Goal: Task Accomplishment & Management: Complete application form

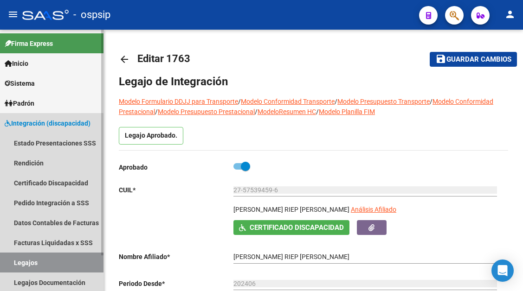
click at [20, 266] on link "Legajos" at bounding box center [51, 263] width 103 height 20
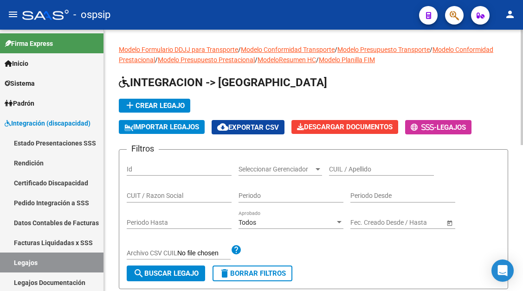
click at [335, 169] on input "CUIL / Apellido" at bounding box center [381, 170] width 105 height 8
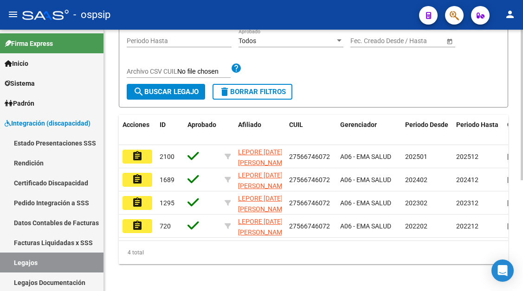
scroll to position [186, 0]
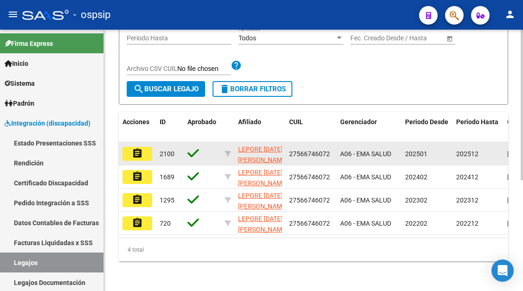
type input "lepore"
click at [141, 155] on mat-icon "assignment" at bounding box center [137, 153] width 11 height 11
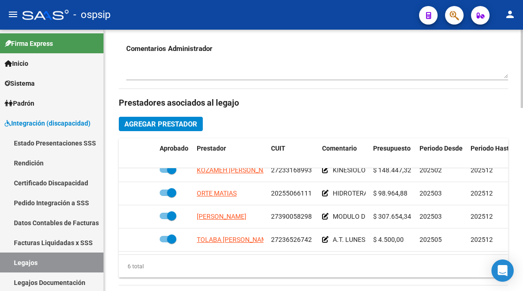
scroll to position [63, 0]
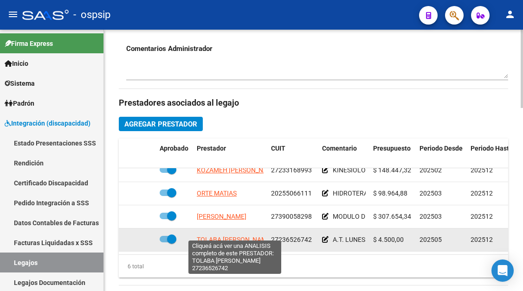
click at [238, 236] on span "TOLABA NORMA BEATRIZ" at bounding box center [235, 239] width 76 height 7
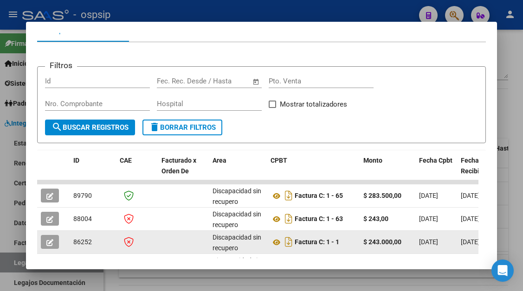
scroll to position [139, 0]
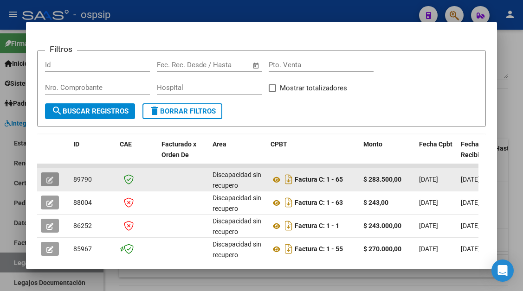
click at [49, 178] on icon "button" at bounding box center [49, 180] width 7 height 7
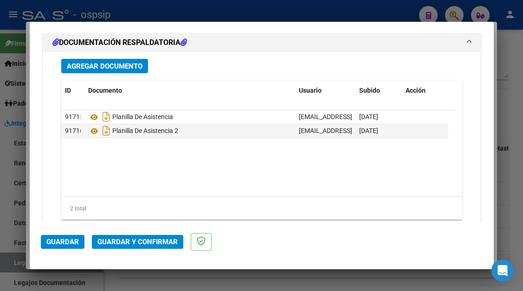
scroll to position [862, 0]
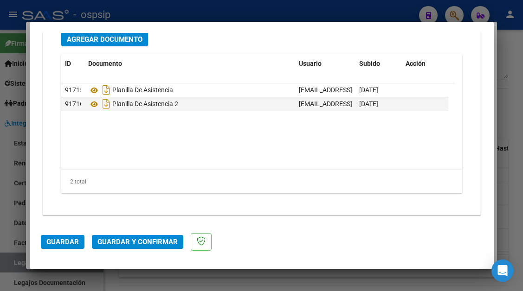
click at [9, 261] on div at bounding box center [261, 145] width 523 height 291
type input "$ 0,00"
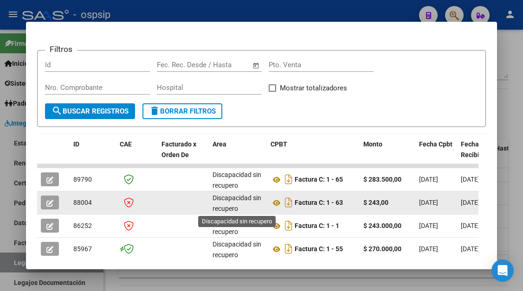
scroll to position [2, 0]
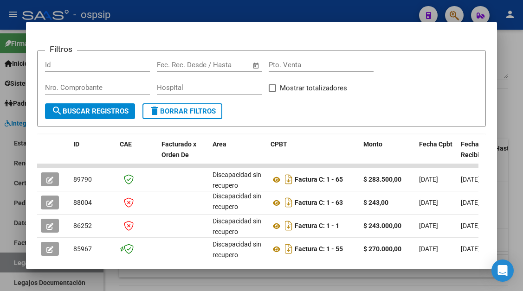
click at [12, 266] on div at bounding box center [261, 145] width 523 height 291
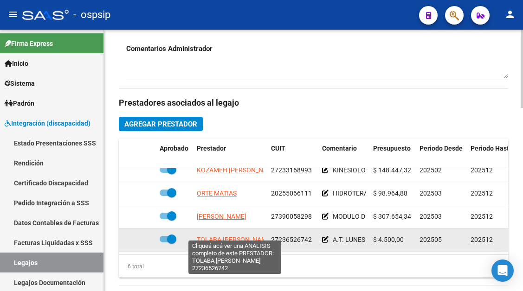
click at [253, 236] on span "TOLABA NORMA BEATRIZ" at bounding box center [235, 239] width 76 height 7
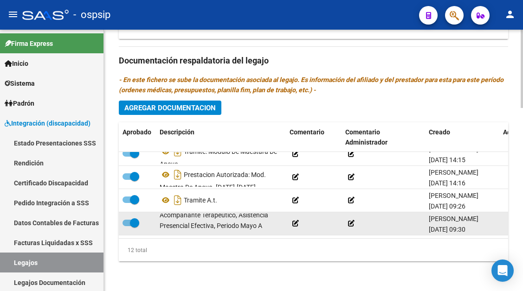
scroll to position [0, 0]
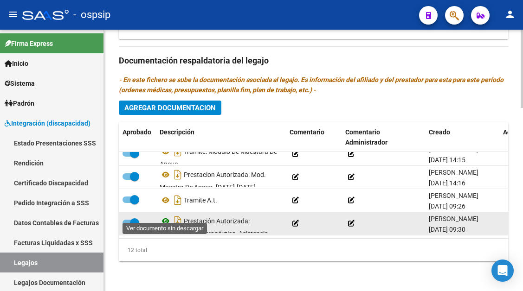
click at [165, 216] on icon at bounding box center [166, 221] width 12 height 11
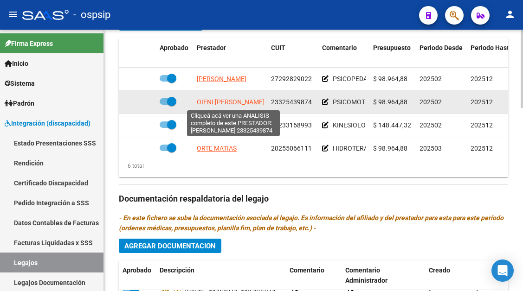
click at [239, 104] on span "OIENI ANGELA ANABELA" at bounding box center [231, 101] width 68 height 7
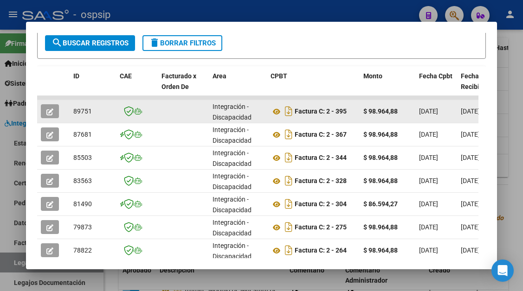
scroll to position [278, 0]
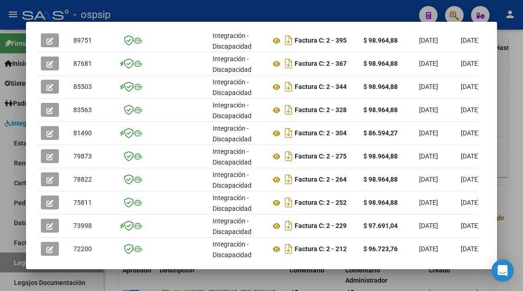
click at [16, 269] on div at bounding box center [261, 145] width 523 height 291
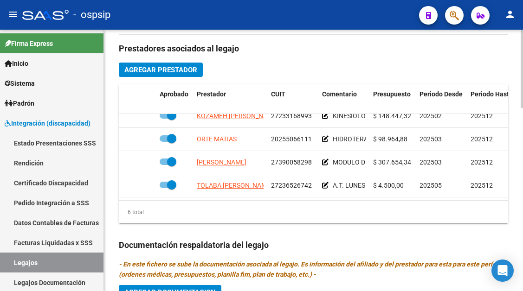
scroll to position [63, 0]
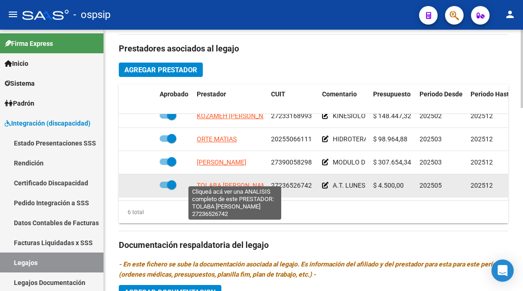
click at [233, 182] on span "TOLABA NORMA BEATRIZ" at bounding box center [235, 185] width 76 height 7
type textarea "27236526742"
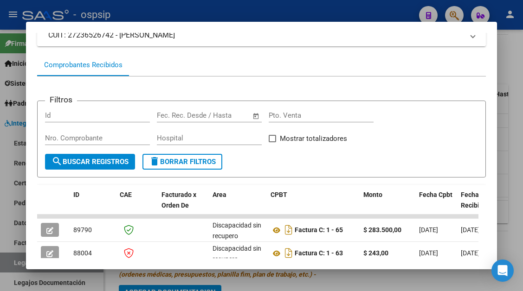
scroll to position [181, 0]
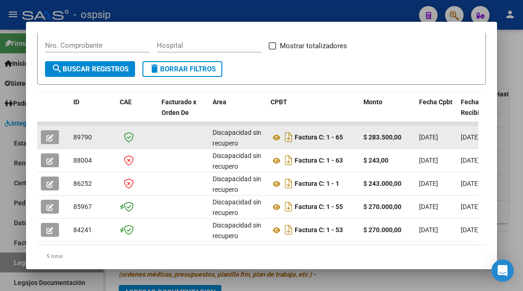
click at [49, 136] on icon "button" at bounding box center [49, 138] width 7 height 7
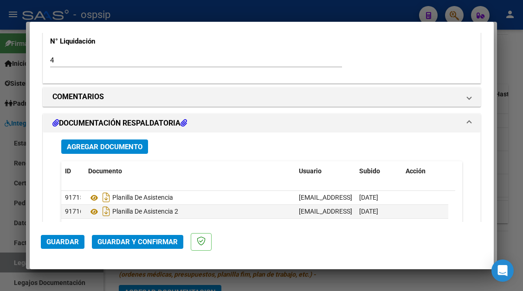
scroll to position [742, 0]
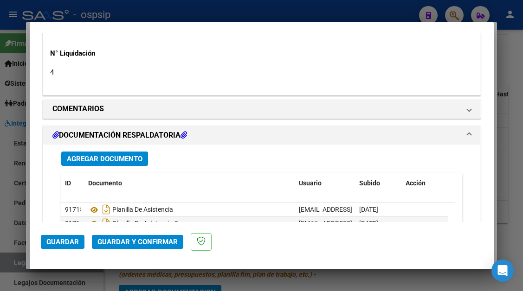
click at [259, 163] on div "Agregar Documento" at bounding box center [261, 159] width 401 height 14
type input "$ 0,00"
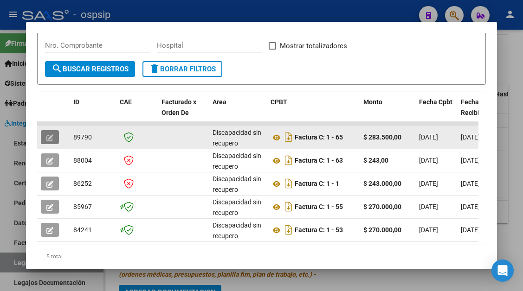
click at [44, 133] on button "button" at bounding box center [50, 137] width 18 height 14
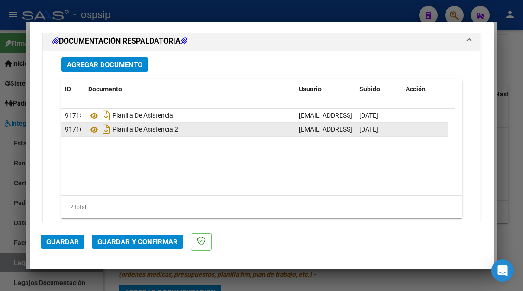
scroll to position [815, 0]
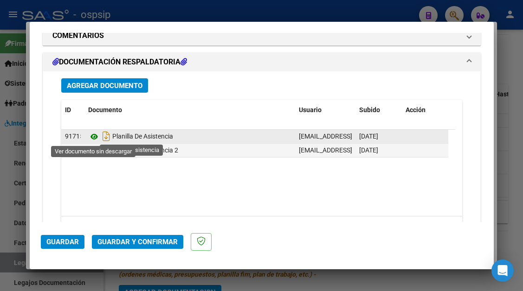
click at [96, 141] on icon at bounding box center [94, 136] width 12 height 11
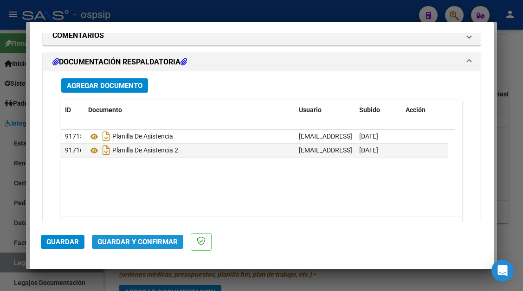
click at [136, 244] on span "Guardar y Confirmar" at bounding box center [137, 242] width 80 height 8
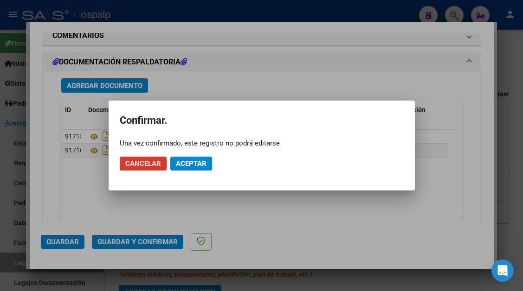
click at [193, 153] on mat-dialog-actions "Cancelar Aceptar" at bounding box center [262, 164] width 284 height 32
click at [192, 160] on span "Aceptar" at bounding box center [191, 164] width 31 height 8
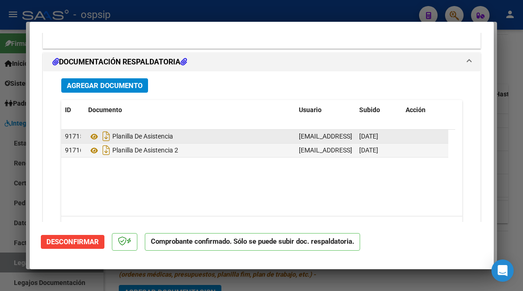
scroll to position [835, 0]
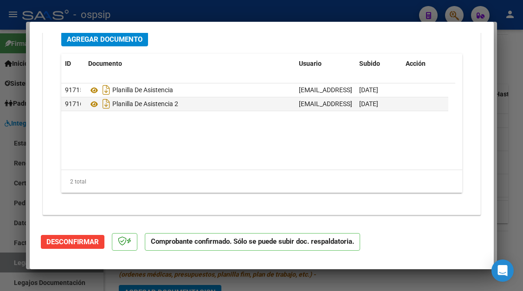
click at [15, 270] on div at bounding box center [261, 145] width 523 height 291
type input "$ 0,00"
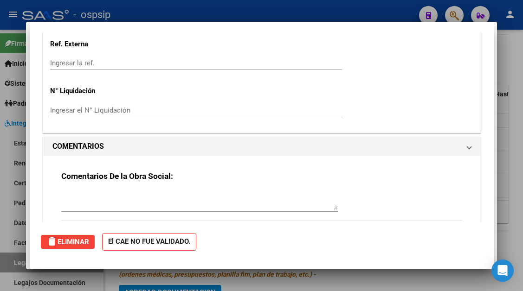
scroll to position [0, 0]
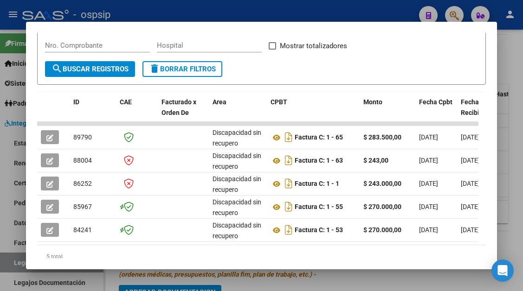
click at [15, 268] on div at bounding box center [261, 145] width 523 height 291
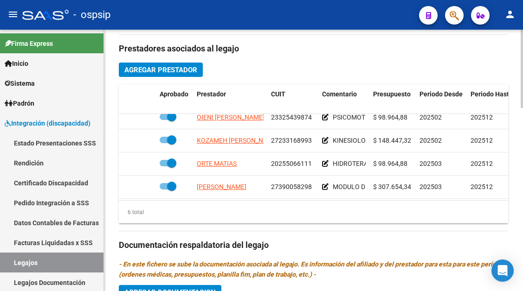
scroll to position [17, 0]
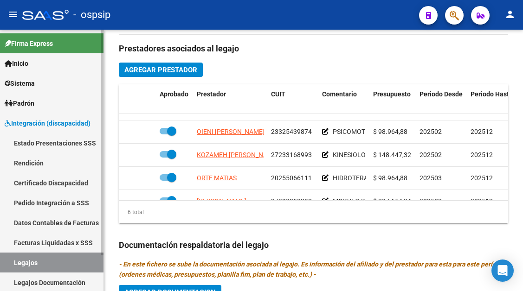
click at [48, 264] on link "Legajos" at bounding box center [51, 263] width 103 height 20
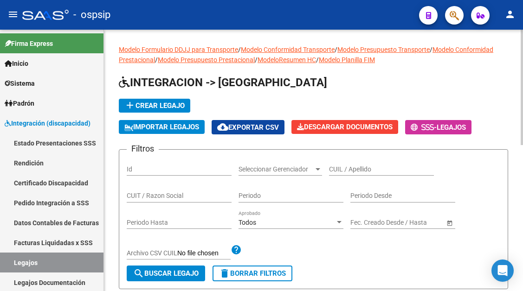
click at [348, 168] on input "CUIL / Apellido" at bounding box center [381, 170] width 105 height 8
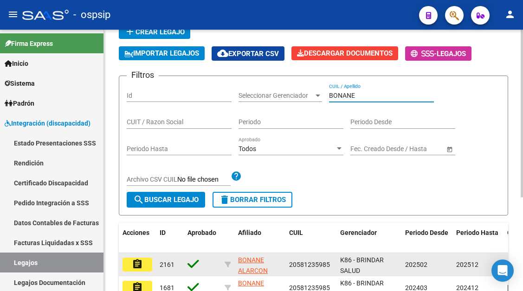
scroll to position [93, 0]
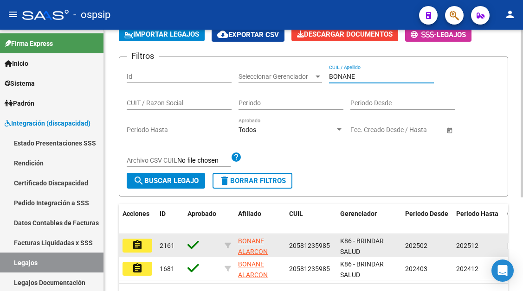
type input "BONANE"
click at [127, 244] on button "assignment" at bounding box center [137, 246] width 30 height 14
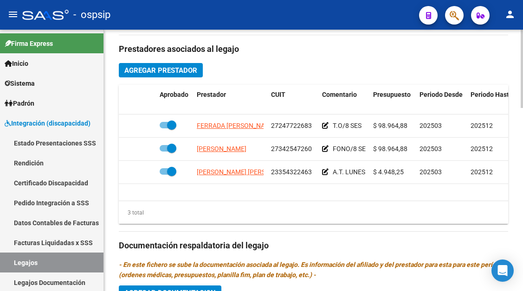
scroll to position [464, 0]
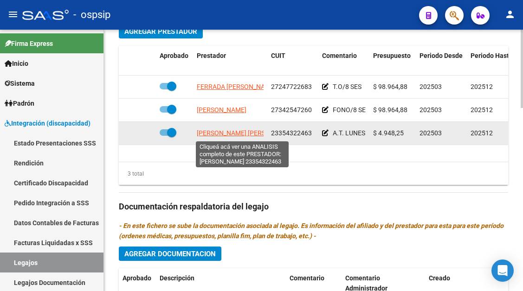
click at [235, 132] on span "CHADER ORTIZ MELINA BELEN" at bounding box center [247, 132] width 101 height 7
type textarea "23354322463"
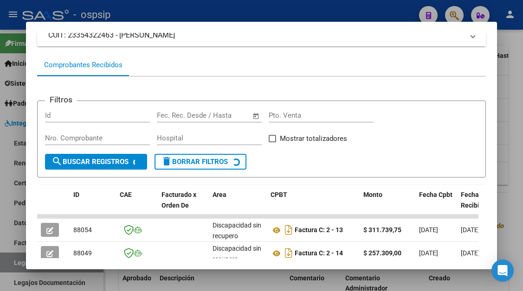
scroll to position [181, 0]
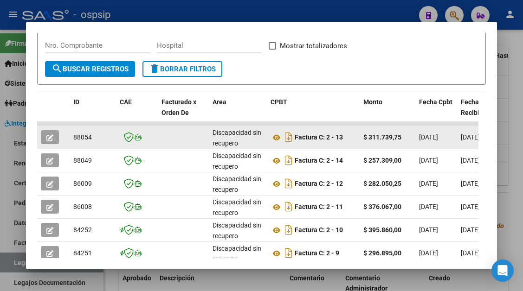
click at [45, 135] on button "button" at bounding box center [50, 137] width 18 height 14
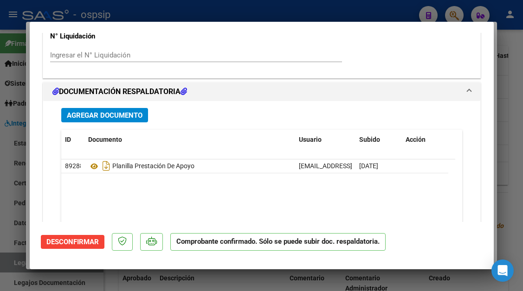
type input "$ 0,00"
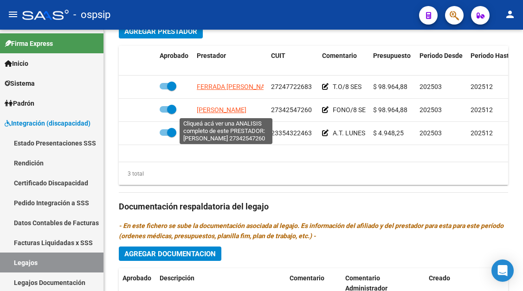
scroll to position [417, 0]
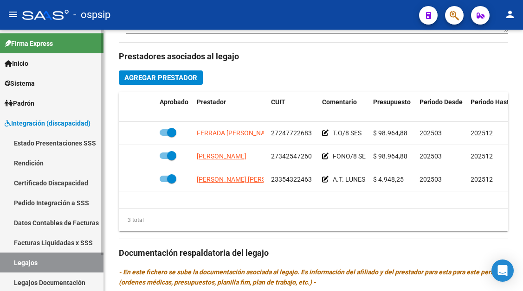
click at [35, 265] on link "Legajos" at bounding box center [51, 263] width 103 height 20
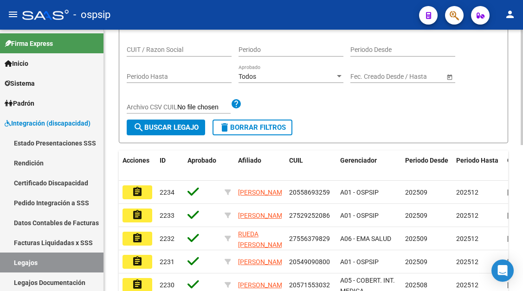
scroll to position [53, 0]
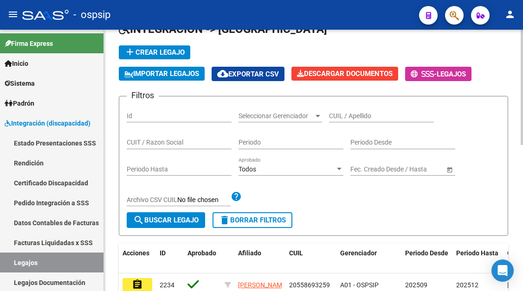
click at [344, 112] on input "CUIL / Apellido" at bounding box center [381, 116] width 105 height 8
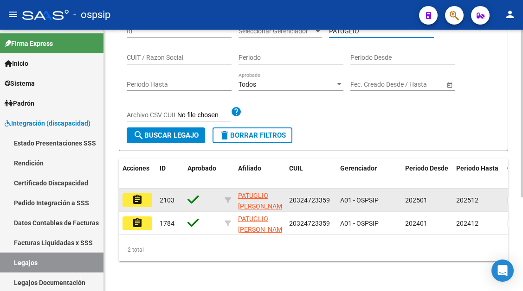
scroll to position [146, 0]
type input "PATUGLIO"
click at [141, 197] on mat-icon "assignment" at bounding box center [137, 199] width 11 height 11
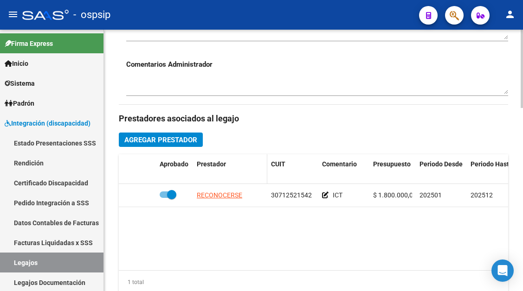
scroll to position [371, 0]
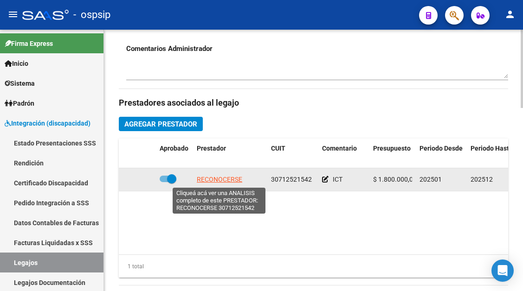
click at [211, 180] on span "RECONOCERSE" at bounding box center [219, 179] width 45 height 7
type textarea "30712521542"
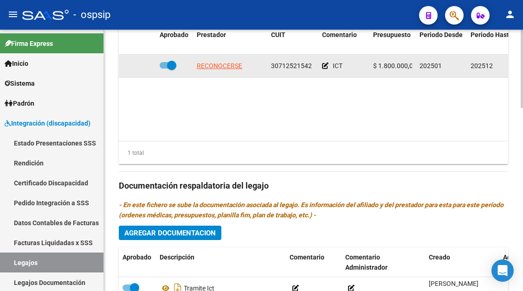
scroll to position [464, 0]
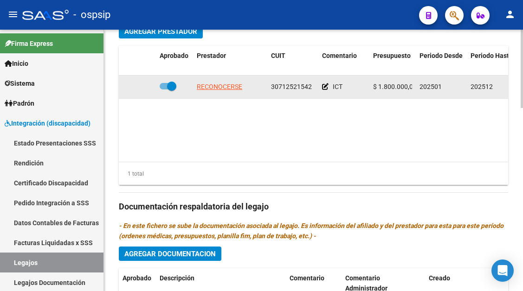
click at [170, 85] on span at bounding box center [171, 86] width 9 height 9
click at [164, 90] on input "checkbox" at bounding box center [164, 90] width 0 height 0
click at [162, 88] on span at bounding box center [164, 86] width 9 height 9
click at [164, 90] on input "checkbox" at bounding box center [164, 90] width 0 height 0
checkbox input "true"
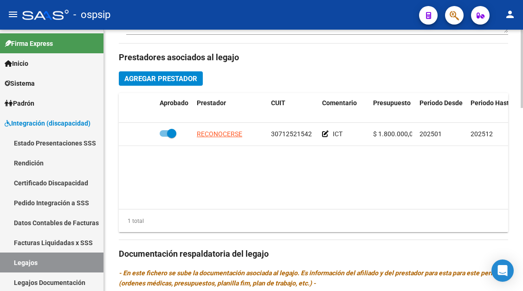
scroll to position [417, 0]
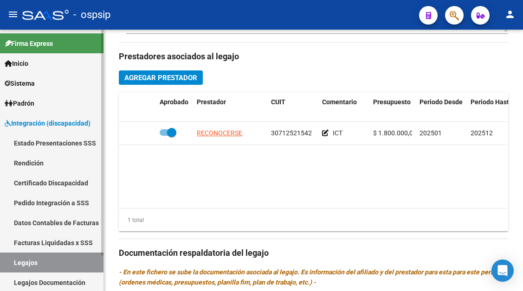
click at [54, 261] on link "Legajos" at bounding box center [51, 263] width 103 height 20
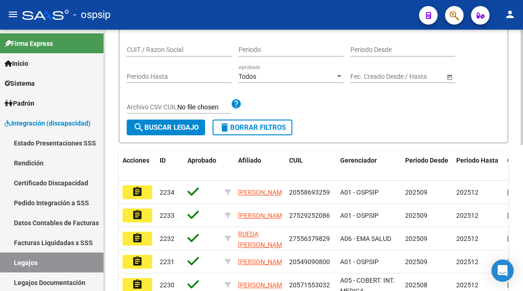
scroll to position [53, 0]
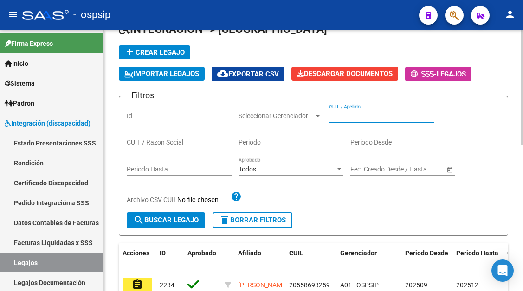
click at [345, 116] on input "CUIL / Apellido" at bounding box center [381, 116] width 105 height 8
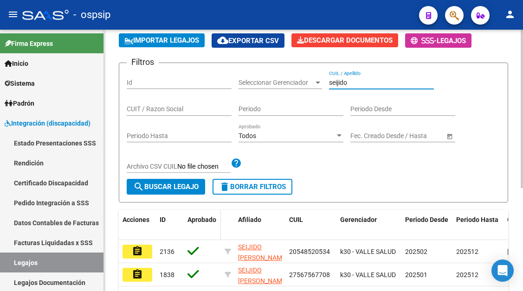
scroll to position [100, 0]
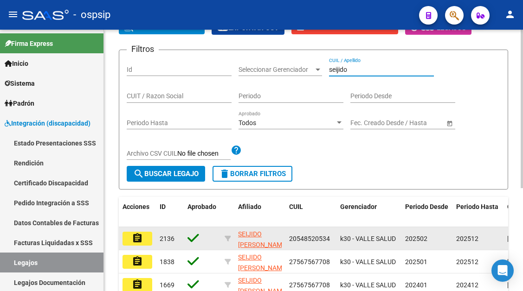
type input "seijido"
click at [136, 240] on mat-icon "assignment" at bounding box center [137, 238] width 11 height 11
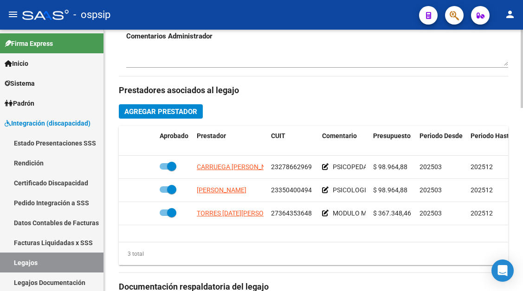
scroll to position [417, 0]
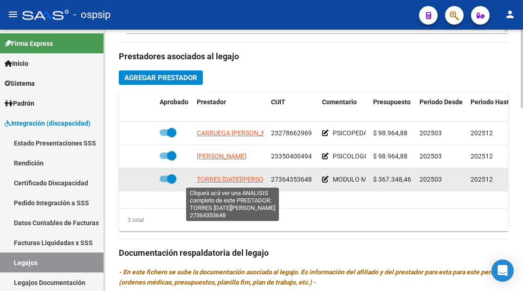
click at [242, 180] on span "TORRES LUCIA BETANIA" at bounding box center [244, 179] width 94 height 7
type textarea "27364353648"
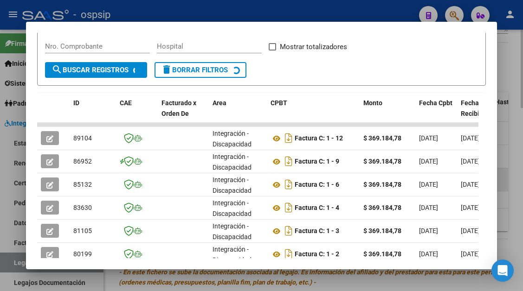
scroll to position [181, 0]
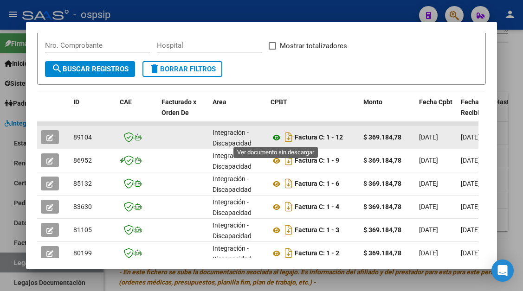
click at [273, 140] on icon at bounding box center [276, 137] width 12 height 11
click at [60, 135] on div at bounding box center [53, 137] width 25 height 14
click at [49, 141] on icon "button" at bounding box center [49, 138] width 7 height 7
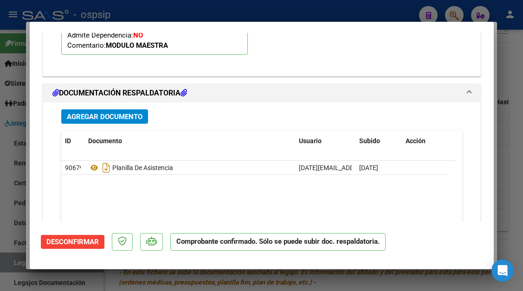
scroll to position [1064, 0]
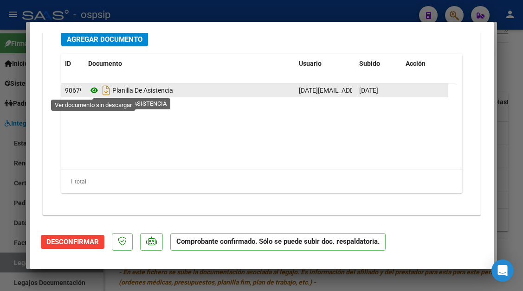
click at [93, 92] on icon at bounding box center [94, 90] width 12 height 11
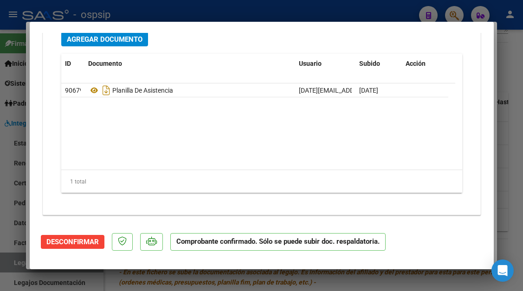
click at [10, 263] on div at bounding box center [261, 145] width 523 height 291
type input "$ 0,00"
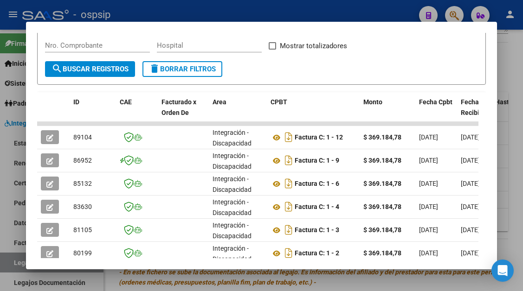
click at [10, 263] on div at bounding box center [261, 145] width 523 height 291
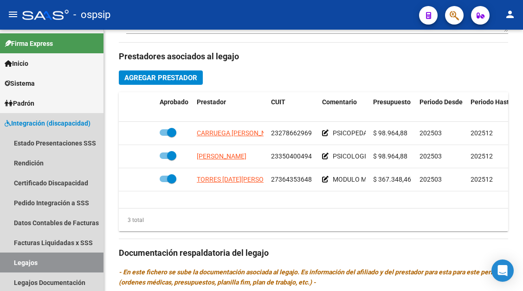
click at [10, 263] on link "Legajos" at bounding box center [51, 263] width 103 height 20
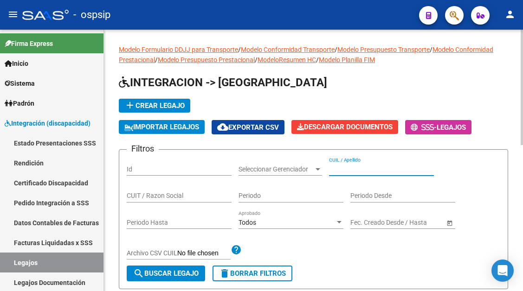
click at [340, 167] on input "CUIL / Apellido" at bounding box center [381, 170] width 105 height 8
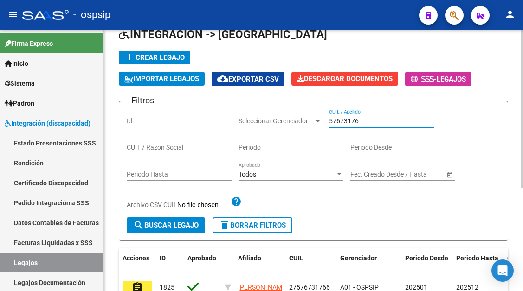
scroll to position [93, 0]
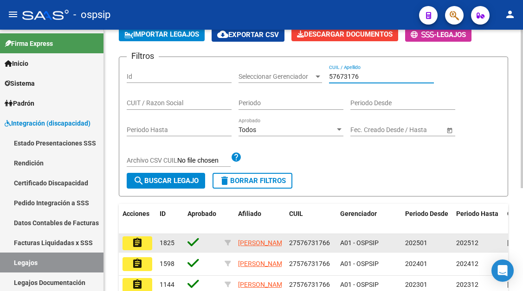
type input "57673176"
click at [139, 250] on button "assignment" at bounding box center [137, 244] width 30 height 14
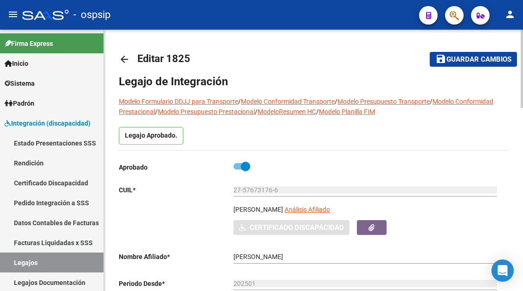
scroll to position [139, 0]
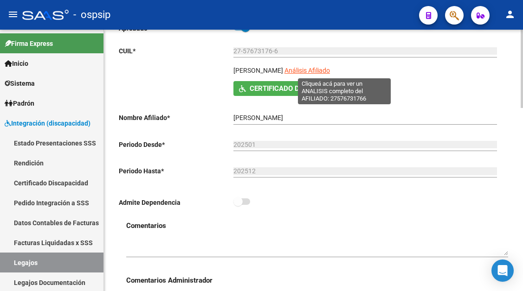
click at [330, 73] on span "Análisis Afiliado" at bounding box center [306, 70] width 45 height 7
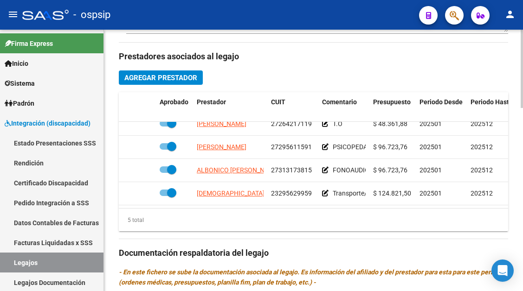
scroll to position [40, 0]
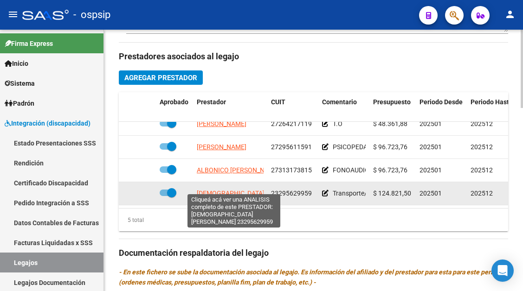
click at [249, 190] on span "BRITOS FERNANDO JOSE" at bounding box center [256, 193] width 119 height 7
type textarea "23295629959"
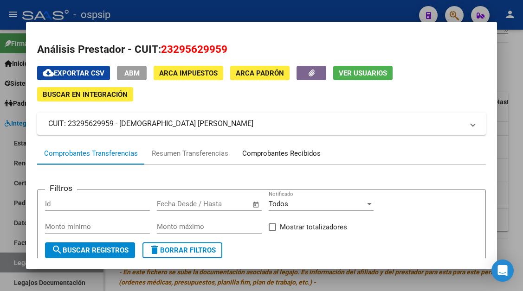
click at [279, 144] on div "Comprobantes Recibidos" at bounding box center [281, 153] width 92 height 22
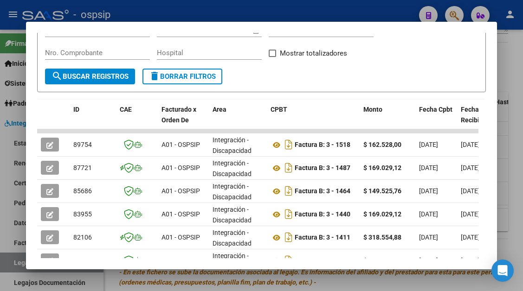
scroll to position [181, 0]
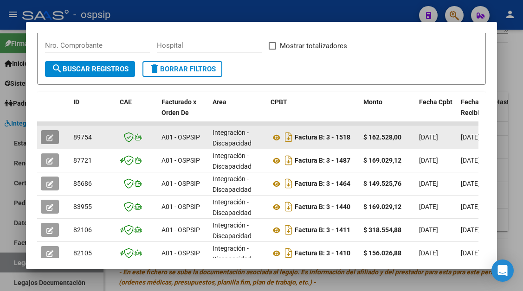
click at [50, 139] on icon "button" at bounding box center [49, 138] width 7 height 7
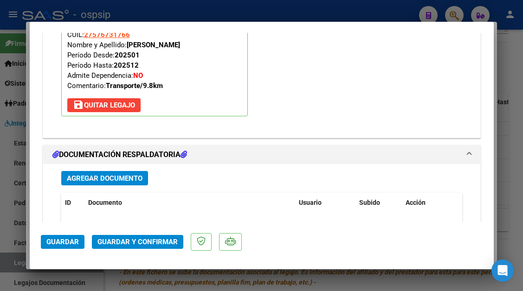
scroll to position [1345, 0]
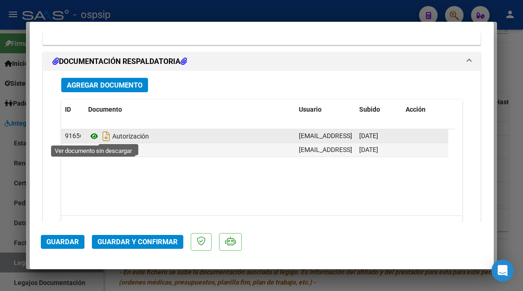
click at [94, 135] on icon at bounding box center [94, 136] width 12 height 11
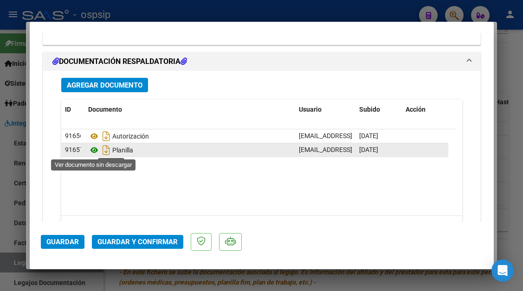
click at [92, 150] on icon at bounding box center [94, 150] width 12 height 11
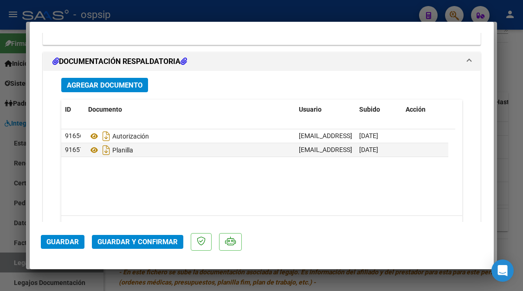
click at [19, 259] on div at bounding box center [261, 145] width 523 height 291
type input "$ 0,00"
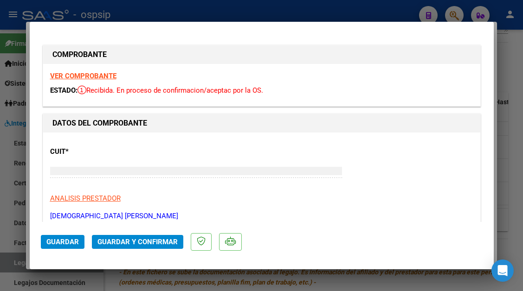
click at [19, 259] on div at bounding box center [261, 145] width 523 height 291
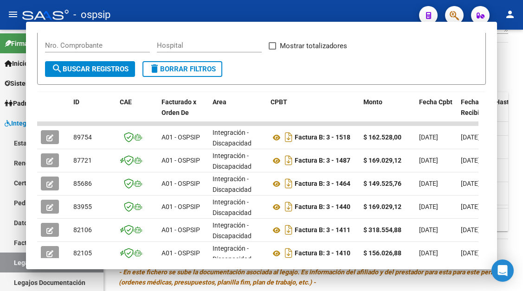
click at [19, 259] on link "Legajos" at bounding box center [51, 263] width 103 height 20
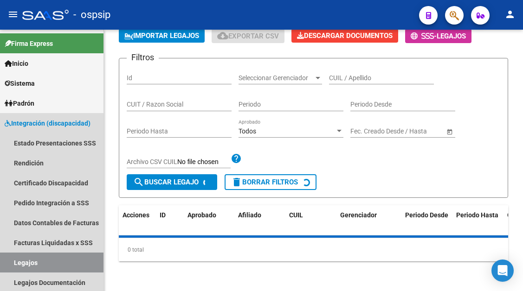
click at [19, 259] on link "Legajos" at bounding box center [51, 263] width 103 height 20
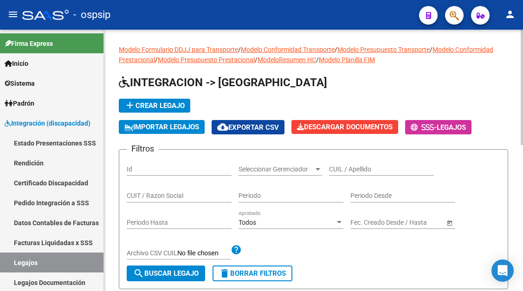
click at [342, 175] on div "CUIL / Apellido" at bounding box center [381, 166] width 105 height 19
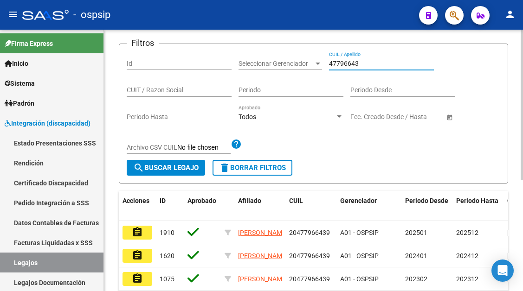
scroll to position [186, 0]
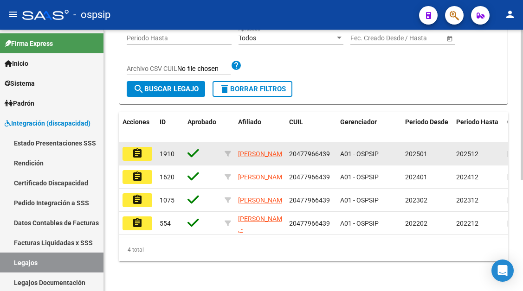
type input "47796643"
click at [139, 153] on mat-icon "assignment" at bounding box center [137, 153] width 11 height 11
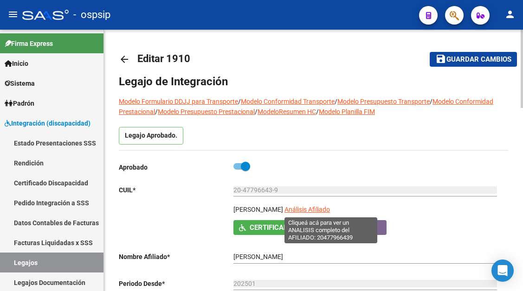
click at [321, 213] on span "Análisis Afiliado" at bounding box center [306, 209] width 45 height 7
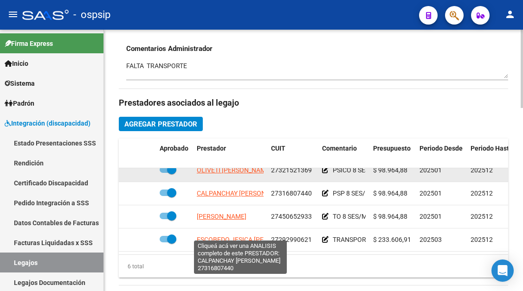
scroll to position [63, 0]
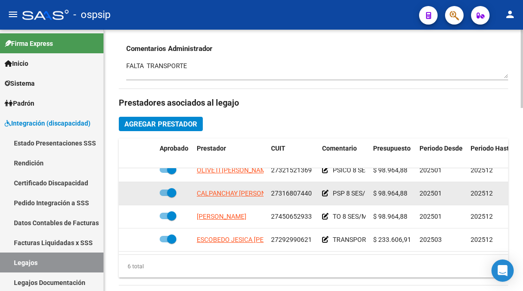
click at [217, 191] on app-link-go-to "CALPANCHAY SONIA JIMENA" at bounding box center [243, 193] width 92 height 11
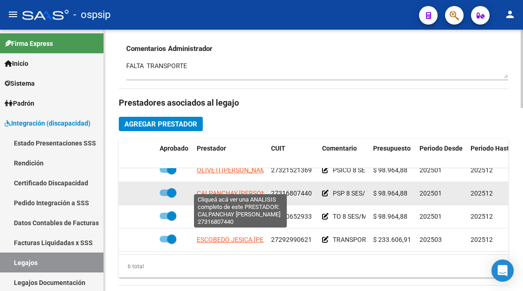
click at [217, 190] on span "CALPANCHAY SONIA JIMENA" at bounding box center [243, 193] width 92 height 7
type textarea "27316807440"
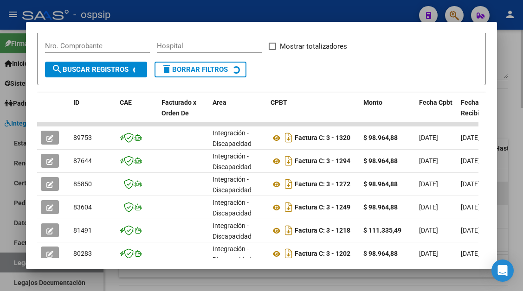
scroll to position [181, 0]
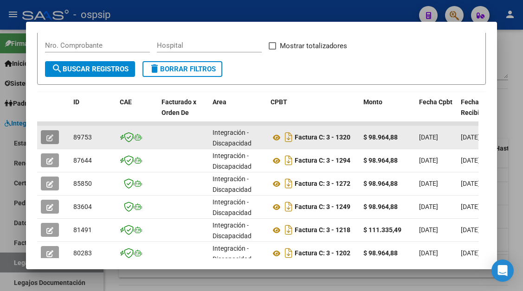
click at [47, 137] on icon "button" at bounding box center [49, 138] width 7 height 7
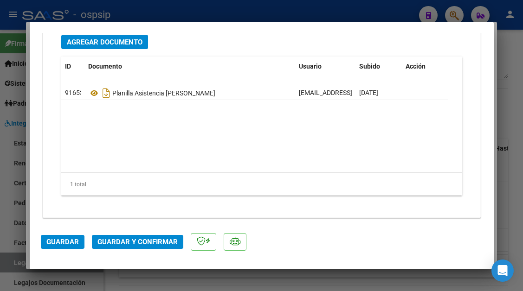
scroll to position [1169, 0]
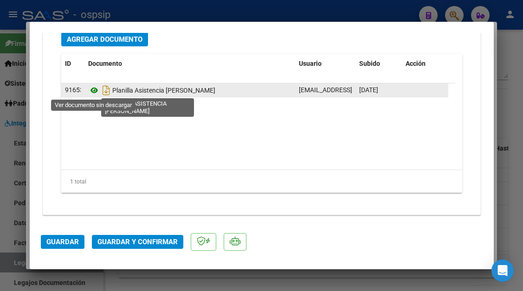
click at [91, 92] on icon at bounding box center [94, 90] width 12 height 11
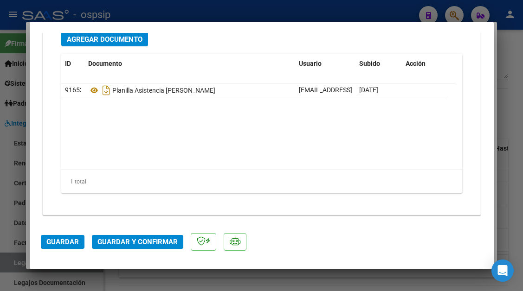
click at [137, 246] on span "Guardar y Confirmar" at bounding box center [137, 242] width 80 height 8
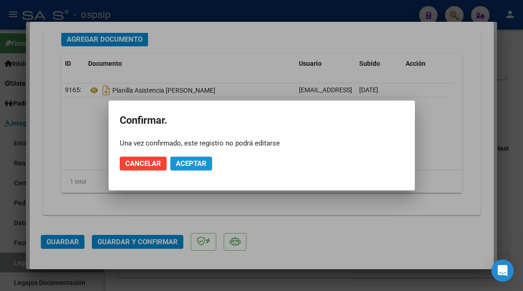
click at [192, 164] on span "Aceptar" at bounding box center [191, 164] width 31 height 8
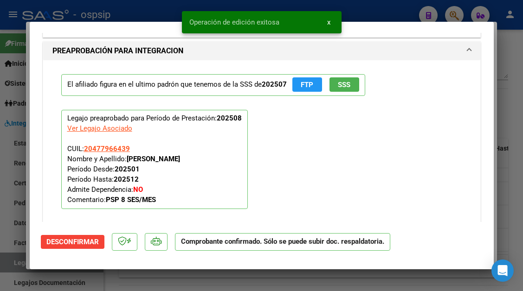
scroll to position [739, 0]
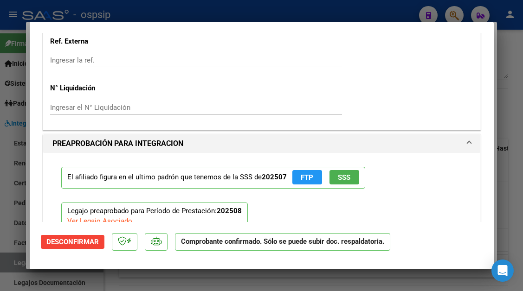
type input "$ 0,00"
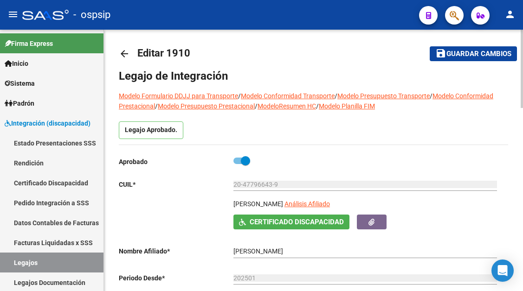
scroll to position [0, 0]
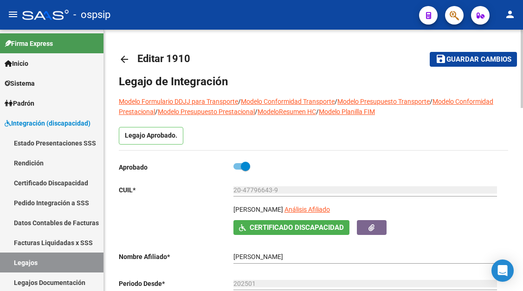
click at [328, 216] on app-link-go-to "Análisis Afiliado" at bounding box center [306, 213] width 45 height 16
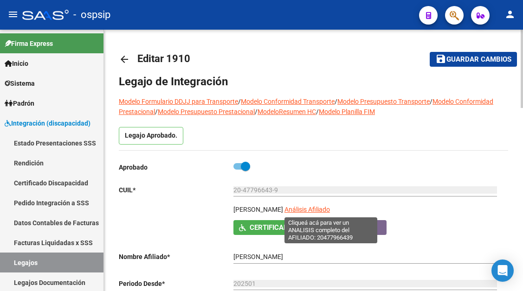
click at [323, 210] on span "Análisis Afiliado" at bounding box center [306, 209] width 45 height 7
type textarea "20477966439"
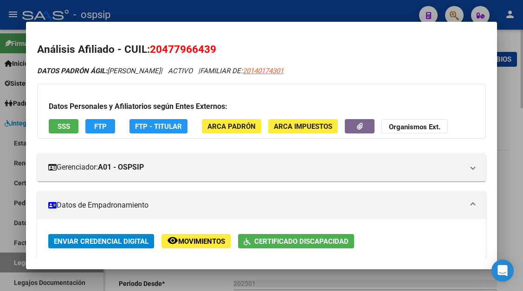
scroll to position [46, 0]
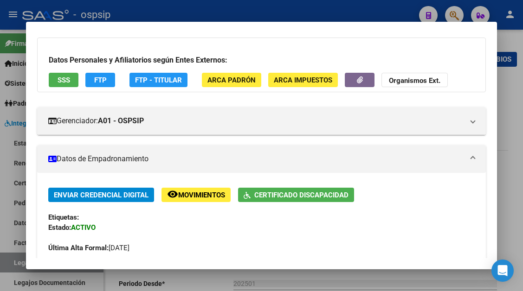
click at [10, 269] on div at bounding box center [261, 145] width 523 height 291
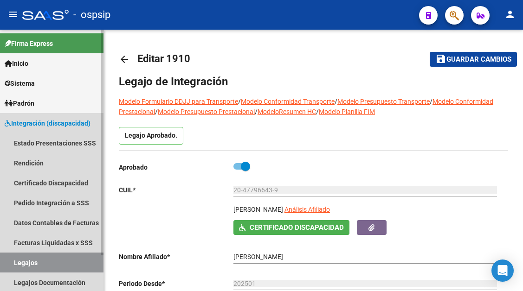
click at [19, 265] on link "Legajos" at bounding box center [51, 263] width 103 height 20
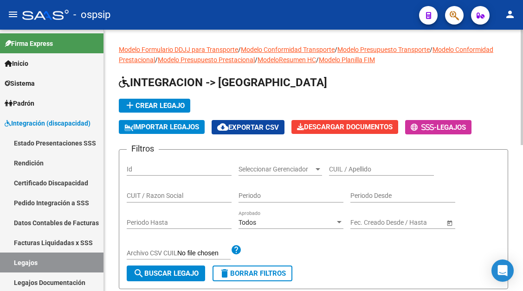
click at [333, 173] on input "CUIL / Apellido" at bounding box center [381, 170] width 105 height 8
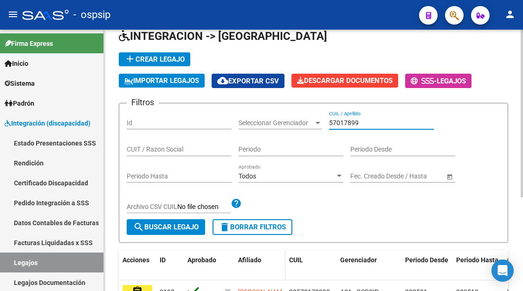
scroll to position [139, 0]
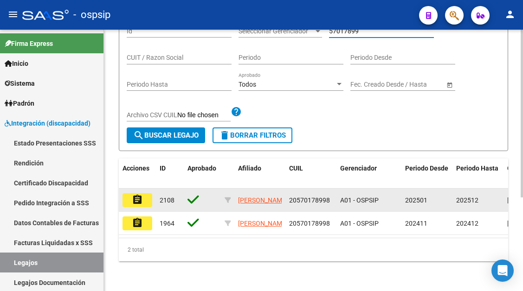
type input "57017899"
click at [144, 200] on button "assignment" at bounding box center [137, 200] width 30 height 14
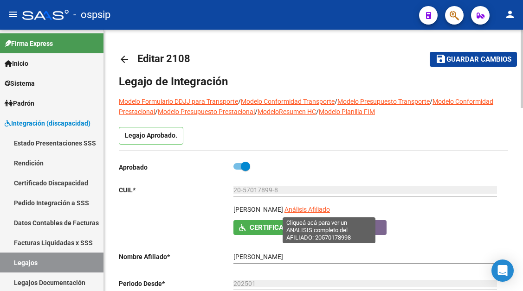
click at [328, 207] on span "Análisis Afiliado" at bounding box center [306, 209] width 45 height 7
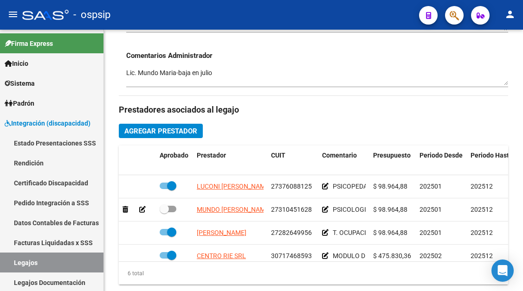
scroll to position [417, 0]
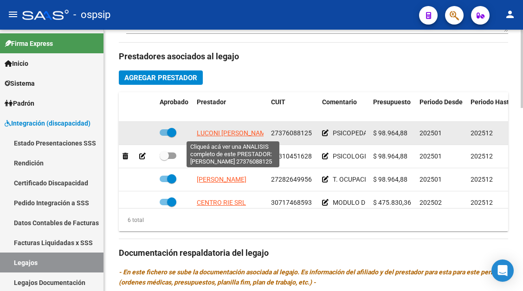
click at [249, 131] on span "LUCONI DANIELA NOEMI" at bounding box center [234, 132] width 74 height 7
type textarea "27376088125"
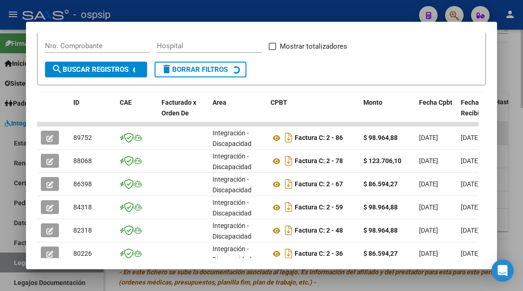
scroll to position [181, 0]
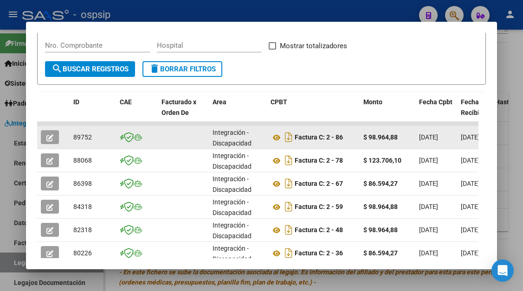
click at [55, 139] on button "button" at bounding box center [50, 137] width 18 height 14
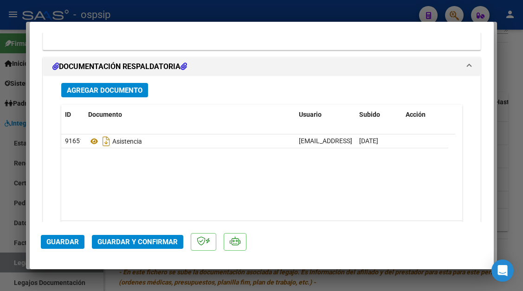
scroll to position [1169, 0]
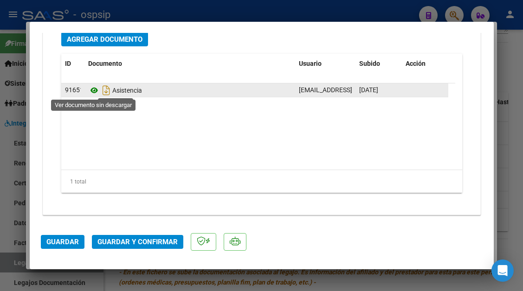
click at [95, 91] on icon at bounding box center [94, 90] width 12 height 11
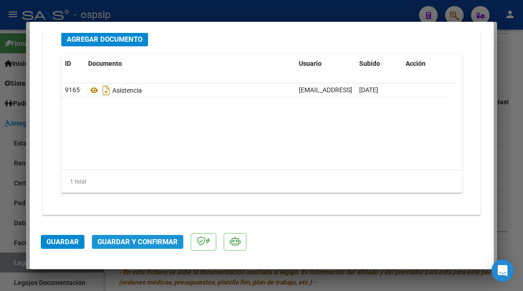
click at [127, 238] on button "Guardar y Confirmar" at bounding box center [137, 242] width 91 height 14
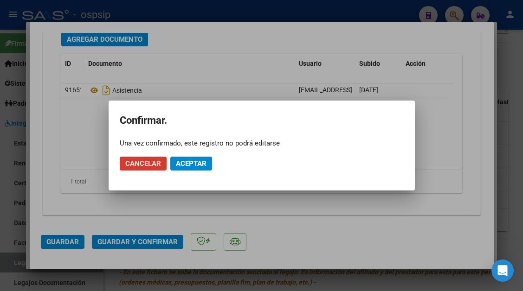
click at [182, 156] on mat-dialog-actions "Cancelar Aceptar" at bounding box center [262, 164] width 284 height 32
click at [182, 166] on span "Aceptar" at bounding box center [191, 164] width 31 height 8
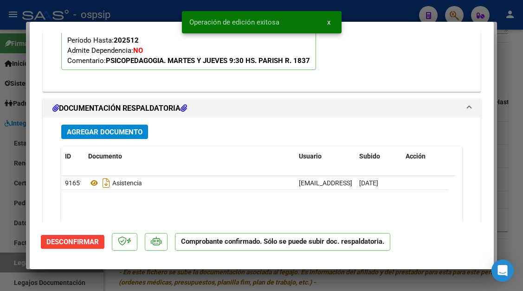
scroll to position [878, 0]
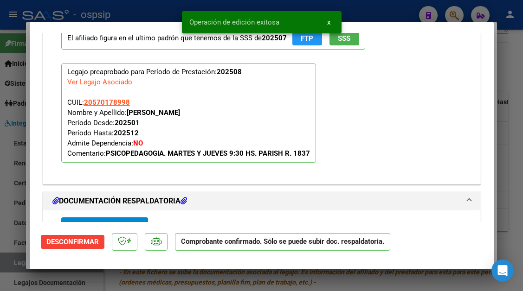
click at [0, 264] on div at bounding box center [261, 145] width 523 height 291
type input "$ 0,00"
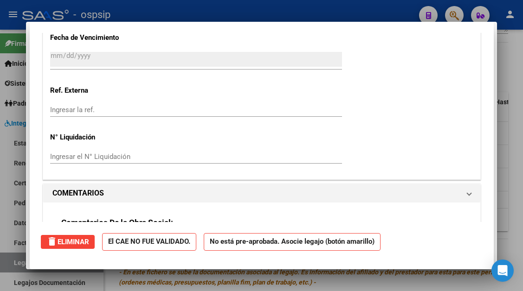
scroll to position [0, 0]
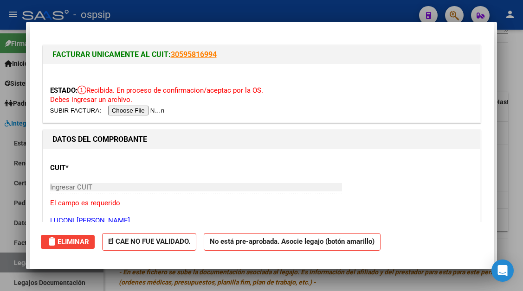
click at [0, 264] on div at bounding box center [261, 145] width 523 height 291
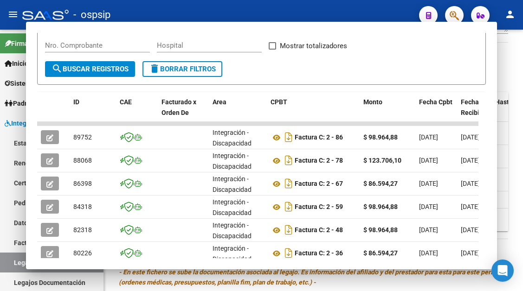
click at [0, 264] on link "Legajos" at bounding box center [51, 263] width 103 height 20
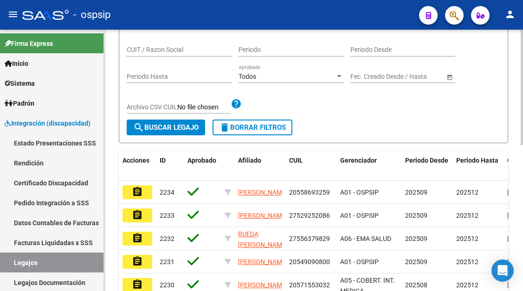
scroll to position [53, 0]
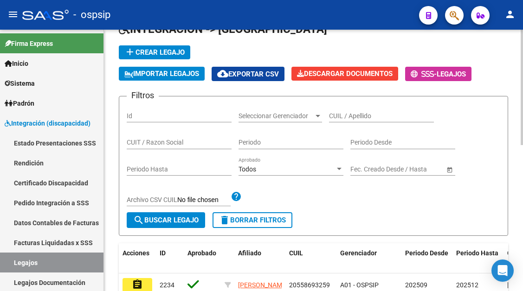
click at [337, 109] on div "CUIL / Apellido" at bounding box center [381, 113] width 105 height 19
click at [337, 115] on input "CUIL / Apellido" at bounding box center [381, 116] width 105 height 8
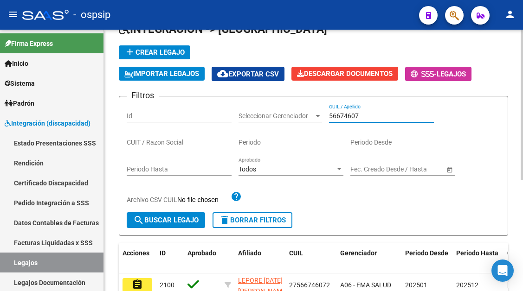
scroll to position [146, 0]
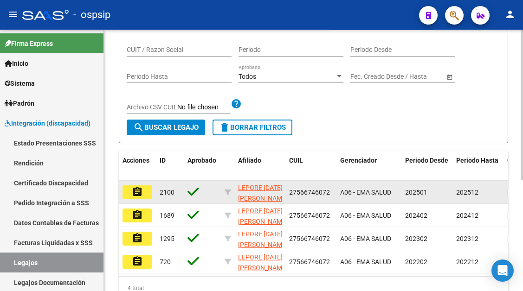
type input "56674607"
click at [141, 199] on button "assignment" at bounding box center [137, 193] width 30 height 14
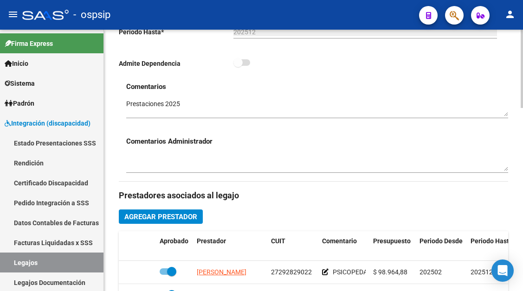
scroll to position [417, 0]
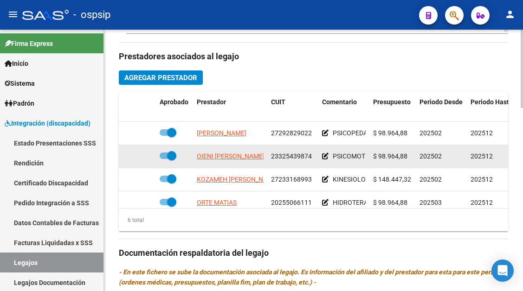
click at [226, 160] on span "OIENI ANGELA ANABELA" at bounding box center [231, 156] width 68 height 7
type textarea "23325439874"
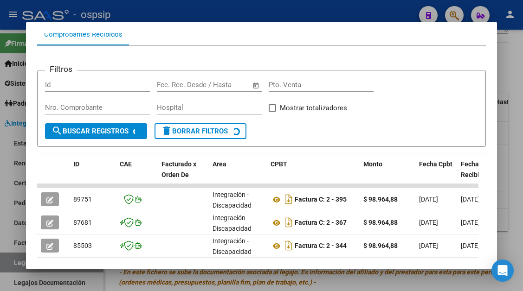
scroll to position [135, 0]
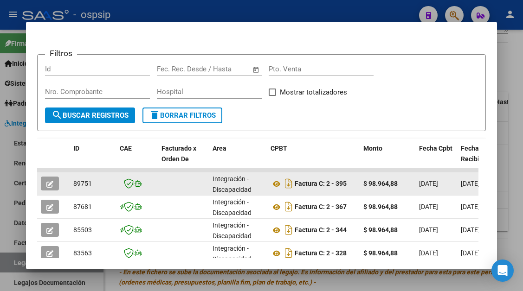
click at [49, 179] on button "button" at bounding box center [50, 184] width 18 height 14
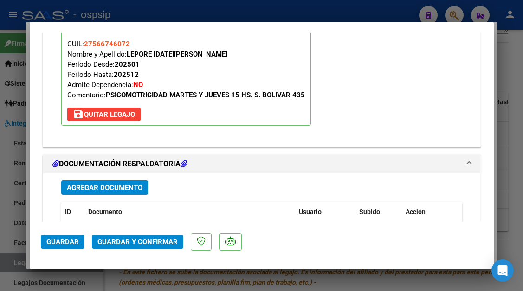
scroll to position [1160, 0]
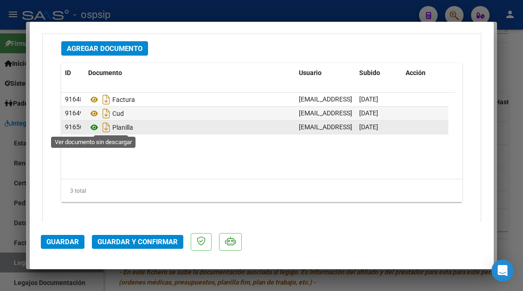
click at [92, 125] on icon at bounding box center [94, 127] width 12 height 11
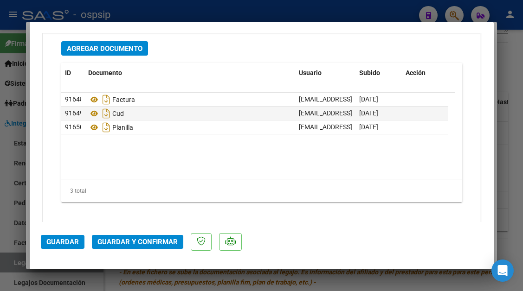
click at [135, 241] on span "Guardar y Confirmar" at bounding box center [137, 242] width 80 height 8
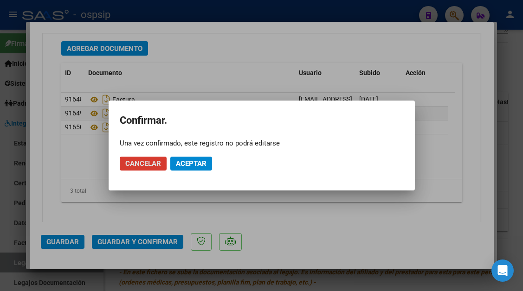
click at [185, 160] on span "Aceptar" at bounding box center [191, 164] width 31 height 8
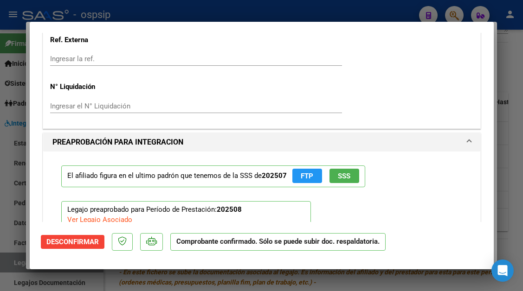
scroll to position [822, 0]
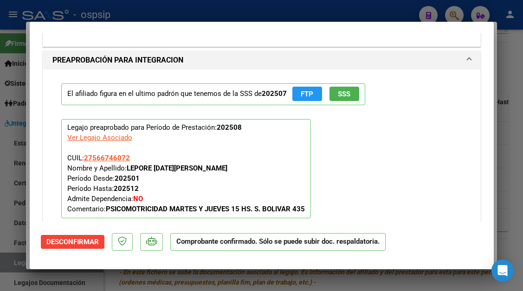
click at [13, 255] on div at bounding box center [261, 145] width 523 height 291
type input "$ 0,00"
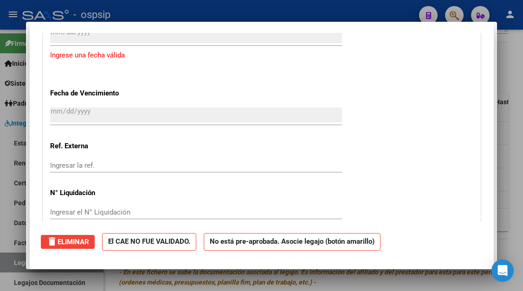
scroll to position [0, 0]
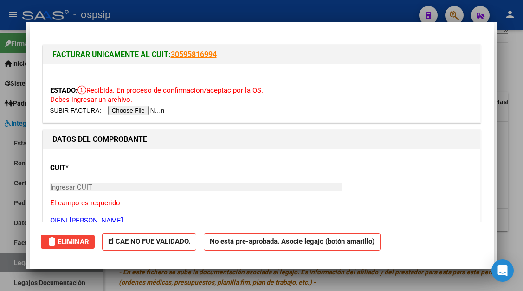
click at [13, 255] on div at bounding box center [261, 145] width 523 height 291
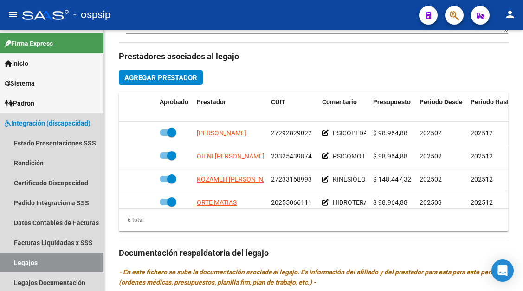
click at [13, 255] on link "Legajos" at bounding box center [51, 263] width 103 height 20
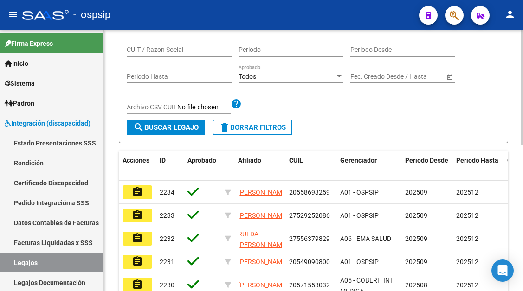
scroll to position [53, 0]
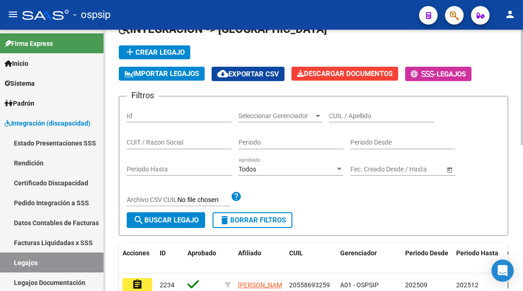
click at [343, 120] on div "CUIL / Apellido" at bounding box center [381, 113] width 105 height 19
click at [342, 118] on input "CUIL / Apellido" at bounding box center [381, 116] width 105 height 8
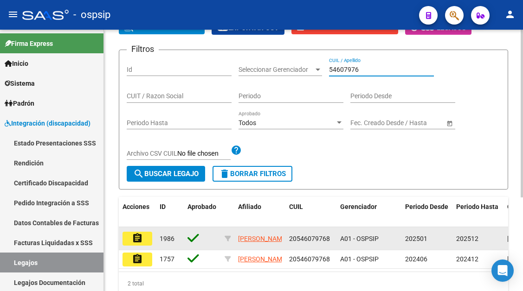
type input "54607976"
click at [139, 242] on mat-icon "assignment" at bounding box center [137, 238] width 11 height 11
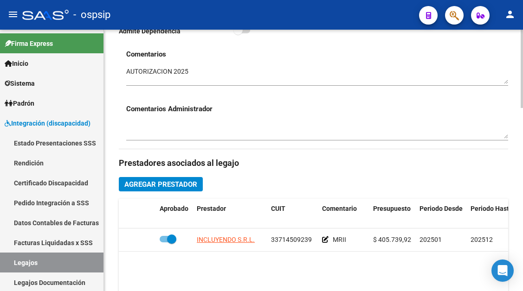
scroll to position [371, 0]
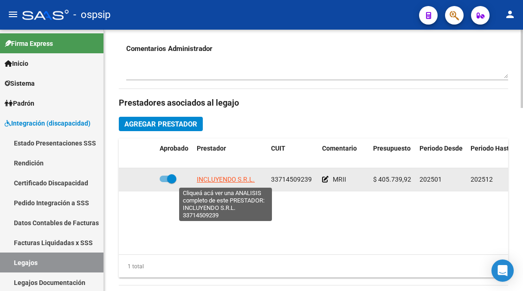
click at [225, 183] on span "INCLUYENDO S.R.L." at bounding box center [226, 179] width 58 height 7
type textarea "33714509239"
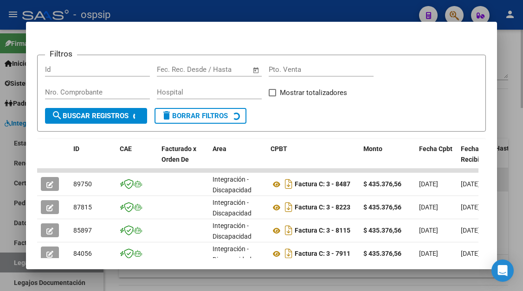
scroll to position [135, 0]
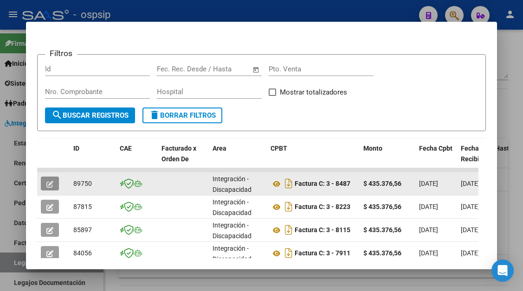
click at [42, 183] on button "button" at bounding box center [50, 184] width 18 height 14
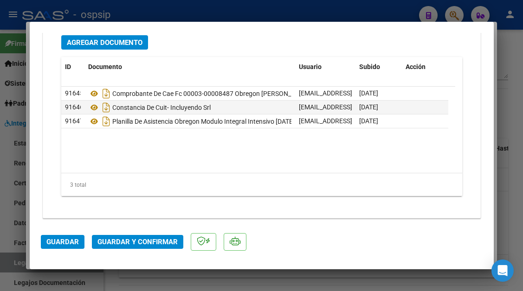
scroll to position [1169, 0]
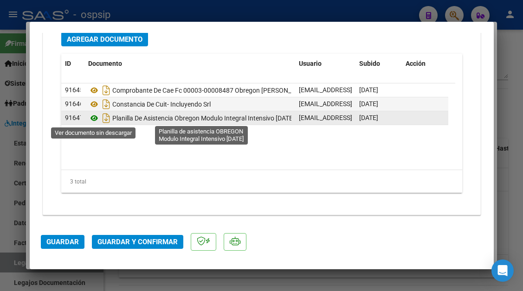
click at [93, 118] on icon at bounding box center [94, 118] width 12 height 11
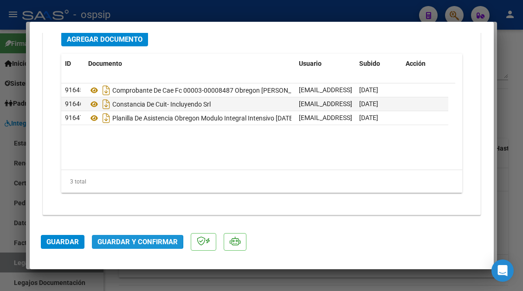
click at [125, 241] on span "Guardar y Confirmar" at bounding box center [137, 242] width 80 height 8
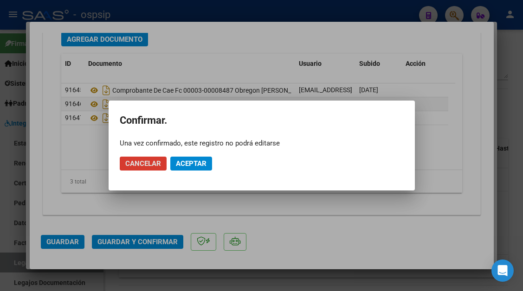
click at [192, 159] on button "Aceptar" at bounding box center [191, 164] width 42 height 14
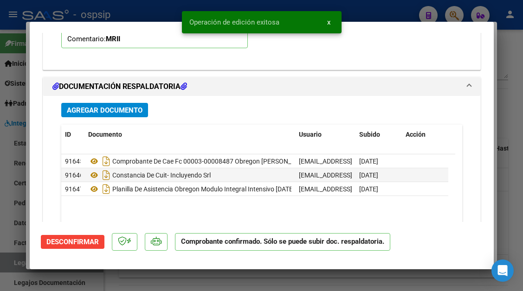
scroll to position [878, 0]
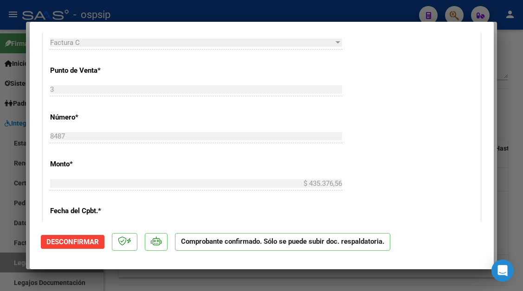
type input "$ 0,00"
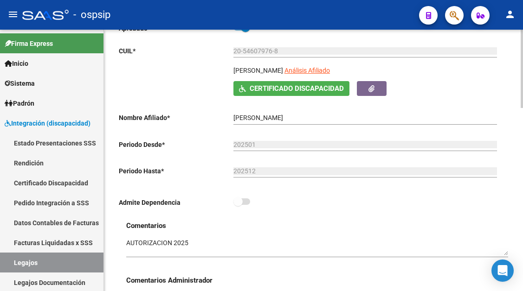
scroll to position [93, 0]
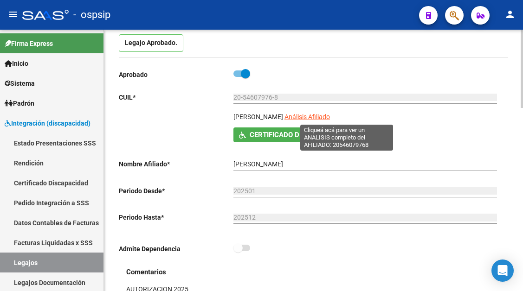
click at [330, 119] on span "Análisis Afiliado" at bounding box center [306, 116] width 45 height 7
type textarea "20546079768"
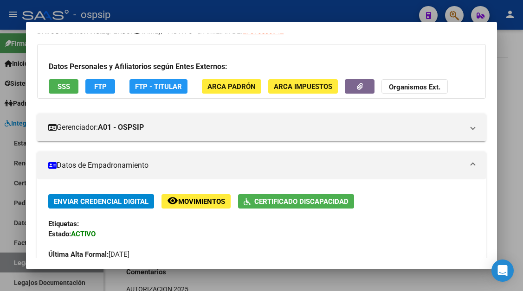
scroll to position [0, 0]
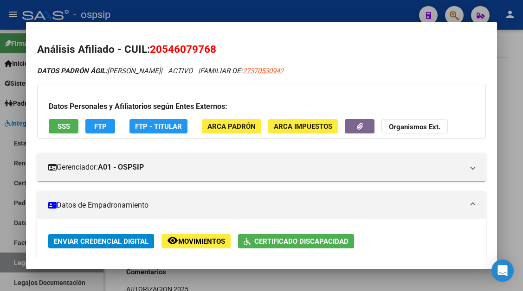
click at [56, 129] on button "SSS" at bounding box center [64, 126] width 30 height 14
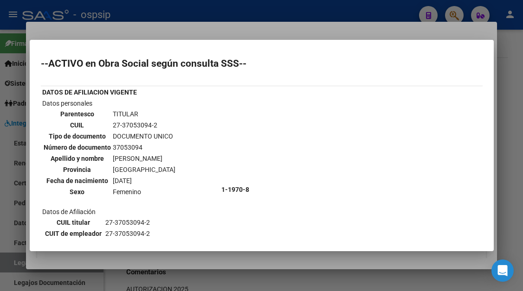
click at [17, 261] on div at bounding box center [261, 145] width 523 height 291
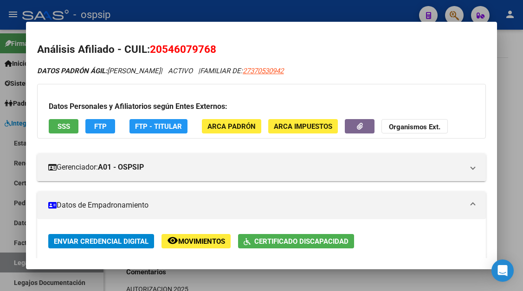
click at [17, 261] on div at bounding box center [261, 145] width 523 height 291
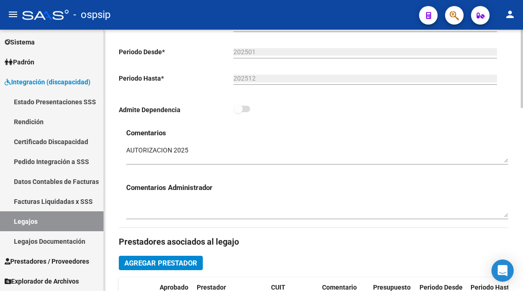
scroll to position [371, 0]
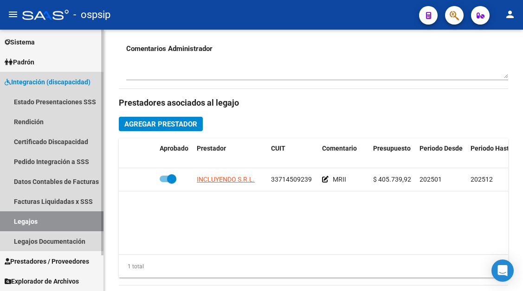
click at [21, 219] on link "Legajos" at bounding box center [51, 222] width 103 height 20
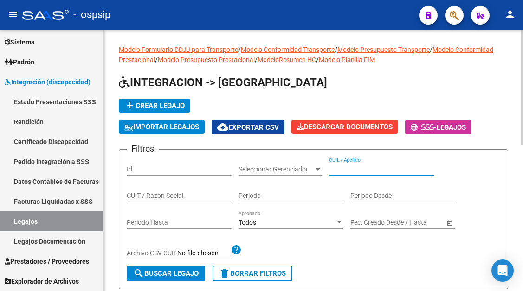
click at [338, 173] on input "CUIL / Apellido" at bounding box center [381, 170] width 105 height 8
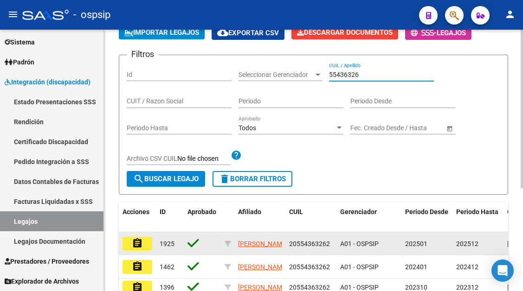
scroll to position [169, 0]
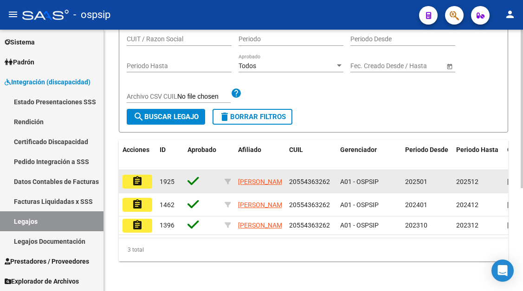
type input "55436326"
click at [140, 176] on mat-icon "assignment" at bounding box center [137, 181] width 11 height 11
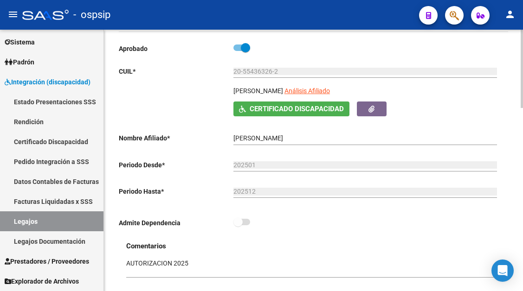
scroll to position [139, 0]
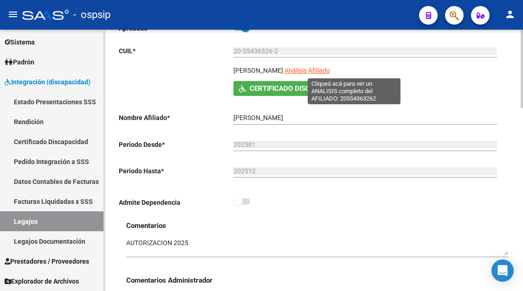
click at [330, 74] on span "Análisis Afiliado" at bounding box center [306, 70] width 45 height 7
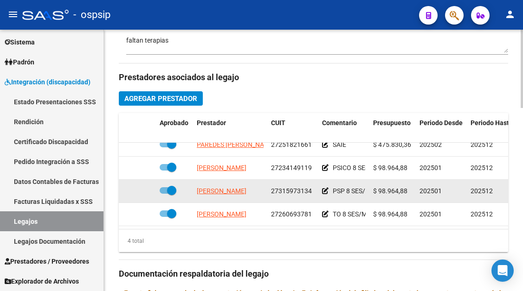
scroll to position [417, 0]
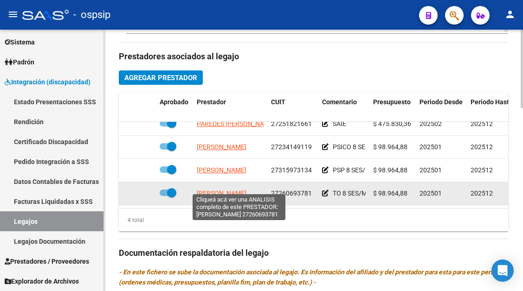
click at [223, 190] on span "LENCINA NATALIA SOLEDAD" at bounding box center [222, 193] width 50 height 7
type textarea "27260693781"
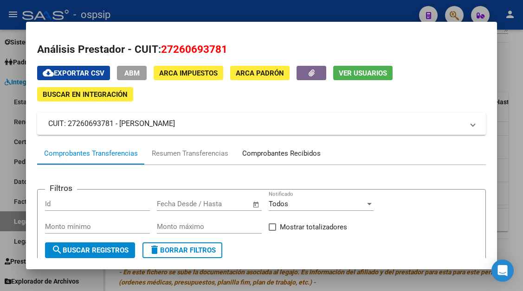
click at [251, 159] on div "Comprobantes Recibidos" at bounding box center [281, 153] width 92 height 22
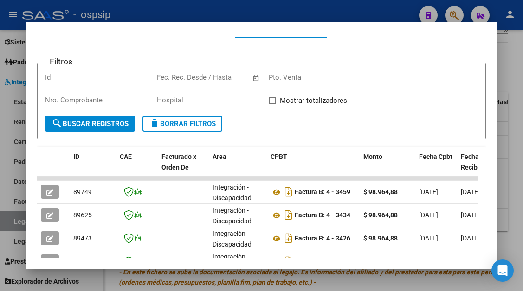
scroll to position [181, 0]
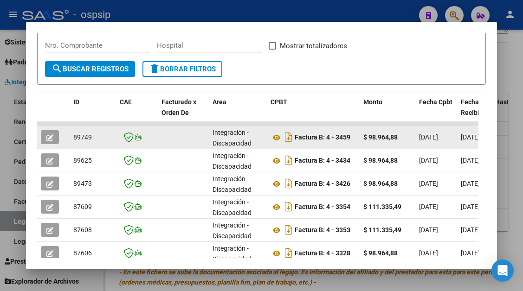
click at [53, 133] on span "button" at bounding box center [49, 137] width 7 height 8
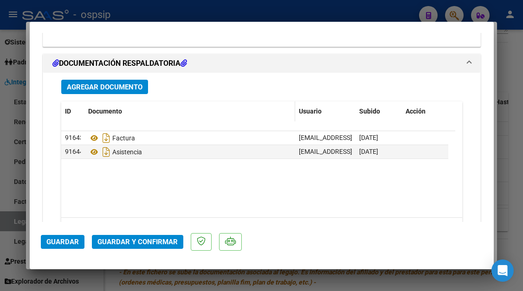
scroll to position [1076, 0]
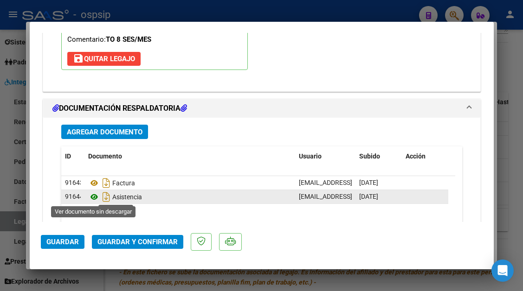
click at [90, 203] on icon at bounding box center [94, 197] width 12 height 11
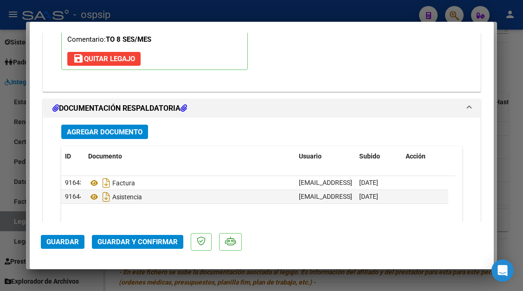
click at [140, 237] on button "Guardar y Confirmar" at bounding box center [137, 242] width 91 height 14
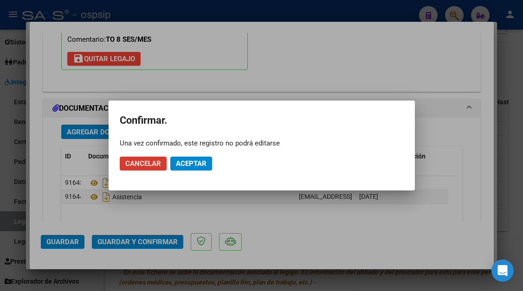
click at [199, 157] on button "Aceptar" at bounding box center [191, 164] width 42 height 14
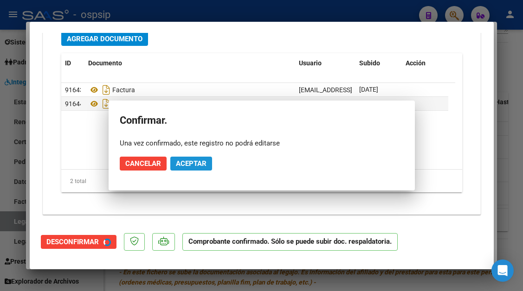
scroll to position [992, 0]
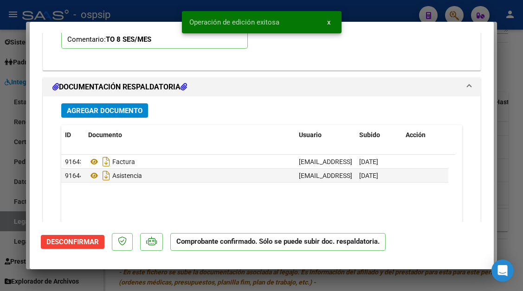
click at [12, 219] on div at bounding box center [261, 145] width 523 height 291
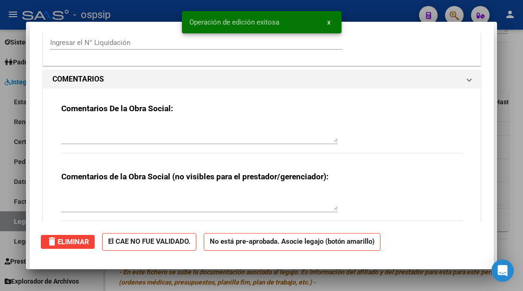
type input "$ 0,00"
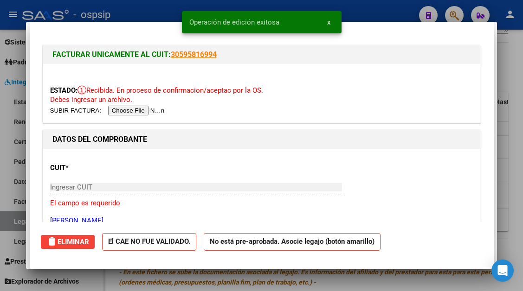
click at [12, 219] on div at bounding box center [261, 145] width 523 height 291
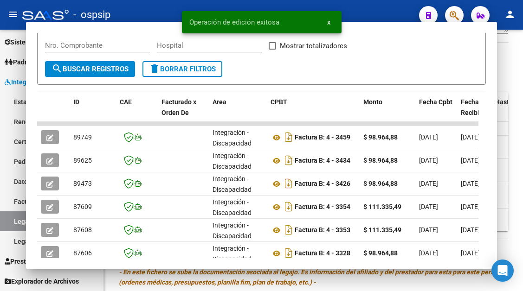
click at [12, 219] on link "Legajos" at bounding box center [51, 222] width 103 height 20
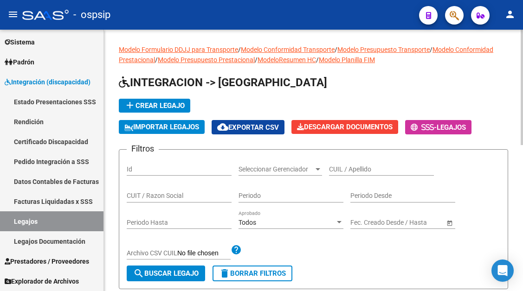
click at [347, 162] on div "CUIL / Apellido" at bounding box center [381, 166] width 105 height 19
click at [341, 167] on input "CUIL / Apellido" at bounding box center [381, 170] width 105 height 8
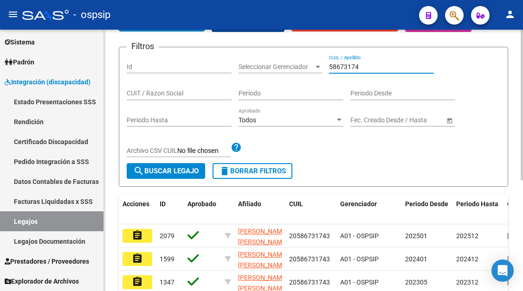
scroll to position [186, 0]
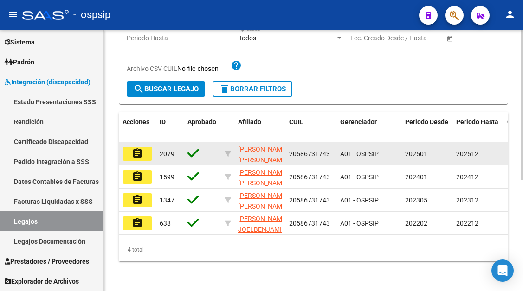
type input "58673174"
click at [133, 152] on mat-icon "assignment" at bounding box center [137, 153] width 11 height 11
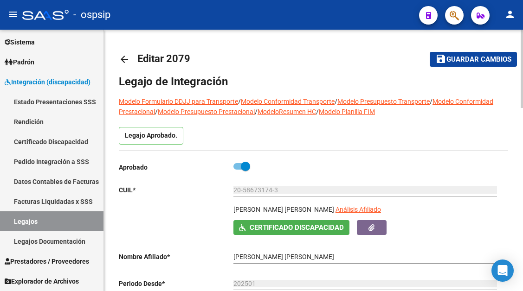
scroll to position [46, 0]
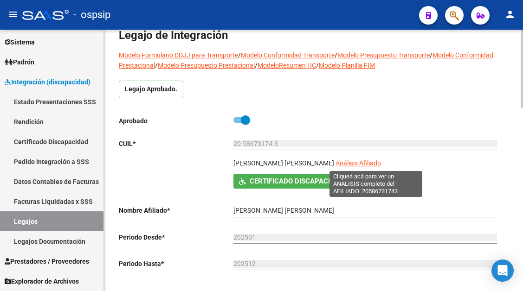
click at [360, 161] on span "Análisis Afiliado" at bounding box center [357, 163] width 45 height 7
type textarea "20586731743"
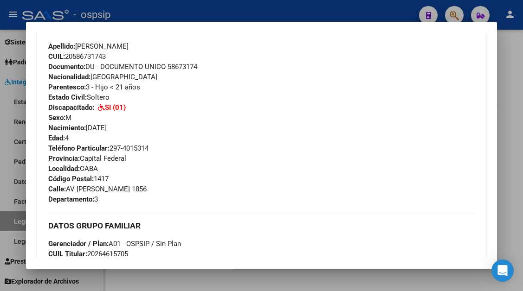
scroll to position [371, 0]
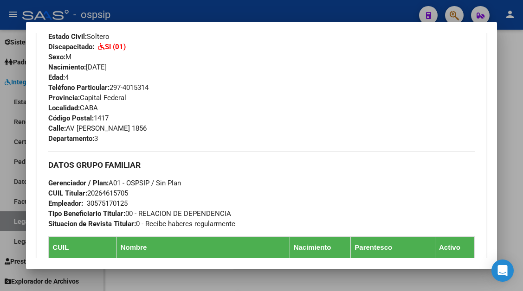
click at [13, 229] on div at bounding box center [261, 145] width 523 height 291
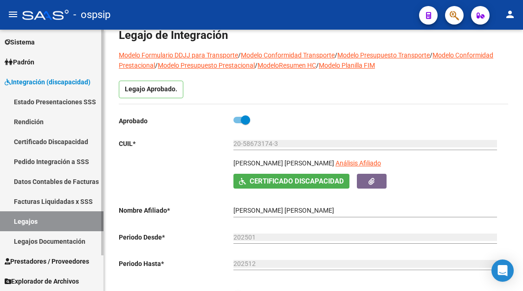
click at [19, 219] on link "Legajos" at bounding box center [51, 222] width 103 height 20
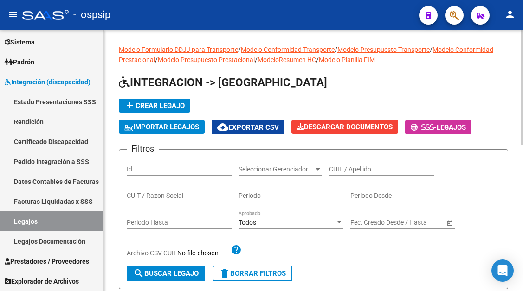
click at [340, 162] on div "CUIL / Apellido" at bounding box center [381, 166] width 105 height 19
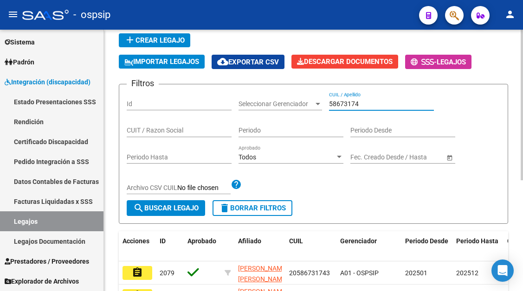
scroll to position [139, 0]
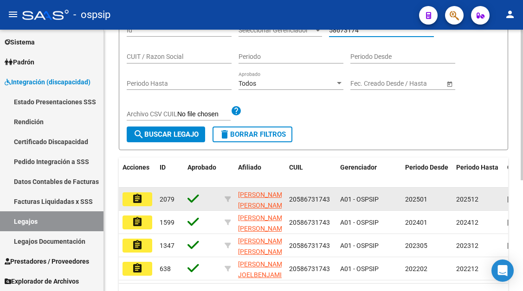
type input "58673174"
click at [141, 204] on mat-icon "assignment" at bounding box center [137, 198] width 11 height 11
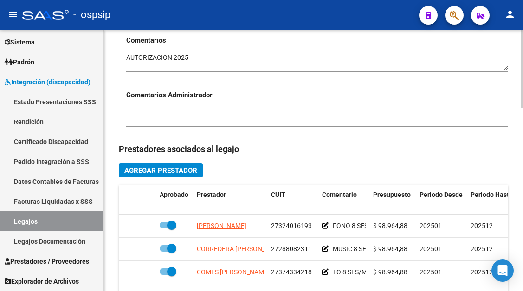
scroll to position [371, 0]
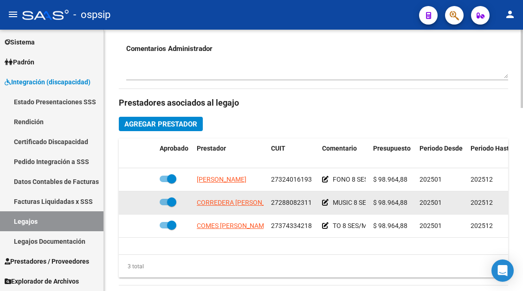
click at [242, 208] on app-link-go-to "CORREDERA TATIANA CARLA" at bounding box center [241, 203] width 88 height 11
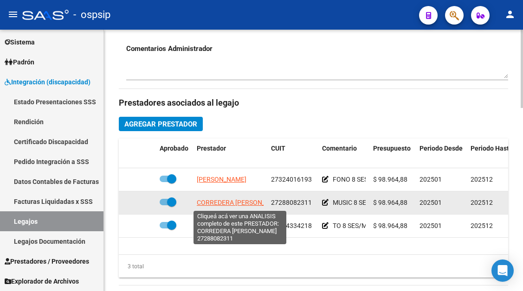
click at [242, 205] on span "CORREDERA TATIANA CARLA" at bounding box center [241, 202] width 88 height 7
type textarea "27288082311"
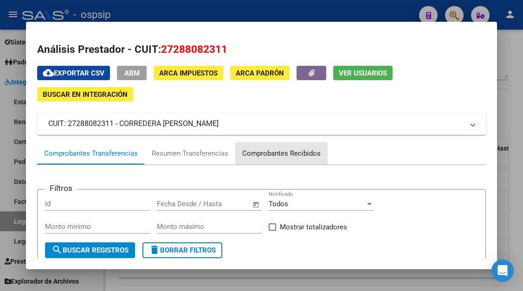
click at [274, 158] on div "Comprobantes Recibidos" at bounding box center [281, 153] width 78 height 11
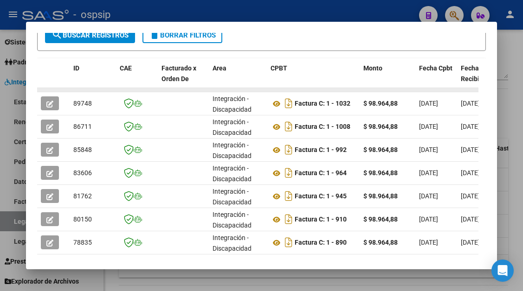
scroll to position [228, 0]
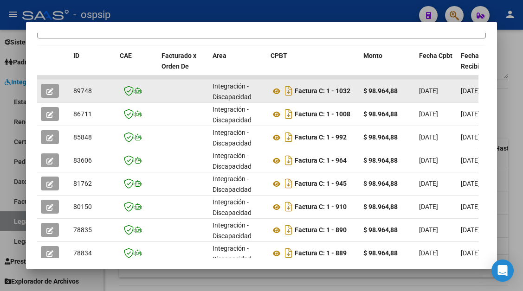
click at [51, 96] on button "button" at bounding box center [50, 91] width 18 height 14
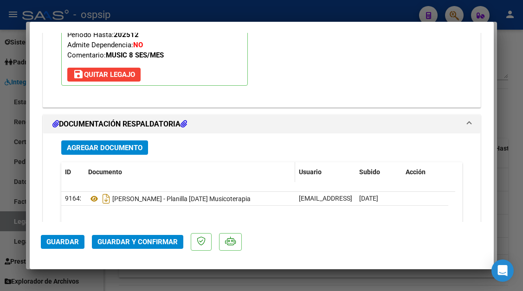
scroll to position [1113, 0]
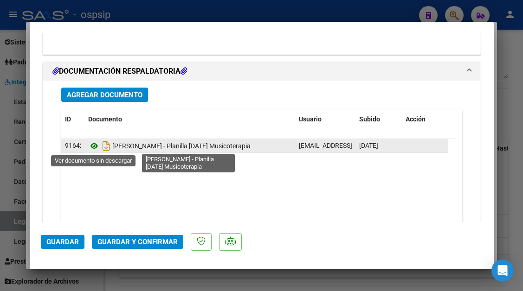
click at [94, 144] on icon at bounding box center [94, 146] width 12 height 11
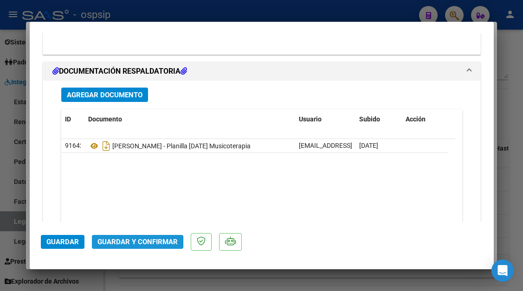
click at [122, 241] on span "Guardar y Confirmar" at bounding box center [137, 242] width 80 height 8
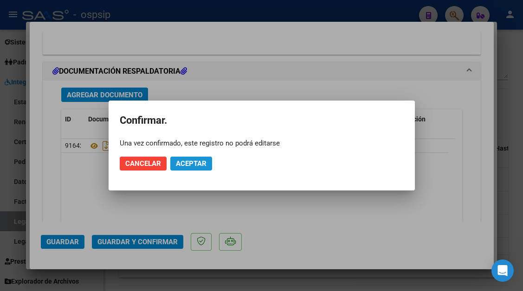
click at [184, 168] on button "Aceptar" at bounding box center [191, 164] width 42 height 14
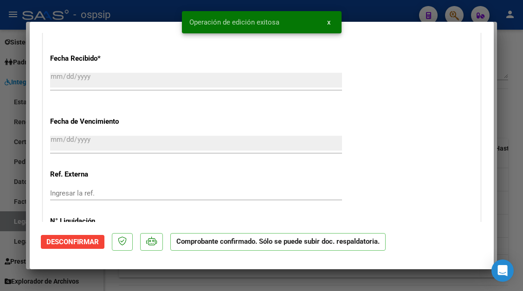
type input "$ 0,00"
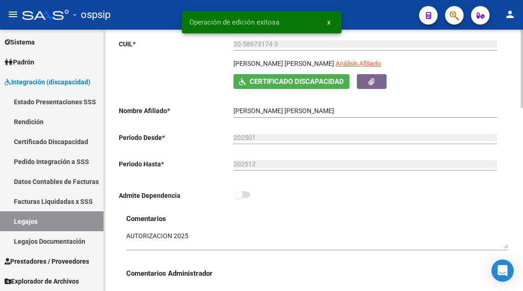
scroll to position [139, 0]
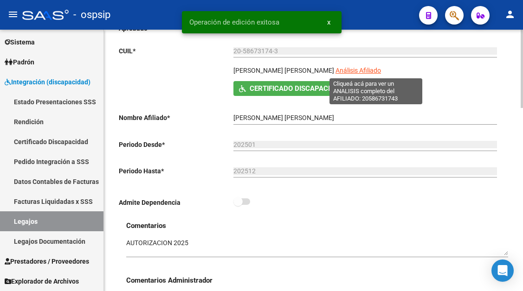
click at [374, 69] on span "Análisis Afiliado" at bounding box center [357, 70] width 45 height 7
type textarea "20586731743"
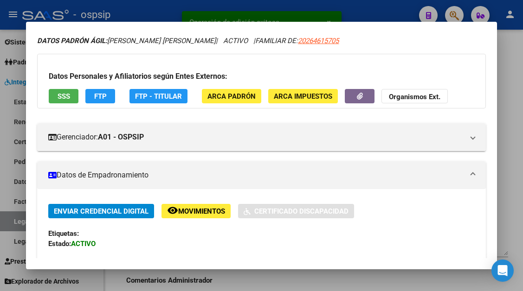
scroll to position [46, 0]
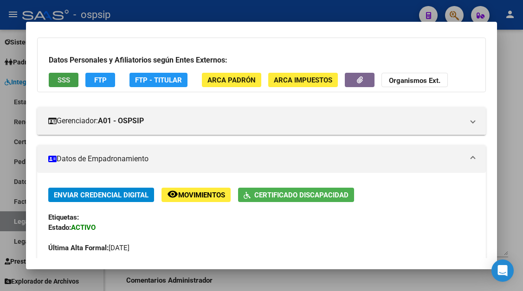
click at [65, 77] on span "SSS" at bounding box center [64, 80] width 13 height 8
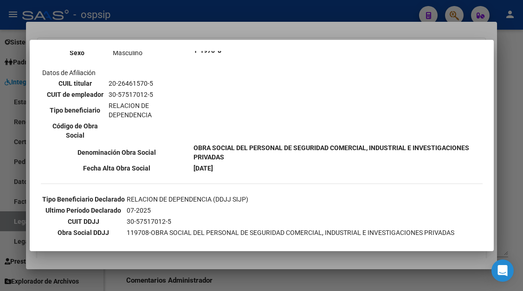
scroll to position [232, 0]
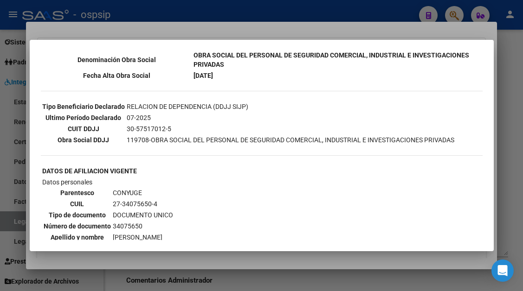
click at [23, 217] on div at bounding box center [261, 145] width 523 height 291
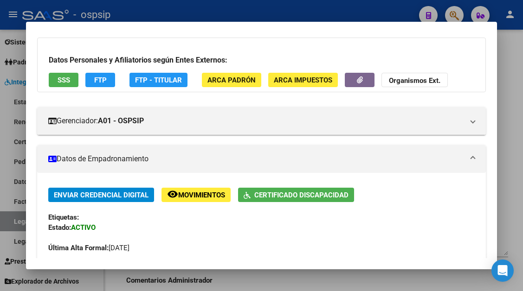
click at [9, 218] on div at bounding box center [261, 145] width 523 height 291
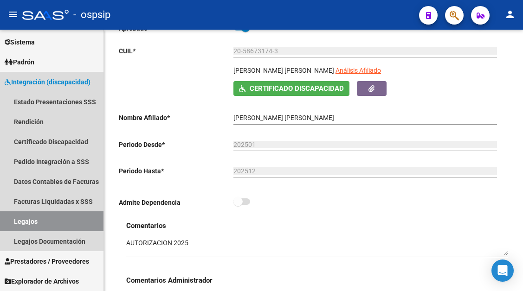
click at [9, 218] on link "Legajos" at bounding box center [51, 222] width 103 height 20
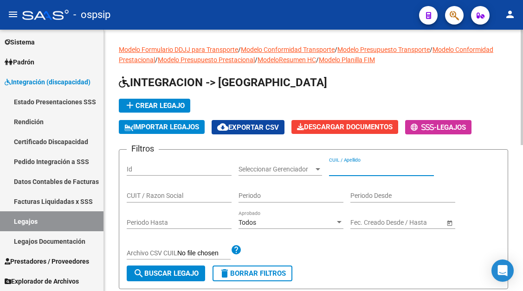
click at [345, 169] on input "CUIL / Apellido" at bounding box center [381, 170] width 105 height 8
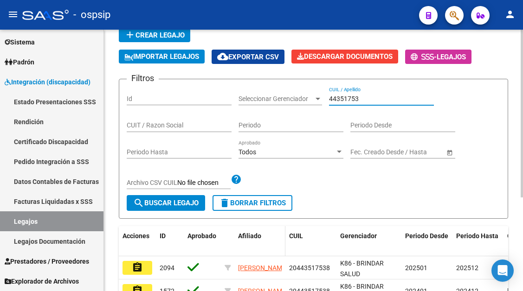
scroll to position [139, 0]
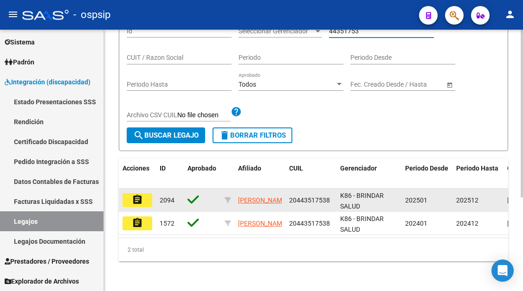
type input "44351753"
click at [141, 203] on mat-icon "assignment" at bounding box center [137, 199] width 11 height 11
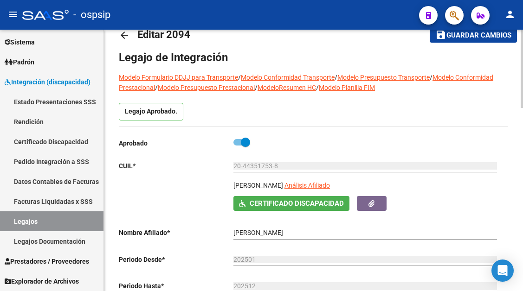
scroll to position [46, 0]
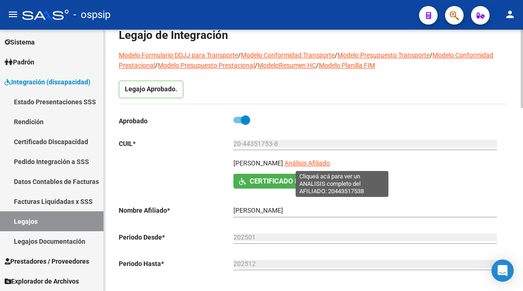
click at [328, 165] on span "Análisis Afiliado" at bounding box center [306, 163] width 45 height 7
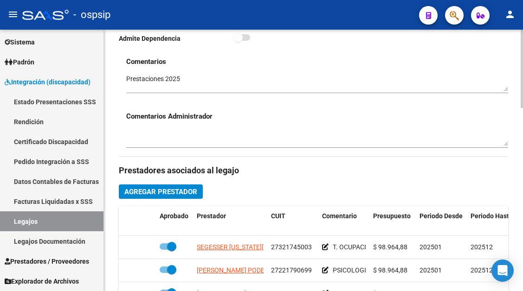
scroll to position [325, 0]
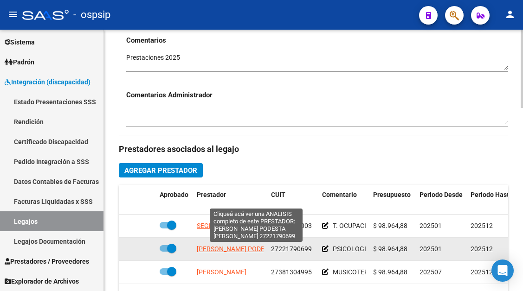
click at [228, 249] on span "STANCANELLI PODESTA BETTINA NORA" at bounding box center [262, 248] width 130 height 7
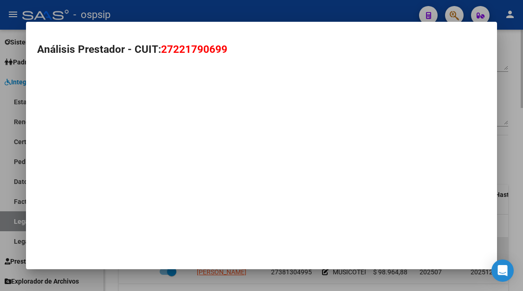
type textarea "27221790699"
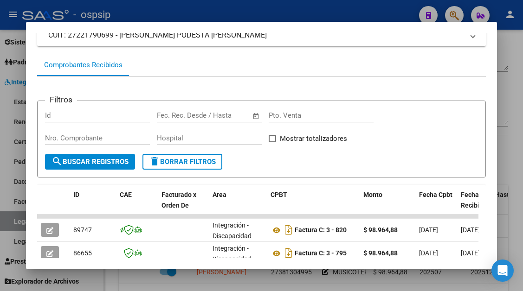
scroll to position [228, 0]
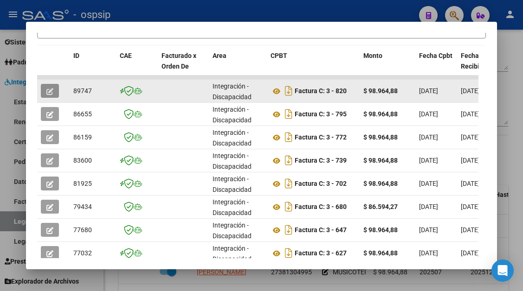
click at [56, 95] on button "button" at bounding box center [50, 91] width 18 height 14
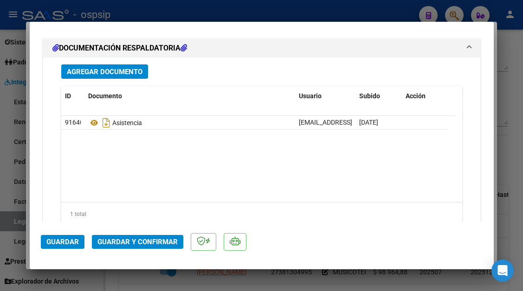
scroll to position [1160, 0]
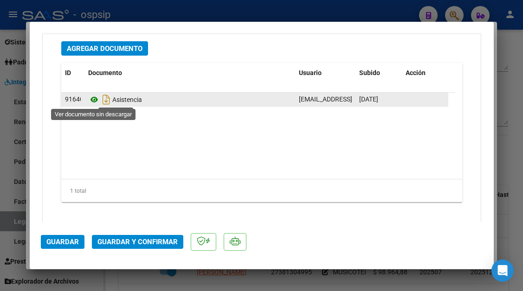
click at [90, 100] on icon at bounding box center [94, 99] width 12 height 11
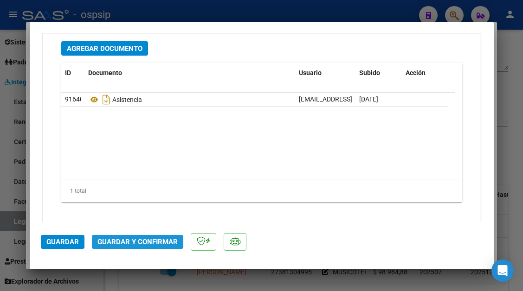
click at [141, 239] on span "Guardar y Confirmar" at bounding box center [137, 242] width 80 height 8
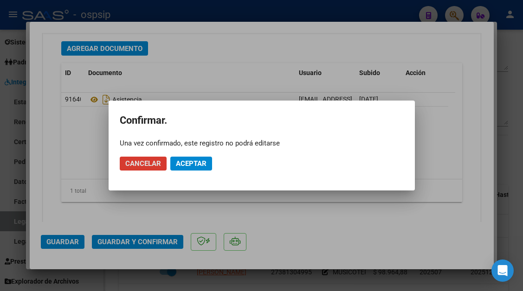
drag, startPoint x: 192, startPoint y: 154, endPoint x: 192, endPoint y: 163, distance: 8.8
click at [192, 159] on mat-dialog-actions "Cancelar Aceptar" at bounding box center [262, 164] width 284 height 32
click at [190, 171] on mat-dialog-actions "Cancelar Aceptar" at bounding box center [262, 164] width 284 height 32
click at [191, 168] on button "Aceptar" at bounding box center [191, 164] width 42 height 14
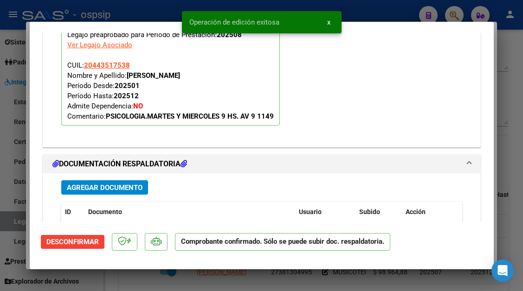
scroll to position [822, 0]
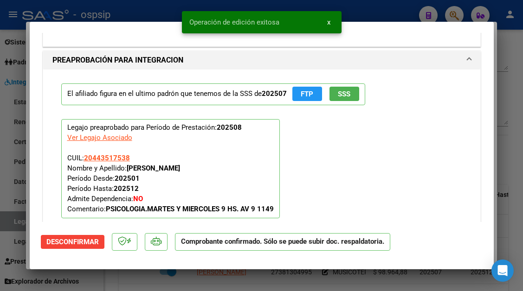
click at [10, 225] on div at bounding box center [261, 145] width 523 height 291
type input "$ 0,00"
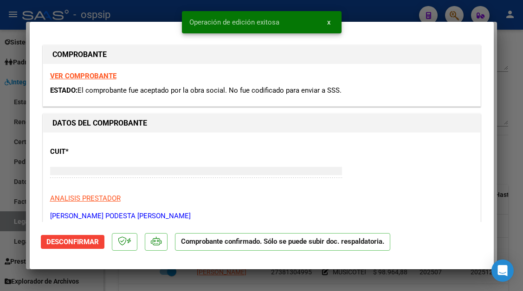
click at [10, 225] on div at bounding box center [261, 145] width 523 height 291
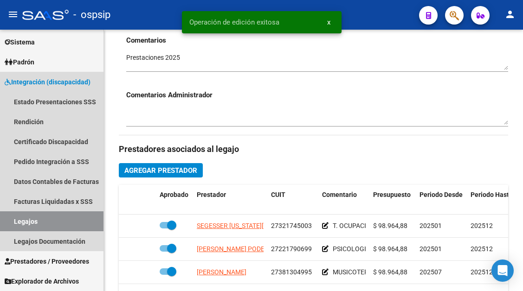
click at [10, 225] on link "Legajos" at bounding box center [51, 222] width 103 height 20
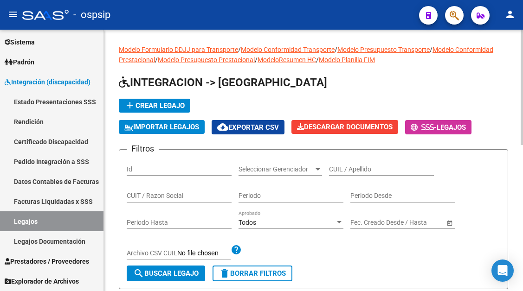
click at [344, 171] on input "CUIL / Apellido" at bounding box center [381, 170] width 105 height 8
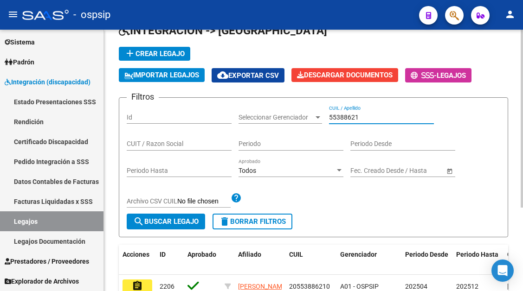
scroll to position [93, 0]
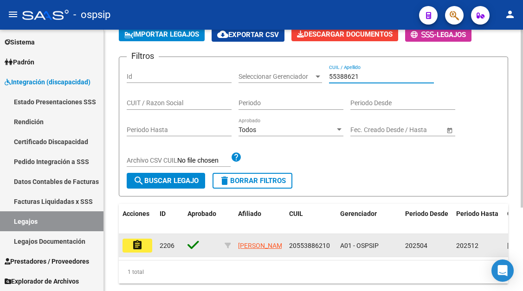
type input "55388621"
click at [141, 247] on mat-icon "assignment" at bounding box center [137, 245] width 11 height 11
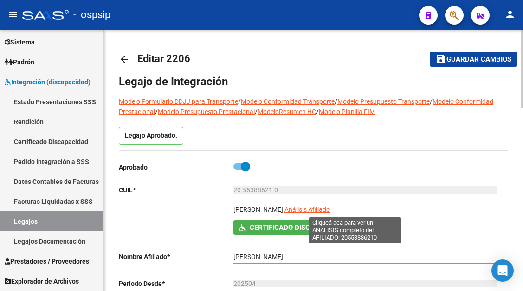
click at [330, 213] on span "Análisis Afiliado" at bounding box center [306, 209] width 45 height 7
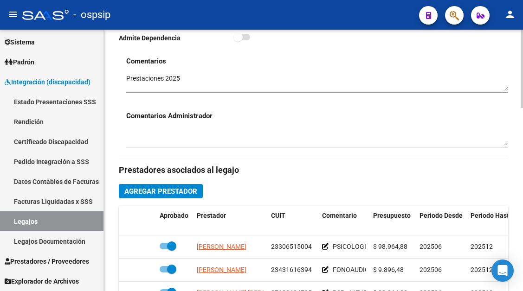
scroll to position [325, 0]
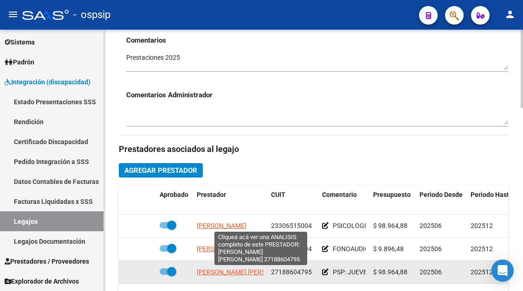
click at [223, 273] on span "PEREZ FERNANDEZ MARGARITA MARGOTH" at bounding box center [247, 272] width 101 height 7
type textarea "27188604795"
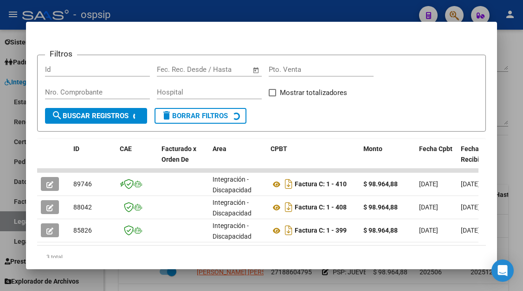
scroll to position [135, 0]
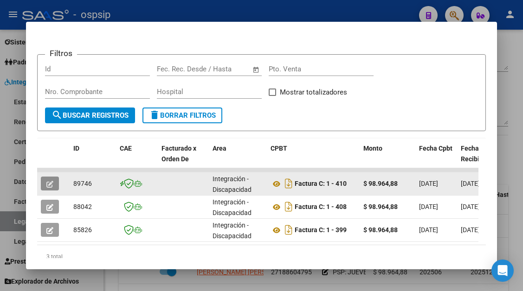
click at [53, 179] on button "button" at bounding box center [50, 184] width 18 height 14
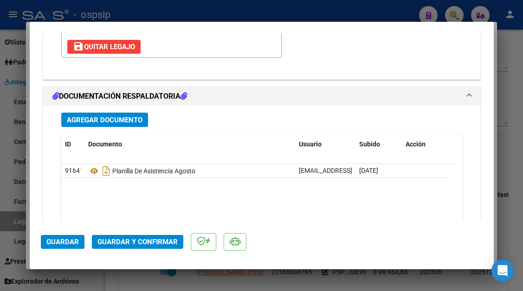
scroll to position [1160, 0]
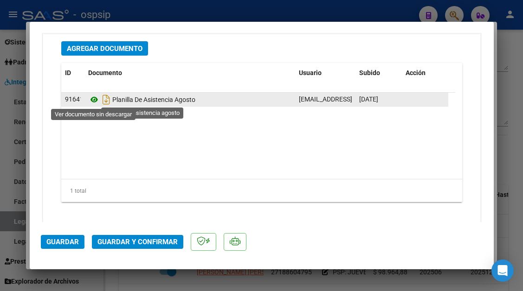
click at [92, 100] on icon at bounding box center [94, 99] width 12 height 11
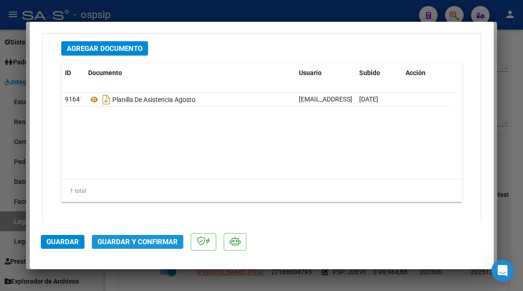
click at [144, 240] on span "Guardar y Confirmar" at bounding box center [137, 242] width 80 height 8
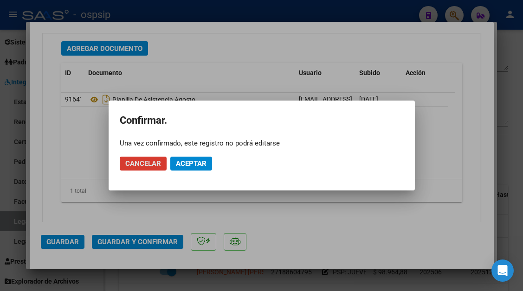
click at [197, 165] on span "Aceptar" at bounding box center [191, 164] width 31 height 8
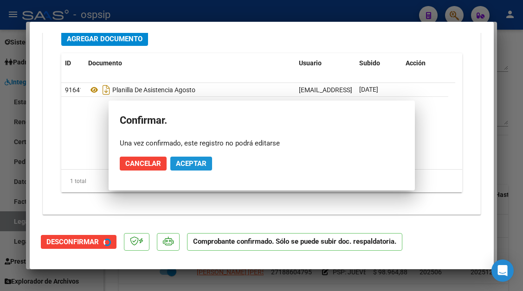
scroll to position [1054, 0]
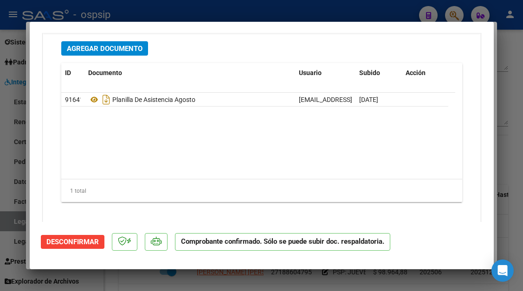
click at [8, 220] on div at bounding box center [261, 145] width 523 height 291
type input "$ 0,00"
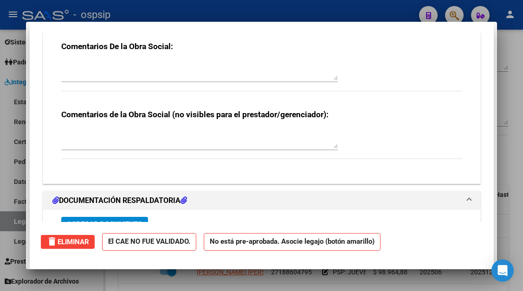
scroll to position [0, 0]
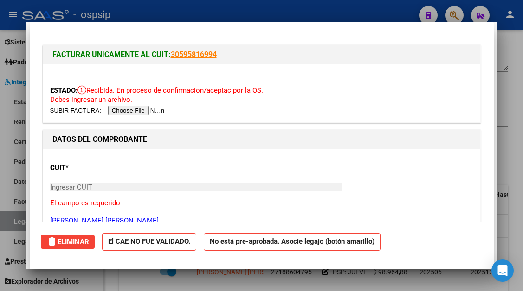
click at [8, 220] on div at bounding box center [261, 145] width 523 height 291
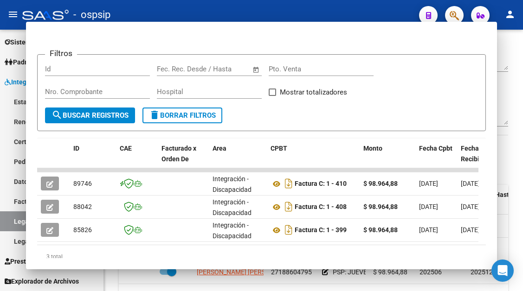
click at [8, 220] on link "Legajos" at bounding box center [51, 222] width 103 height 20
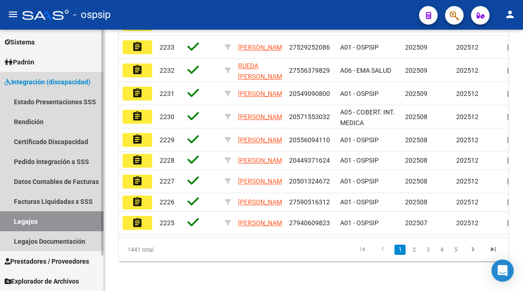
click at [22, 223] on link "Legajos" at bounding box center [51, 222] width 103 height 20
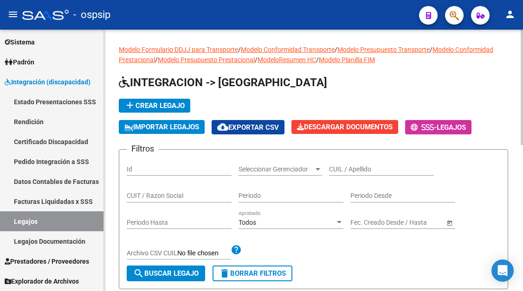
click at [346, 163] on div "CUIL / Apellido" at bounding box center [381, 166] width 105 height 19
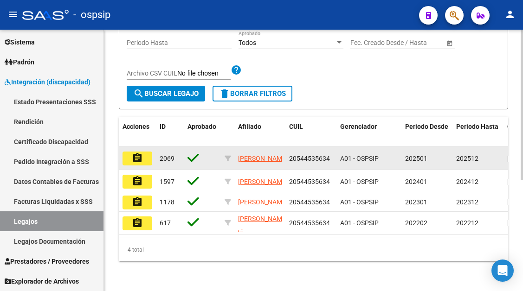
type input "54453563"
click at [138, 155] on mat-icon "assignment" at bounding box center [137, 158] width 11 height 11
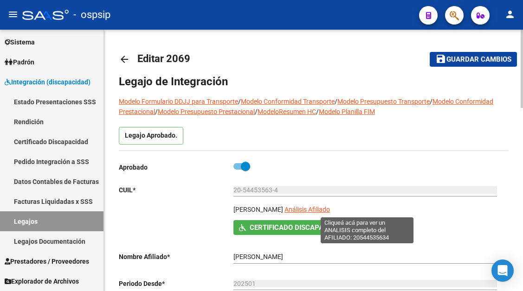
click at [330, 209] on span "Análisis Afiliado" at bounding box center [306, 209] width 45 height 7
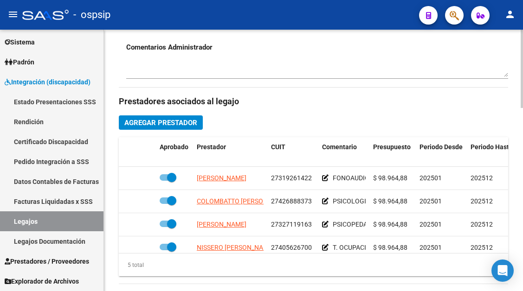
scroll to position [417, 0]
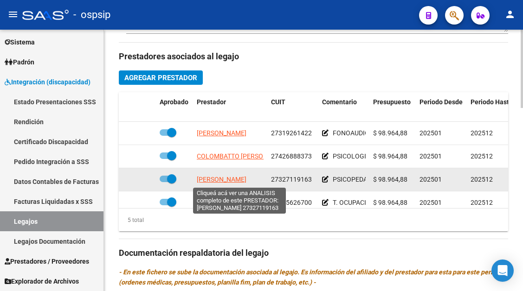
click at [224, 179] on span "PERDOMO FLORENCIA AILEN" at bounding box center [222, 179] width 50 height 7
type textarea "27327119163"
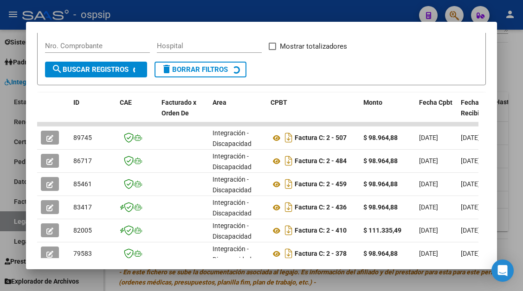
scroll to position [181, 0]
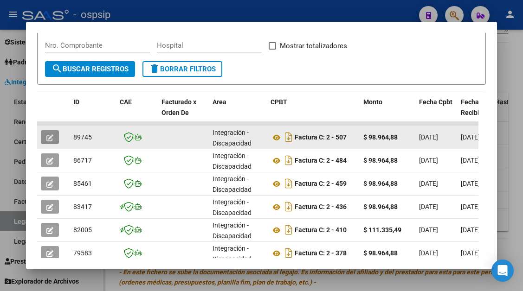
click at [56, 142] on button "button" at bounding box center [50, 137] width 18 height 14
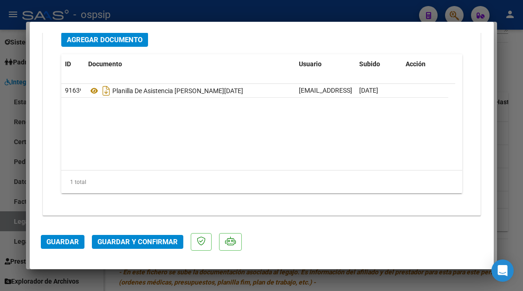
scroll to position [1169, 0]
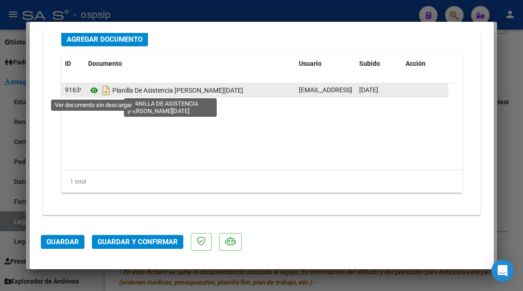
click at [93, 89] on icon at bounding box center [94, 90] width 12 height 11
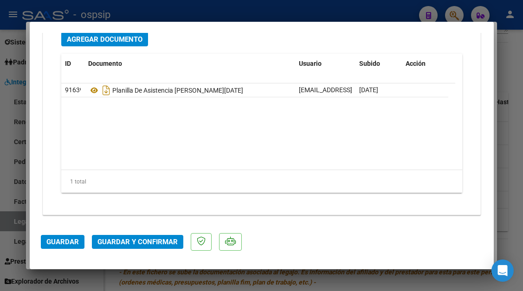
click at [134, 240] on span "Guardar y Confirmar" at bounding box center [137, 242] width 80 height 8
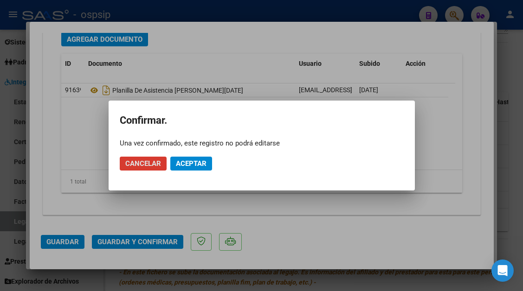
click at [189, 162] on span "Aceptar" at bounding box center [191, 164] width 31 height 8
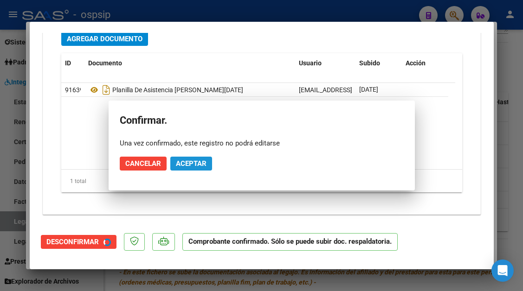
scroll to position [1064, 0]
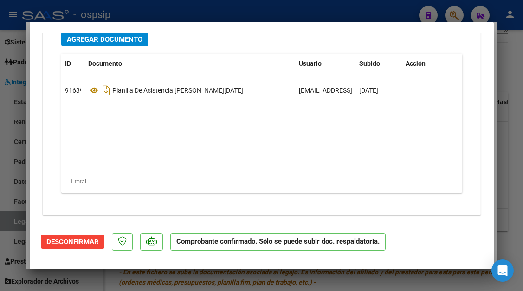
click at [16, 226] on div at bounding box center [261, 145] width 523 height 291
type input "$ 0,00"
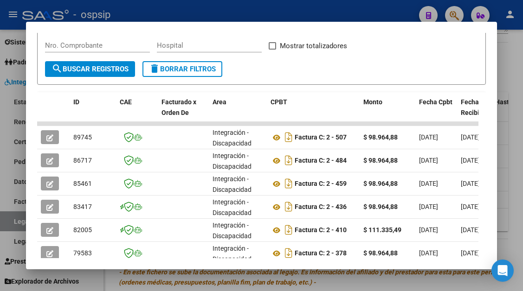
click at [16, 223] on div at bounding box center [261, 145] width 523 height 291
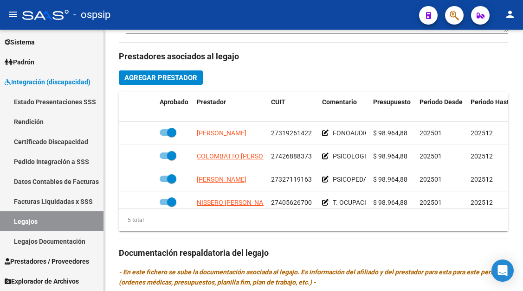
click at [16, 223] on link "Legajos" at bounding box center [51, 222] width 103 height 20
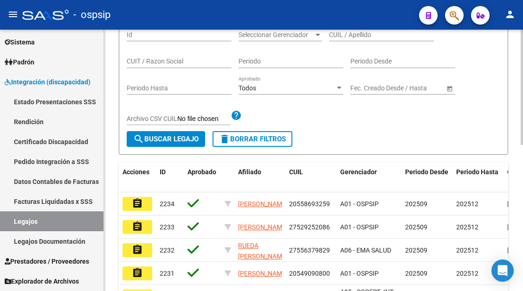
scroll to position [53, 0]
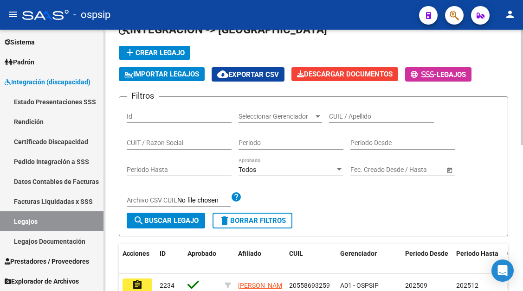
click at [338, 118] on input "CUIL / Apellido" at bounding box center [381, 117] width 105 height 8
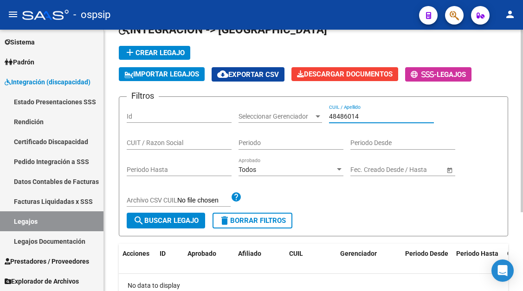
scroll to position [99, 0]
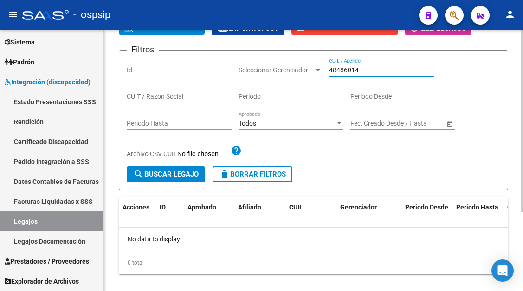
click at [347, 72] on input "48486014" at bounding box center [381, 70] width 105 height 8
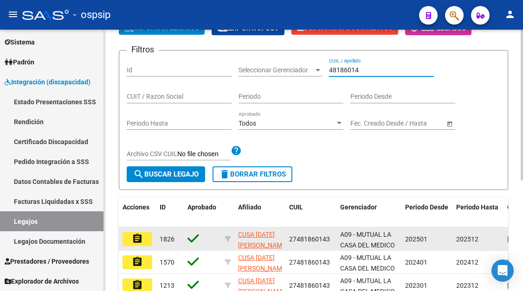
type input "48186014"
click at [142, 243] on mat-icon "assignment" at bounding box center [137, 238] width 11 height 11
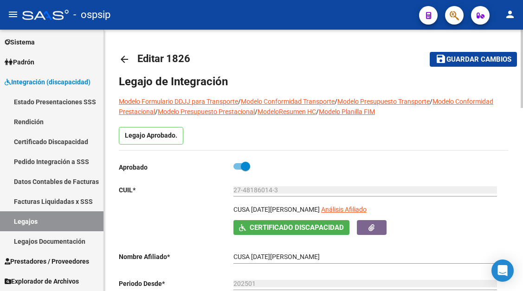
scroll to position [93, 0]
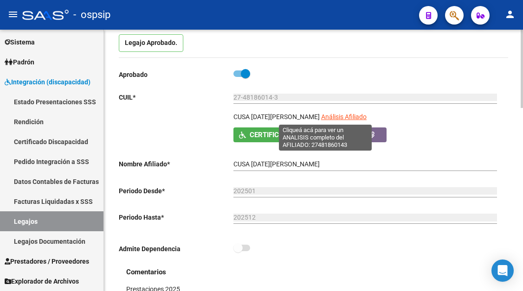
click at [325, 115] on span "Análisis Afiliado" at bounding box center [343, 116] width 45 height 7
type textarea "27481860143"
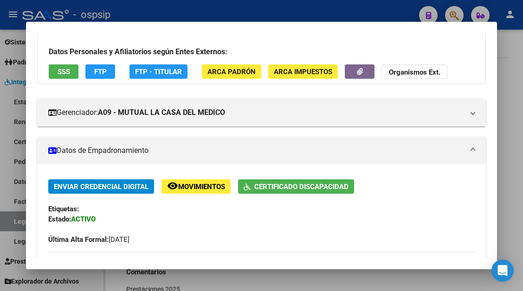
scroll to position [46, 0]
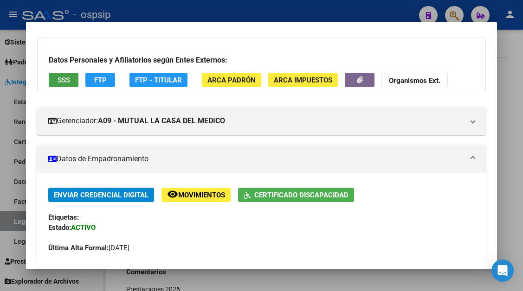
click at [65, 74] on button "SSS" at bounding box center [64, 80] width 30 height 14
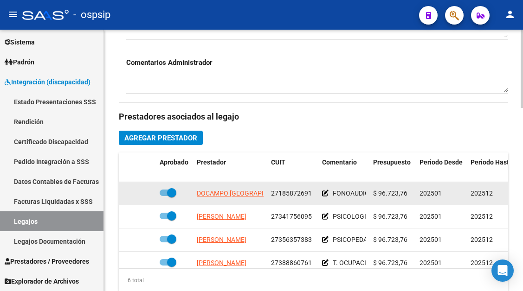
scroll to position [371, 0]
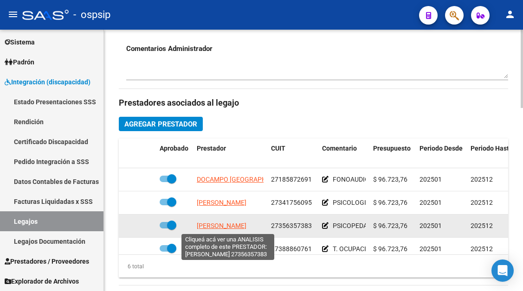
click at [215, 225] on span "RAU DEBORA ILEANA" at bounding box center [222, 225] width 50 height 7
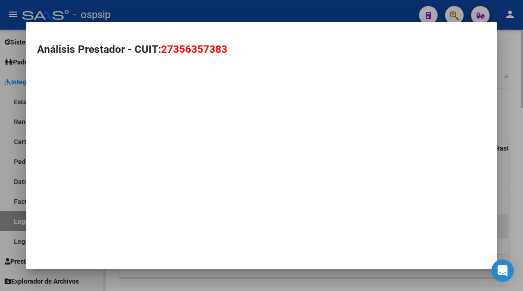
type textarea "27356357383"
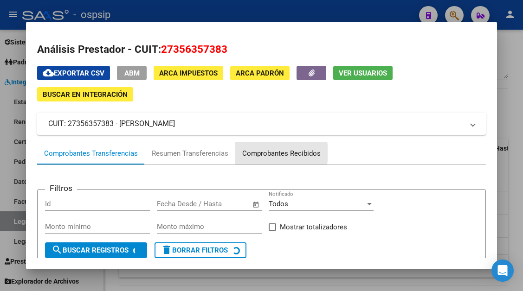
click at [252, 153] on div "Comprobantes Recibidos" at bounding box center [281, 153] width 78 height 11
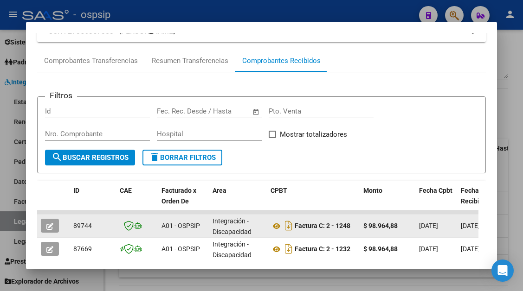
scroll to position [232, 0]
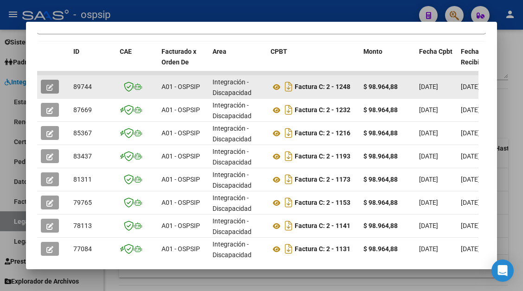
click at [51, 89] on icon "button" at bounding box center [49, 87] width 7 height 7
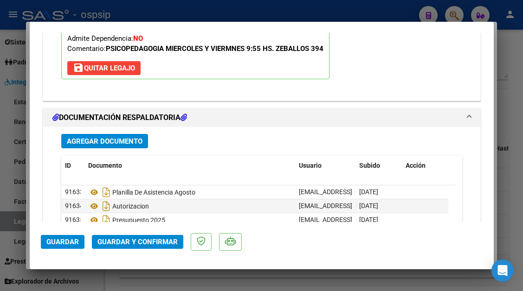
scroll to position [1160, 0]
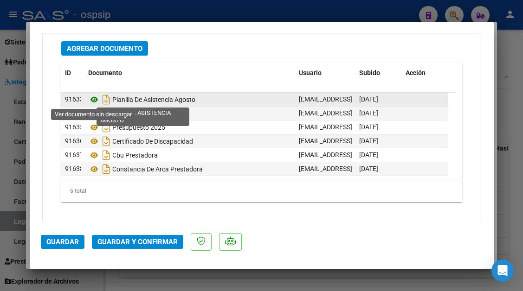
click at [98, 101] on icon at bounding box center [94, 99] width 12 height 11
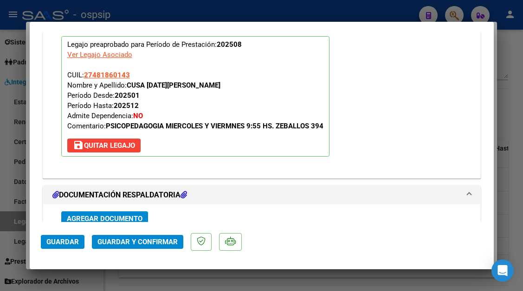
scroll to position [974, 0]
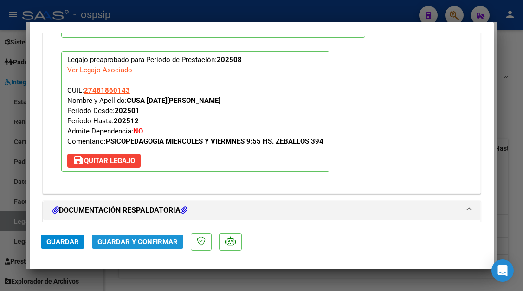
click at [163, 240] on span "Guardar y Confirmar" at bounding box center [137, 242] width 80 height 8
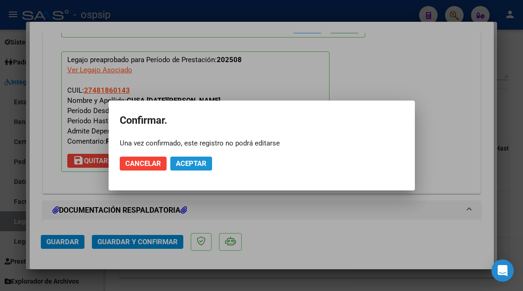
click at [200, 166] on span "Aceptar" at bounding box center [191, 164] width 31 height 8
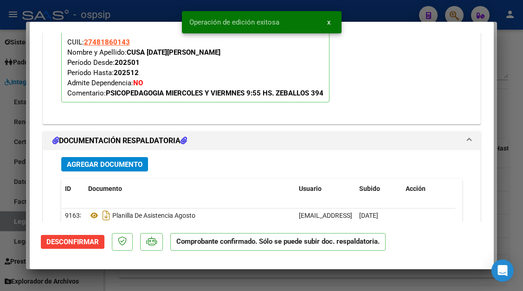
scroll to position [983, 0]
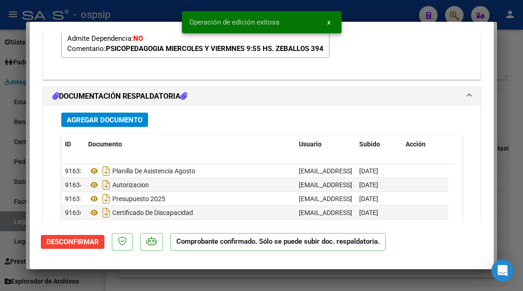
click at [15, 219] on div at bounding box center [261, 145] width 523 height 291
type input "$ 0,00"
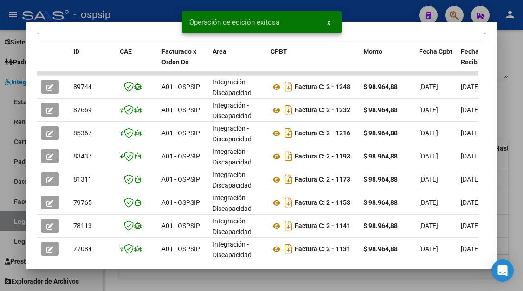
click at [15, 219] on div at bounding box center [261, 145] width 523 height 291
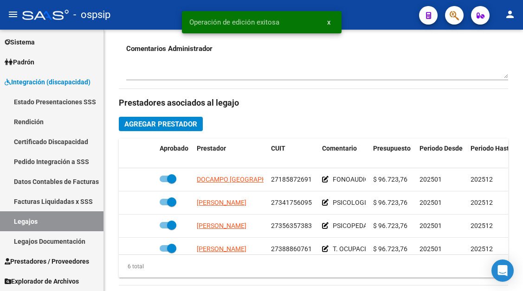
click at [15, 219] on link "Legajos" at bounding box center [51, 222] width 103 height 20
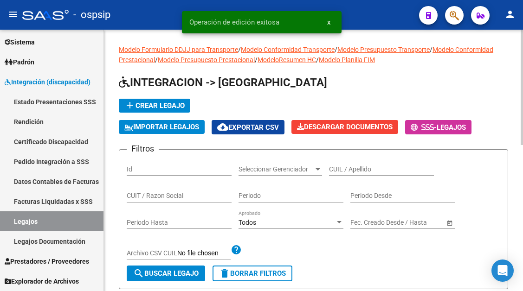
click at [344, 174] on div "CUIL / Apellido" at bounding box center [381, 166] width 105 height 19
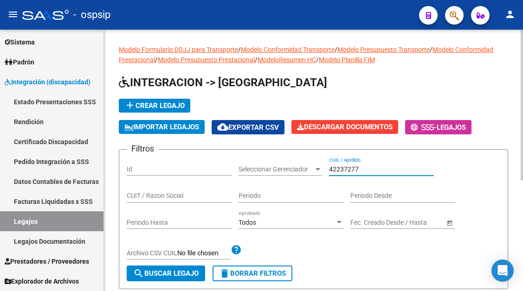
scroll to position [139, 0]
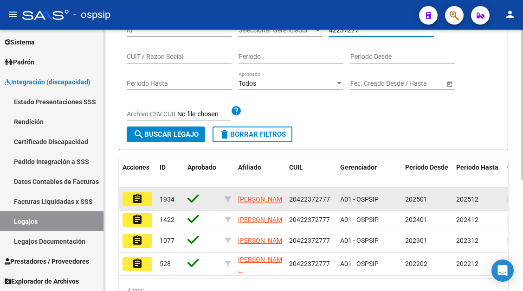
type input "42237277"
click at [130, 200] on button "assignment" at bounding box center [137, 200] width 30 height 14
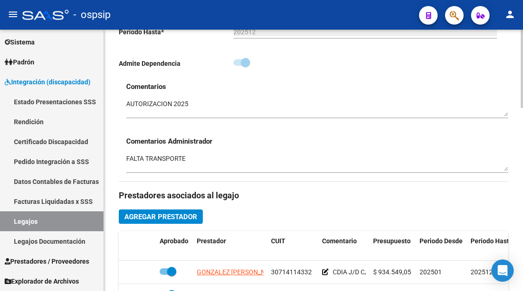
scroll to position [417, 0]
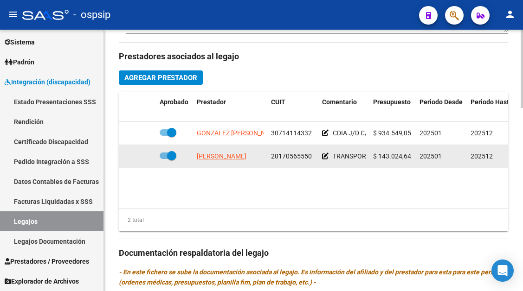
click at [226, 161] on app-link-go-to "AREVALO JUAN CARLOS" at bounding box center [222, 156] width 50 height 11
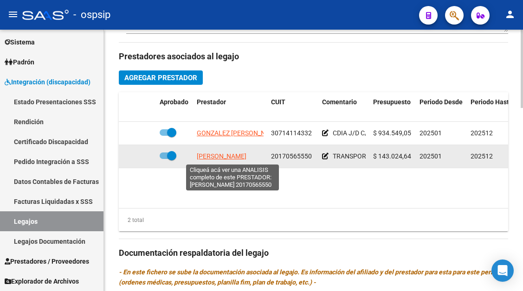
click at [226, 160] on span "AREVALO JUAN CARLOS" at bounding box center [222, 156] width 50 height 7
type textarea "20170565550"
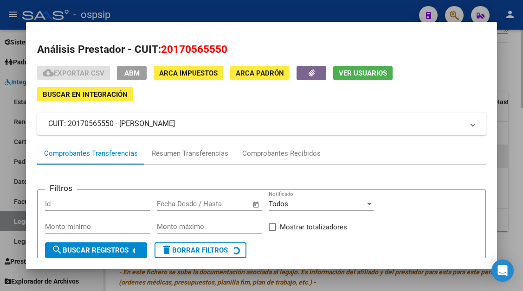
scroll to position [89, 0]
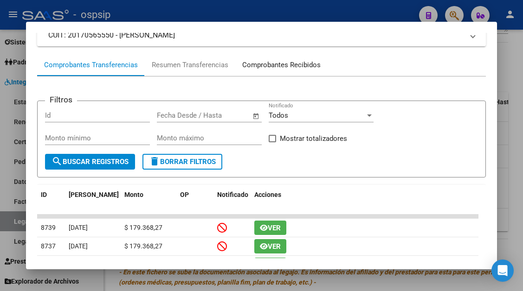
click at [280, 63] on div "Comprobantes Recibidos" at bounding box center [281, 65] width 78 height 11
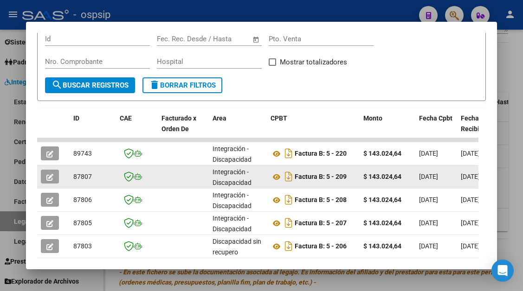
scroll to position [228, 0]
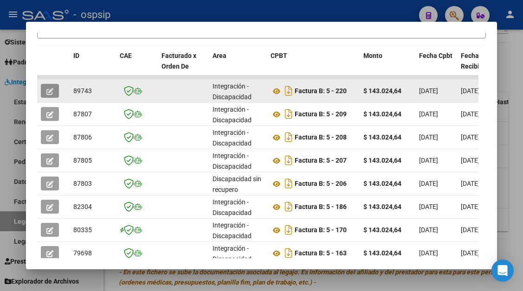
click at [45, 92] on button "button" at bounding box center [50, 91] width 18 height 14
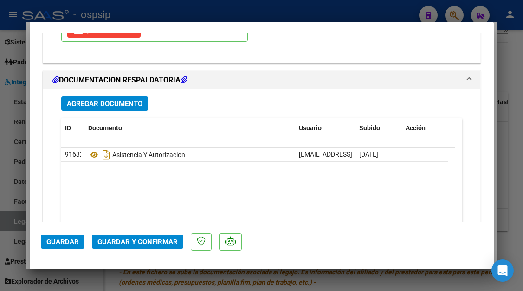
scroll to position [1113, 0]
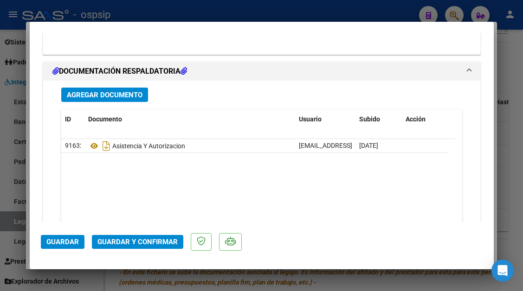
click at [136, 241] on span "Guardar y Confirmar" at bounding box center [137, 242] width 80 height 8
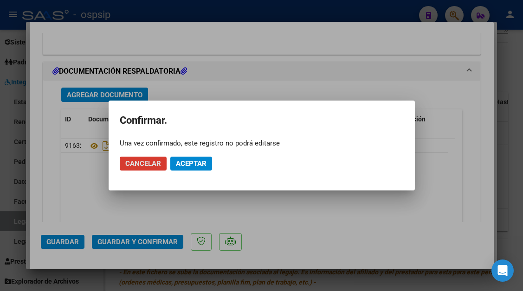
click at [178, 169] on button "Aceptar" at bounding box center [191, 164] width 42 height 14
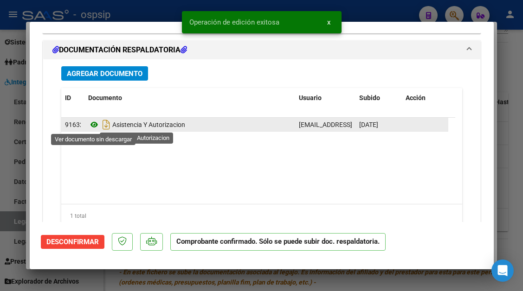
click at [96, 127] on icon at bounding box center [94, 124] width 12 height 11
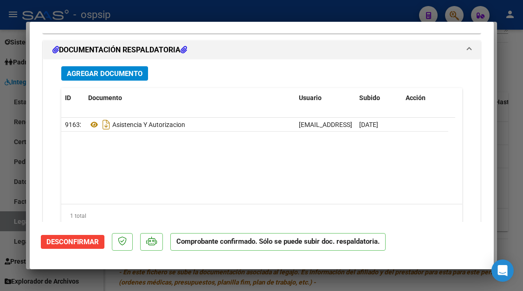
type input "$ 0,00"
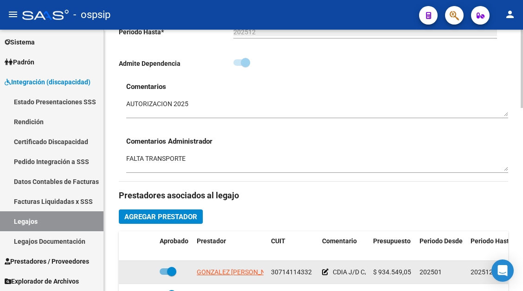
scroll to position [371, 0]
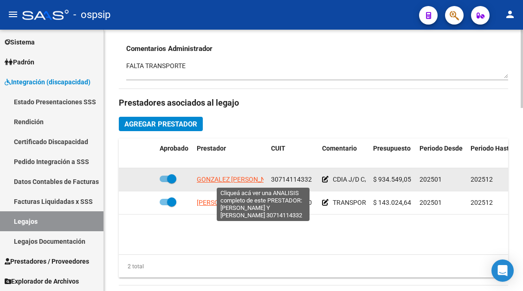
click at [226, 181] on span "GONZALEZ DIEGO A. Y FERRER PAOLA S. S.H." at bounding box center [267, 179] width 140 height 7
type textarea "30714114332"
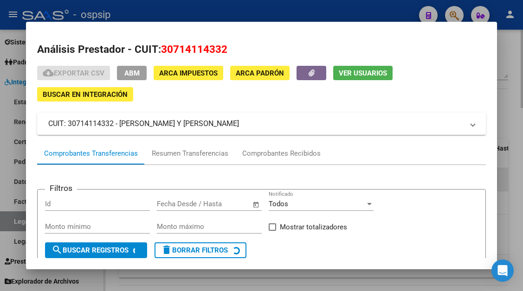
scroll to position [89, 0]
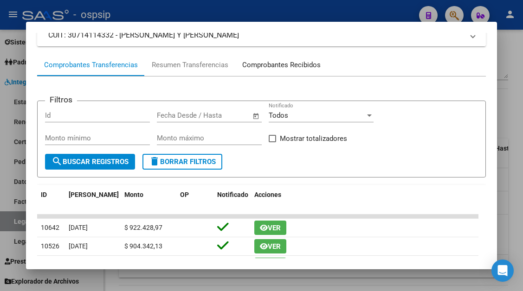
click at [275, 59] on div "Comprobantes Recibidos" at bounding box center [281, 65] width 92 height 22
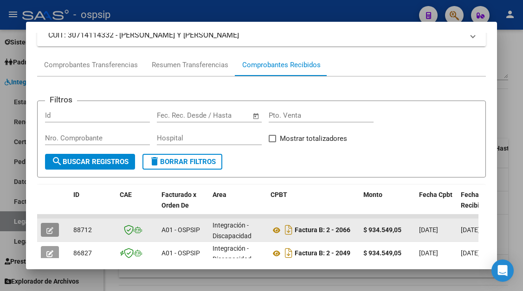
click at [44, 233] on button "button" at bounding box center [50, 230] width 18 height 14
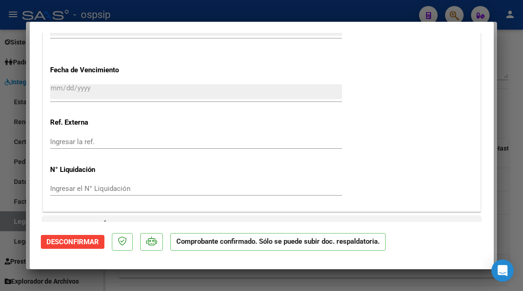
scroll to position [974, 0]
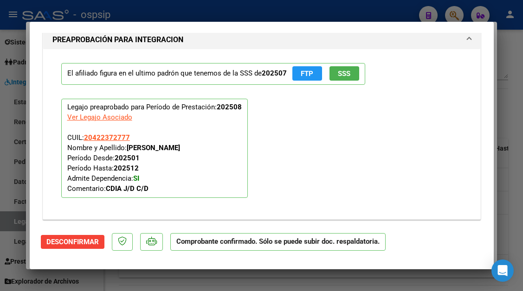
click at [19, 218] on div at bounding box center [261, 145] width 523 height 291
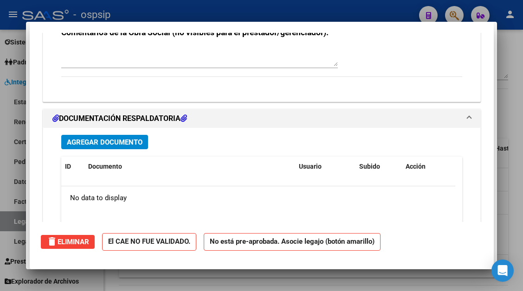
type input "$ 0,00"
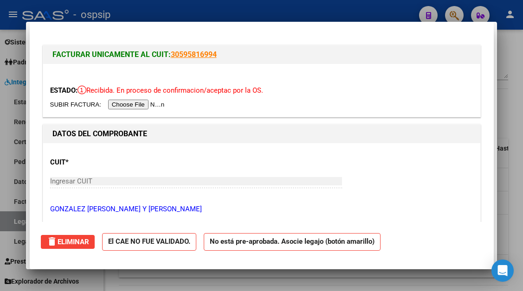
click at [19, 218] on div at bounding box center [261, 145] width 523 height 291
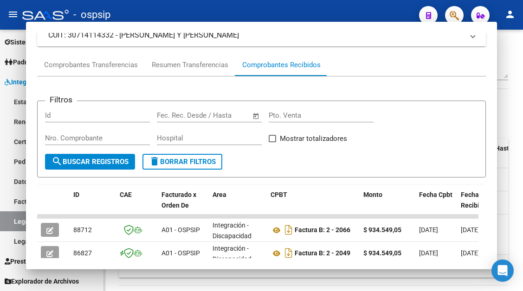
click at [19, 218] on link "Legajos" at bounding box center [51, 222] width 103 height 20
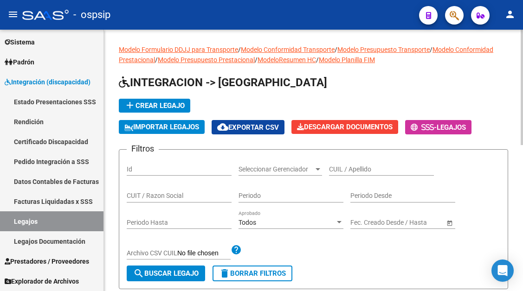
click at [353, 167] on input "CUIL / Apellido" at bounding box center [381, 170] width 105 height 8
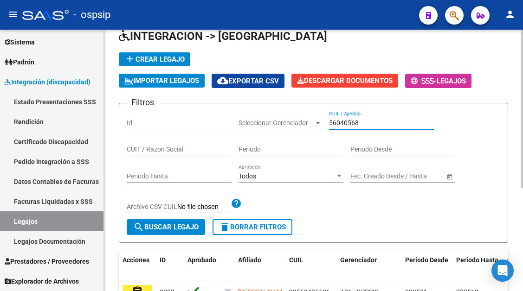
scroll to position [169, 0]
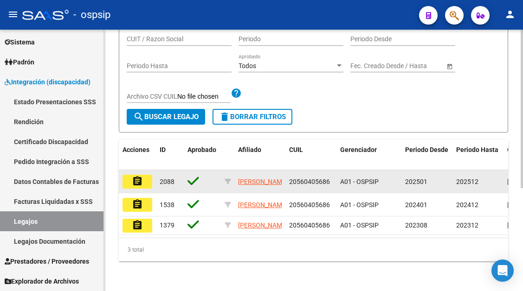
type input "56040568"
click at [146, 175] on button "assignment" at bounding box center [137, 182] width 30 height 14
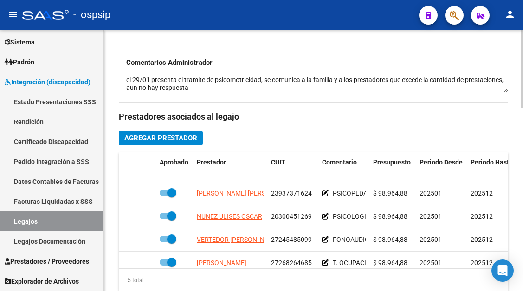
scroll to position [417, 0]
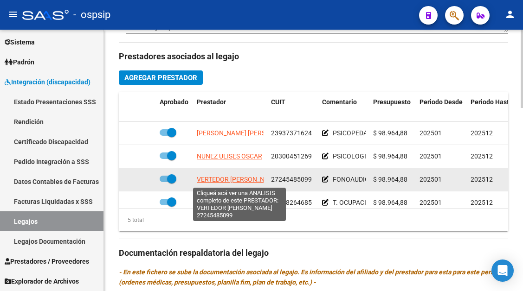
click at [228, 177] on span "VERTEDOR MARIA GABRIELA" at bounding box center [238, 179] width 83 height 7
type textarea "27245485099"
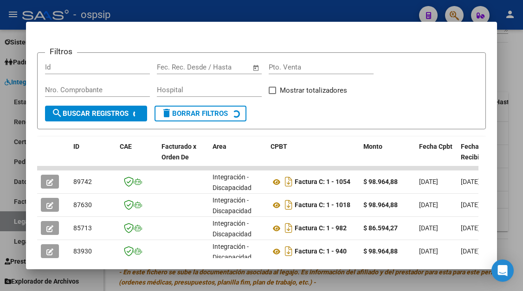
scroll to position [181, 0]
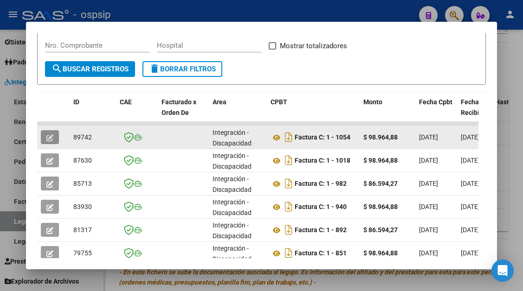
click at [56, 137] on button "button" at bounding box center [50, 137] width 18 height 14
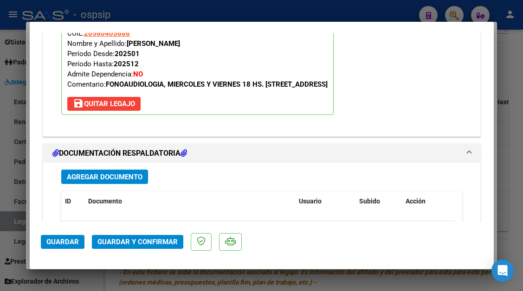
scroll to position [1113, 0]
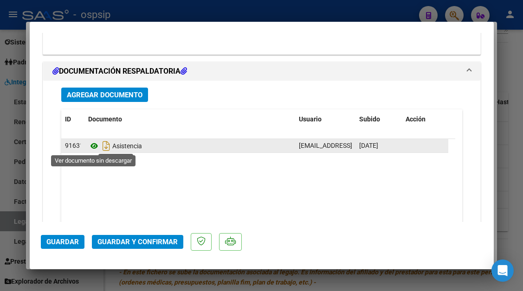
click at [96, 149] on icon at bounding box center [94, 146] width 12 height 11
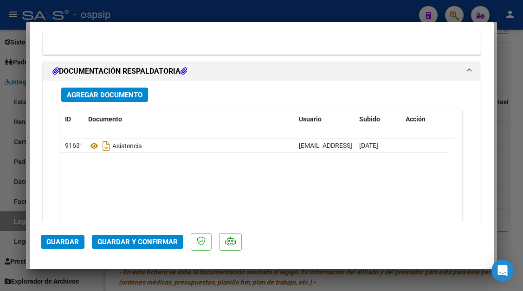
click at [132, 246] on span "Guardar y Confirmar" at bounding box center [137, 242] width 80 height 8
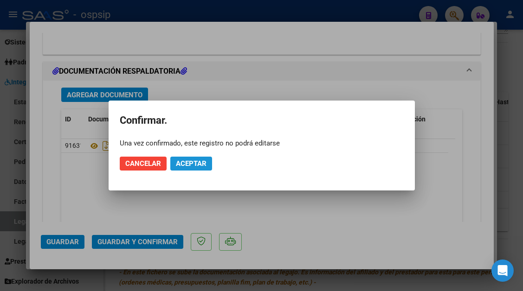
click at [193, 162] on span "Aceptar" at bounding box center [191, 164] width 31 height 8
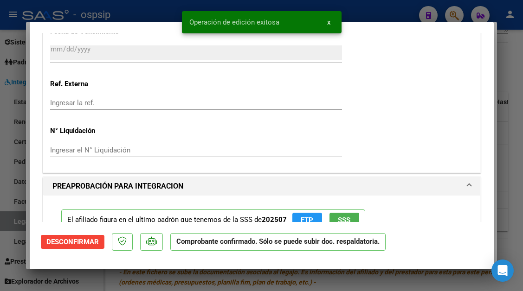
scroll to position [658, 0]
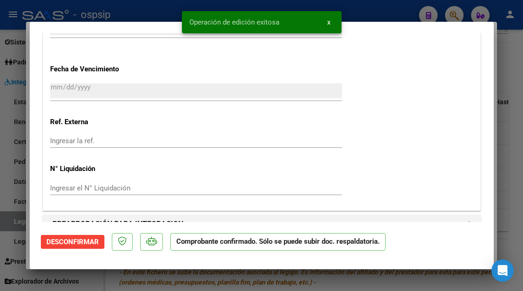
type input "$ 0,00"
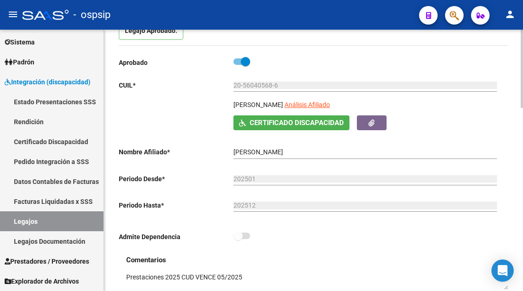
scroll to position [93, 0]
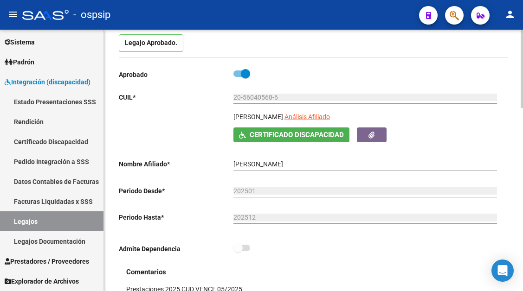
click at [325, 112] on div "20-56040568-6 Ingresar CUIL" at bounding box center [364, 98] width 263 height 26
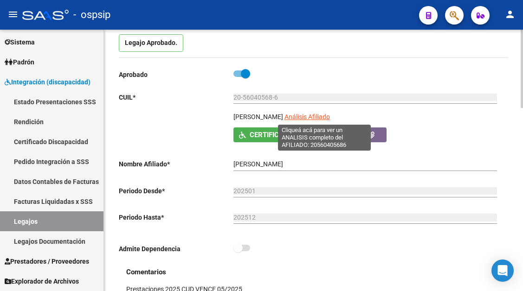
click at [325, 114] on span "Análisis Afiliado" at bounding box center [306, 116] width 45 height 7
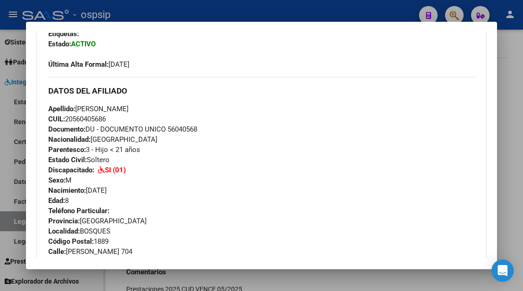
scroll to position [186, 0]
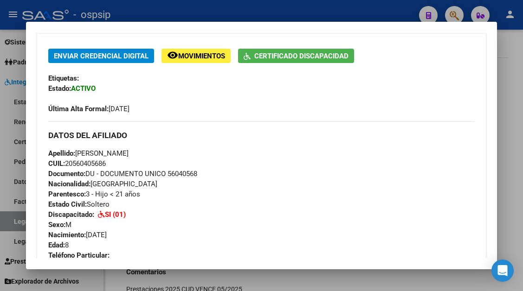
click at [14, 215] on div at bounding box center [261, 145] width 523 height 291
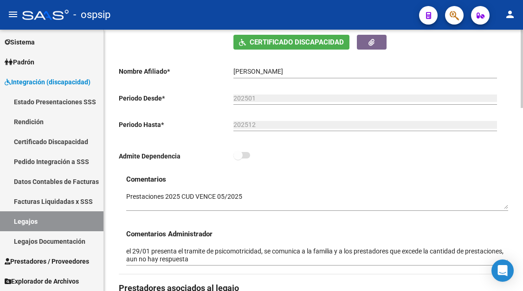
scroll to position [417, 0]
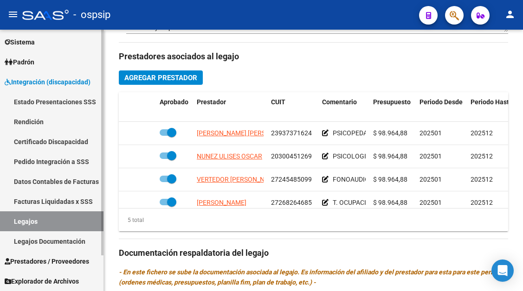
click at [78, 226] on link "Legajos" at bounding box center [51, 222] width 103 height 20
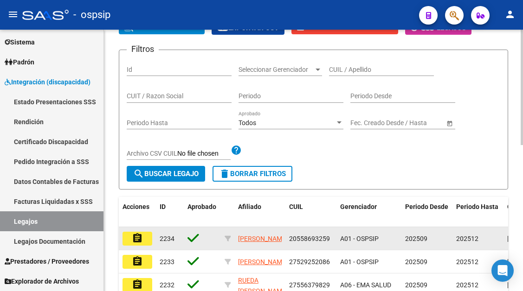
scroll to position [7, 0]
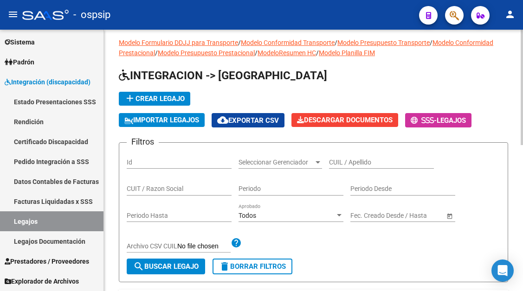
click at [341, 157] on div "CUIL / Apellido" at bounding box center [381, 159] width 105 height 19
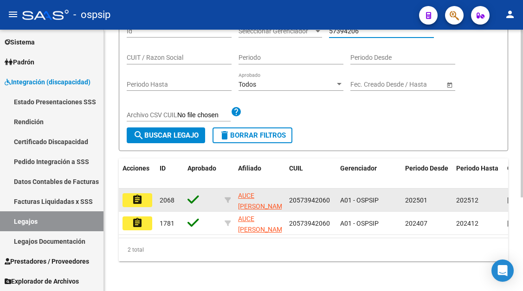
scroll to position [146, 0]
click at [139, 194] on mat-icon "assignment" at bounding box center [137, 199] width 11 height 11
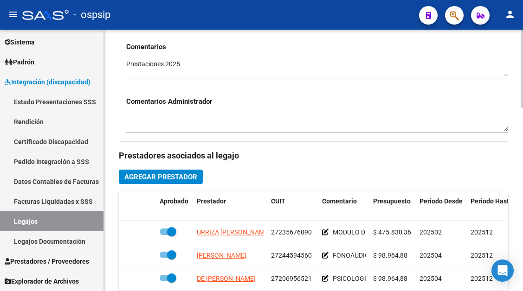
scroll to position [371, 0]
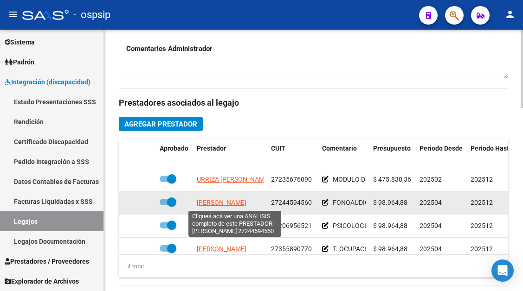
click at [222, 204] on span "DARAIO RITA ALEJANDRA" at bounding box center [222, 202] width 50 height 7
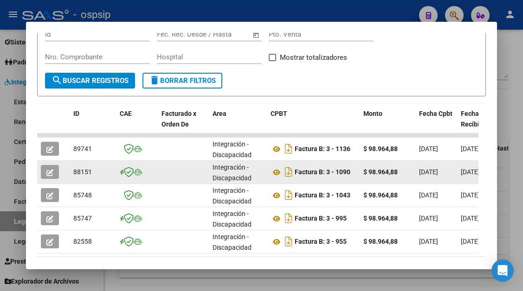
scroll to position [186, 0]
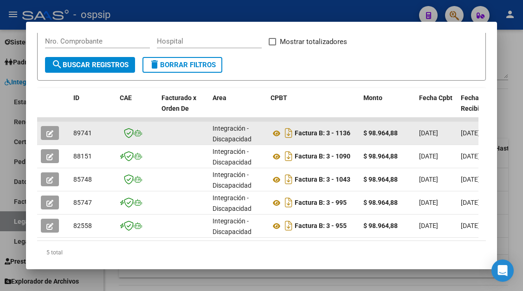
click at [50, 138] on button "button" at bounding box center [50, 133] width 18 height 14
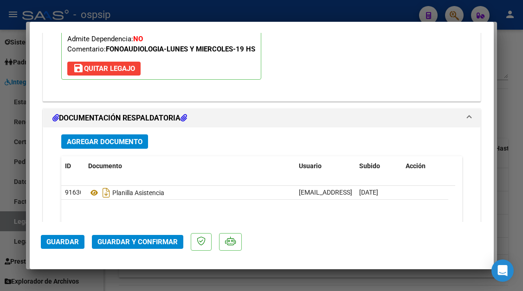
scroll to position [1067, 0]
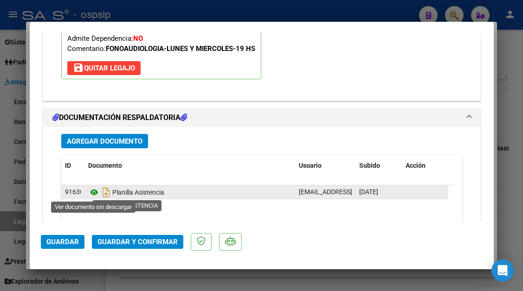
click at [90, 195] on icon at bounding box center [94, 192] width 12 height 11
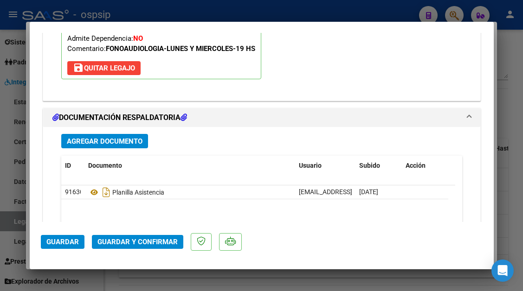
drag, startPoint x: 150, startPoint y: 236, endPoint x: 148, endPoint y: 241, distance: 5.3
click at [148, 241] on button "Guardar y Confirmar" at bounding box center [137, 242] width 91 height 14
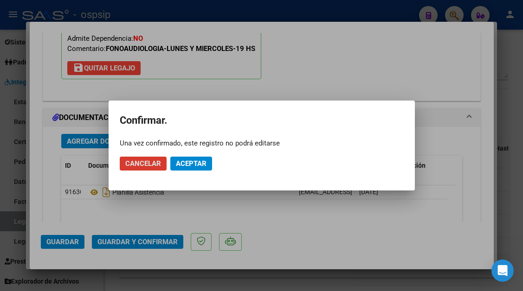
click at [182, 167] on span "Aceptar" at bounding box center [191, 164] width 31 height 8
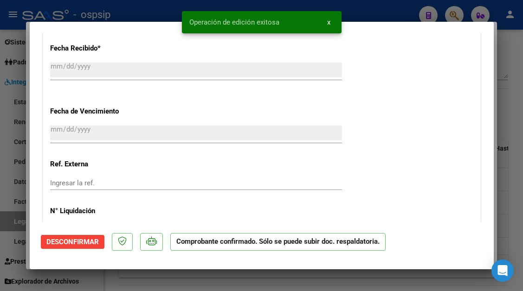
scroll to position [612, 0]
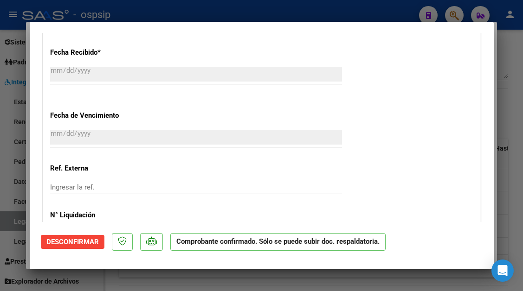
click at [8, 218] on div at bounding box center [261, 145] width 523 height 291
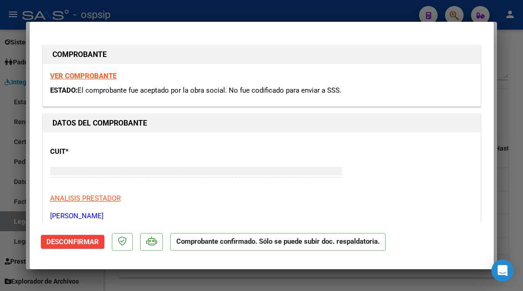
click at [8, 218] on div at bounding box center [261, 145] width 523 height 291
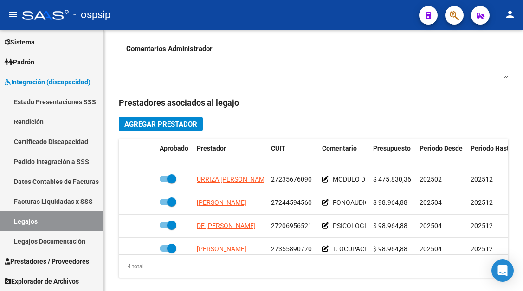
click at [8, 218] on link "Legajos" at bounding box center [51, 222] width 103 height 20
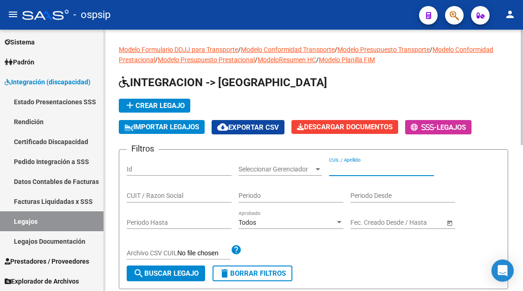
click at [339, 168] on input "CUIL / Apellido" at bounding box center [381, 170] width 105 height 8
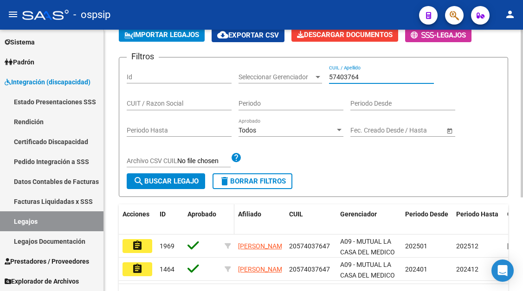
scroll to position [93, 0]
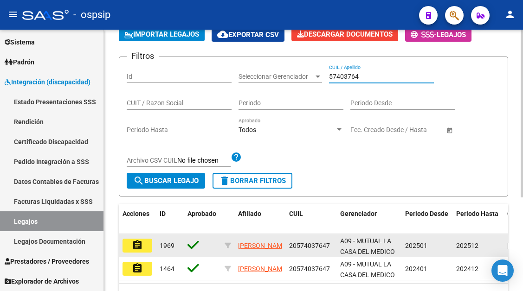
click at [139, 246] on mat-icon "assignment" at bounding box center [137, 245] width 11 height 11
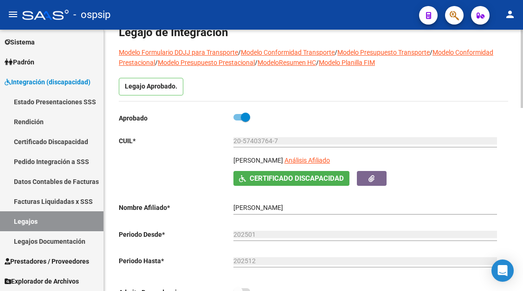
scroll to position [139, 0]
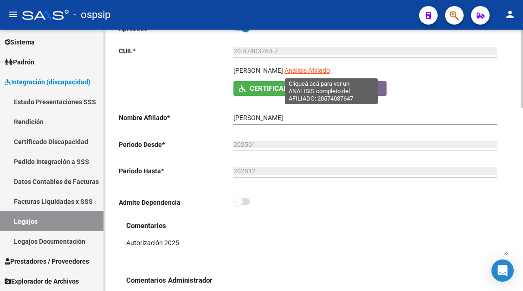
click at [313, 71] on span "Análisis Afiliado" at bounding box center [306, 70] width 45 height 7
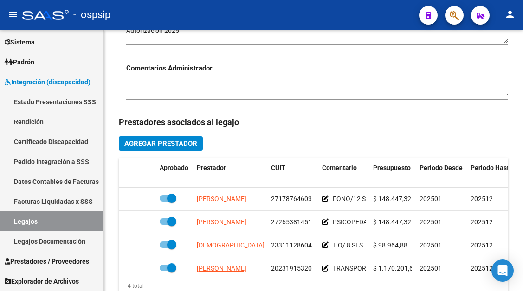
scroll to position [417, 0]
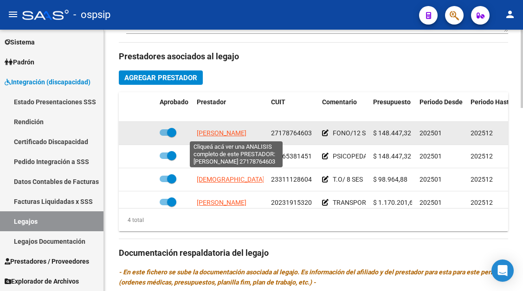
click at [235, 137] on span "PASCUAL ADRIANA MARIA" at bounding box center [222, 132] width 50 height 7
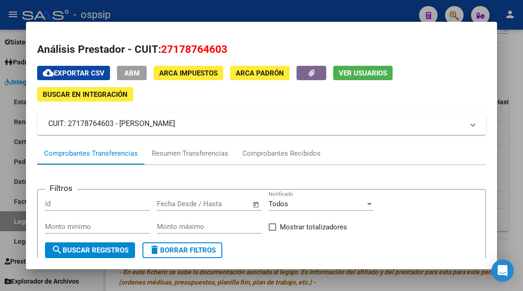
scroll to position [93, 0]
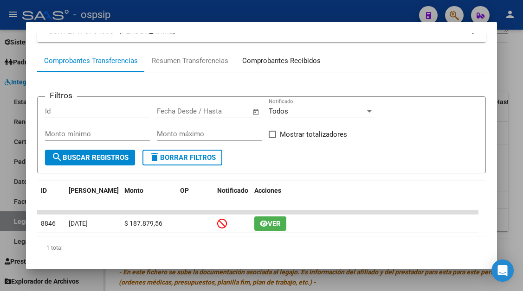
click at [289, 63] on div "Comprobantes Recibidos" at bounding box center [281, 61] width 78 height 11
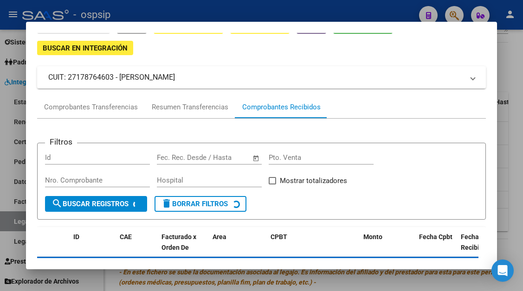
scroll to position [89, 0]
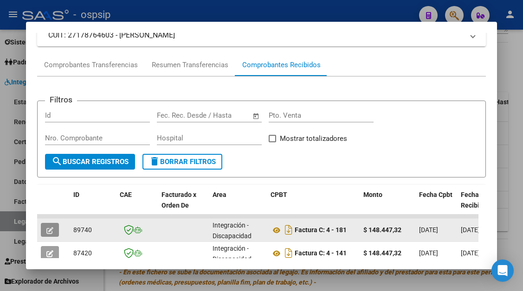
click at [53, 229] on icon "button" at bounding box center [49, 230] width 7 height 7
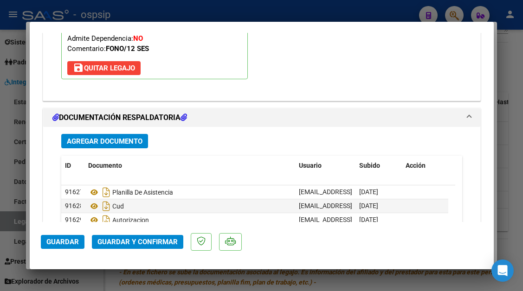
scroll to position [1160, 0]
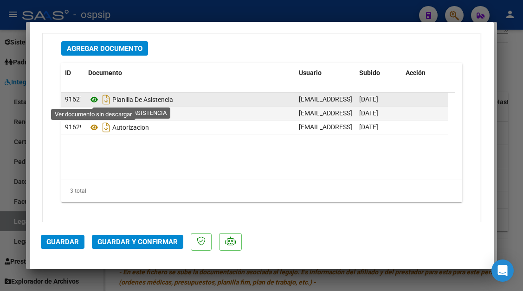
click at [92, 99] on icon at bounding box center [94, 99] width 12 height 11
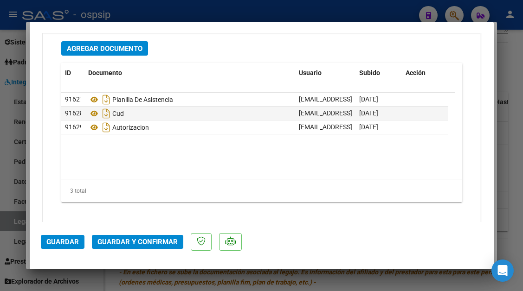
click at [144, 243] on span "Guardar y Confirmar" at bounding box center [137, 242] width 80 height 8
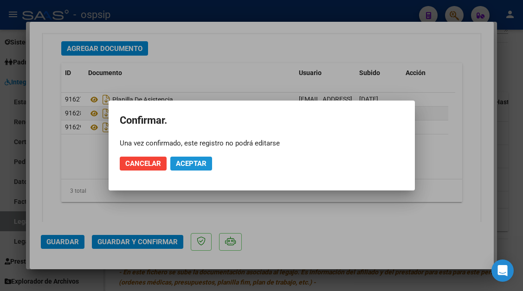
click at [186, 162] on span "Aceptar" at bounding box center [191, 164] width 31 height 8
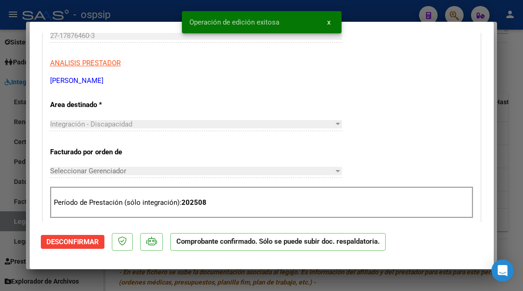
scroll to position [127, 0]
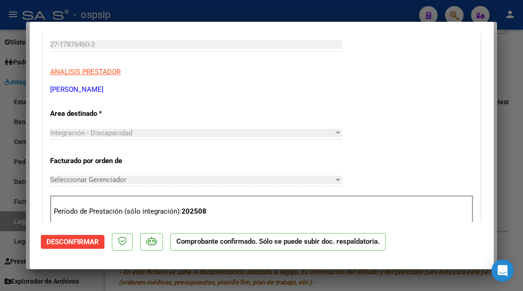
click at [7, 218] on div at bounding box center [261, 145] width 523 height 291
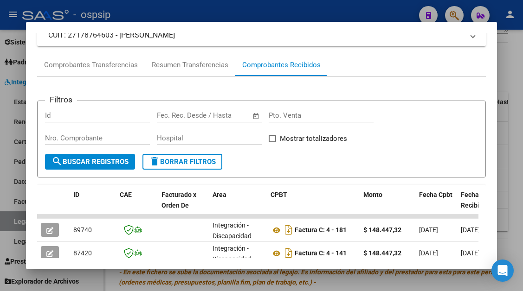
click at [7, 218] on div at bounding box center [261, 145] width 523 height 291
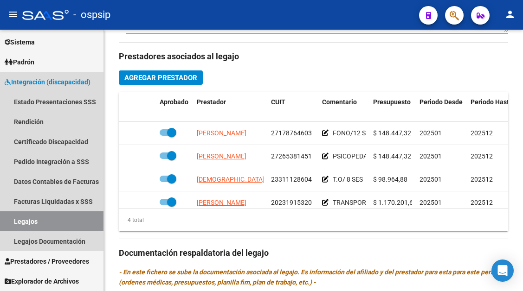
click at [7, 218] on link "Legajos" at bounding box center [51, 222] width 103 height 20
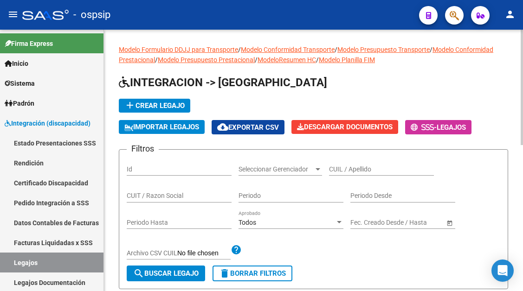
click at [339, 170] on input "CUIL / Apellido" at bounding box center [381, 170] width 105 height 8
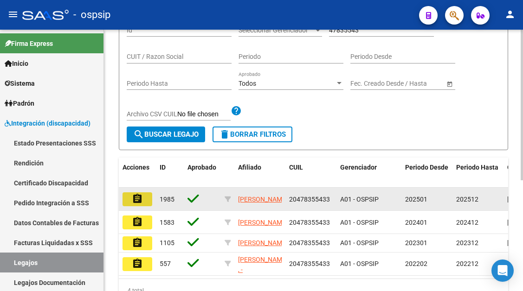
click at [131, 198] on button "assignment" at bounding box center [137, 200] width 30 height 14
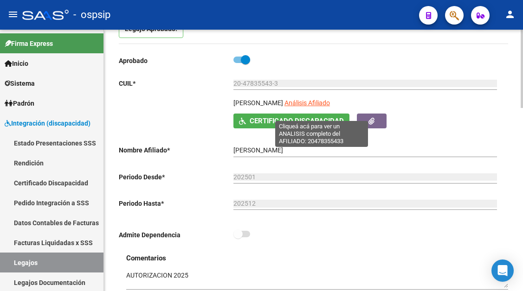
scroll to position [93, 0]
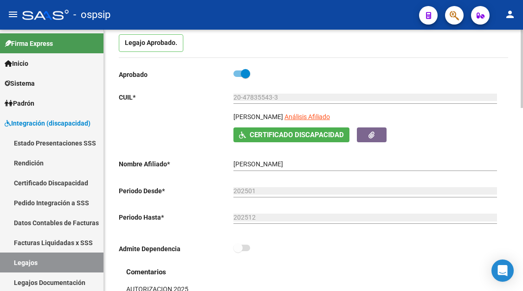
click at [319, 122] on app-link-go-to "Análisis Afiliado" at bounding box center [306, 120] width 45 height 16
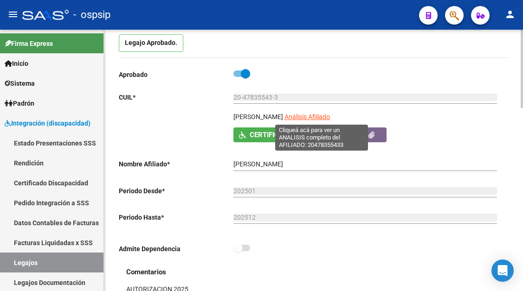
click at [317, 116] on span "Análisis Afiliado" at bounding box center [306, 116] width 45 height 7
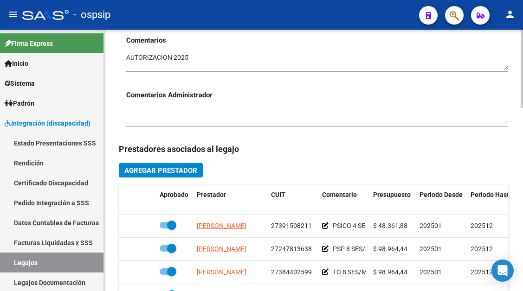
scroll to position [371, 0]
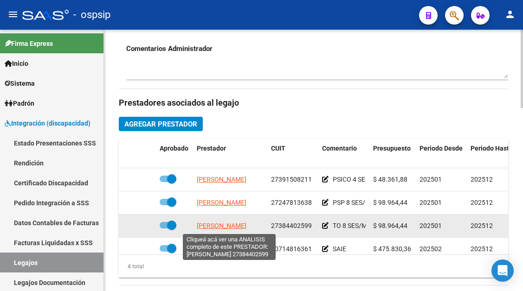
click at [229, 224] on span "ROJAS NOELIA BELEN" at bounding box center [222, 225] width 50 height 7
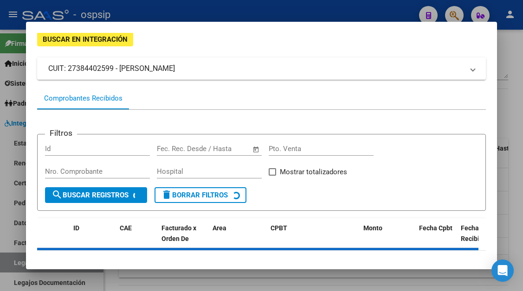
scroll to position [89, 0]
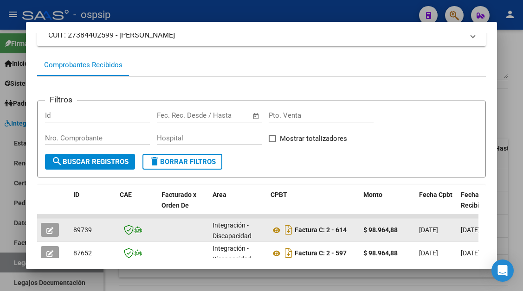
click at [49, 233] on icon "button" at bounding box center [49, 230] width 7 height 7
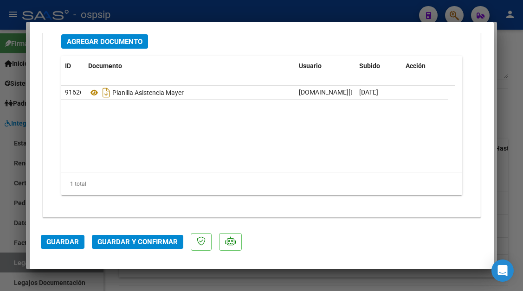
scroll to position [1169, 0]
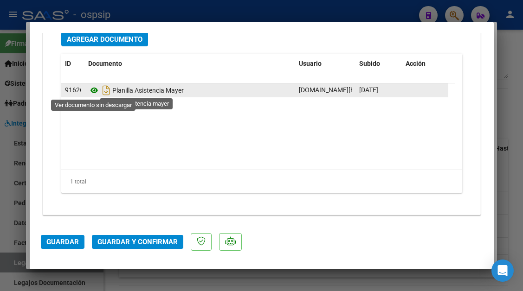
click at [88, 90] on icon at bounding box center [94, 90] width 12 height 11
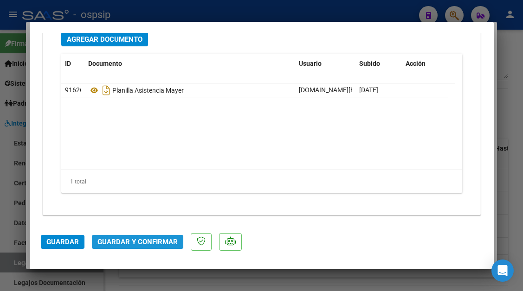
click at [148, 238] on span "Guardar y Confirmar" at bounding box center [137, 242] width 80 height 8
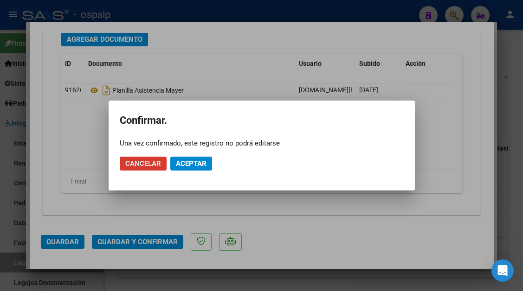
click at [181, 160] on span "Aceptar" at bounding box center [191, 164] width 31 height 8
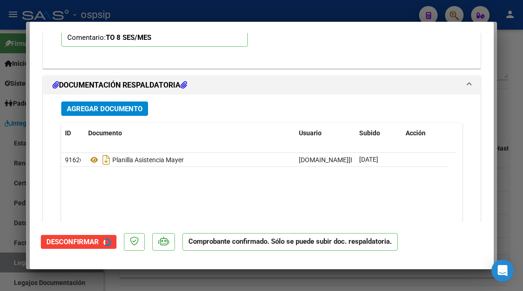
scroll to position [878, 0]
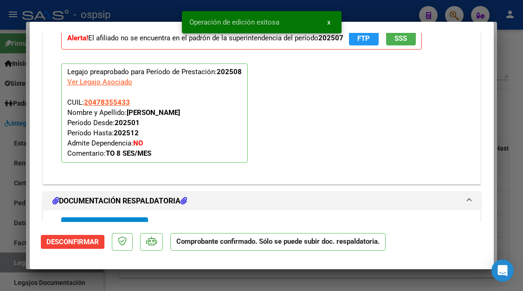
click at [15, 268] on div at bounding box center [261, 145] width 523 height 291
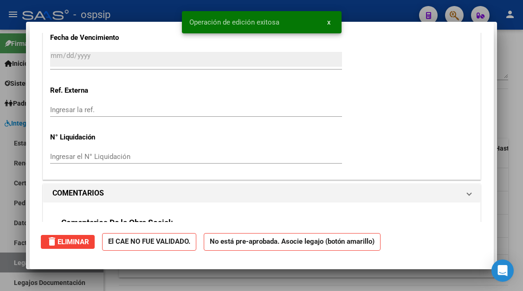
scroll to position [0, 0]
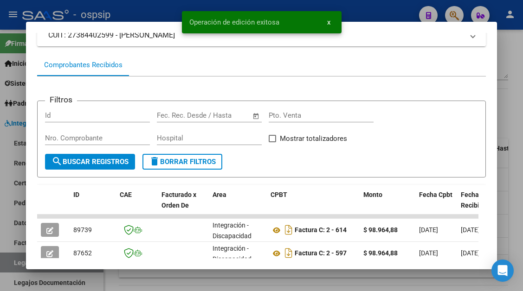
click at [15, 262] on div at bounding box center [261, 145] width 523 height 291
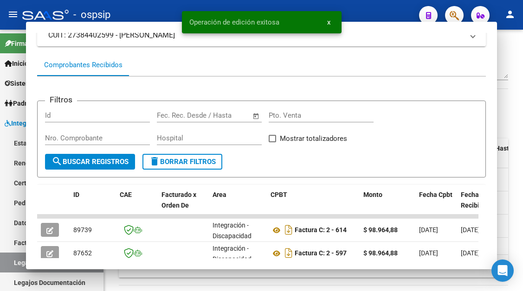
click at [15, 262] on link "Legajos" at bounding box center [51, 263] width 103 height 20
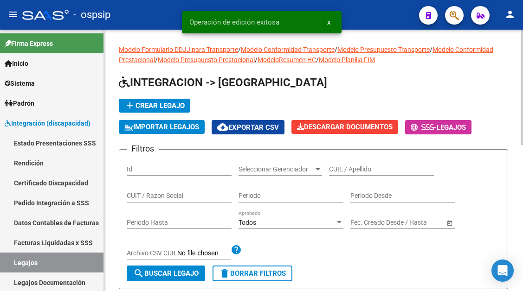
click at [358, 173] on div "CUIL / Apellido" at bounding box center [381, 166] width 105 height 19
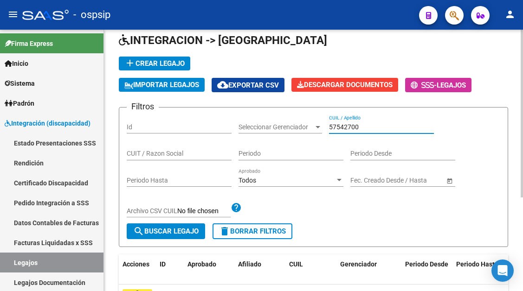
scroll to position [93, 0]
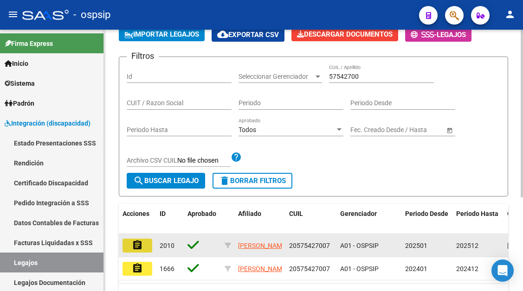
click at [138, 247] on mat-icon "assignment" at bounding box center [137, 245] width 11 height 11
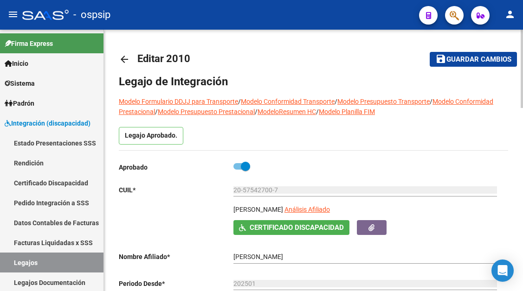
scroll to position [139, 0]
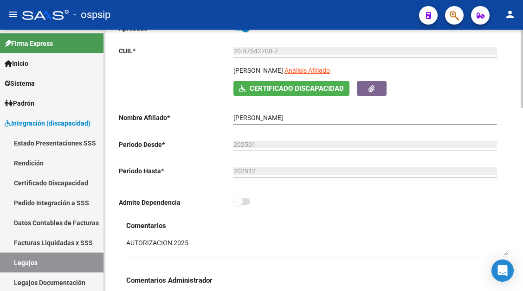
click at [363, 65] on div "20-57542700-7 Ingresar CUIL" at bounding box center [364, 52] width 263 height 26
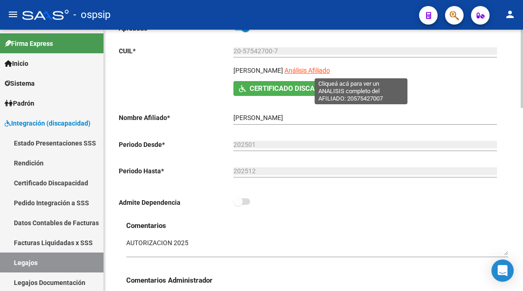
click at [330, 73] on span "Análisis Afiliado" at bounding box center [306, 70] width 45 height 7
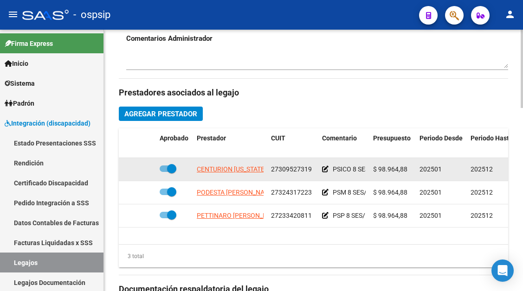
scroll to position [417, 0]
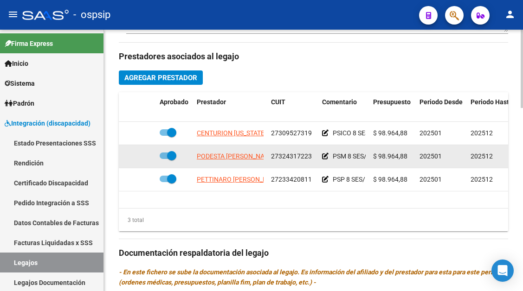
click at [245, 161] on app-link-go-to "PODESTA MARIA DEL ROSARIO" at bounding box center [236, 156] width 79 height 11
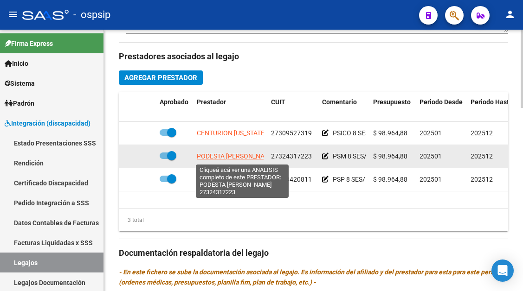
click at [245, 160] on span "PODESTA MARIA DEL ROSARIO" at bounding box center [236, 156] width 79 height 7
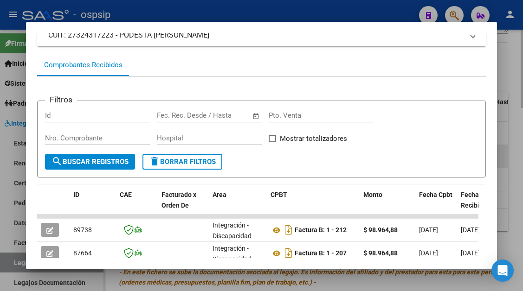
scroll to position [228, 0]
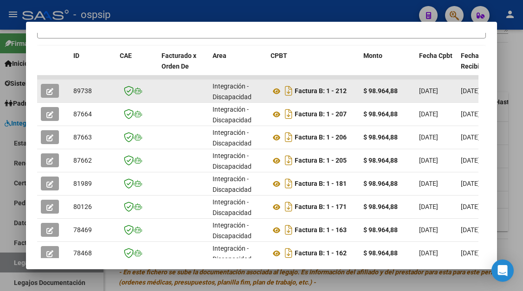
click at [49, 84] on button "button" at bounding box center [50, 91] width 18 height 14
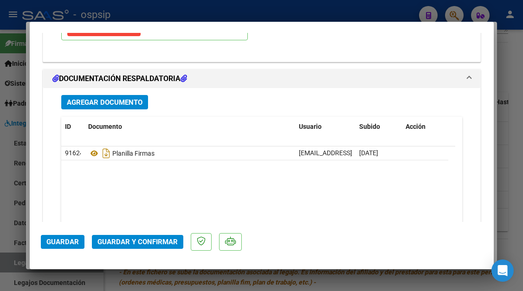
scroll to position [1160, 0]
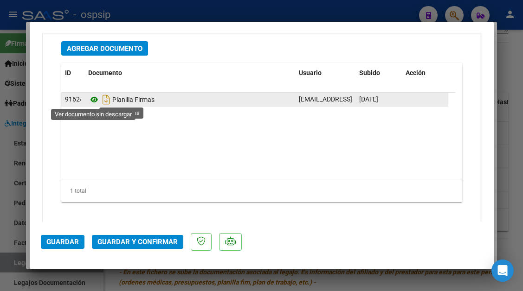
click at [94, 99] on icon at bounding box center [94, 99] width 12 height 11
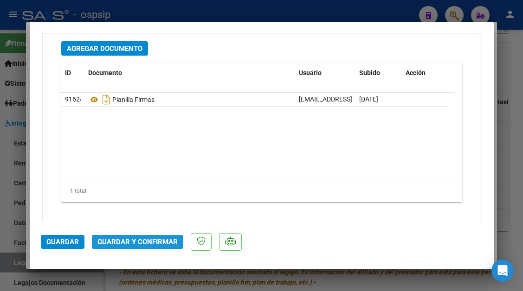
click at [144, 241] on span "Guardar y Confirmar" at bounding box center [137, 242] width 80 height 8
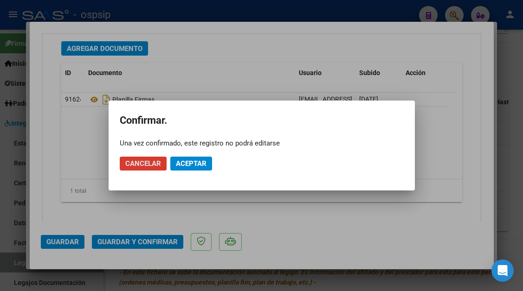
click at [189, 167] on span "Aceptar" at bounding box center [191, 164] width 31 height 8
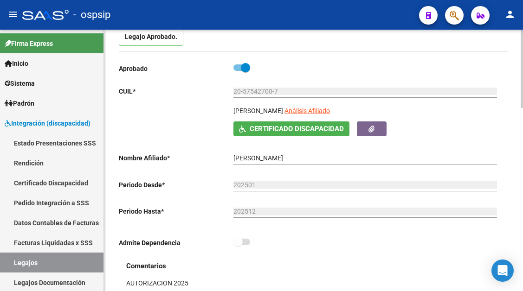
scroll to position [93, 0]
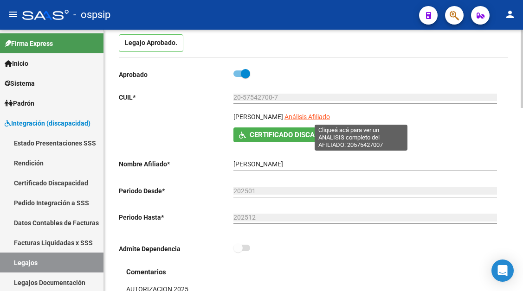
click at [330, 114] on span "Análisis Afiliado" at bounding box center [306, 116] width 45 height 7
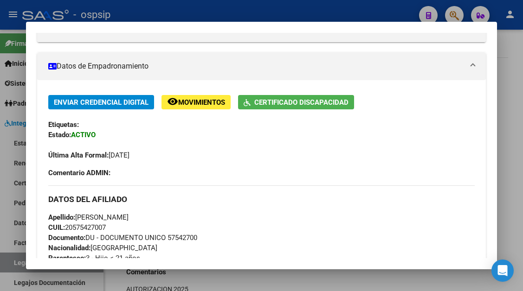
scroll to position [46, 0]
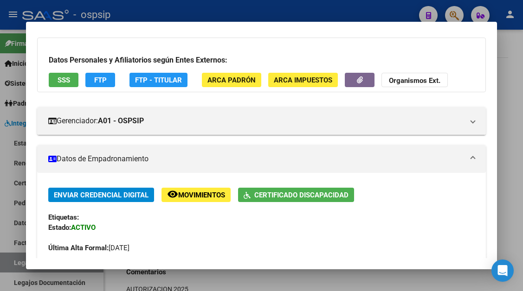
click at [69, 78] on span "SSS" at bounding box center [64, 80] width 13 height 8
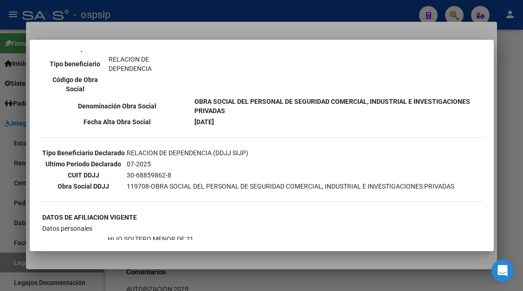
scroll to position [325, 0]
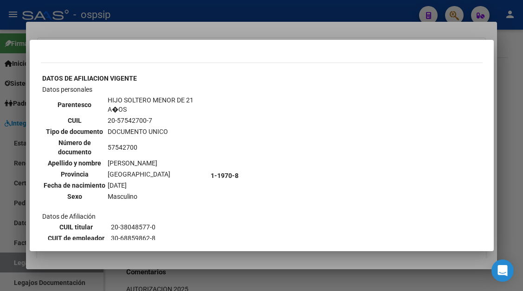
click at [10, 268] on div at bounding box center [261, 145] width 523 height 291
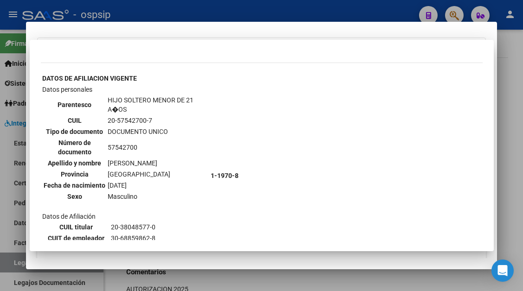
click at [10, 268] on div at bounding box center [261, 145] width 523 height 291
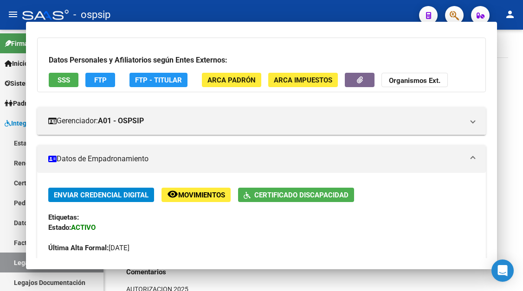
click at [10, 268] on link "Legajos" at bounding box center [51, 263] width 103 height 20
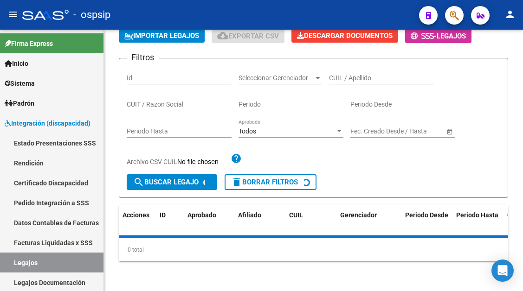
scroll to position [93, 0]
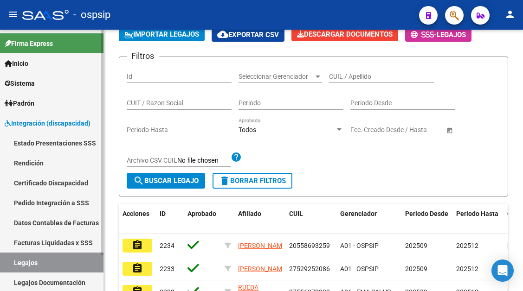
click at [13, 258] on link "Legajos" at bounding box center [51, 263] width 103 height 20
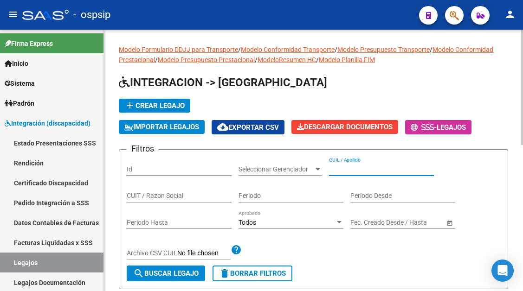
click at [352, 173] on input "CUIL / Apellido" at bounding box center [381, 170] width 105 height 8
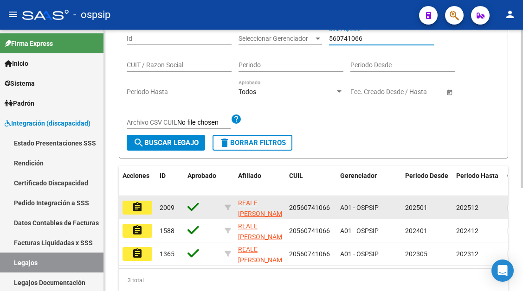
scroll to position [169, 0]
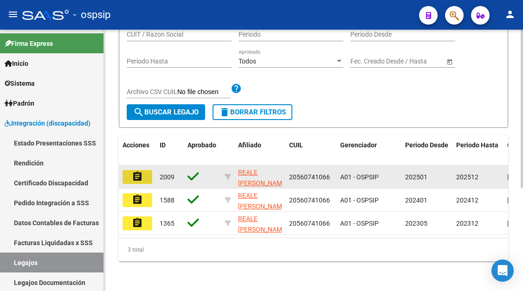
click at [133, 171] on mat-icon "assignment" at bounding box center [137, 176] width 11 height 11
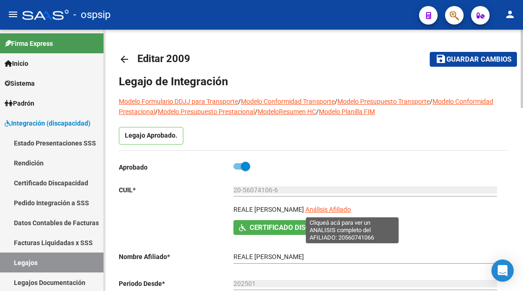
click at [351, 213] on span "Análisis Afiliado" at bounding box center [327, 209] width 45 height 7
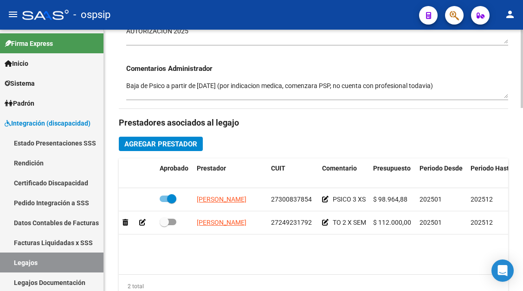
scroll to position [417, 0]
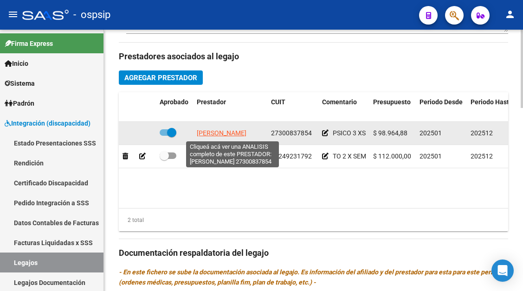
click at [220, 133] on span "GIACOBONE MARIA SOL" at bounding box center [222, 132] width 50 height 7
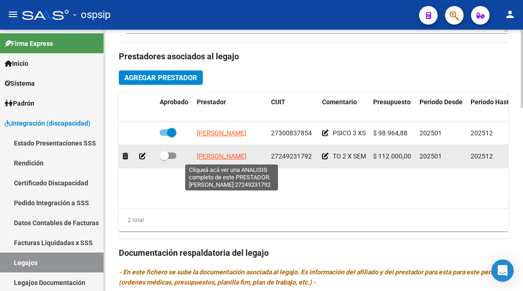
click at [233, 157] on span "BASILE VIVIANA PAOLA" at bounding box center [222, 156] width 50 height 7
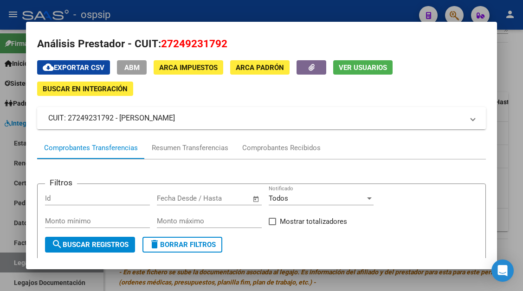
scroll to position [0, 0]
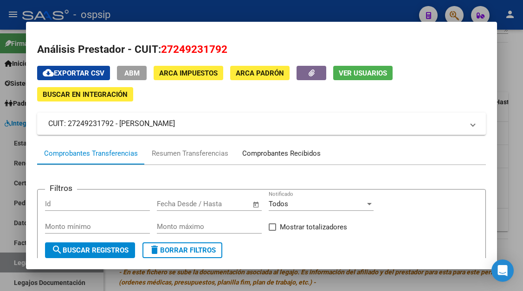
click at [263, 154] on div "Comprobantes Recibidos" at bounding box center [281, 153] width 78 height 11
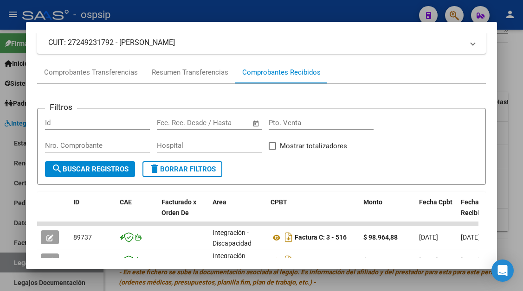
scroll to position [139, 0]
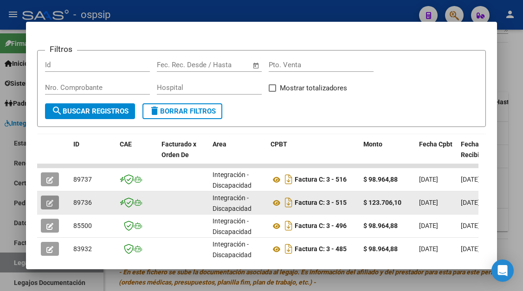
click at [45, 199] on button "button" at bounding box center [50, 203] width 18 height 14
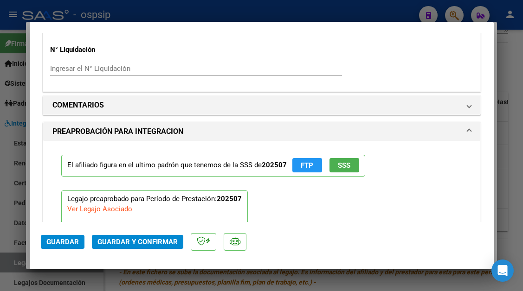
scroll to position [0, 0]
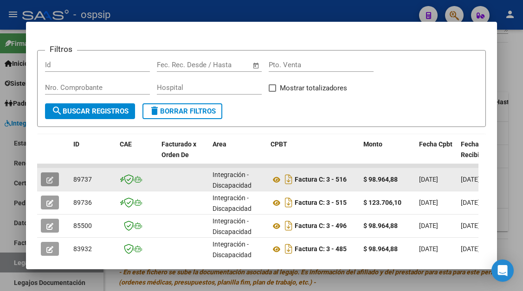
click at [46, 183] on button "button" at bounding box center [50, 180] width 18 height 14
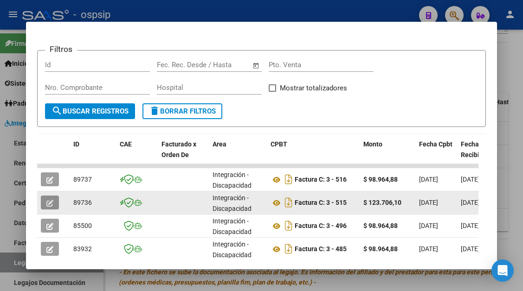
click at [51, 207] on span "button" at bounding box center [49, 203] width 7 height 8
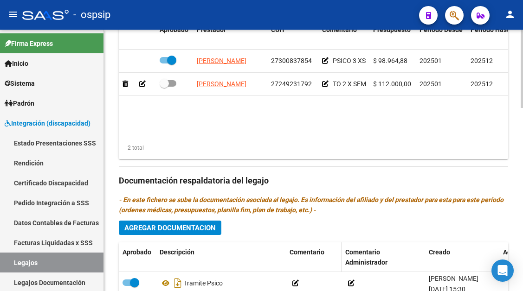
scroll to position [425, 0]
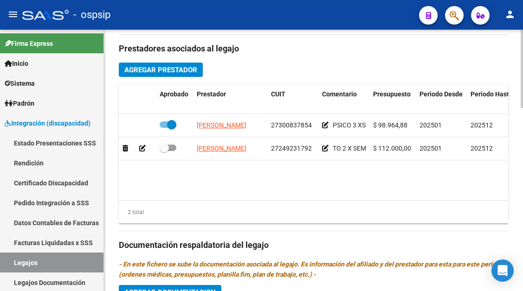
drag, startPoint x: 311, startPoint y: 203, endPoint x: 386, endPoint y: 200, distance: 75.7
click at [386, 200] on div "Aprobado Prestador CUIT Comentario Presupuesto Periodo Desde Periodo Hasta Usua…" at bounding box center [313, 154] width 389 height 140
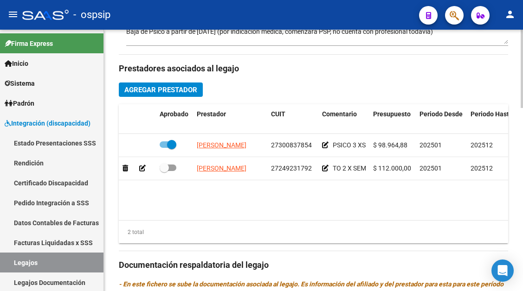
scroll to position [379, 0]
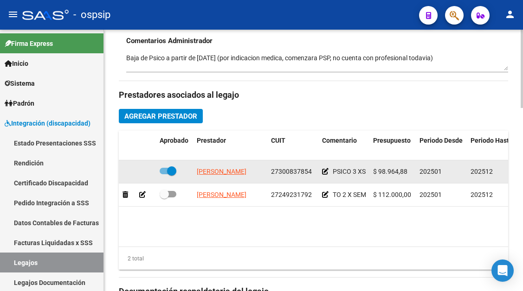
click at [239, 177] on app-link-go-to "GIACOBONE MARIA SOL" at bounding box center [222, 172] width 50 height 11
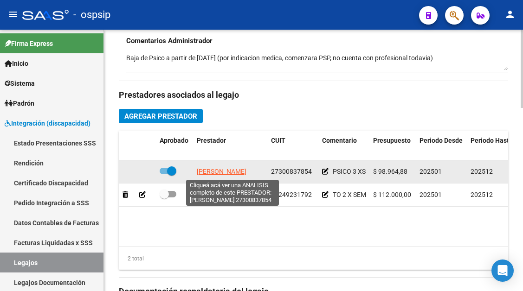
click at [238, 173] on span "GIACOBONE MARIA SOL" at bounding box center [222, 171] width 50 height 7
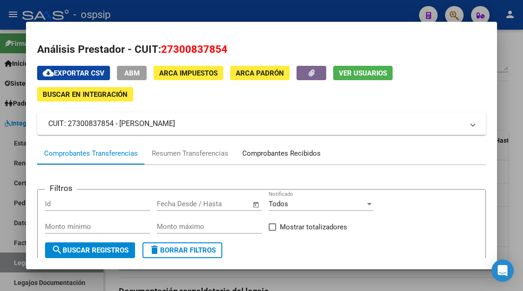
click at [268, 156] on div "Comprobantes Recibidos" at bounding box center [281, 153] width 78 height 11
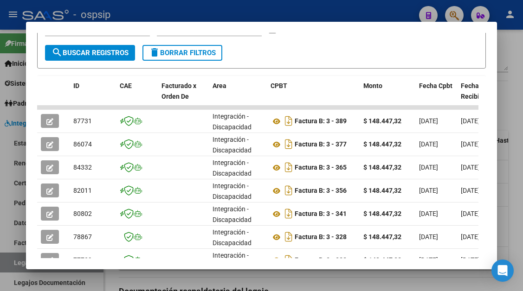
scroll to position [181, 0]
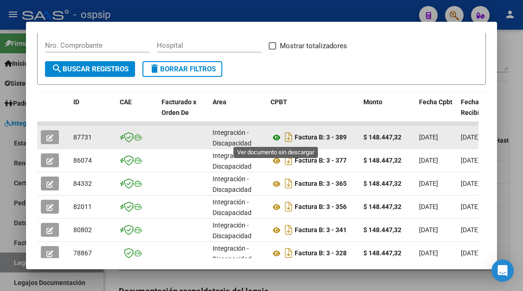
click at [278, 136] on icon at bounding box center [276, 137] width 12 height 11
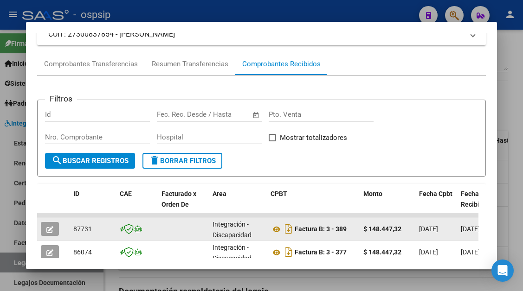
scroll to position [89, 0]
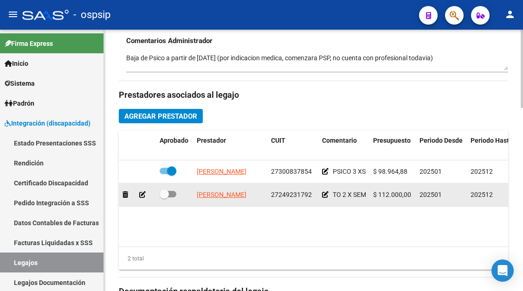
click at [165, 193] on span at bounding box center [164, 194] width 9 height 9
click at [164, 198] on input "checkbox" at bounding box center [164, 198] width 0 height 0
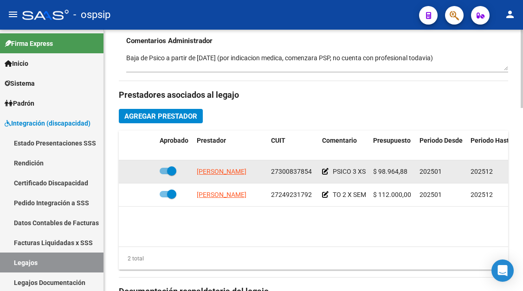
click at [171, 170] on span at bounding box center [171, 171] width 9 height 9
click at [164, 174] on input "checkbox" at bounding box center [164, 174] width 0 height 0
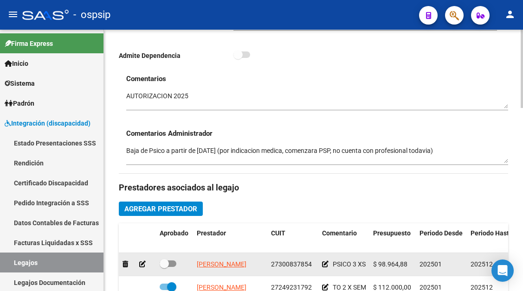
scroll to position [379, 0]
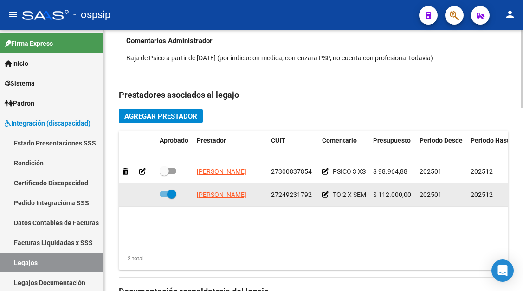
click at [246, 199] on app-link-go-to "BASILE VIVIANA PAOLA" at bounding box center [222, 195] width 50 height 11
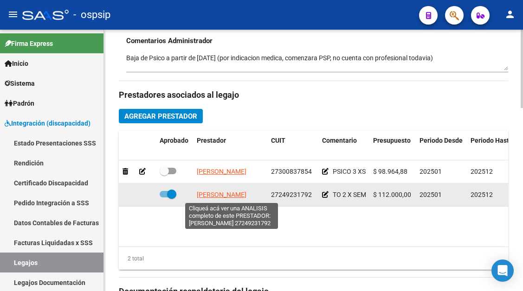
click at [246, 195] on span "BASILE VIVIANA PAOLA" at bounding box center [222, 194] width 50 height 7
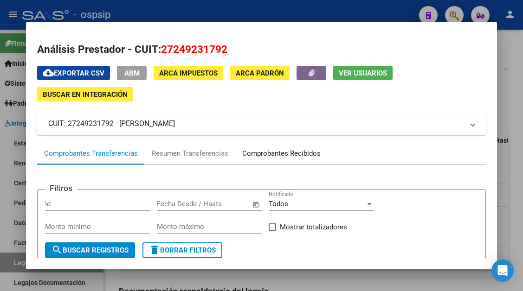
click at [284, 158] on div "Comprobantes Recibidos" at bounding box center [281, 153] width 78 height 11
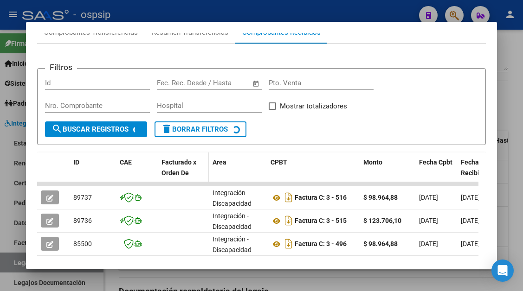
scroll to position [135, 0]
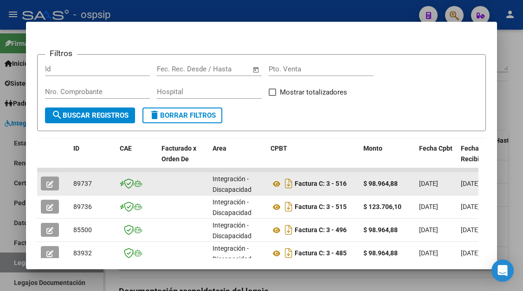
click at [48, 183] on icon "button" at bounding box center [49, 184] width 7 height 7
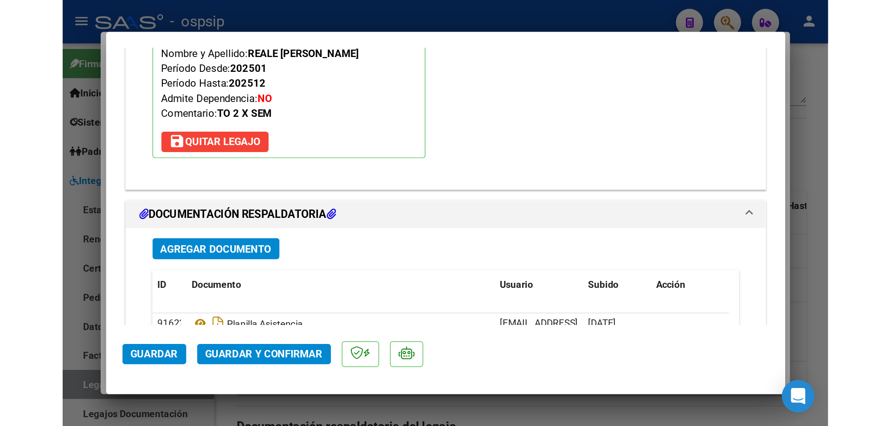
scroll to position [1169, 0]
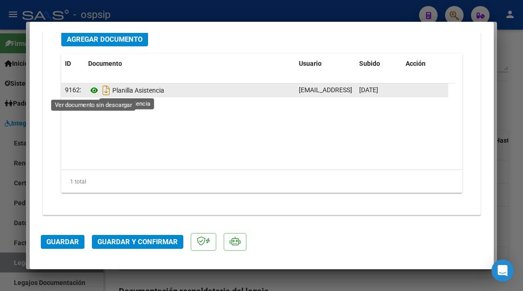
click at [92, 94] on icon at bounding box center [94, 90] width 12 height 11
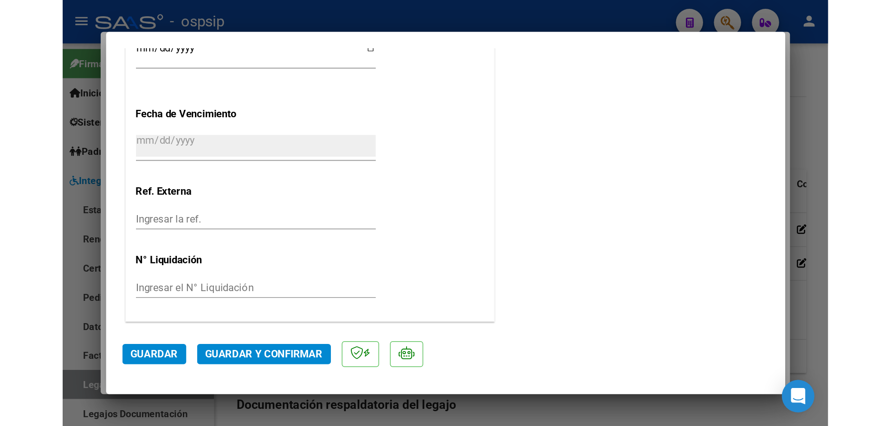
scroll to position [116, 0]
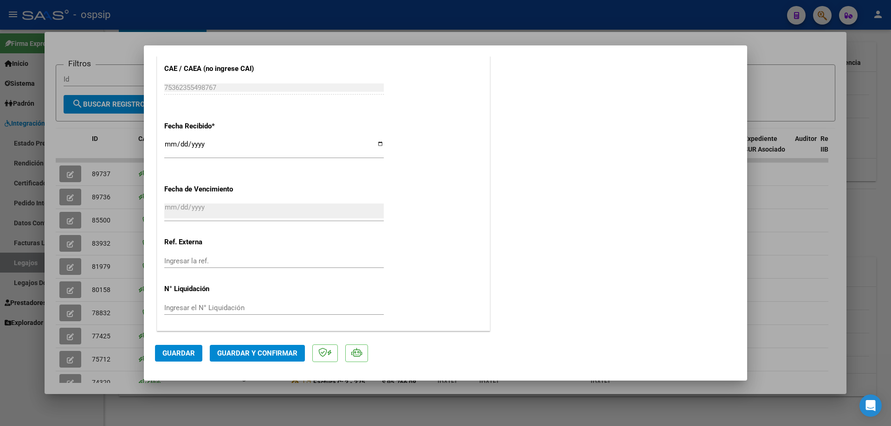
click at [260, 291] on span "Guardar y Confirmar" at bounding box center [257, 353] width 80 height 8
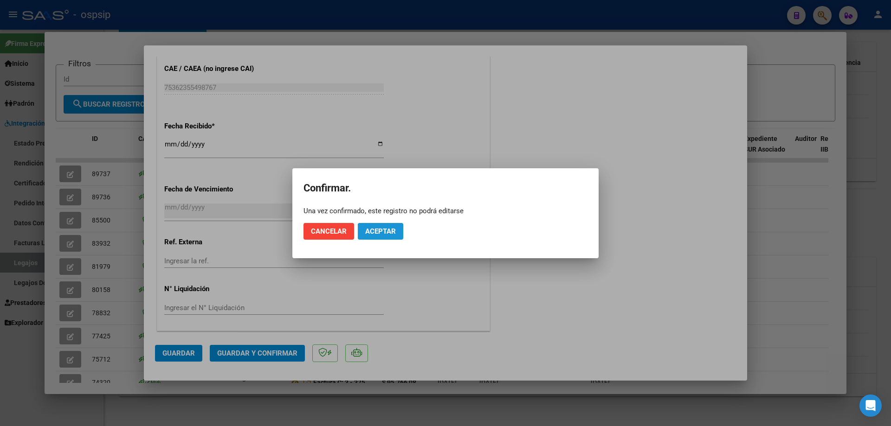
click at [379, 232] on span "Aceptar" at bounding box center [380, 231] width 31 height 8
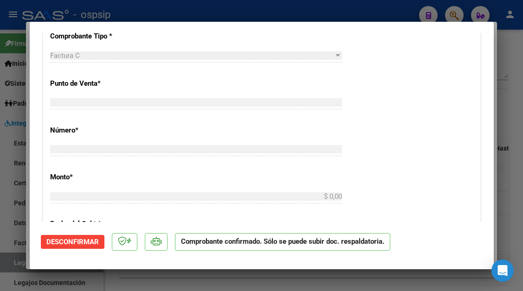
scroll to position [0, 0]
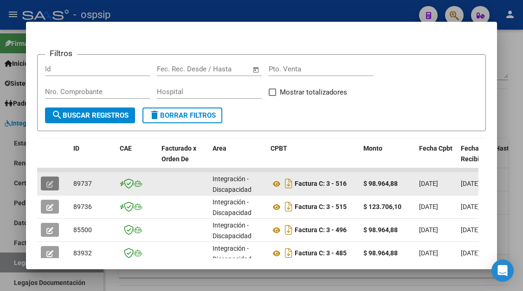
click at [46, 182] on button "button" at bounding box center [50, 184] width 18 height 14
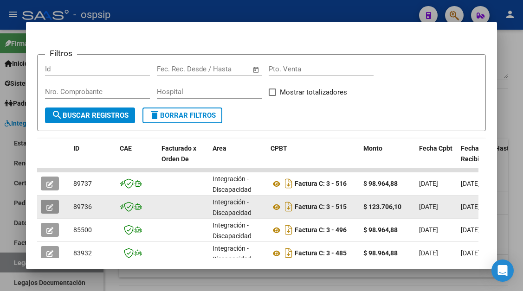
click at [46, 204] on button "button" at bounding box center [50, 207] width 18 height 14
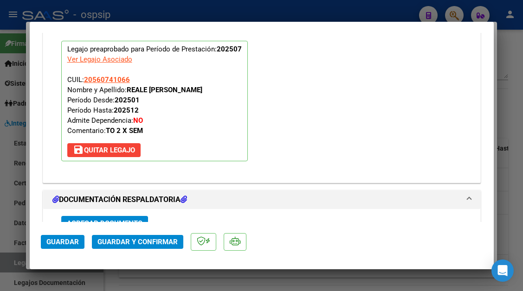
scroll to position [1084, 0]
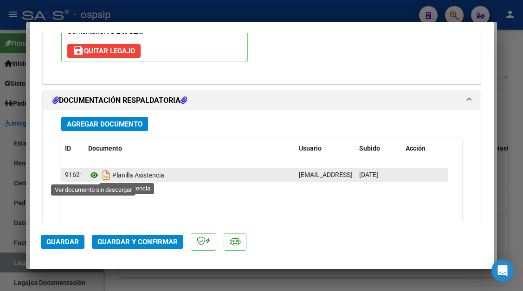
click at [94, 173] on icon at bounding box center [94, 175] width 12 height 11
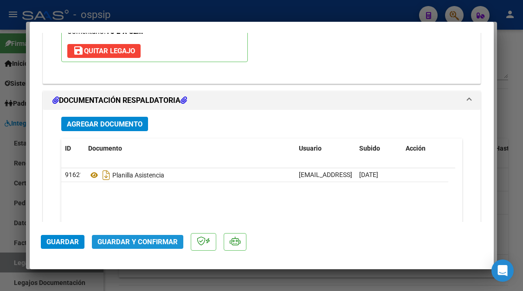
click at [138, 246] on span "Guardar y Confirmar" at bounding box center [137, 242] width 80 height 8
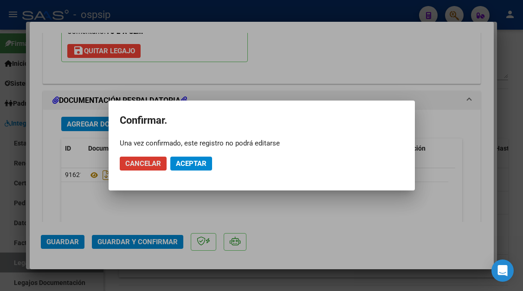
click at [185, 158] on button "Aceptar" at bounding box center [191, 164] width 42 height 14
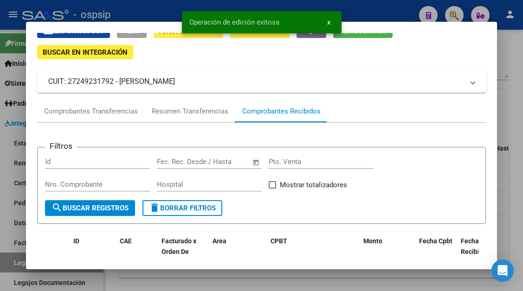
scroll to position [0, 0]
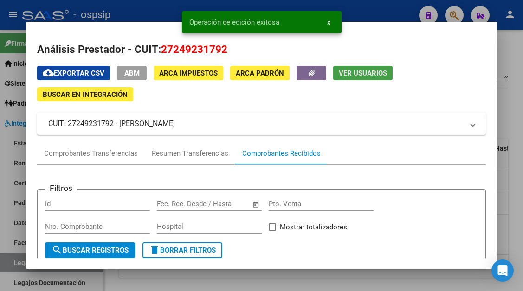
click at [361, 74] on span "Ver Usuarios" at bounding box center [363, 73] width 48 height 8
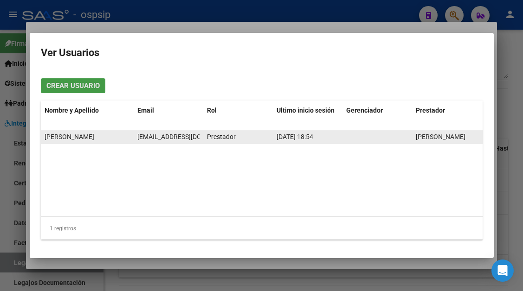
click at [175, 132] on div "vivibasile@gmail.com" at bounding box center [168, 137] width 62 height 11
click at [174, 132] on div "vivibasile@gmail.com" at bounding box center [168, 137] width 62 height 11
click at [173, 133] on span "vivibasile@gmail.com" at bounding box center [188, 136] width 103 height 7
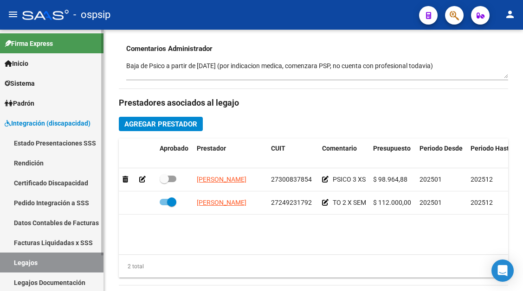
click at [33, 255] on link "Legajos" at bounding box center [51, 263] width 103 height 20
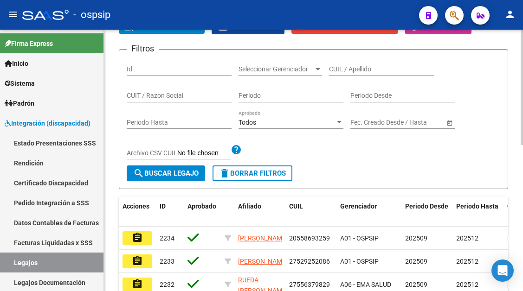
scroll to position [100, 0]
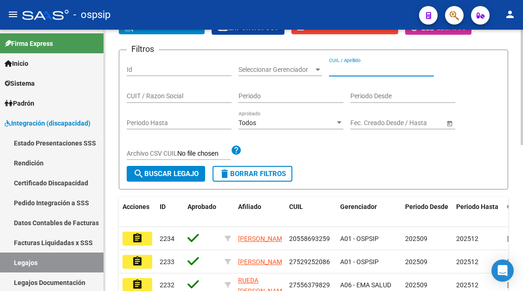
click at [342, 71] on input "CUIL / Apellido" at bounding box center [381, 70] width 105 height 8
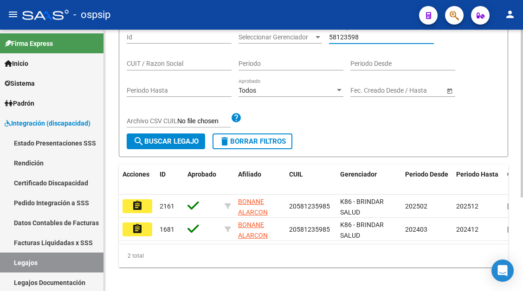
scroll to position [146, 0]
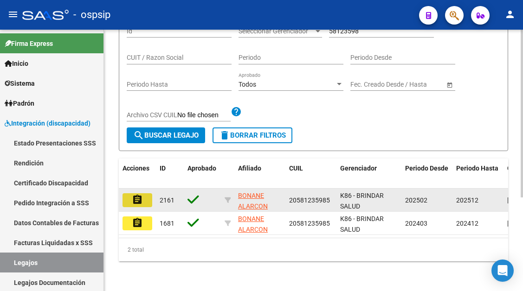
click at [141, 194] on mat-icon "assignment" at bounding box center [137, 199] width 11 height 11
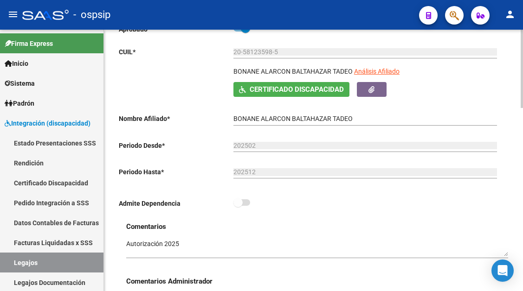
scroll to position [139, 0]
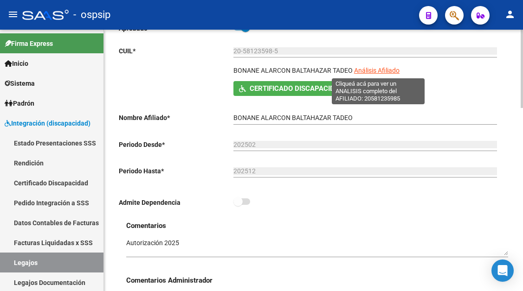
click at [380, 72] on span "Análisis Afiliado" at bounding box center [376, 70] width 45 height 7
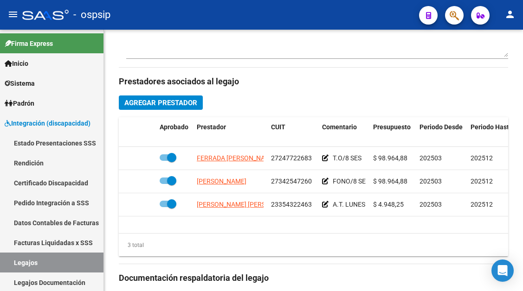
scroll to position [464, 0]
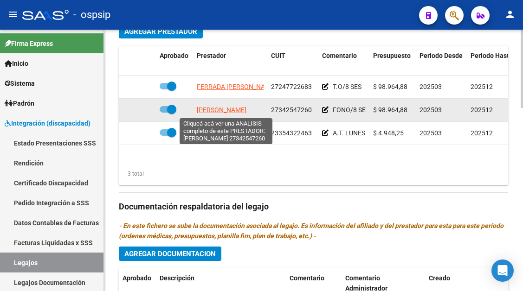
click at [218, 114] on span "RODRIGUEZ ELIANA" at bounding box center [222, 109] width 50 height 7
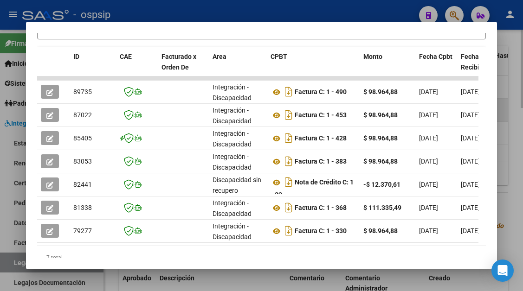
scroll to position [228, 0]
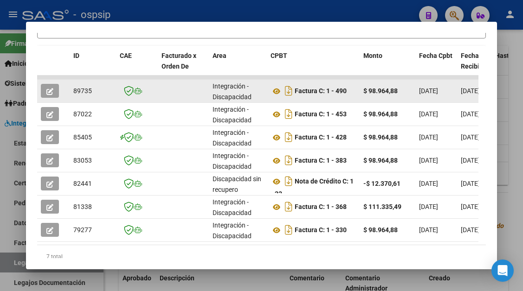
click at [45, 93] on button "button" at bounding box center [50, 91] width 18 height 14
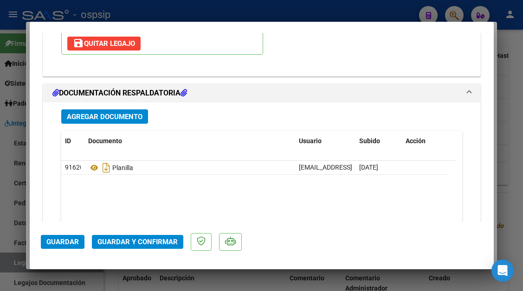
scroll to position [1113, 0]
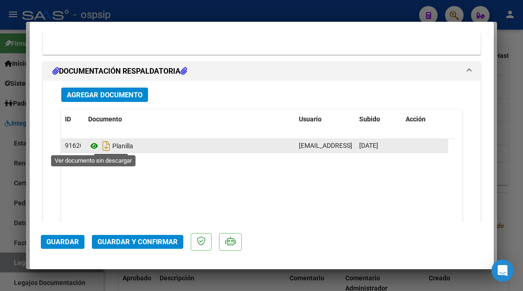
click at [94, 142] on icon at bounding box center [94, 146] width 12 height 11
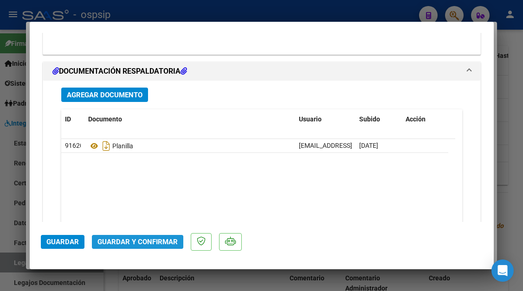
click at [148, 242] on span "Guardar y Confirmar" at bounding box center [137, 242] width 80 height 8
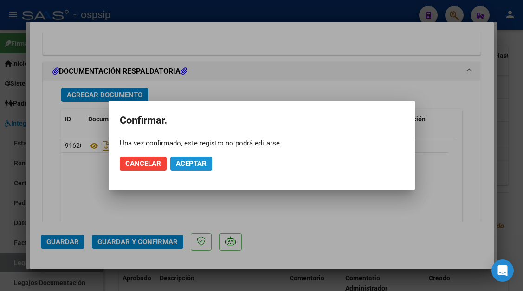
click at [194, 163] on span "Aceptar" at bounding box center [191, 164] width 31 height 8
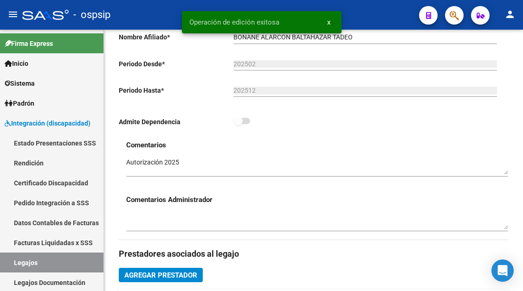
scroll to position [93, 0]
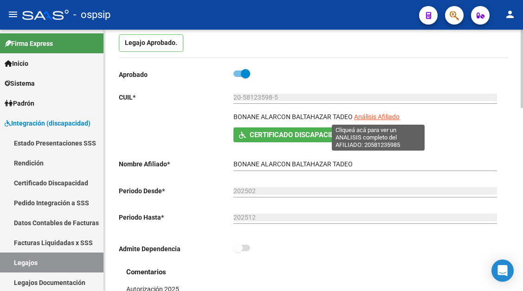
click at [386, 120] on span "Análisis Afiliado" at bounding box center [376, 116] width 45 height 7
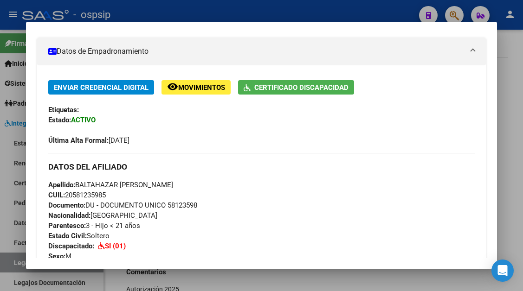
scroll to position [139, 0]
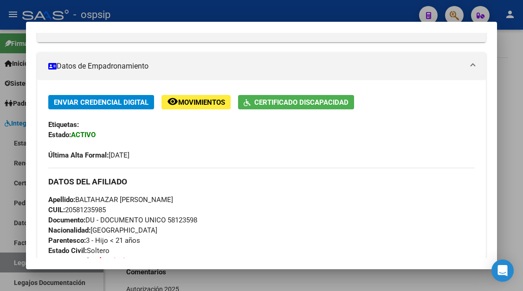
click at [19, 265] on div at bounding box center [261, 145] width 523 height 291
click at [19, 265] on link "Legajos" at bounding box center [51, 263] width 103 height 20
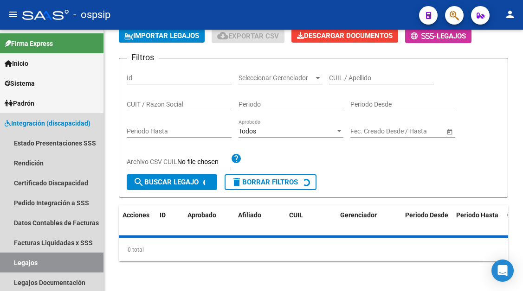
click at [19, 265] on link "Legajos" at bounding box center [51, 263] width 103 height 20
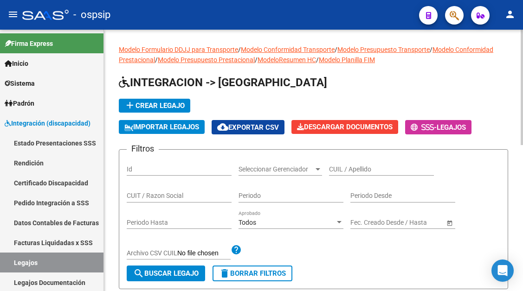
click at [334, 172] on input "CUIL / Apellido" at bounding box center [381, 170] width 105 height 8
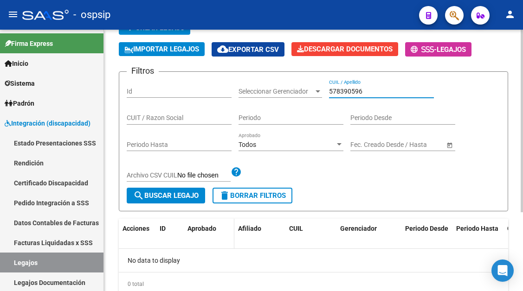
scroll to position [93, 0]
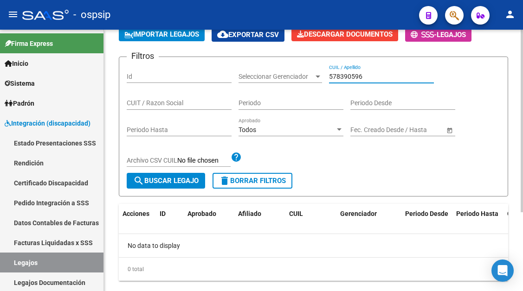
click at [347, 73] on input "578390596" at bounding box center [381, 77] width 105 height 8
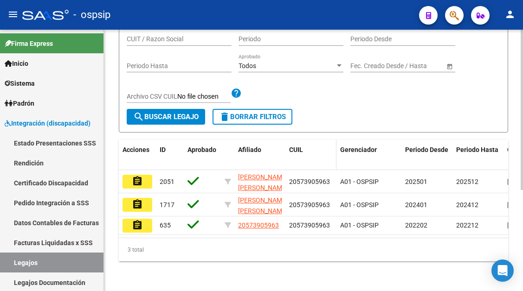
scroll to position [165, 0]
click at [148, 178] on button "assignment" at bounding box center [137, 182] width 30 height 14
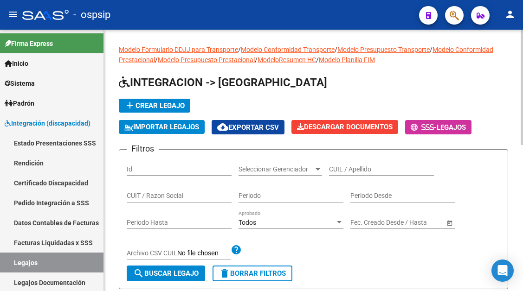
click at [362, 169] on input "CUIL / Apellido" at bounding box center [381, 170] width 105 height 8
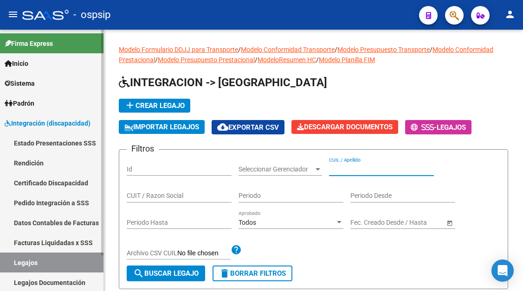
click at [26, 261] on link "Legajos" at bounding box center [51, 263] width 103 height 20
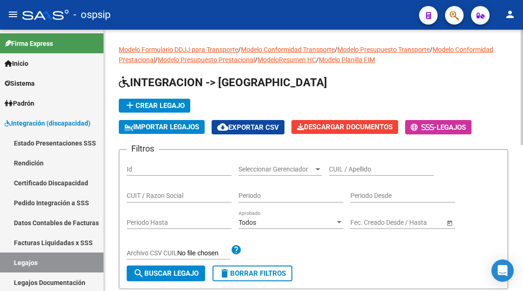
click at [338, 170] on input "CUIL / Apellido" at bounding box center [381, 170] width 105 height 8
click at [348, 167] on input "58123593" at bounding box center [381, 170] width 105 height 8
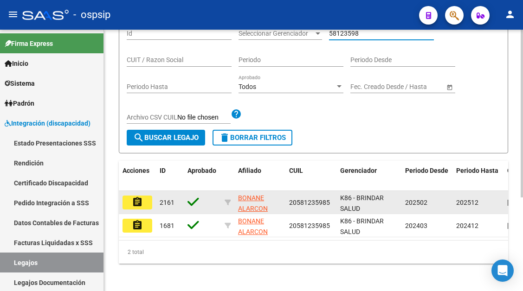
scroll to position [146, 0]
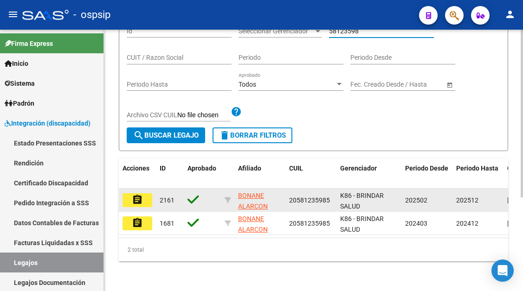
type input "58123598"
click at [138, 194] on mat-icon "assignment" at bounding box center [137, 199] width 11 height 11
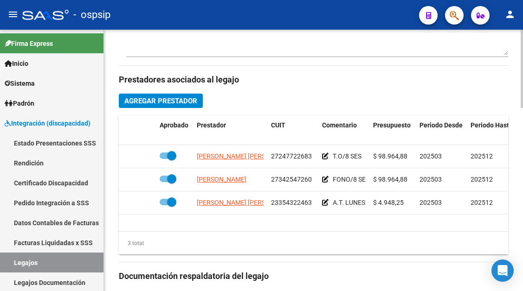
scroll to position [464, 0]
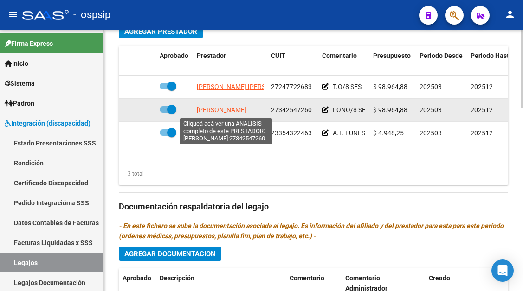
click at [231, 107] on span "RODRIGUEZ ELIANA" at bounding box center [222, 109] width 50 height 7
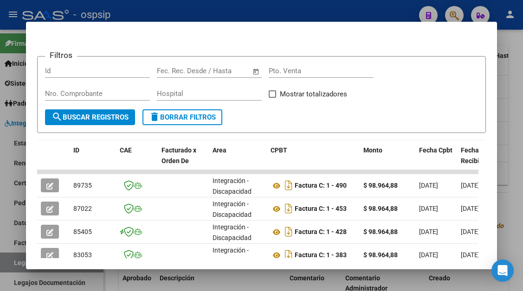
scroll to position [186, 0]
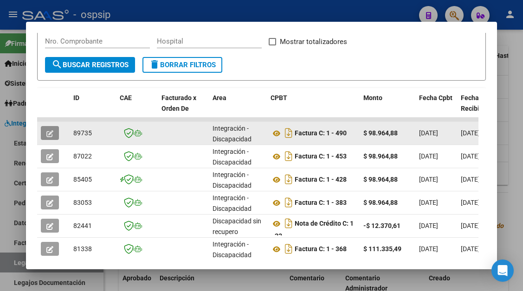
click at [56, 130] on button "button" at bounding box center [50, 133] width 18 height 14
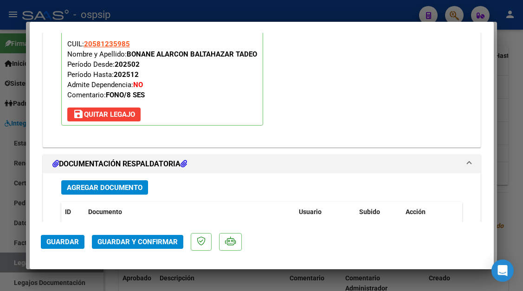
scroll to position [1160, 0]
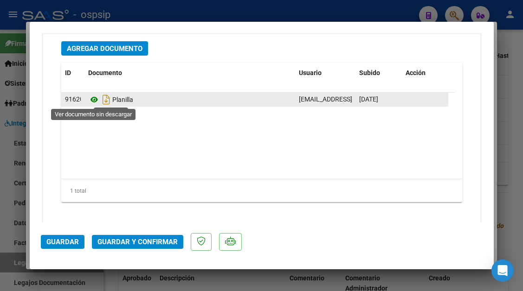
click at [97, 99] on icon at bounding box center [94, 99] width 12 height 11
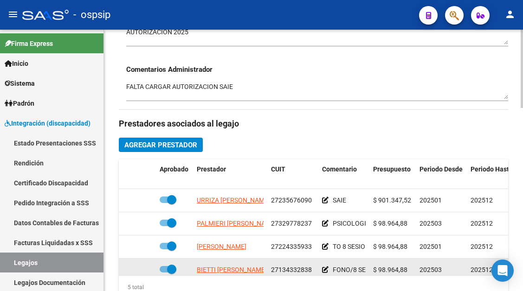
scroll to position [371, 0]
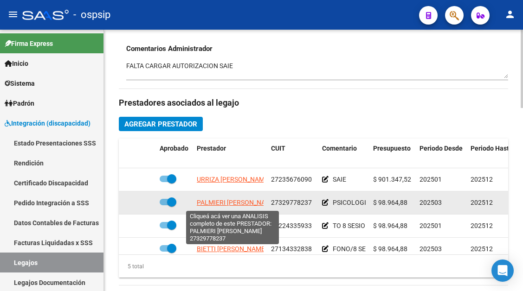
click at [257, 207] on app-link-go-to "PALMIERI MARIA BELEN" at bounding box center [237, 203] width 80 height 11
click at [212, 203] on span "PALMIERI MARIA BELEN" at bounding box center [237, 202] width 80 height 7
type textarea "27329778237"
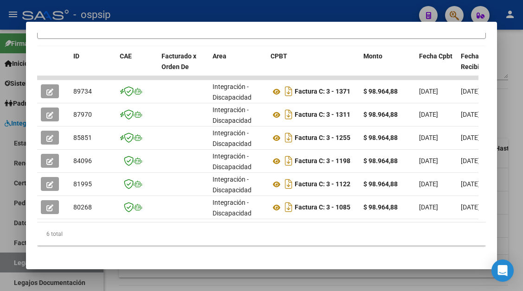
scroll to position [228, 0]
click at [28, 78] on mat-dialog-content "Análisis Prestador - CUIT: 27329778237 cloud_download Exportar CSV ABM ARCA Imp…" at bounding box center [261, 145] width 470 height 225
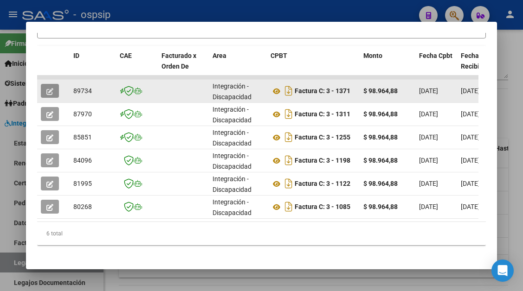
click at [45, 93] on button "button" at bounding box center [50, 91] width 18 height 14
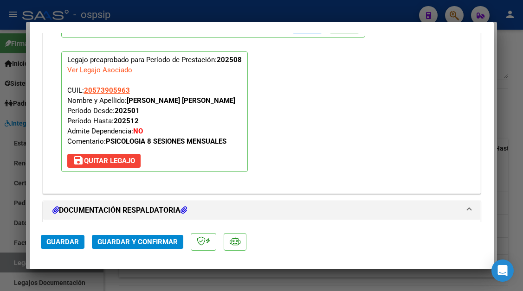
scroll to position [1113, 0]
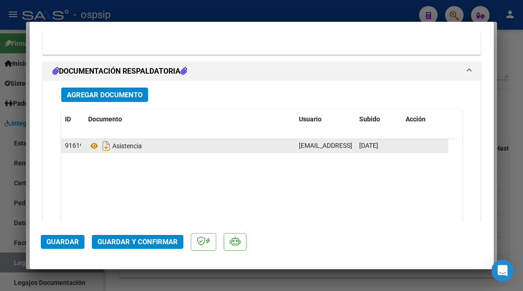
click at [90, 140] on div "Asistencia" at bounding box center [189, 146] width 203 height 15
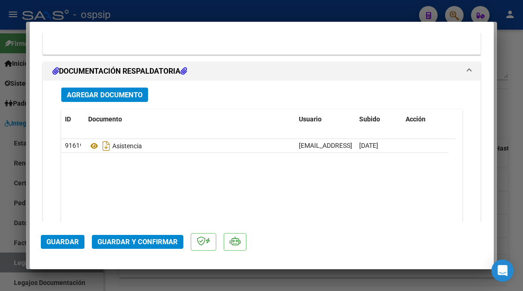
click at [92, 154] on datatable-selection "91619 Asistencia mariabelenpalmieri@yahoo.com.ar - maria belen palmieri 10/09/2…" at bounding box center [258, 151] width 394 height 8
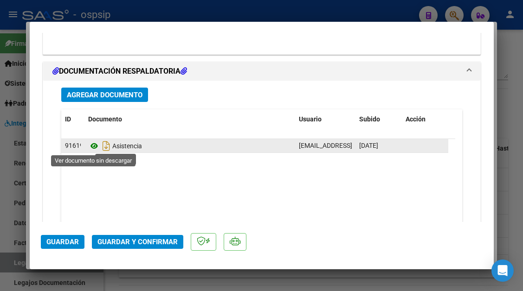
click at [92, 150] on icon at bounding box center [94, 146] width 12 height 11
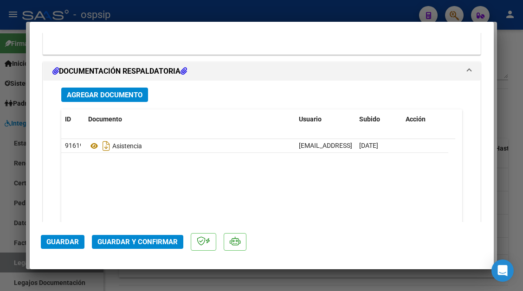
click at [135, 239] on span "Guardar y Confirmar" at bounding box center [137, 242] width 80 height 8
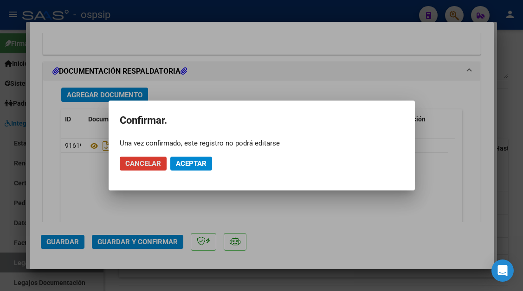
click at [185, 169] on button "Aceptar" at bounding box center [191, 164] width 42 height 14
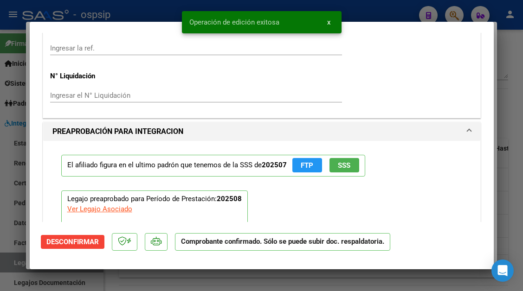
scroll to position [738, 0]
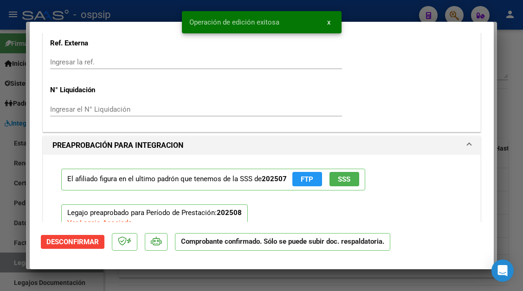
type input "$ 0,00"
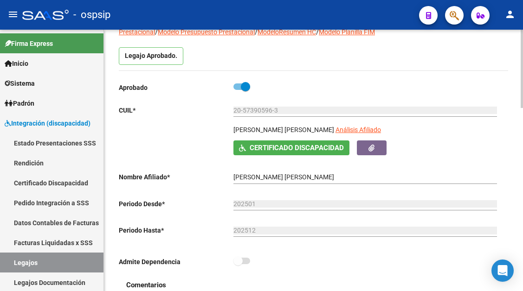
scroll to position [0, 0]
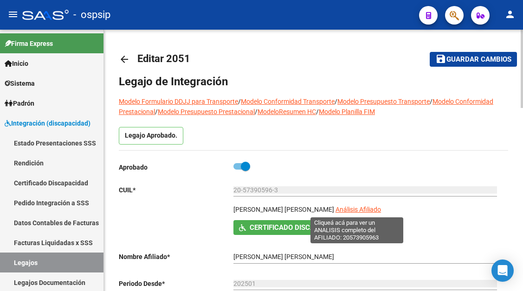
click at [353, 211] on span "Análisis Afiliado" at bounding box center [357, 209] width 45 height 7
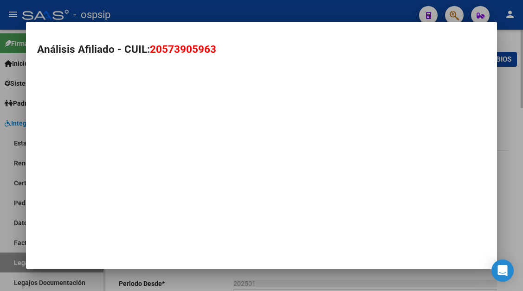
type textarea "20573905963"
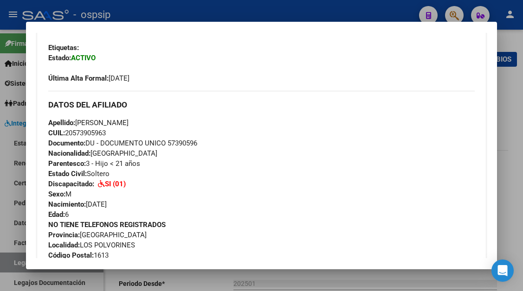
scroll to position [232, 0]
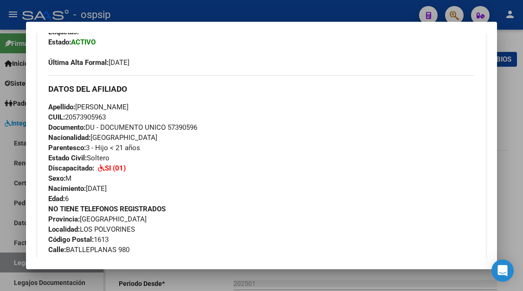
click at [17, 267] on div at bounding box center [261, 145] width 523 height 291
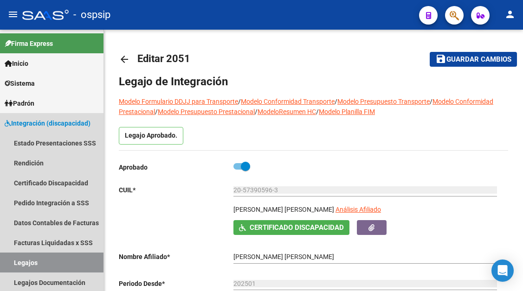
click at [17, 267] on link "Legajos" at bounding box center [51, 263] width 103 height 20
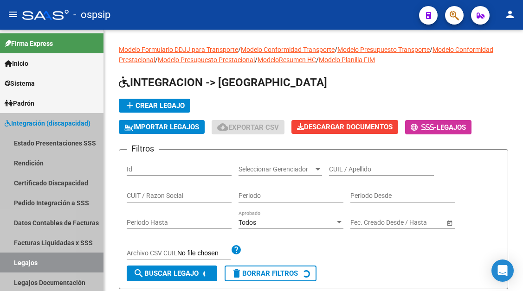
click at [17, 267] on link "Legajos" at bounding box center [51, 263] width 103 height 20
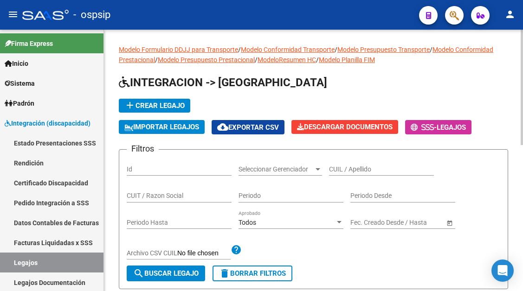
click at [334, 167] on input "CUIL / Apellido" at bounding box center [381, 170] width 105 height 8
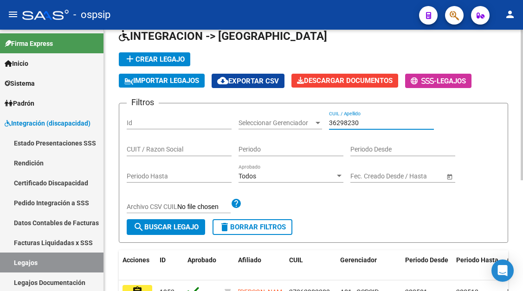
scroll to position [193, 0]
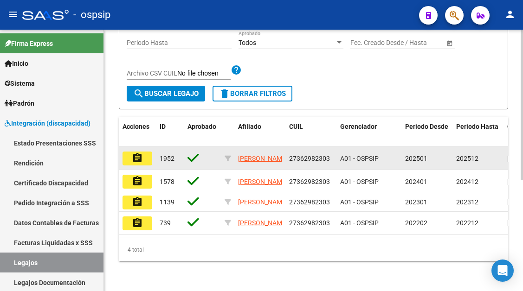
type input "36298230"
click at [131, 152] on button "assignment" at bounding box center [137, 159] width 30 height 14
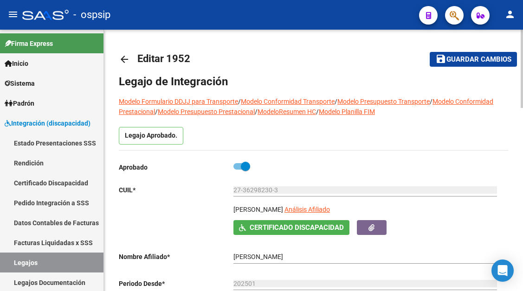
click at [330, 214] on app-link-go-to "Análisis Afiliado" at bounding box center [306, 213] width 45 height 16
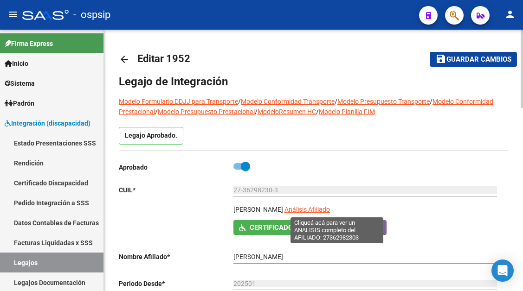
click at [330, 212] on span "Análisis Afiliado" at bounding box center [306, 209] width 45 height 7
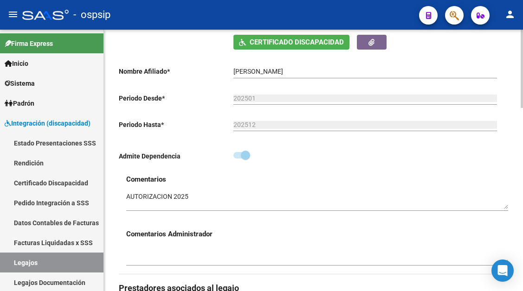
scroll to position [325, 0]
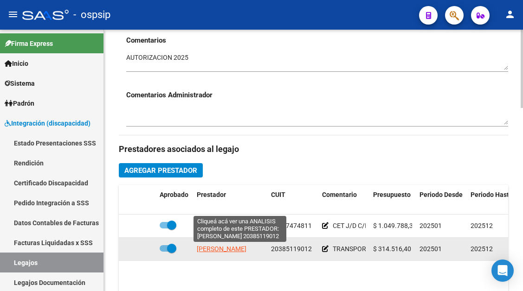
click at [234, 250] on span "SANTUCHO LUCAS EDUARDO" at bounding box center [222, 248] width 50 height 7
type textarea "20385119012"
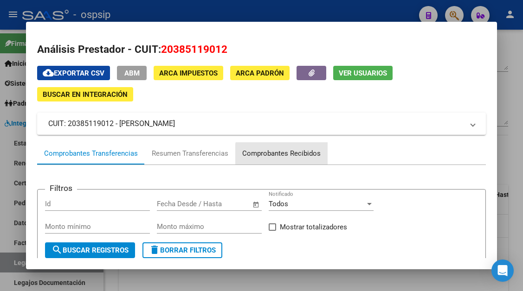
click at [287, 156] on div "Comprobantes Recibidos" at bounding box center [281, 153] width 78 height 11
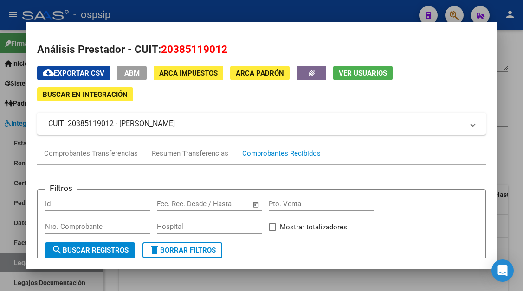
scroll to position [139, 0]
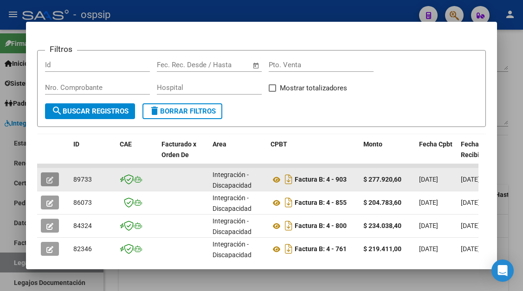
click at [54, 183] on button "button" at bounding box center [50, 180] width 18 height 14
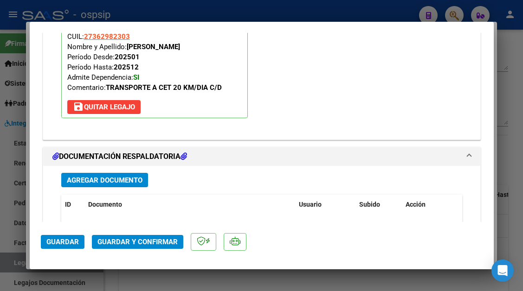
scroll to position [1113, 0]
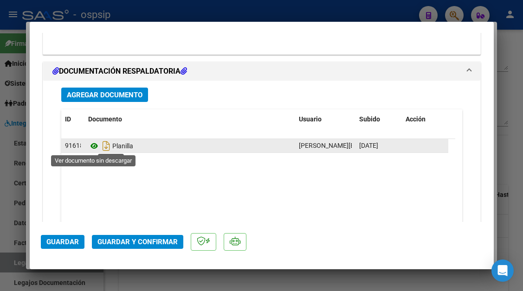
click at [93, 145] on icon at bounding box center [94, 146] width 12 height 11
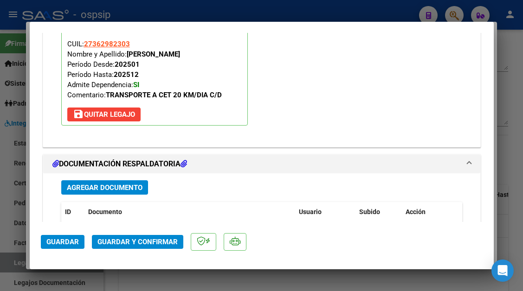
type input "$ 0,00"
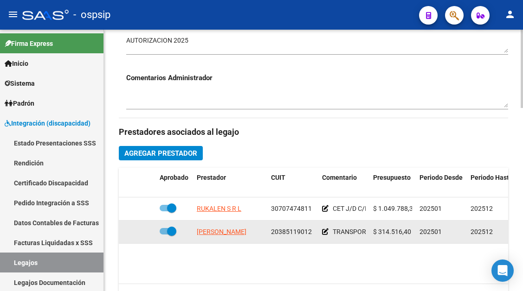
scroll to position [371, 0]
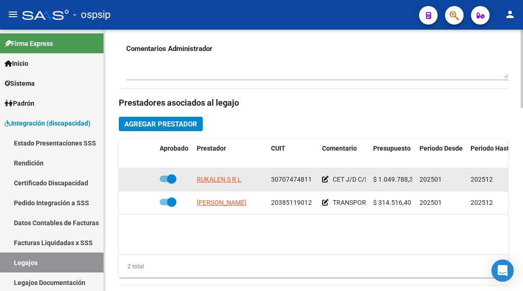
click at [213, 185] on app-link-go-to "RUKALEN S R L" at bounding box center [219, 179] width 45 height 11
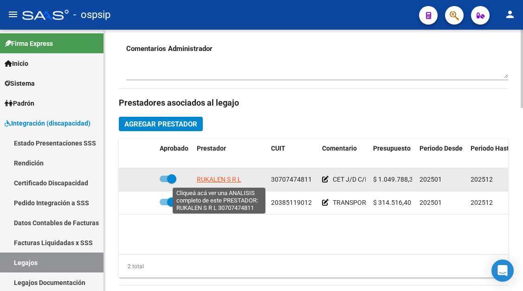
click at [212, 180] on span "RUKALEN S R L" at bounding box center [219, 179] width 45 height 7
type textarea "30707474811"
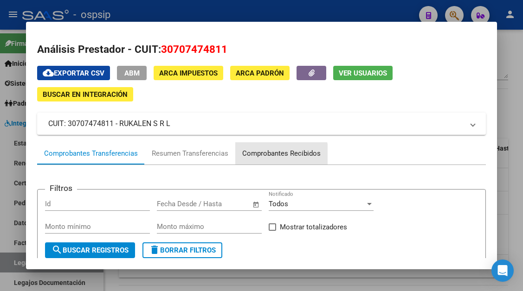
click at [274, 154] on div "Comprobantes Recibidos" at bounding box center [281, 153] width 78 height 11
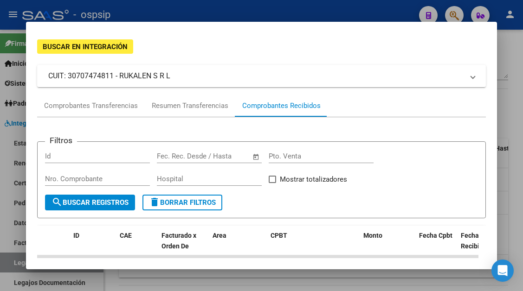
scroll to position [186, 0]
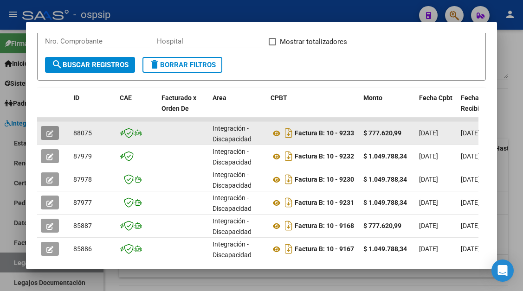
click at [48, 136] on icon "button" at bounding box center [49, 133] width 7 height 7
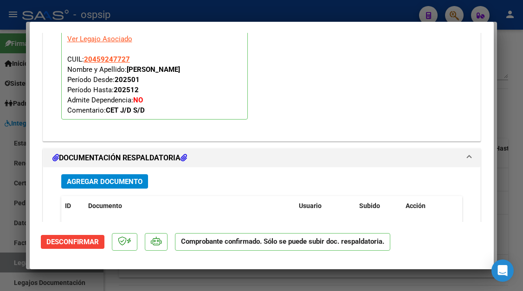
scroll to position [1160, 0]
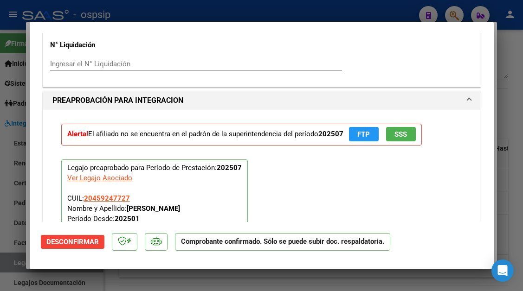
type input "$ 0,00"
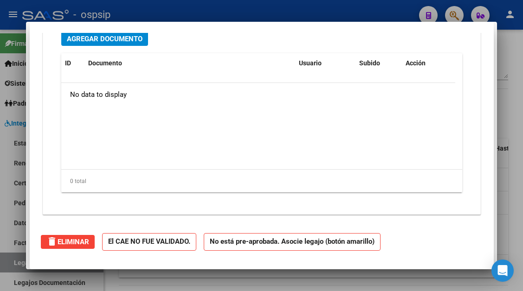
scroll to position [0, 0]
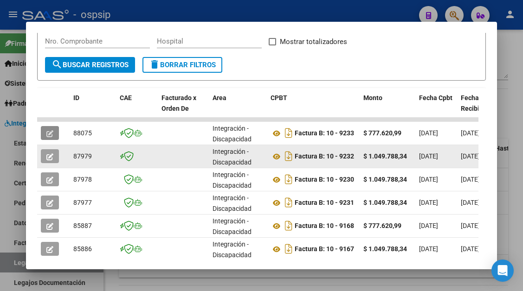
click at [51, 153] on span "button" at bounding box center [49, 156] width 7 height 8
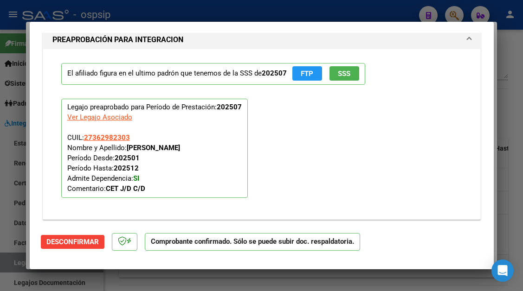
scroll to position [1160, 0]
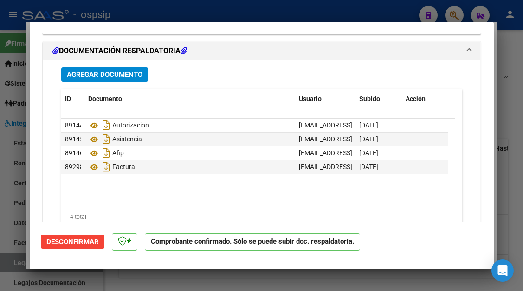
type input "$ 0,00"
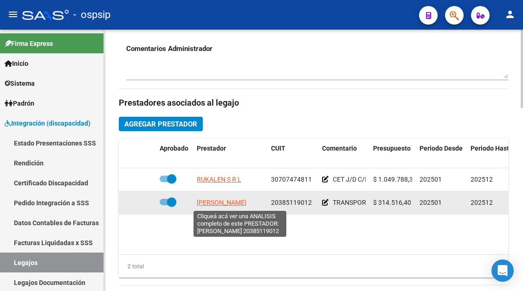
click at [213, 204] on span "SANTUCHO LUCAS EDUARDO" at bounding box center [222, 202] width 50 height 7
type textarea "20385119012"
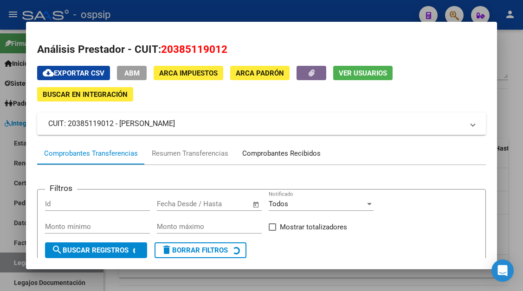
click at [282, 151] on div "Comprobantes Recibidos" at bounding box center [281, 153] width 78 height 11
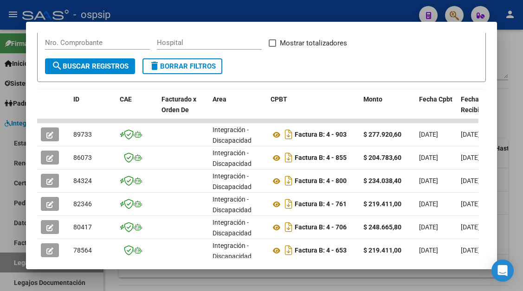
scroll to position [186, 0]
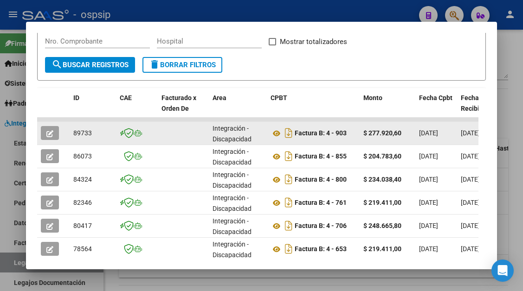
click at [57, 129] on button "button" at bounding box center [50, 133] width 18 height 14
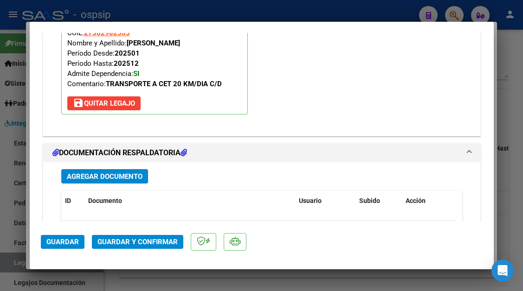
scroll to position [1131, 0]
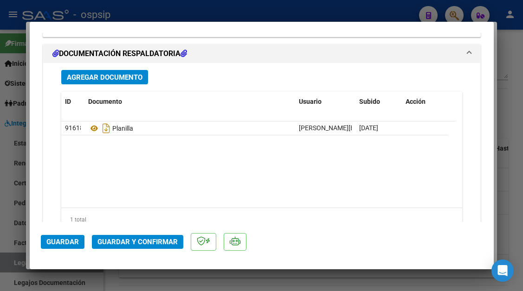
click at [140, 244] on span "Guardar y Confirmar" at bounding box center [137, 242] width 80 height 8
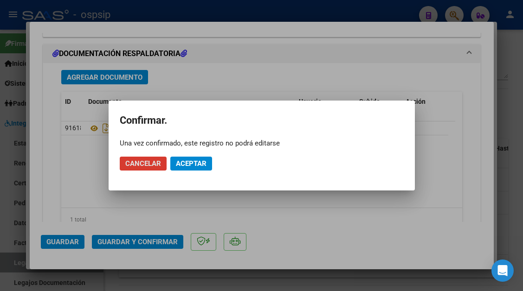
click at [183, 159] on button "Aceptar" at bounding box center [191, 164] width 42 height 14
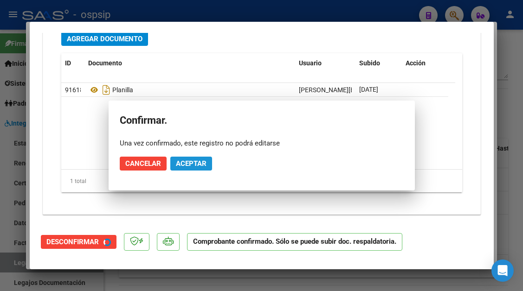
scroll to position [1047, 0]
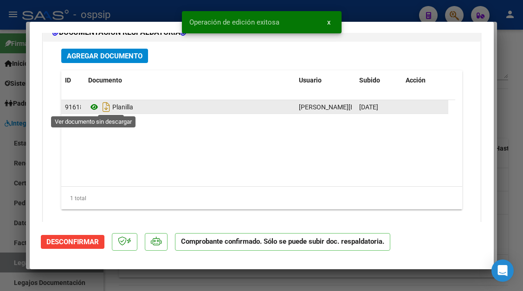
click at [93, 109] on icon at bounding box center [94, 107] width 12 height 11
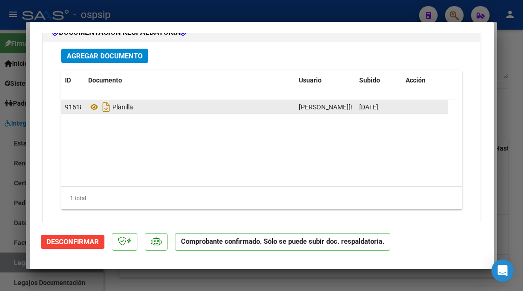
type input "$ 0,00"
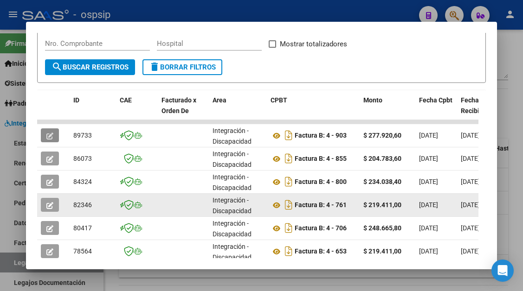
scroll to position [186, 0]
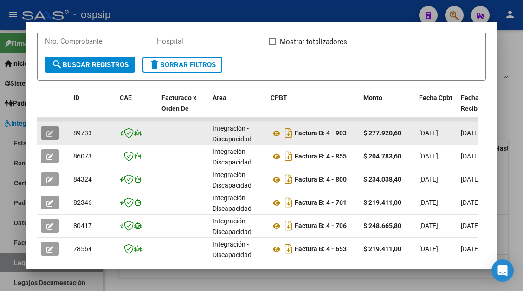
click at [41, 135] on button "button" at bounding box center [50, 133] width 18 height 14
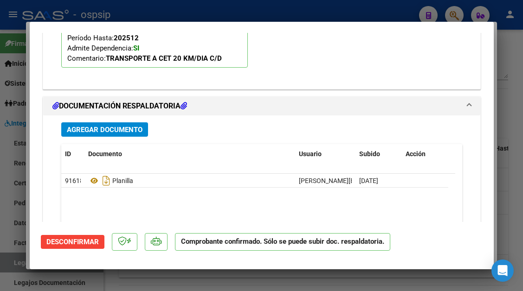
scroll to position [974, 0]
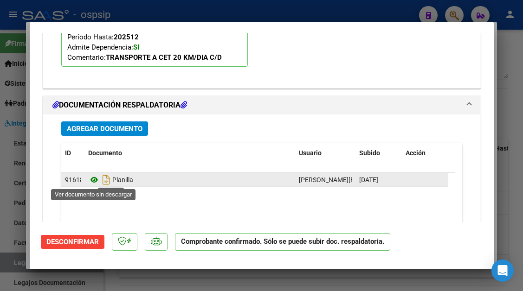
click at [94, 183] on icon at bounding box center [94, 179] width 12 height 11
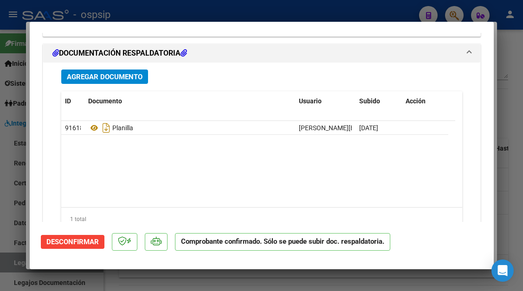
scroll to position [1064, 0]
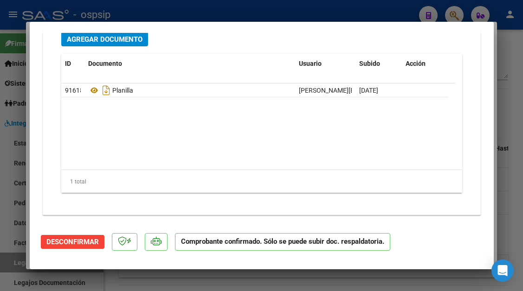
click at [13, 265] on div at bounding box center [261, 145] width 523 height 291
type input "$ 0,00"
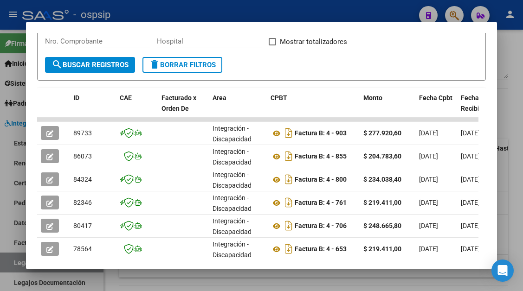
click at [13, 265] on div at bounding box center [261, 145] width 523 height 291
click at [13, 265] on link "Legajos" at bounding box center [51, 263] width 103 height 20
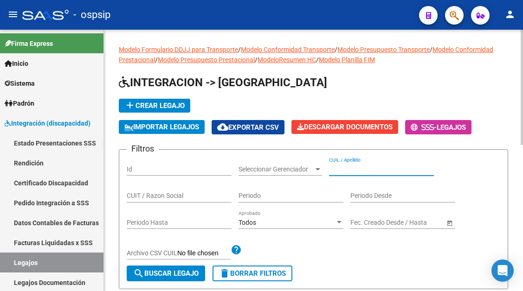
click at [337, 173] on input "CUIL / Apellido" at bounding box center [381, 170] width 105 height 8
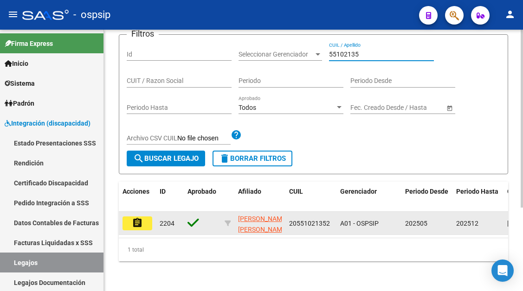
type input "55102135"
click at [143, 217] on button "assignment" at bounding box center [137, 224] width 30 height 14
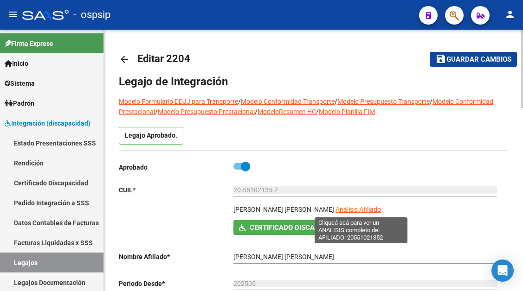
click at [345, 210] on span "Análisis Afiliado" at bounding box center [357, 209] width 45 height 7
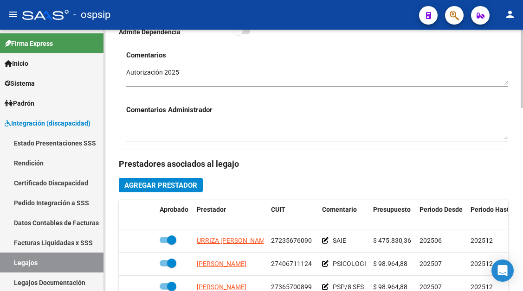
scroll to position [371, 0]
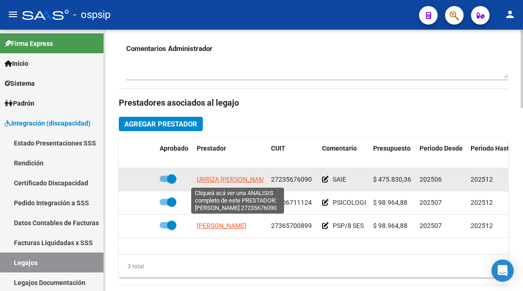
click at [230, 183] on span "URRIZA MARIA ALEJANDRA" at bounding box center [233, 179] width 73 height 7
type textarea "27235676090"
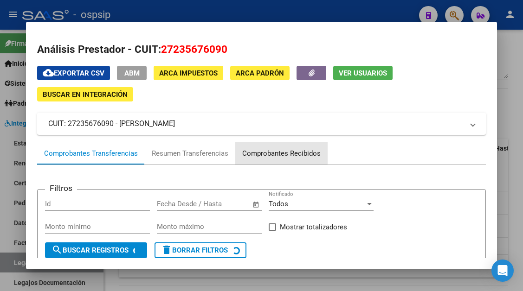
click at [279, 151] on div "Comprobantes Recibidos" at bounding box center [281, 153] width 78 height 11
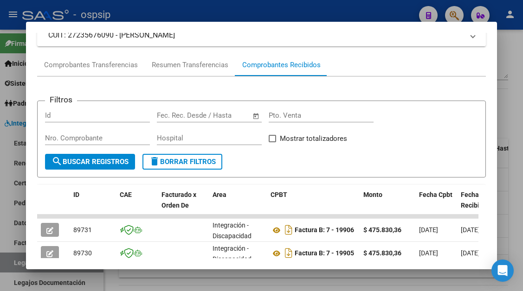
scroll to position [228, 0]
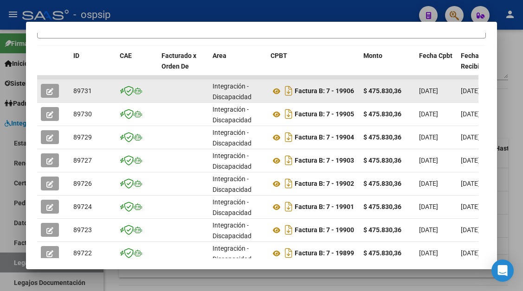
click at [52, 89] on icon "button" at bounding box center [49, 91] width 7 height 7
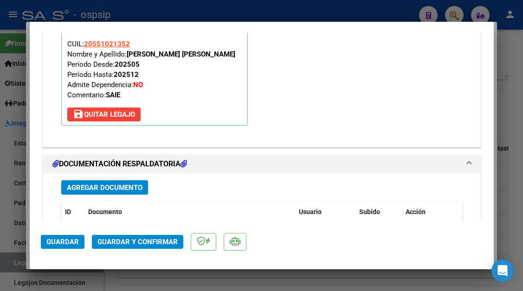
scroll to position [1113, 0]
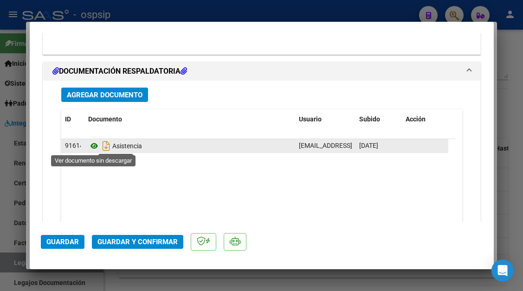
click at [97, 149] on icon at bounding box center [94, 146] width 12 height 11
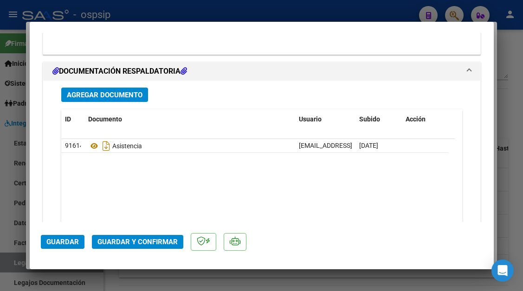
click at [148, 244] on span "Guardar y Confirmar" at bounding box center [137, 242] width 80 height 8
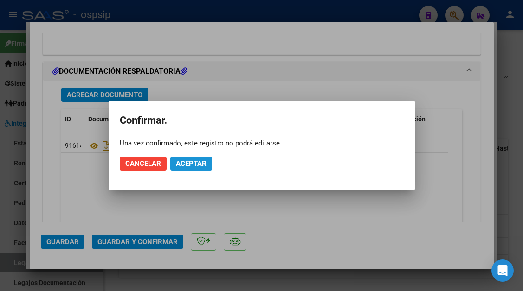
click at [194, 157] on button "Aceptar" at bounding box center [191, 164] width 42 height 14
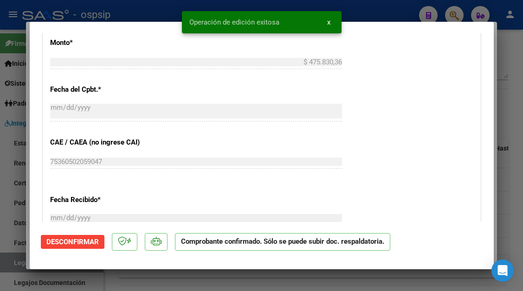
scroll to position [334, 0]
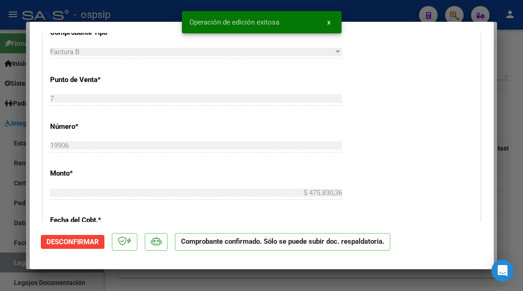
type input "$ 0,00"
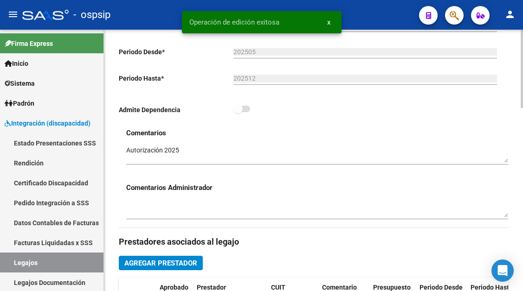
scroll to position [46, 0]
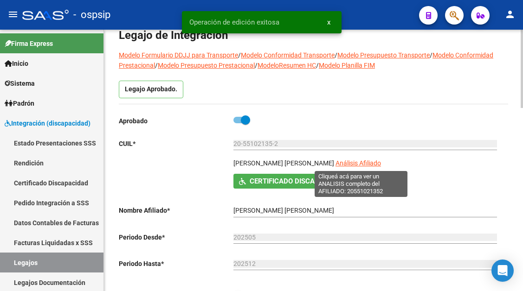
click at [348, 162] on span "Análisis Afiliado" at bounding box center [357, 163] width 45 height 7
type textarea "20551021352"
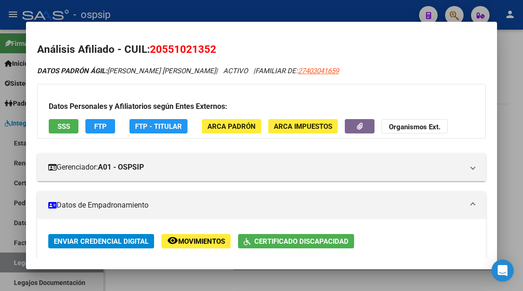
click at [17, 262] on div at bounding box center [261, 145] width 523 height 291
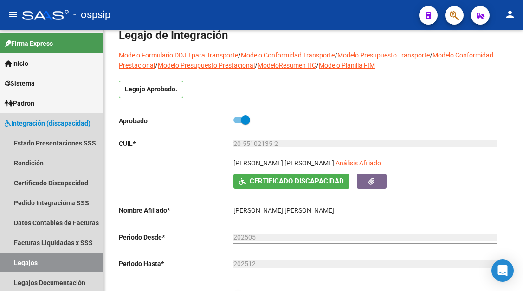
click at [17, 262] on link "Legajos" at bounding box center [51, 263] width 103 height 20
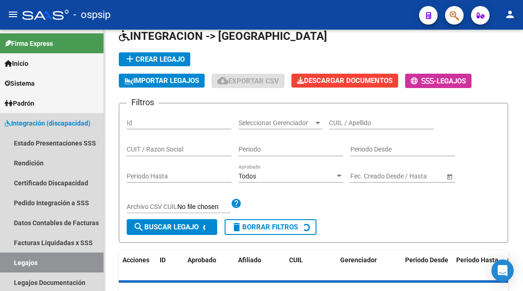
click at [17, 262] on link "Legajos" at bounding box center [51, 263] width 103 height 20
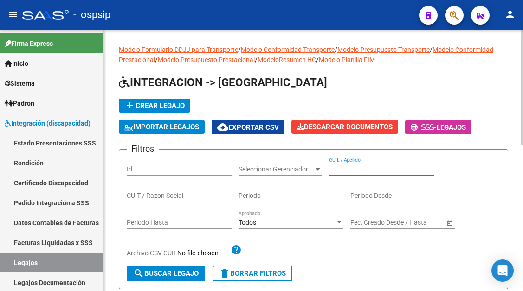
click at [337, 173] on input "CUIL / Apellido" at bounding box center [381, 170] width 105 height 8
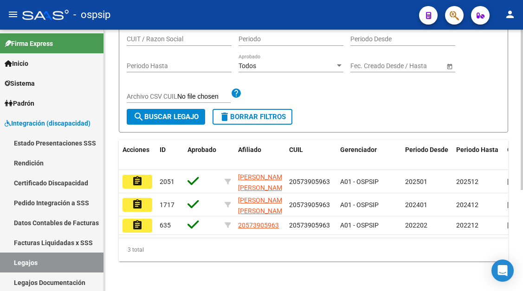
scroll to position [165, 0]
type input "57390596"
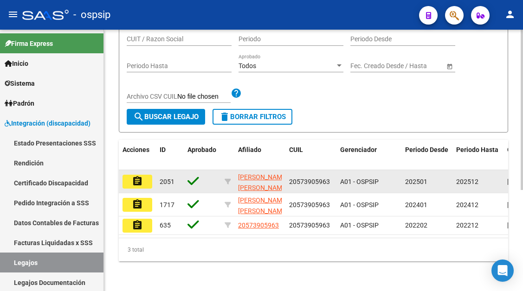
click at [141, 178] on mat-icon "assignment" at bounding box center [137, 181] width 11 height 11
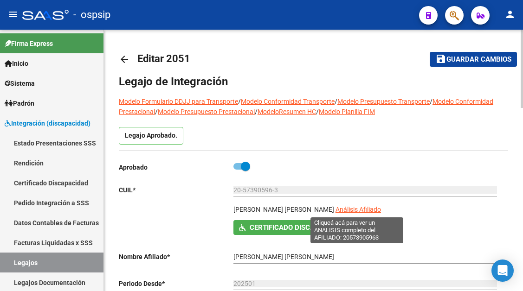
click at [357, 212] on span "Análisis Afiliado" at bounding box center [357, 209] width 45 height 7
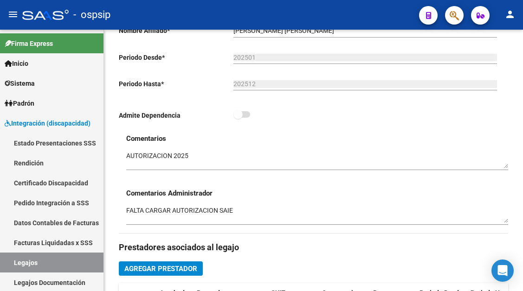
scroll to position [278, 0]
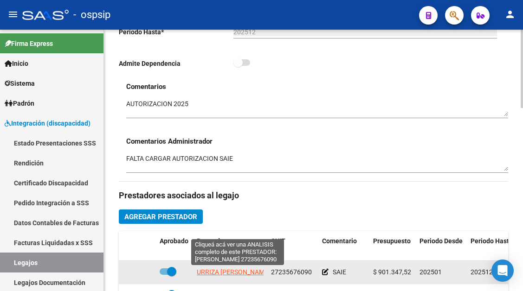
click at [227, 273] on span "URRIZA MARIA ALEJANDRA" at bounding box center [233, 272] width 73 height 7
type textarea "27235676090"
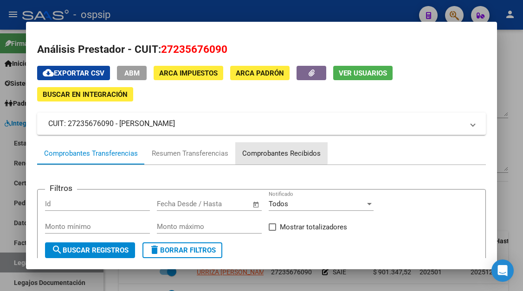
click at [281, 150] on div "Comprobantes Recibidos" at bounding box center [281, 153] width 78 height 11
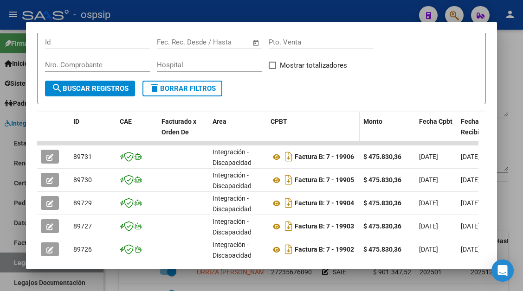
scroll to position [228, 0]
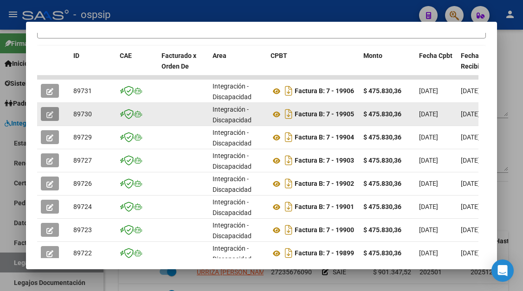
click at [51, 114] on icon "button" at bounding box center [49, 114] width 7 height 7
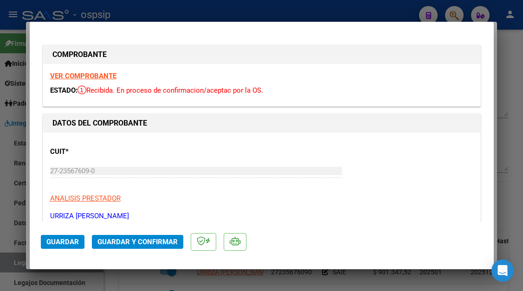
click at [118, 245] on span "Guardar y Confirmar" at bounding box center [137, 242] width 80 height 8
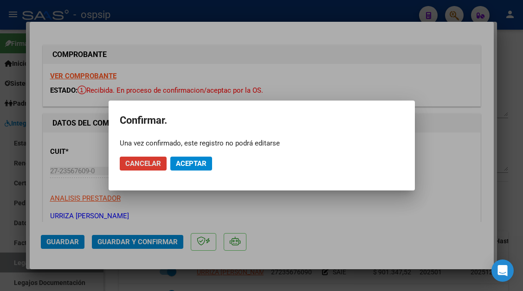
click at [194, 166] on span "Aceptar" at bounding box center [191, 164] width 31 height 8
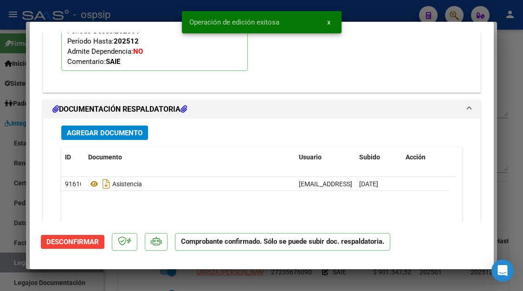
scroll to position [974, 0]
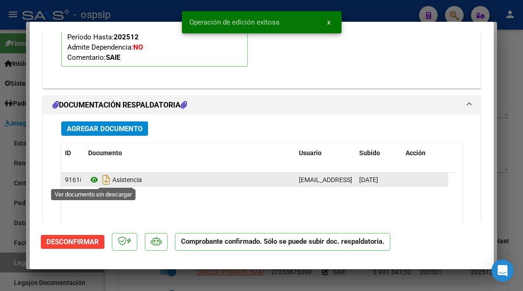
click at [93, 180] on icon at bounding box center [94, 179] width 12 height 11
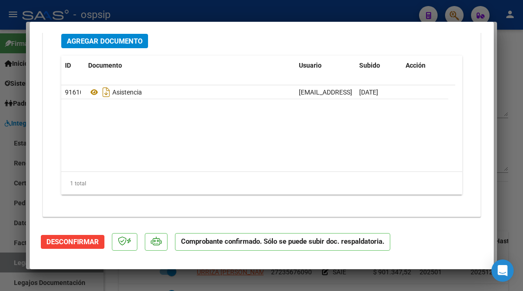
scroll to position [1064, 0]
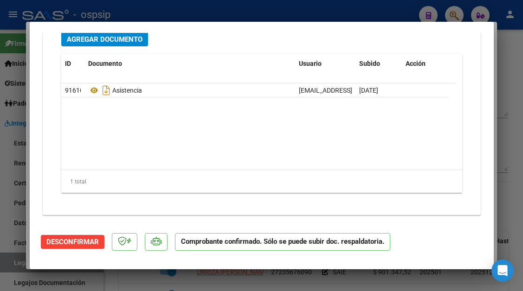
click at [5, 255] on div at bounding box center [261, 145] width 523 height 291
type input "$ 0,00"
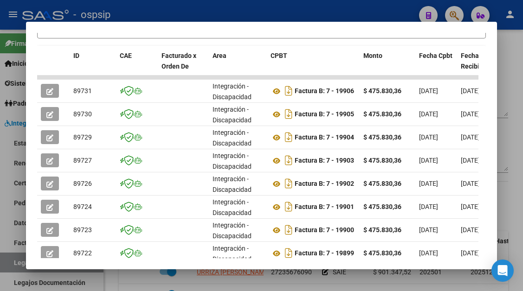
click at [5, 255] on div at bounding box center [261, 145] width 523 height 291
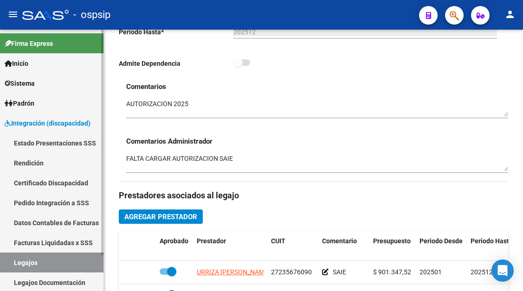
click at [17, 264] on link "Legajos" at bounding box center [51, 263] width 103 height 20
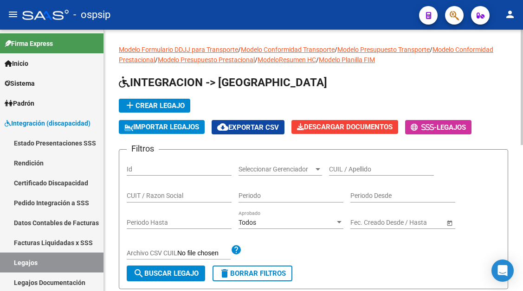
click at [337, 168] on input "CUIL / Apellido" at bounding box center [381, 170] width 105 height 8
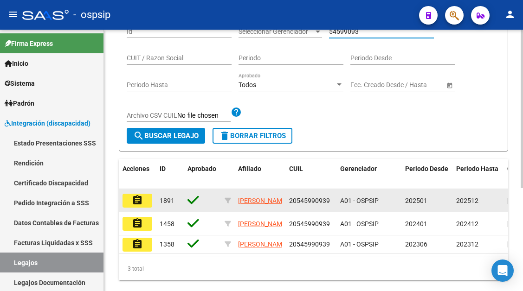
scroll to position [139, 0]
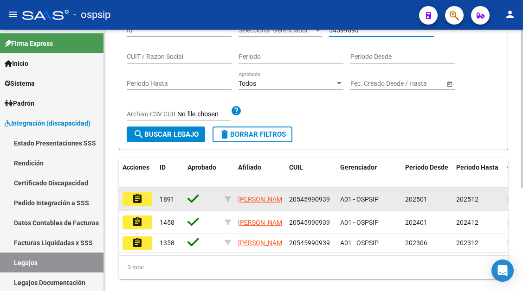
type input "54599093"
click at [140, 203] on mat-icon "assignment" at bounding box center [137, 198] width 11 height 11
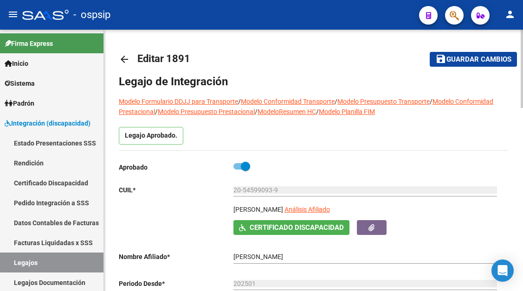
scroll to position [93, 0]
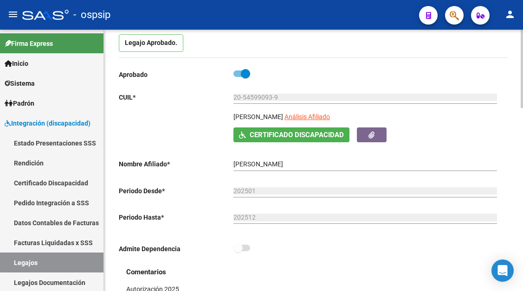
click at [330, 124] on app-link-go-to "Análisis Afiliado" at bounding box center [306, 120] width 45 height 16
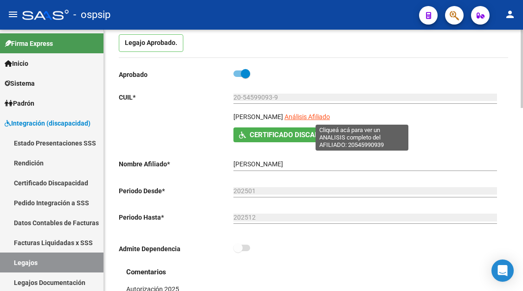
click at [330, 116] on span "Análisis Afiliado" at bounding box center [306, 116] width 45 height 7
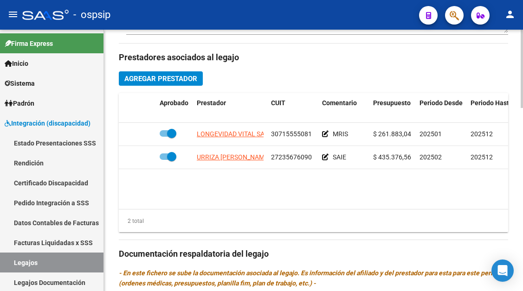
scroll to position [417, 0]
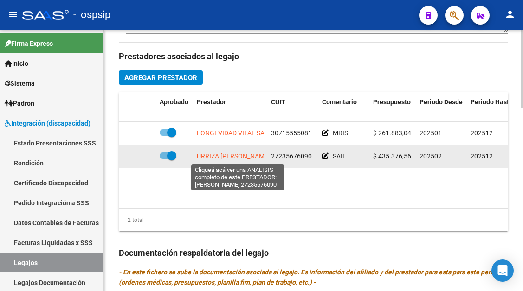
click at [233, 156] on span "URRIZA MARIA ALEJANDRA" at bounding box center [233, 156] width 73 height 7
type textarea "27235676090"
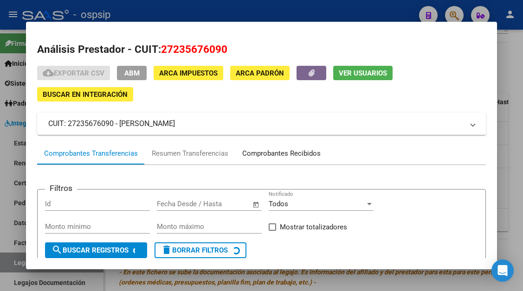
click at [275, 153] on div "Comprobantes Recibidos" at bounding box center [281, 153] width 78 height 11
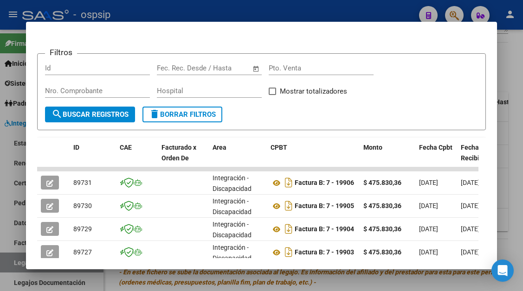
scroll to position [186, 0]
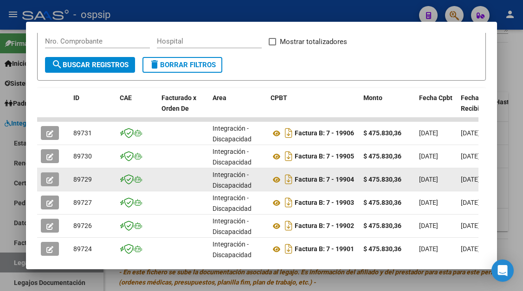
click at [52, 180] on icon "button" at bounding box center [49, 180] width 7 height 7
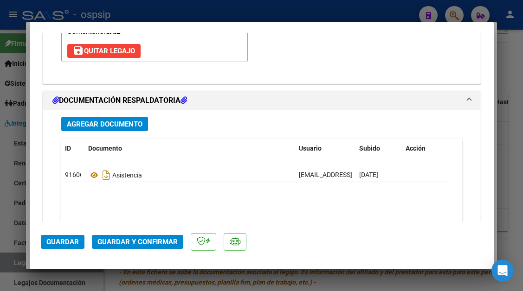
scroll to position [1169, 0]
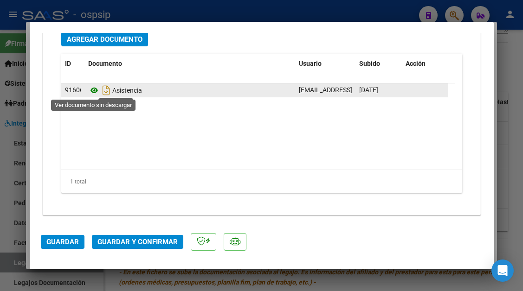
click at [99, 90] on icon at bounding box center [94, 90] width 12 height 11
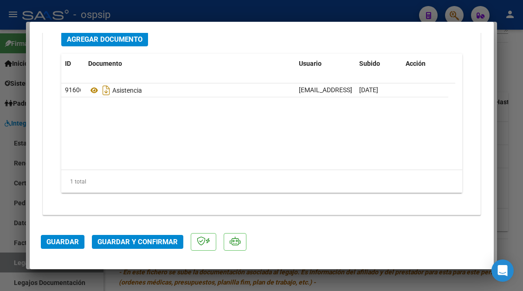
click at [120, 243] on span "Guardar y Confirmar" at bounding box center [137, 242] width 80 height 8
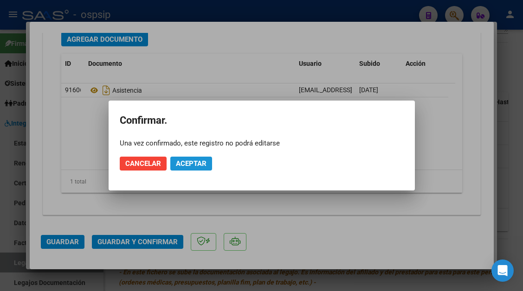
click at [189, 164] on span "Aceptar" at bounding box center [191, 164] width 31 height 8
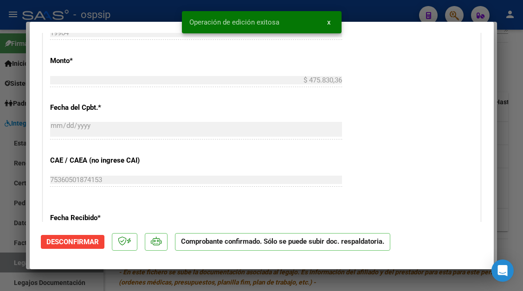
type input "$ 0,00"
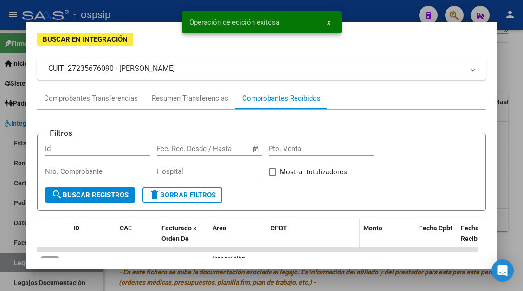
scroll to position [0, 0]
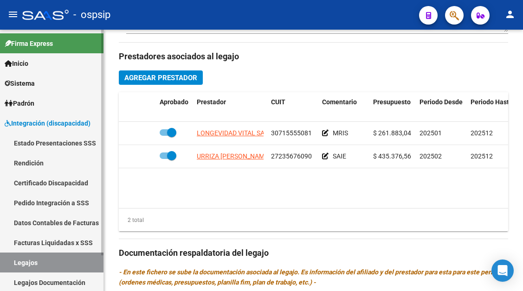
click at [49, 257] on link "Legajos" at bounding box center [51, 263] width 103 height 20
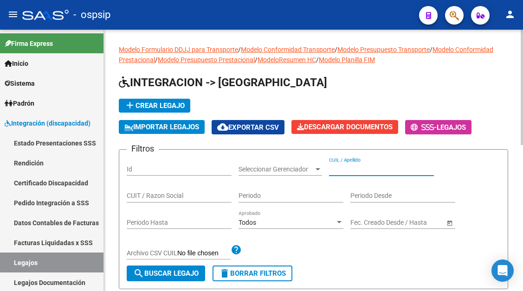
click at [341, 168] on input "CUIL / Apellido" at bounding box center [381, 170] width 105 height 8
click at [341, 168] on input "529248638" at bounding box center [381, 170] width 105 height 8
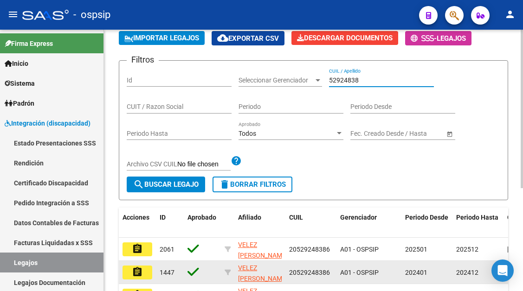
scroll to position [169, 0]
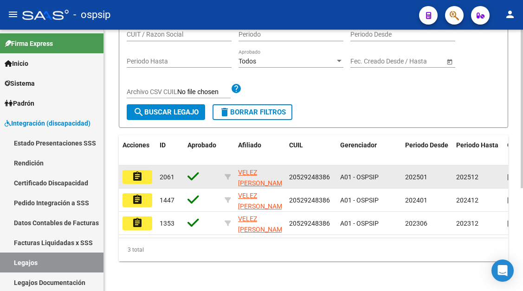
type input "52924838"
click at [136, 171] on mat-icon "assignment" at bounding box center [137, 176] width 11 height 11
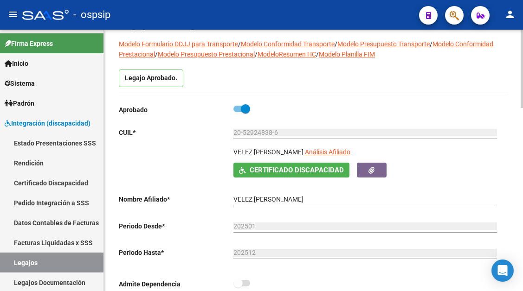
scroll to position [93, 0]
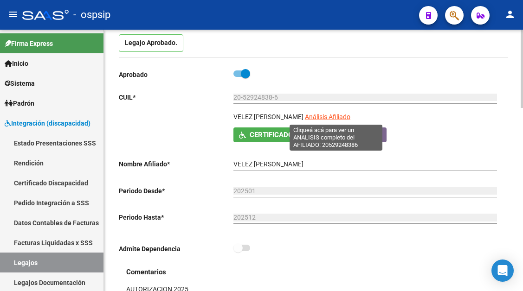
click at [331, 118] on span "Análisis Afiliado" at bounding box center [327, 116] width 45 height 7
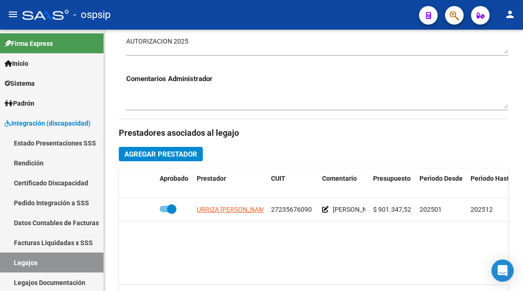
scroll to position [464, 0]
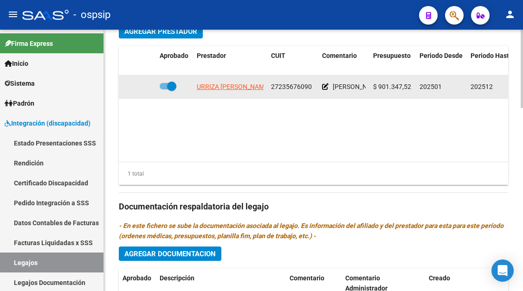
click at [226, 93] on datatable-body-cell "URRIZA MARIA ALEJANDRA" at bounding box center [230, 87] width 74 height 23
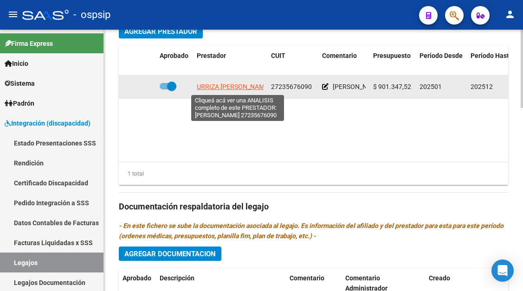
click at [226, 88] on span "URRIZA MARIA ALEJANDRA" at bounding box center [233, 86] width 73 height 7
type textarea "27235676090"
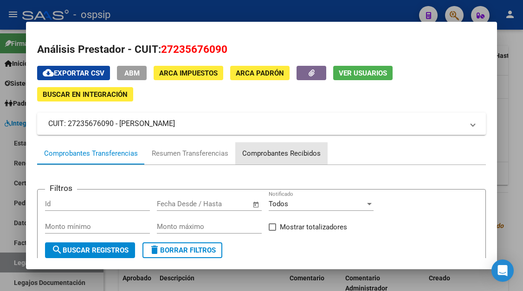
click at [267, 154] on div "Comprobantes Recibidos" at bounding box center [281, 153] width 78 height 11
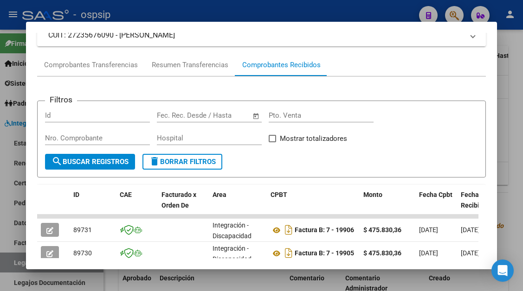
scroll to position [181, 0]
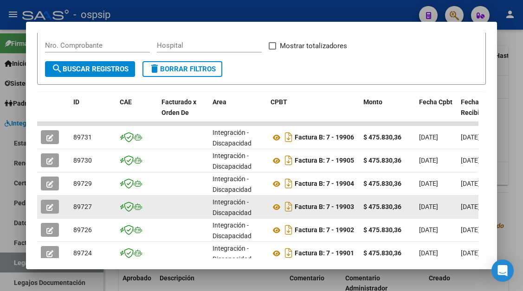
click at [43, 211] on button "button" at bounding box center [50, 207] width 18 height 14
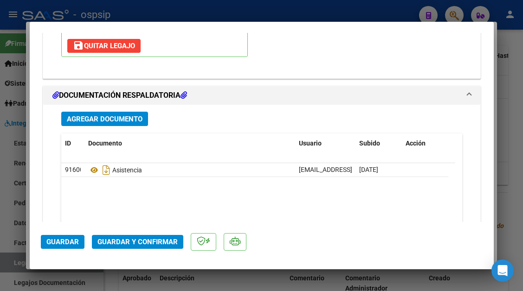
scroll to position [1160, 0]
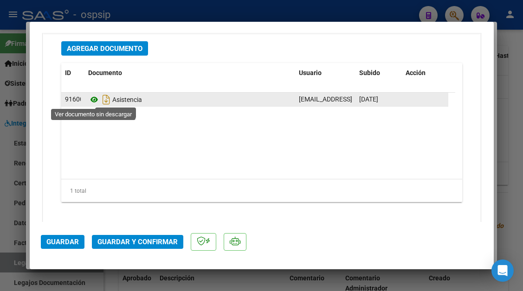
click at [92, 102] on icon at bounding box center [94, 99] width 12 height 11
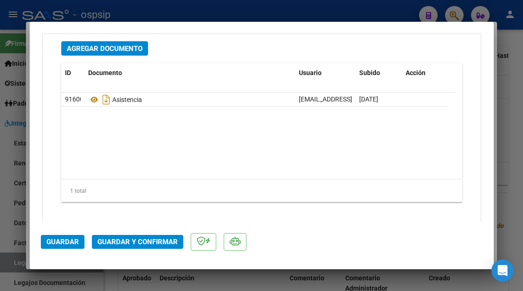
click at [127, 236] on button "Guardar y Confirmar" at bounding box center [137, 242] width 91 height 14
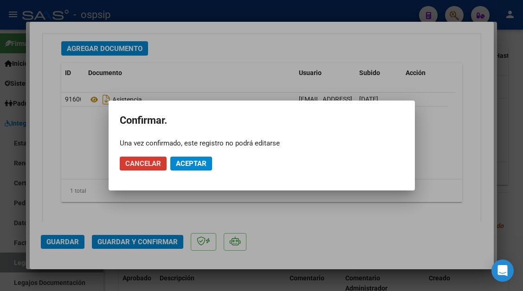
click at [199, 168] on button "Aceptar" at bounding box center [191, 164] width 42 height 14
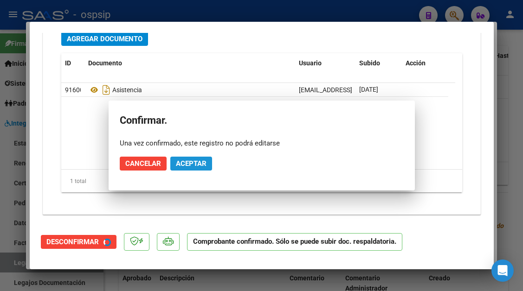
scroll to position [1054, 0]
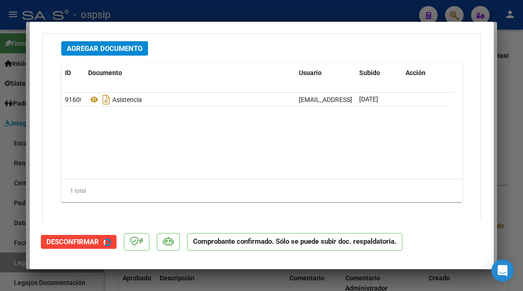
click at [197, 161] on datatable-body "91600 Asistencia facturacion@moebiuscentroterapeutico.com - MOEBIUS - 10/09/2025" at bounding box center [258, 136] width 394 height 86
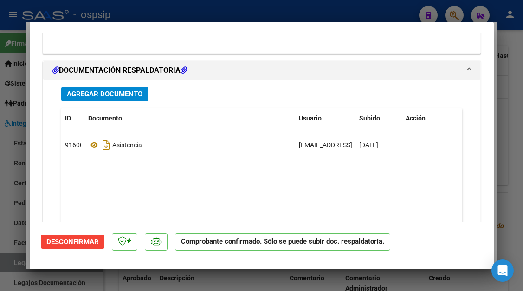
scroll to position [0, 0]
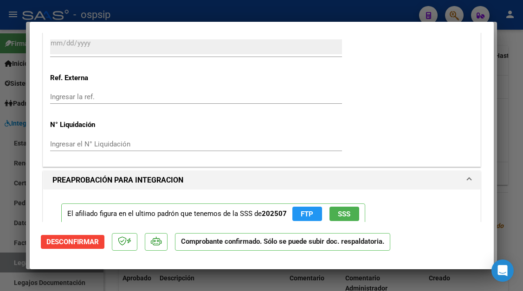
type input "$ 0,00"
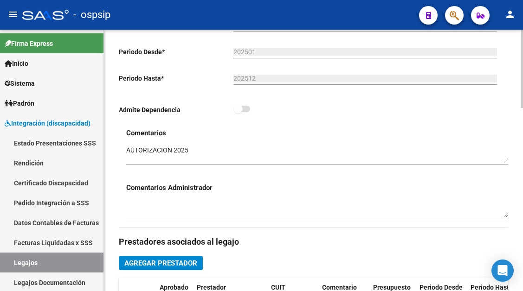
scroll to position [93, 0]
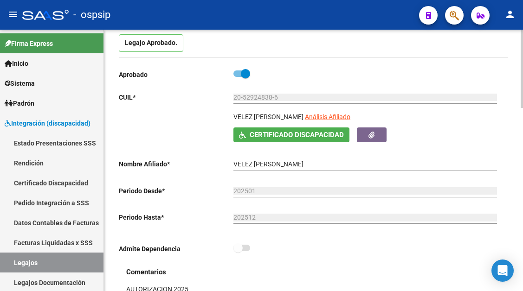
click at [332, 107] on div "20-52924838-6 Ingresar CUIL" at bounding box center [364, 98] width 263 height 26
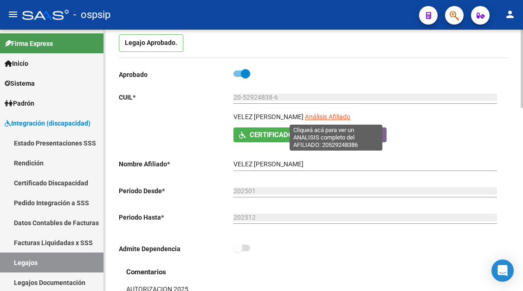
click at [330, 117] on span "Análisis Afiliado" at bounding box center [327, 116] width 45 height 7
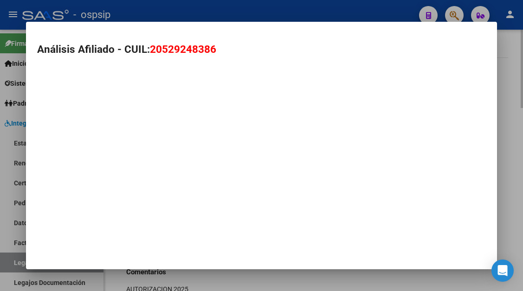
type textarea "20529248386"
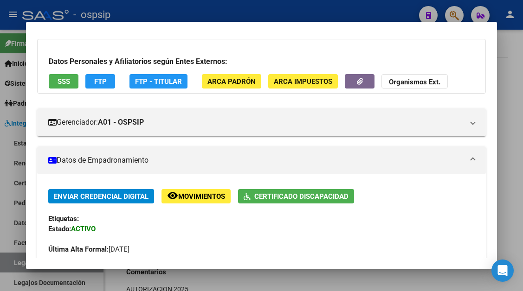
scroll to position [0, 0]
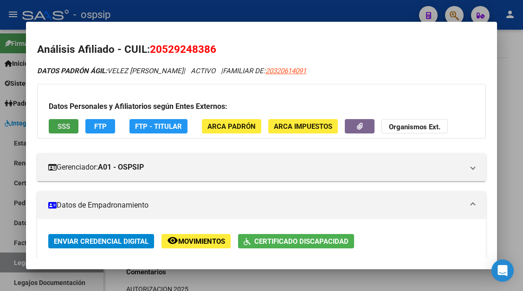
click at [66, 125] on span "SSS" at bounding box center [64, 126] width 13 height 8
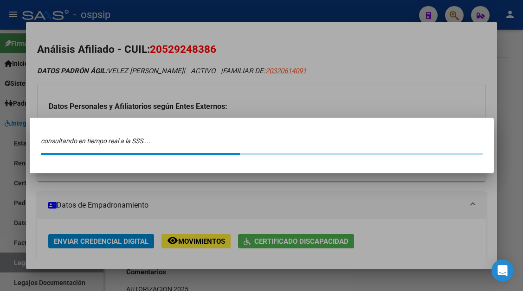
click at [108, 95] on div at bounding box center [261, 145] width 523 height 291
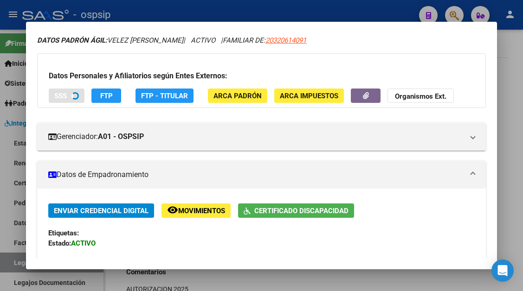
scroll to position [46, 0]
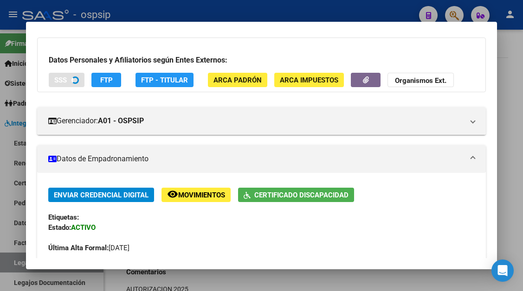
click at [17, 257] on div at bounding box center [261, 145] width 523 height 291
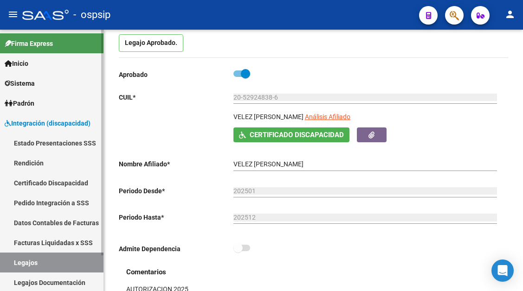
click at [11, 268] on link "Legajos" at bounding box center [51, 263] width 103 height 20
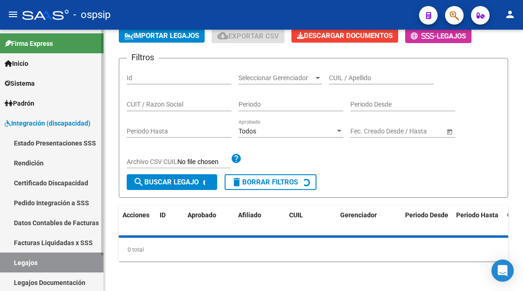
scroll to position [93, 0]
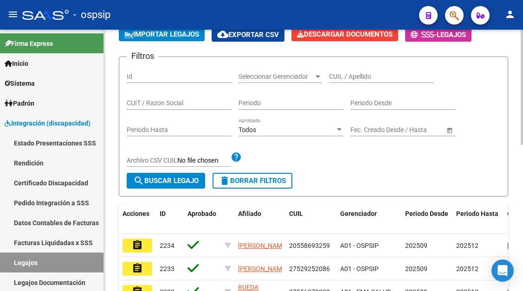
click at [345, 71] on div "CUIL / Apellido" at bounding box center [381, 73] width 105 height 19
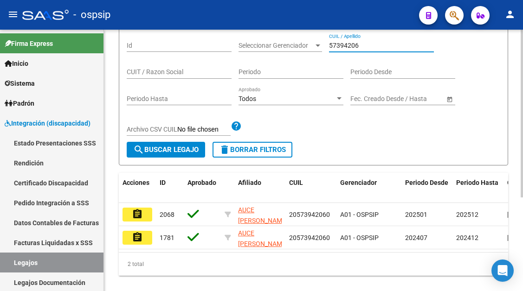
scroll to position [139, 0]
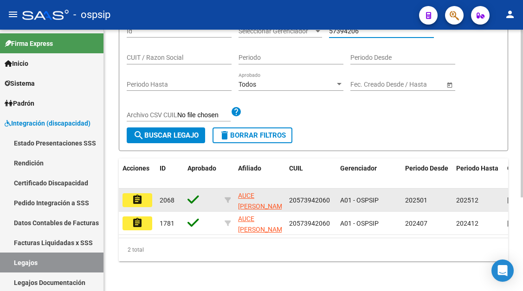
type input "57394206"
click at [139, 199] on mat-icon "assignment" at bounding box center [137, 199] width 11 height 11
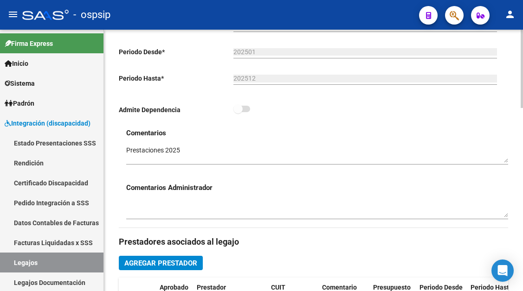
scroll to position [93, 0]
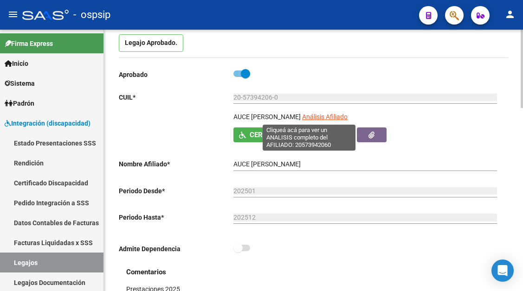
click at [307, 117] on span "Análisis Afiliado" at bounding box center [324, 116] width 45 height 7
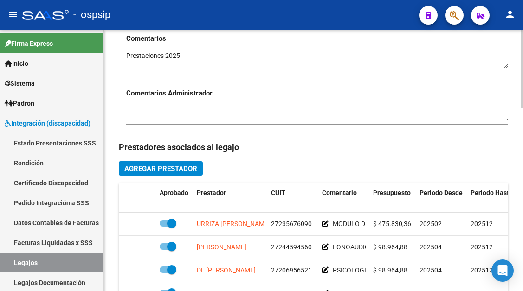
scroll to position [417, 0]
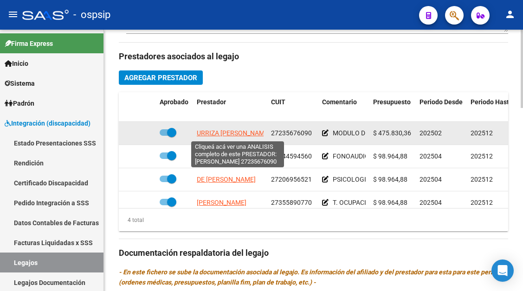
click at [220, 133] on span "URRIZA MARIA ALEJANDRA" at bounding box center [233, 132] width 73 height 7
type textarea "27235676090"
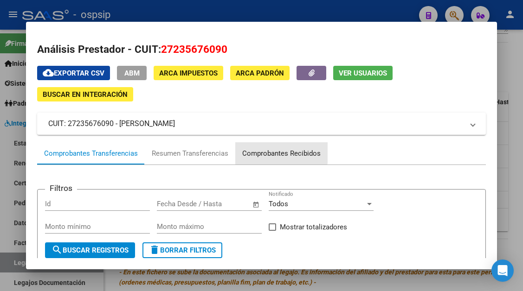
click at [260, 150] on div "Comprobantes Recibidos" at bounding box center [281, 153] width 78 height 11
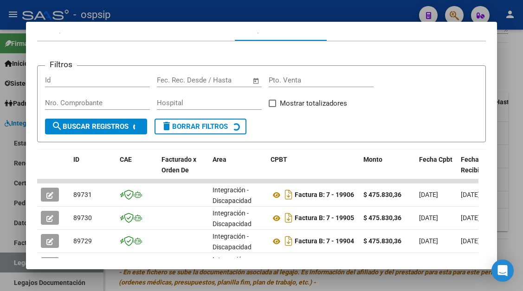
scroll to position [181, 0]
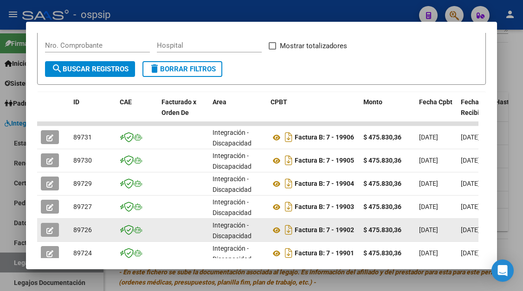
click at [47, 231] on icon "button" at bounding box center [49, 230] width 7 height 7
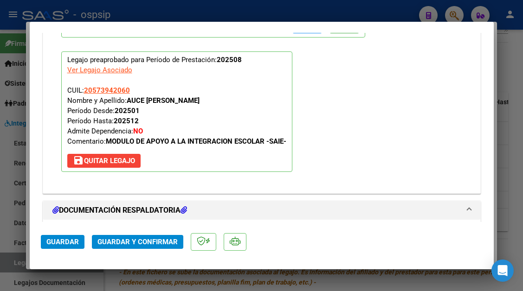
scroll to position [1113, 0]
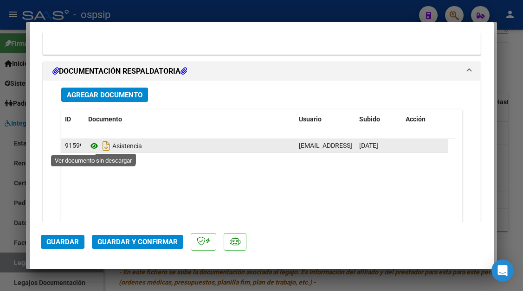
click at [99, 145] on icon at bounding box center [94, 146] width 12 height 11
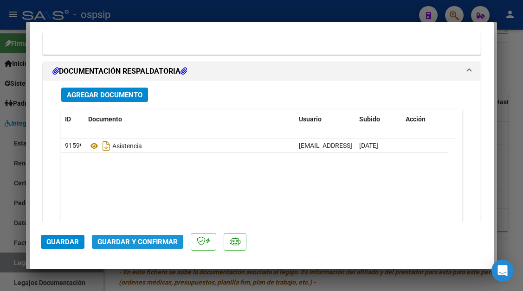
click at [127, 246] on span "Guardar y Confirmar" at bounding box center [137, 242] width 80 height 8
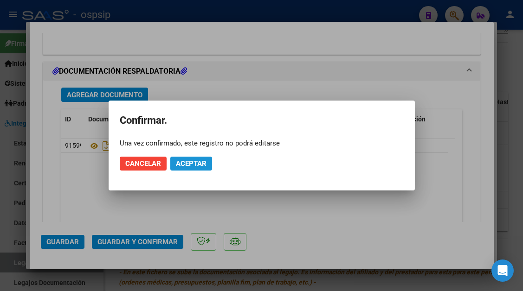
click at [189, 167] on span "Aceptar" at bounding box center [191, 164] width 31 height 8
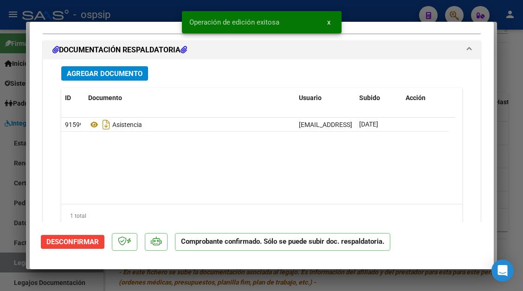
scroll to position [1064, 0]
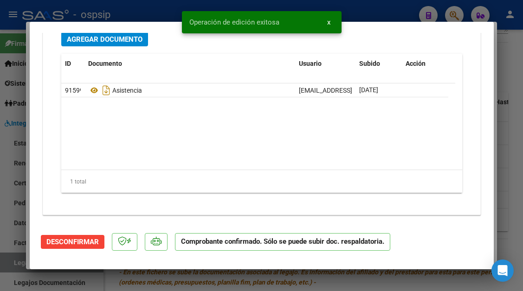
click at [0, 263] on div at bounding box center [261, 145] width 523 height 291
type input "$ 0,00"
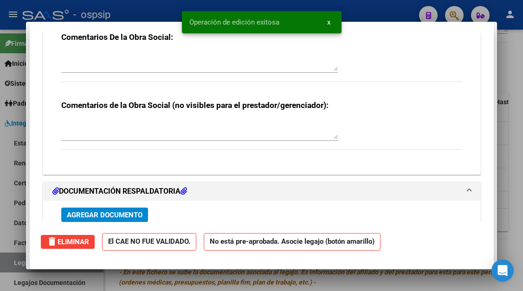
scroll to position [0, 0]
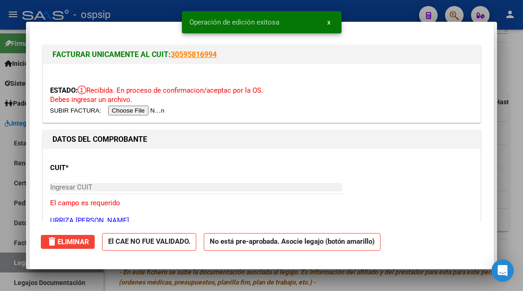
click at [0, 263] on div at bounding box center [261, 145] width 523 height 291
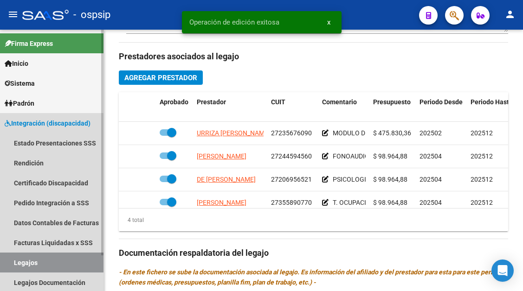
click at [3, 263] on link "Legajos" at bounding box center [51, 263] width 103 height 20
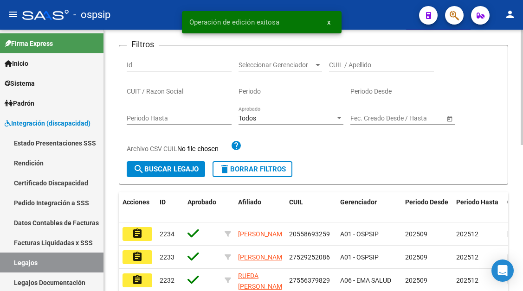
scroll to position [100, 0]
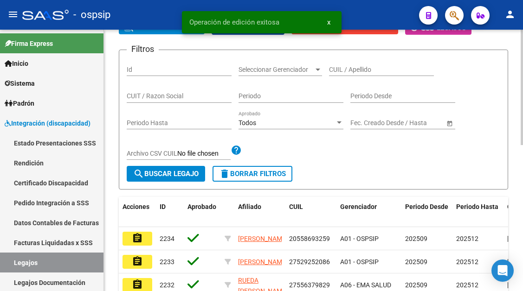
click at [347, 65] on div "CUIL / Apellido" at bounding box center [381, 67] width 105 height 19
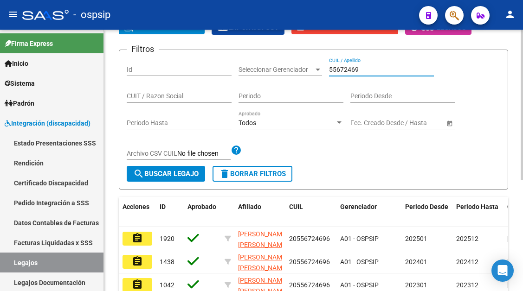
scroll to position [193, 0]
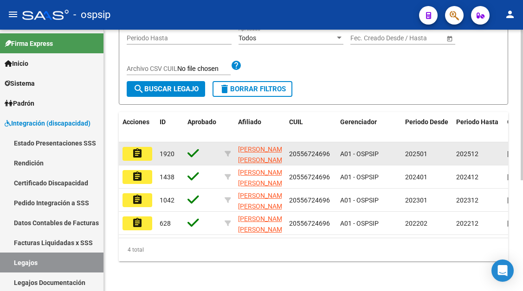
type input "55672469"
click at [136, 148] on mat-icon "assignment" at bounding box center [137, 153] width 11 height 11
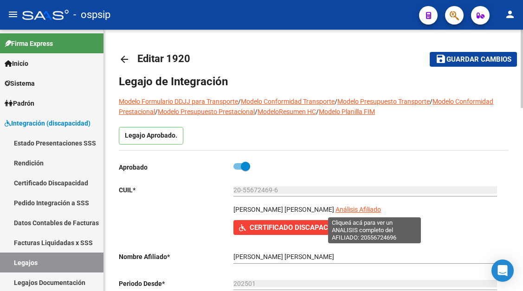
click at [354, 208] on span "Análisis Afiliado" at bounding box center [357, 209] width 45 height 7
type textarea "20556724696"
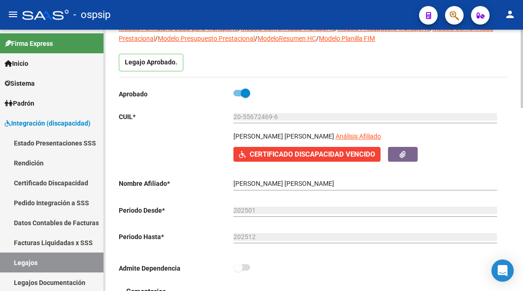
scroll to position [46, 0]
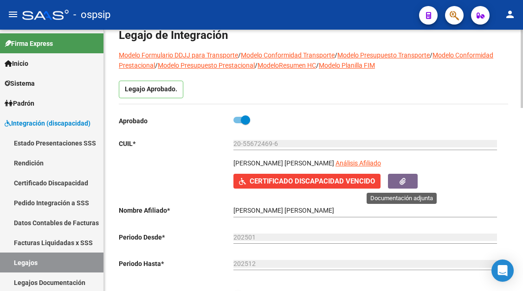
click at [394, 188] on button "button" at bounding box center [403, 181] width 30 height 14
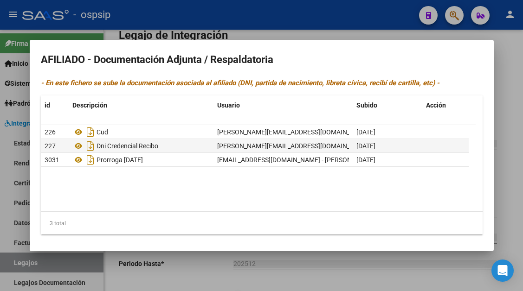
click at [402, 177] on datatable-body "226 Cud alejandral@ospsip.org.ar - Alejandra Lafontaine 28/11/2022 227 Dni Cred…" at bounding box center [258, 168] width 435 height 86
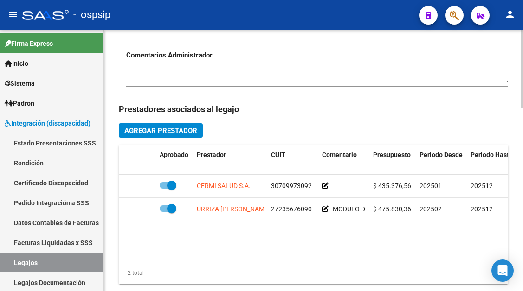
scroll to position [371, 0]
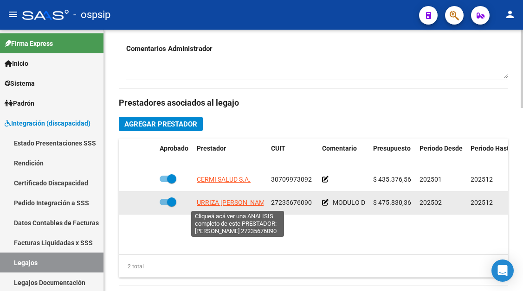
click at [235, 201] on span "URRIZA MARIA ALEJANDRA" at bounding box center [233, 202] width 73 height 7
type textarea "27235676090"
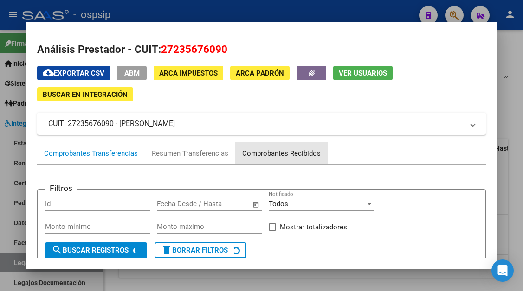
click at [276, 150] on div "Comprobantes Recibidos" at bounding box center [281, 153] width 78 height 11
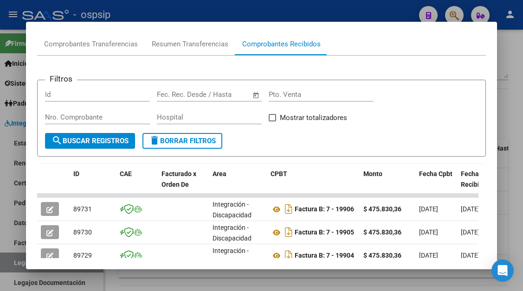
scroll to position [202, 0]
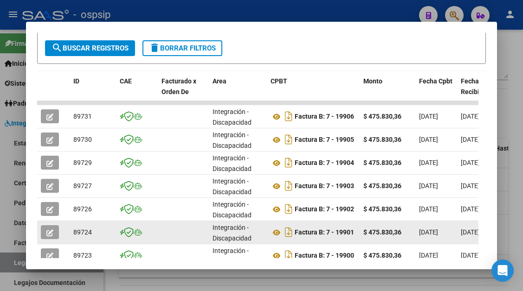
click at [49, 231] on icon "button" at bounding box center [49, 233] width 7 height 7
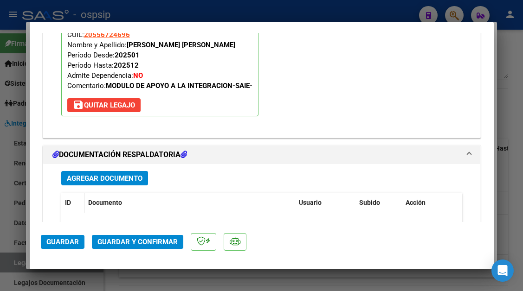
scroll to position [1169, 0]
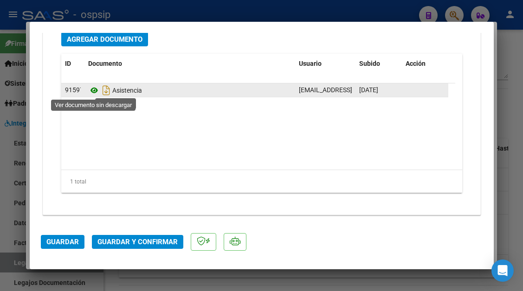
click at [93, 92] on icon at bounding box center [94, 90] width 12 height 11
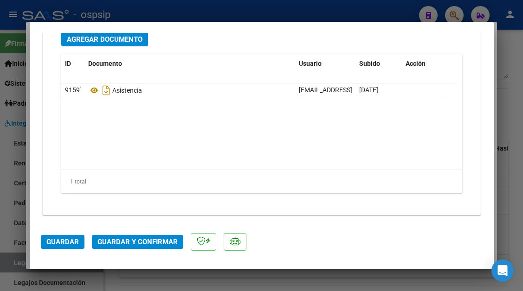
click at [114, 237] on button "Guardar y Confirmar" at bounding box center [137, 242] width 91 height 14
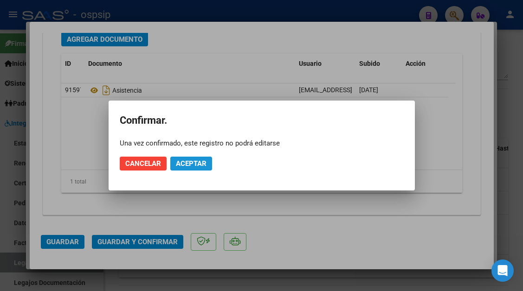
click at [184, 165] on span "Aceptar" at bounding box center [191, 164] width 31 height 8
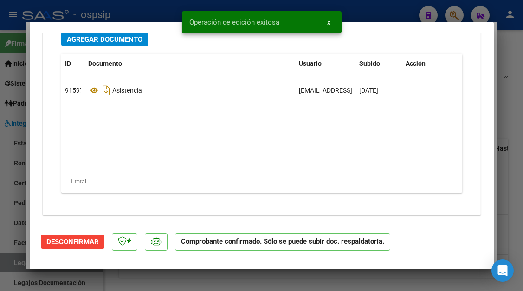
click at [23, 263] on div at bounding box center [261, 145] width 523 height 291
type input "$ 0,00"
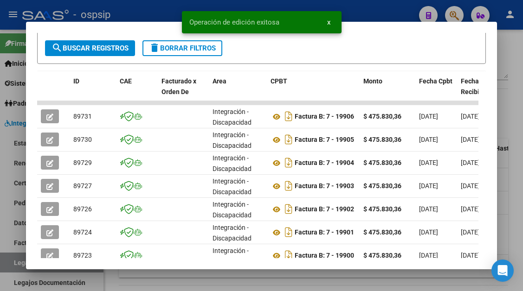
click at [23, 263] on div at bounding box center [261, 145] width 523 height 291
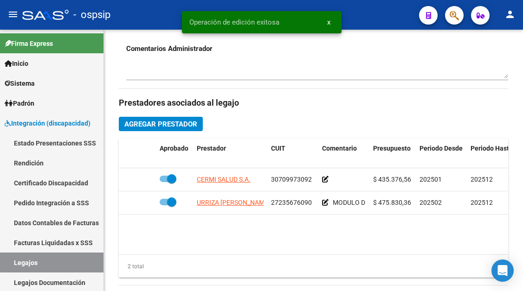
click at [23, 263] on link "Legajos" at bounding box center [51, 263] width 103 height 20
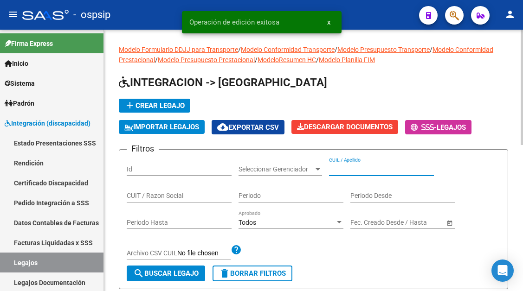
click at [347, 166] on input "CUIL / Apellido" at bounding box center [381, 170] width 105 height 8
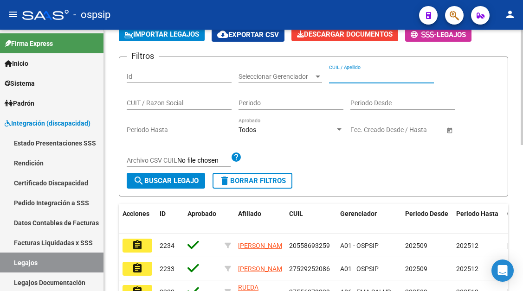
scroll to position [46, 0]
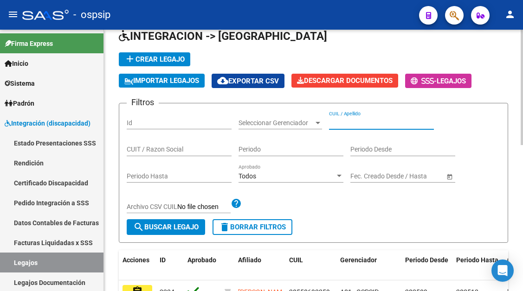
click at [339, 125] on input "CUIL / Apellido" at bounding box center [381, 123] width 105 height 8
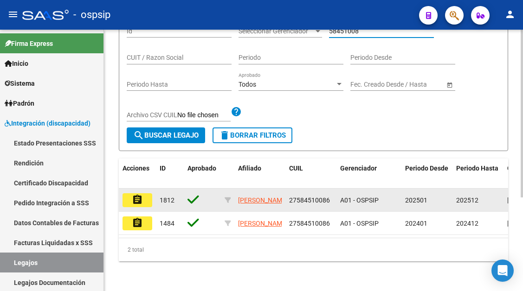
type input "58451008"
click at [143, 193] on button "assignment" at bounding box center [137, 200] width 30 height 14
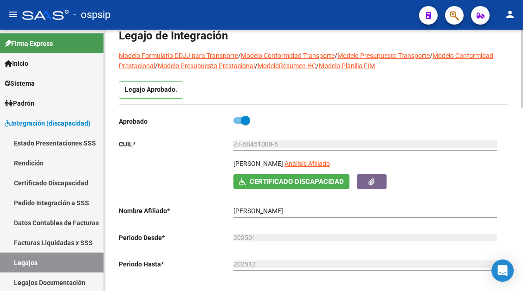
scroll to position [46, 0]
click at [320, 159] on app-link-go-to "Análisis Afiliado" at bounding box center [306, 166] width 45 height 16
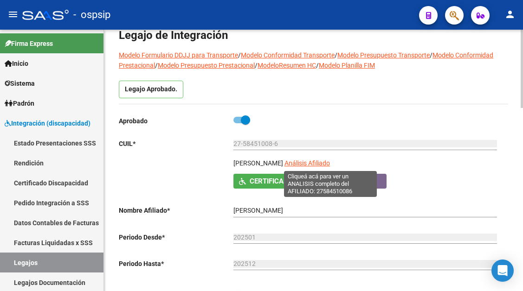
click at [320, 163] on span "Análisis Afiliado" at bounding box center [306, 163] width 45 height 7
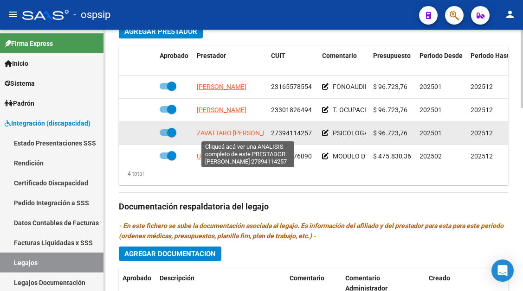
scroll to position [17, 0]
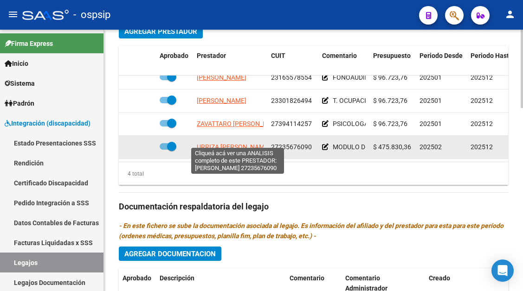
click at [240, 143] on span "URRIZA MARIA ALEJANDRA" at bounding box center [233, 146] width 73 height 7
type textarea "27235676090"
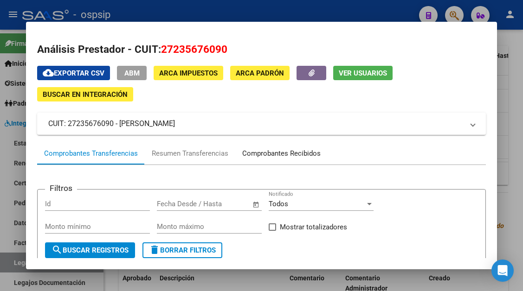
click at [263, 153] on div "Comprobantes Recibidos" at bounding box center [281, 153] width 78 height 11
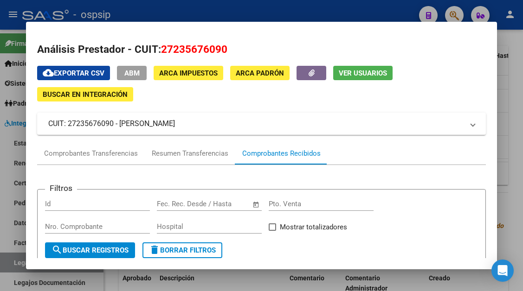
scroll to position [139, 0]
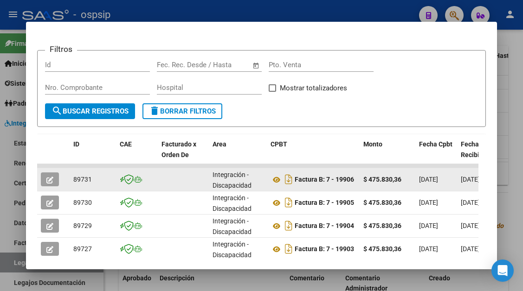
click at [58, 179] on button "button" at bounding box center [50, 180] width 18 height 14
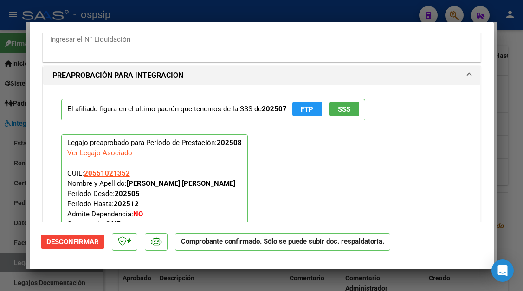
scroll to position [789, 0]
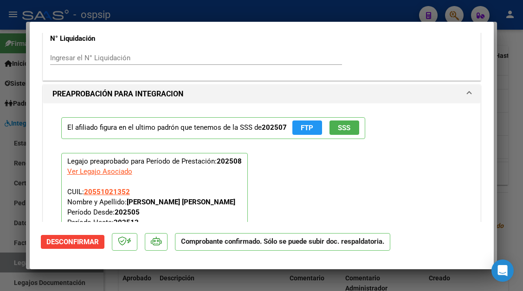
click at [11, 263] on div at bounding box center [261, 145] width 523 height 291
type input "$ 0,00"
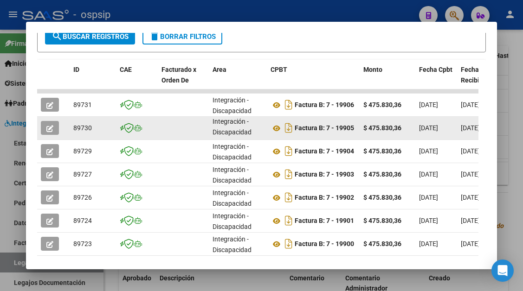
scroll to position [232, 0]
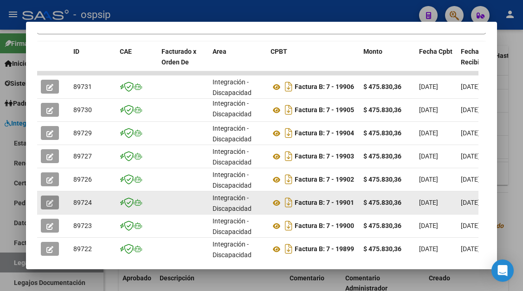
click at [50, 204] on icon "button" at bounding box center [49, 203] width 7 height 7
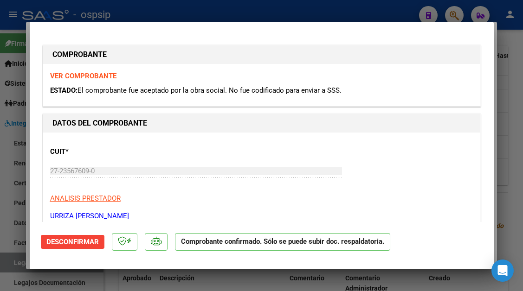
type input "$ 0,00"
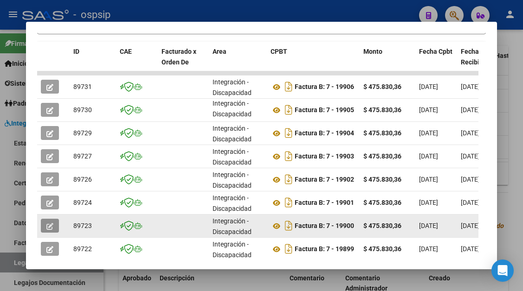
click at [47, 230] on span "button" at bounding box center [49, 226] width 7 height 8
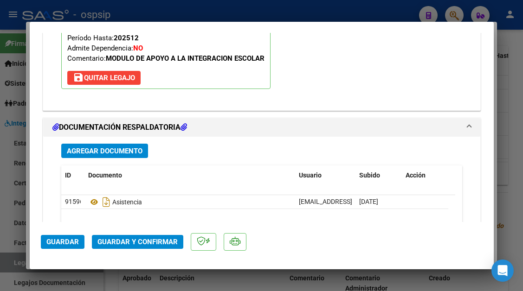
scroll to position [1113, 0]
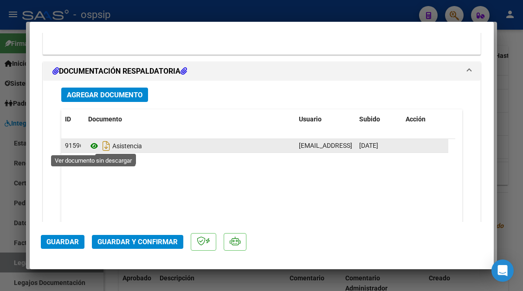
click at [93, 150] on icon at bounding box center [94, 146] width 12 height 11
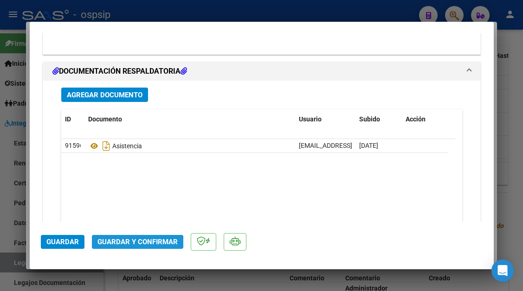
click at [125, 247] on button "Guardar y Confirmar" at bounding box center [137, 242] width 91 height 14
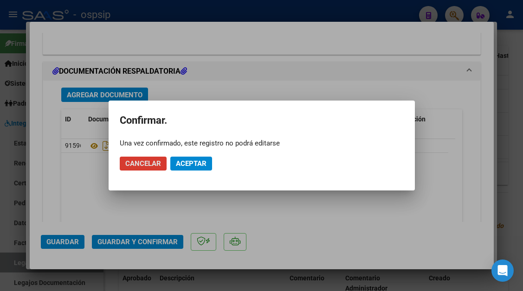
click at [186, 164] on span "Aceptar" at bounding box center [191, 164] width 31 height 8
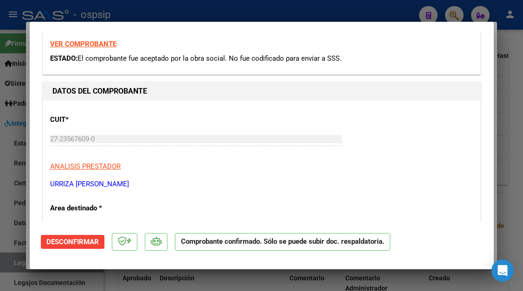
scroll to position [0, 0]
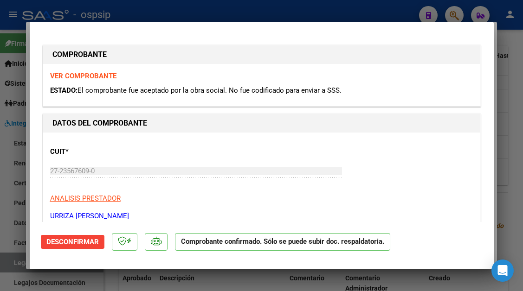
type input "$ 0,00"
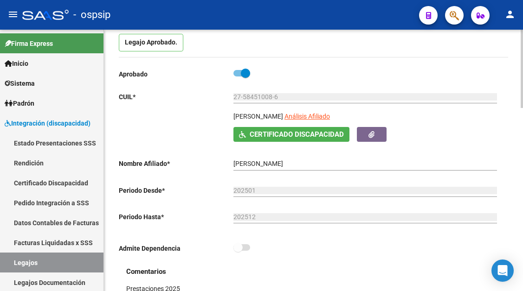
scroll to position [93, 0]
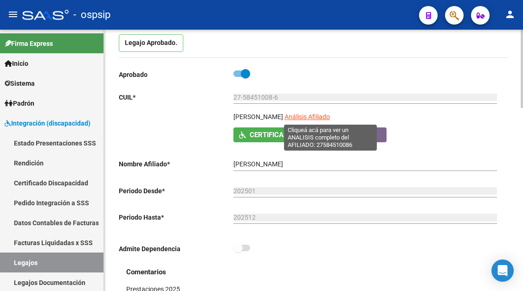
click at [330, 119] on span "Análisis Afiliado" at bounding box center [306, 116] width 45 height 7
type textarea "27584510086"
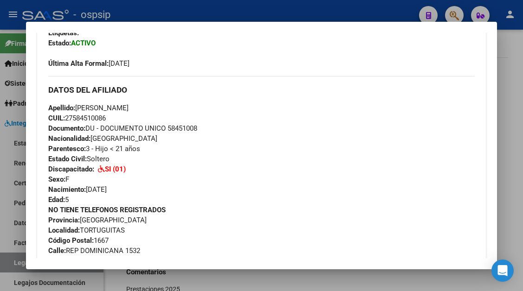
scroll to position [325, 0]
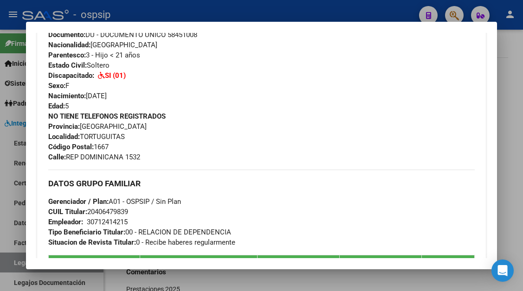
click at [21, 266] on div at bounding box center [261, 145] width 523 height 291
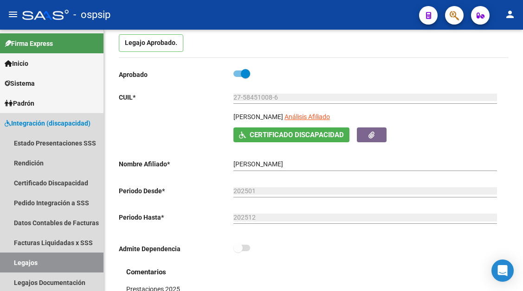
click at [21, 266] on link "Legajos" at bounding box center [51, 263] width 103 height 20
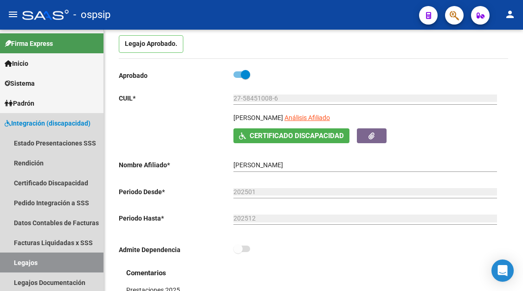
click at [21, 266] on link "Legajos" at bounding box center [51, 263] width 103 height 20
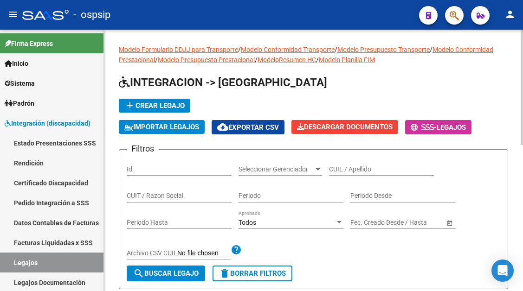
click at [346, 168] on input "CUIL / Apellido" at bounding box center [381, 170] width 105 height 8
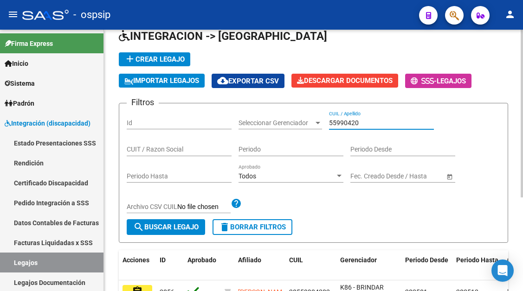
scroll to position [93, 0]
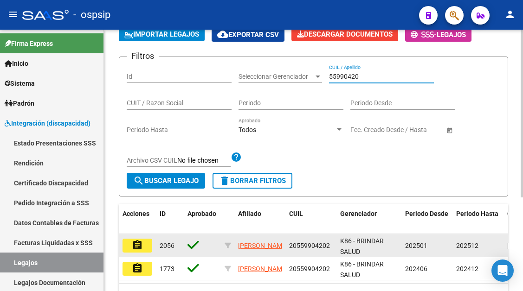
type input "55990420"
click at [137, 241] on mat-icon "assignment" at bounding box center [137, 245] width 11 height 11
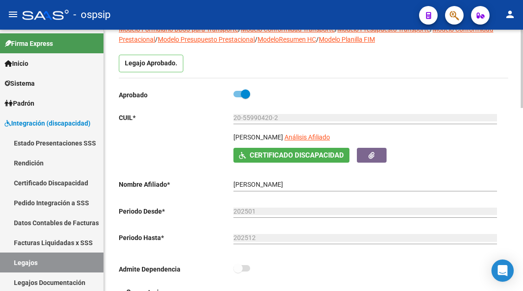
scroll to position [93, 0]
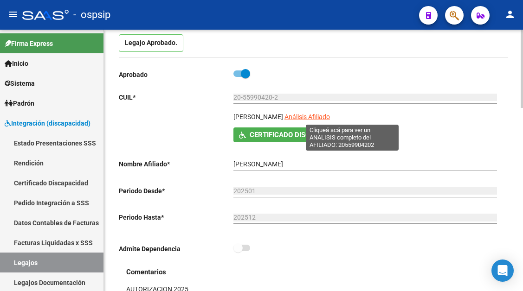
click at [330, 120] on span "Análisis Afiliado" at bounding box center [306, 116] width 45 height 7
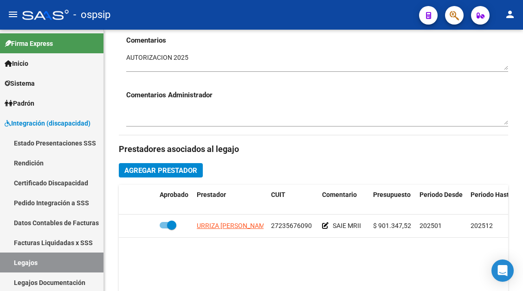
scroll to position [464, 0]
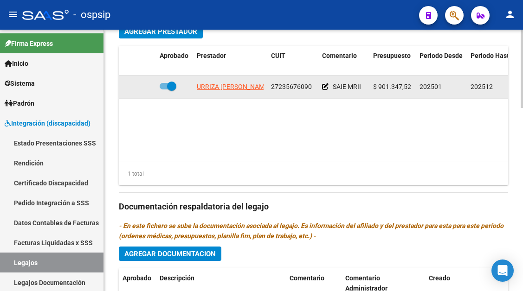
click at [249, 78] on datatable-body-cell "URRIZA MARIA ALEJANDRA" at bounding box center [230, 87] width 74 height 23
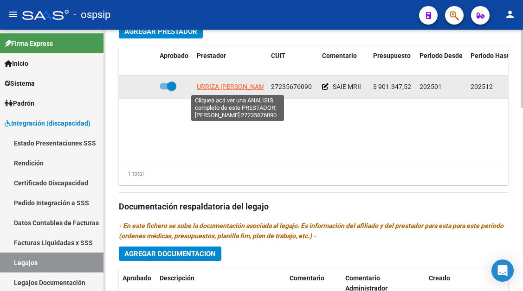
click at [246, 90] on span "URRIZA MARIA ALEJANDRA" at bounding box center [233, 86] width 73 height 7
type textarea "27235676090"
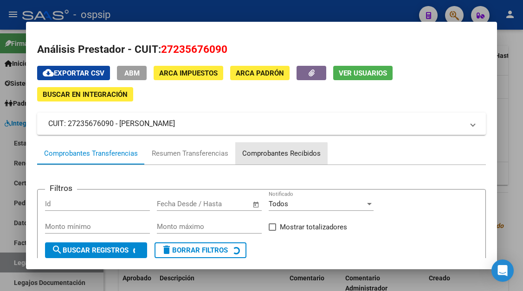
click at [269, 154] on div "Comprobantes Recibidos" at bounding box center [281, 153] width 78 height 11
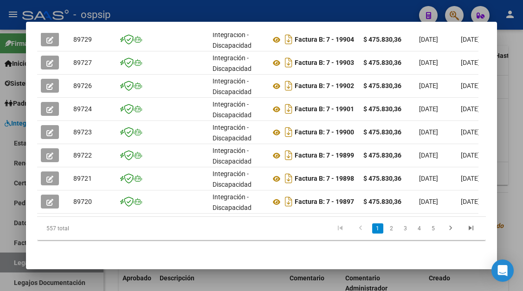
scroll to position [333, 0]
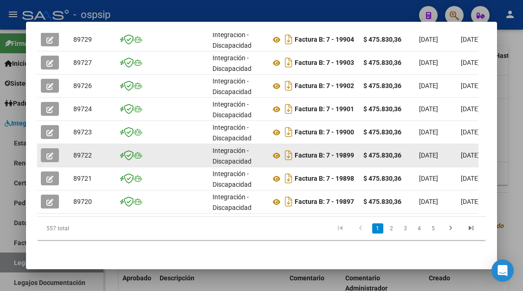
click at [54, 153] on button "button" at bounding box center [50, 155] width 18 height 14
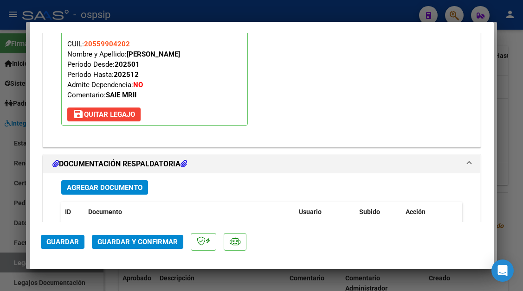
scroll to position [1169, 0]
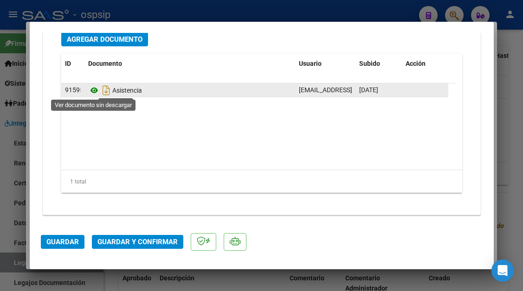
click at [92, 91] on icon at bounding box center [94, 90] width 12 height 11
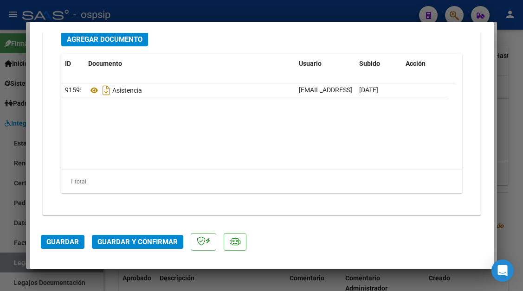
click at [125, 243] on span "Guardar y Confirmar" at bounding box center [137, 242] width 80 height 8
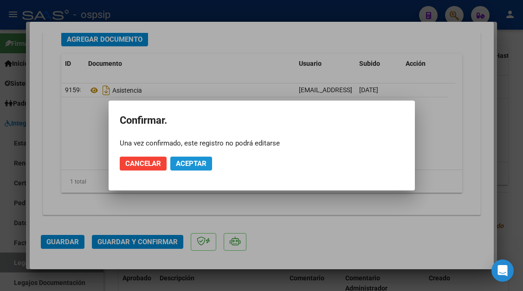
click at [180, 167] on span "Aceptar" at bounding box center [191, 164] width 31 height 8
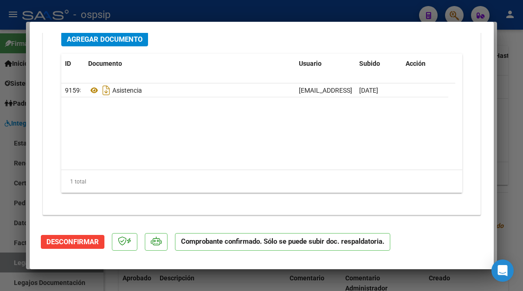
type input "$ 0,00"
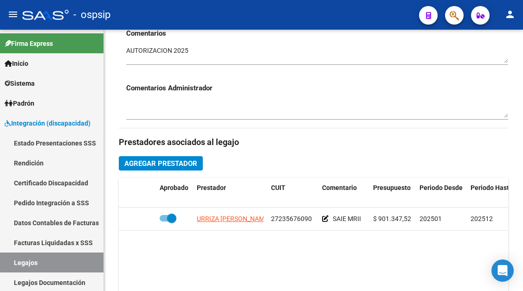
scroll to position [325, 0]
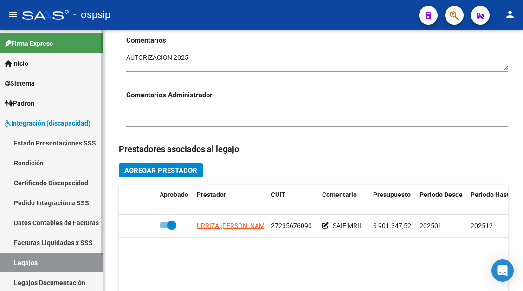
click at [36, 257] on link "Legajos" at bounding box center [51, 263] width 103 height 20
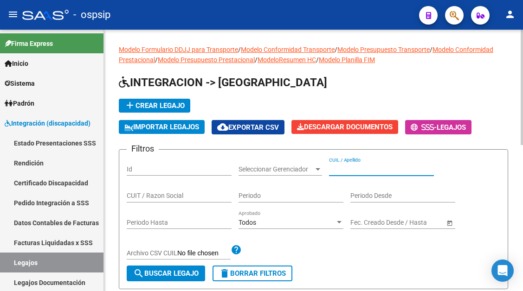
click at [343, 170] on input "CUIL / Apellido" at bounding box center [381, 170] width 105 height 8
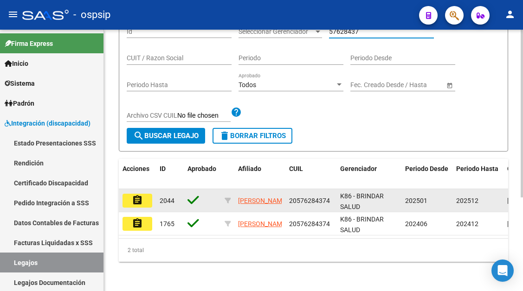
scroll to position [139, 0]
type input "57628437"
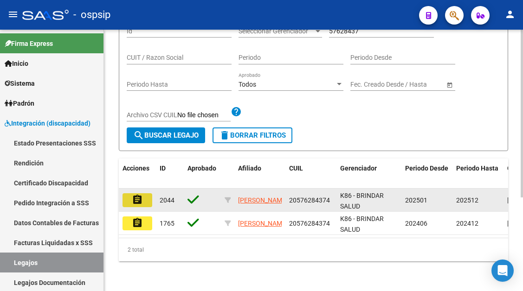
click at [128, 194] on button "assignment" at bounding box center [137, 200] width 30 height 14
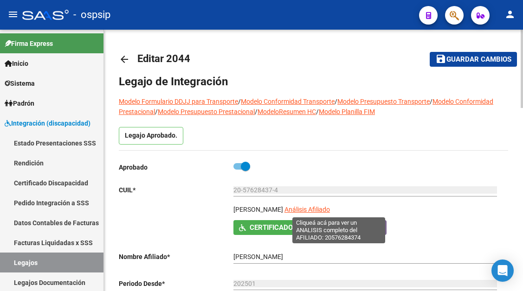
click at [330, 208] on span "Análisis Afiliado" at bounding box center [306, 209] width 45 height 7
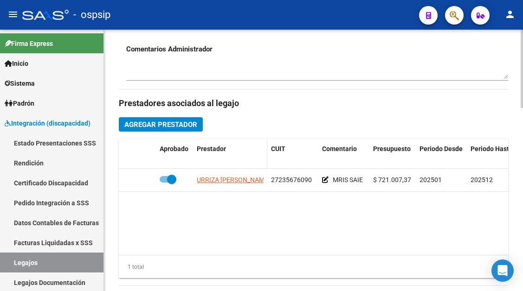
scroll to position [371, 0]
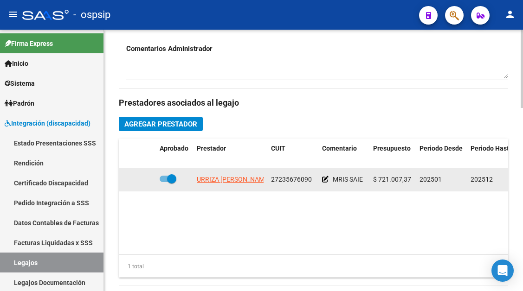
click at [230, 187] on datatable-body-cell "URRIZA MARIA ALEJANDRA" at bounding box center [230, 179] width 74 height 23
click at [230, 185] on app-link-go-to "URRIZA MARIA ALEJANDRA" at bounding box center [233, 179] width 73 height 11
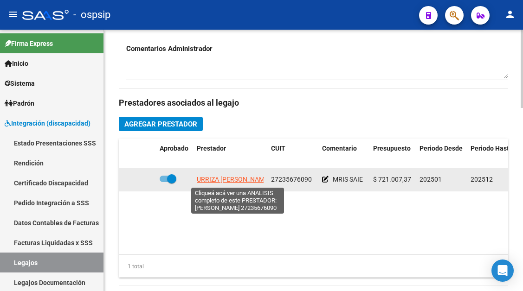
click at [229, 181] on span "URRIZA MARIA ALEJANDRA" at bounding box center [233, 179] width 73 height 7
type textarea "27235676090"
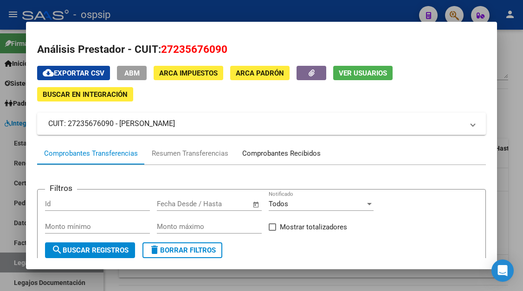
click at [270, 154] on div "Comprobantes Recibidos" at bounding box center [281, 153] width 78 height 11
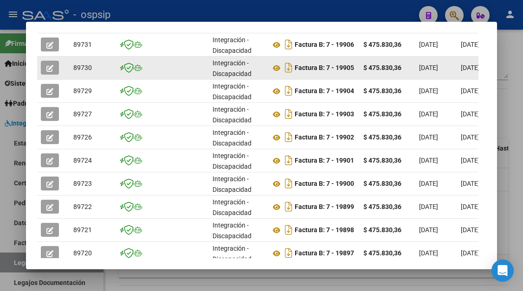
scroll to position [321, 0]
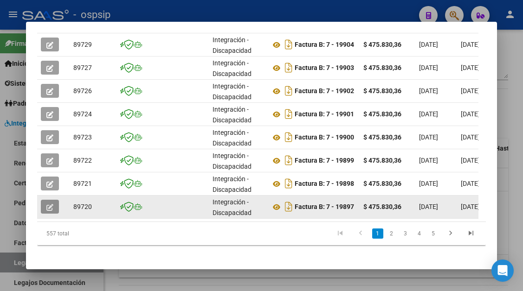
click at [54, 206] on button "button" at bounding box center [50, 207] width 18 height 14
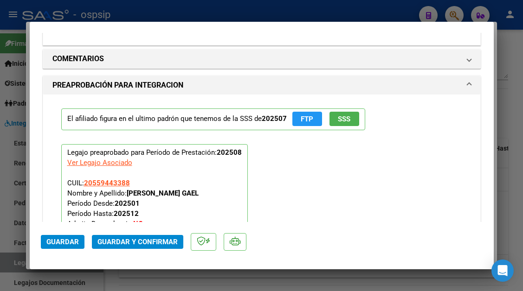
scroll to position [1113, 0]
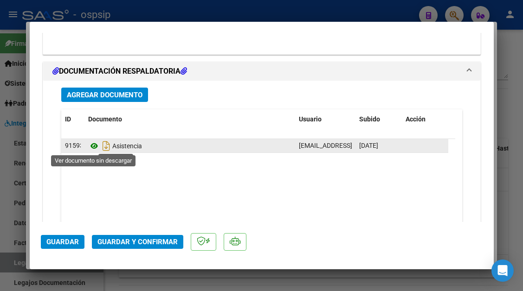
click at [99, 151] on icon at bounding box center [94, 146] width 12 height 11
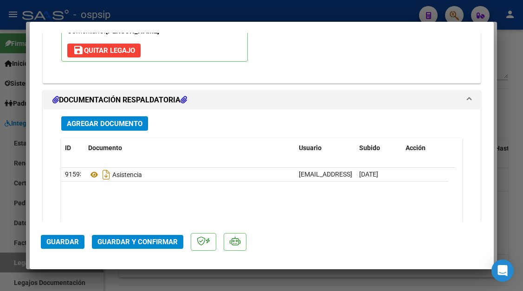
type input "$ 0,00"
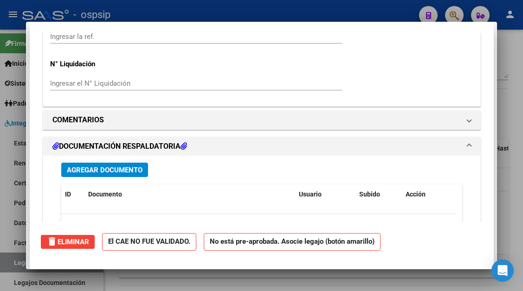
scroll to position [0, 0]
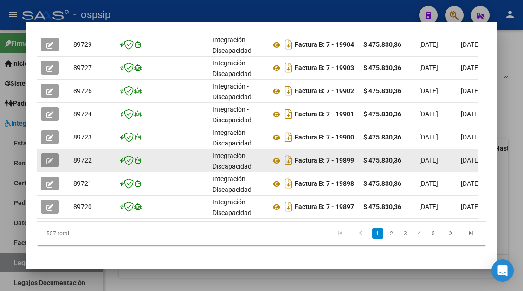
click at [51, 160] on icon "button" at bounding box center [49, 161] width 7 height 7
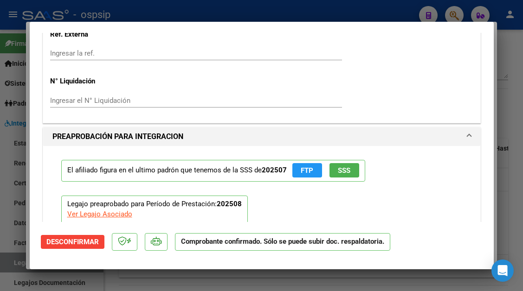
scroll to position [742, 0]
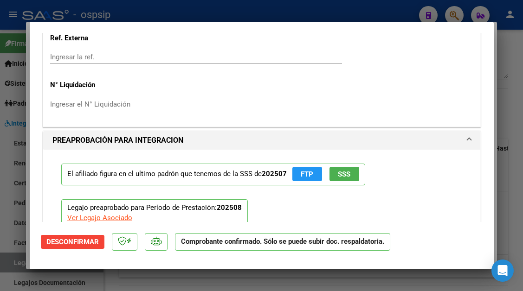
click at [12, 268] on div at bounding box center [261, 145] width 523 height 291
type input "$ 0,00"
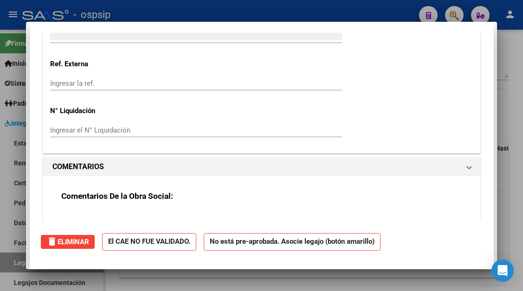
scroll to position [0, 0]
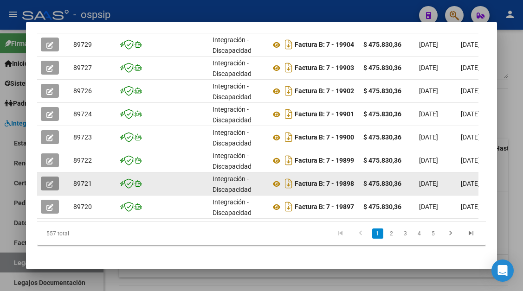
click at [46, 179] on button "button" at bounding box center [50, 184] width 18 height 14
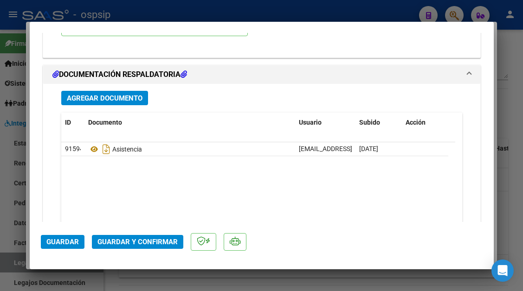
scroll to position [1113, 0]
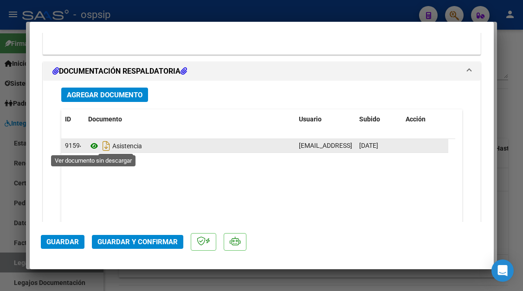
click at [94, 148] on icon at bounding box center [94, 146] width 12 height 11
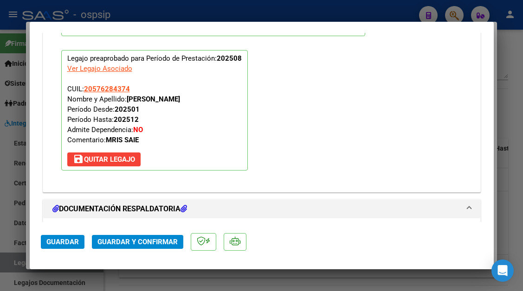
scroll to position [974, 0]
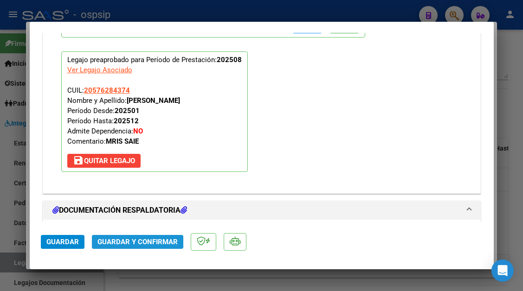
click at [147, 241] on span "Guardar y Confirmar" at bounding box center [137, 242] width 80 height 8
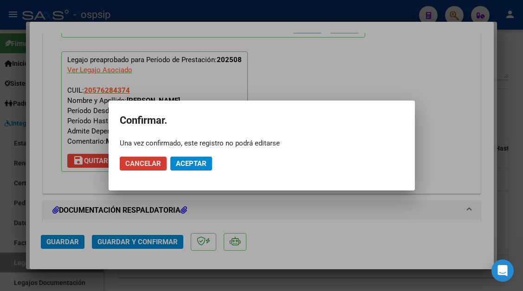
click at [187, 160] on span "Aceptar" at bounding box center [191, 164] width 31 height 8
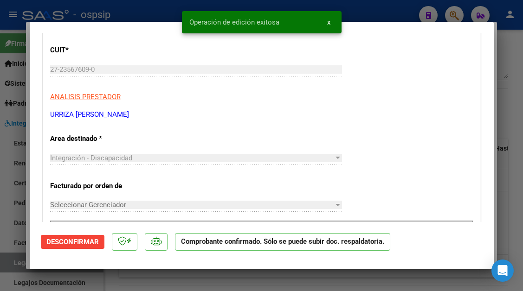
scroll to position [0, 0]
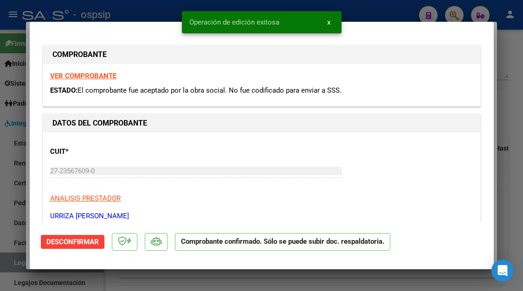
type input "$ 0,00"
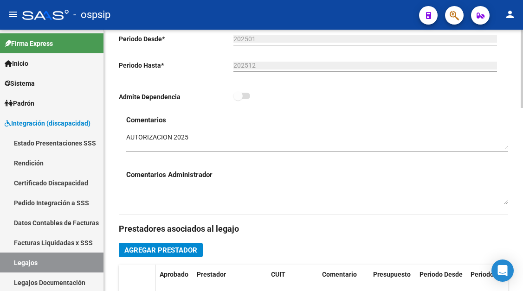
scroll to position [278, 0]
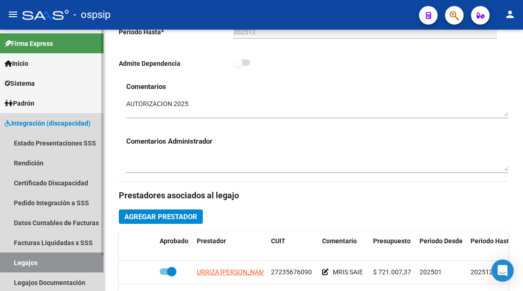
click at [46, 265] on link "Legajos" at bounding box center [51, 263] width 103 height 20
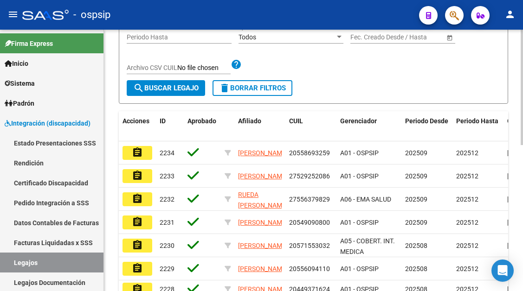
scroll to position [93, 0]
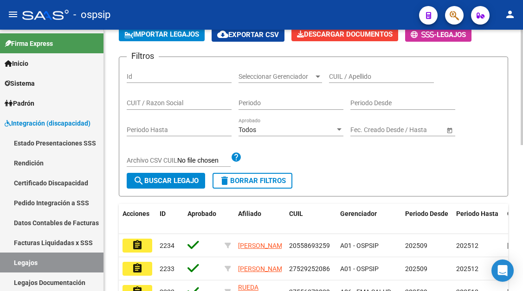
click at [338, 86] on div "CUIL / Apellido" at bounding box center [381, 77] width 105 height 26
click at [338, 71] on div "CUIL / Apellido" at bounding box center [381, 73] width 105 height 19
click at [338, 72] on div "CUIL / Apellido" at bounding box center [381, 73] width 105 height 19
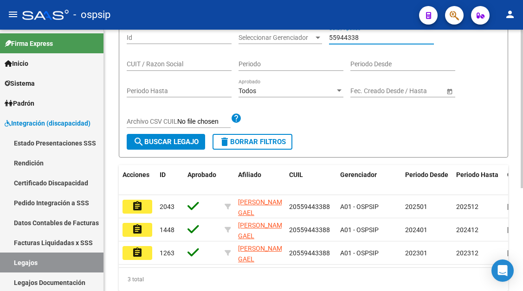
scroll to position [169, 0]
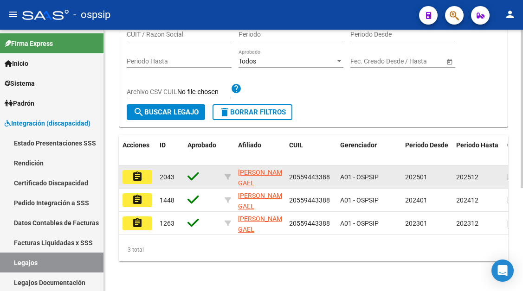
type input "55944338"
click at [134, 171] on mat-icon "assignment" at bounding box center [137, 176] width 11 height 11
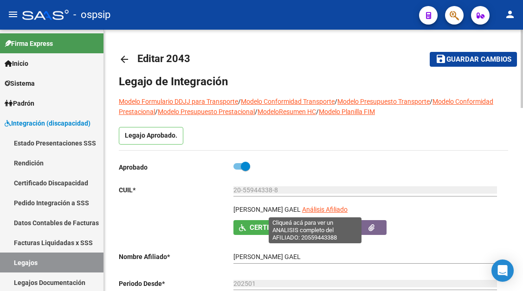
click at [305, 207] on span "Análisis Afiliado" at bounding box center [324, 209] width 45 height 7
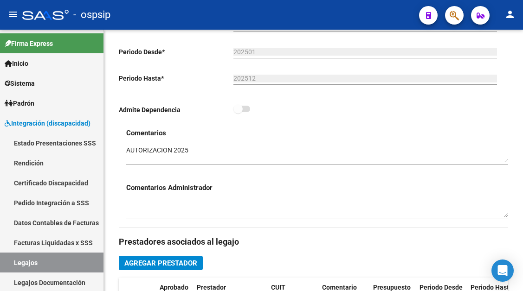
scroll to position [417, 0]
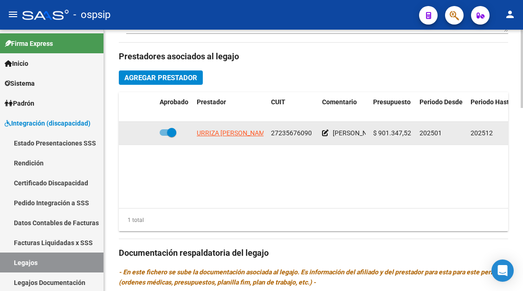
click at [245, 138] on app-link-go-to "URRIZA MARIA ALEJANDRA" at bounding box center [233, 133] width 73 height 11
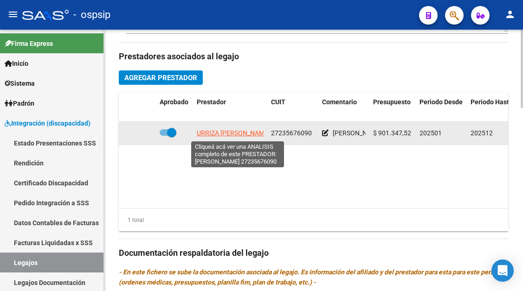
click at [245, 135] on span "URRIZA MARIA ALEJANDRA" at bounding box center [233, 132] width 73 height 7
type textarea "27235676090"
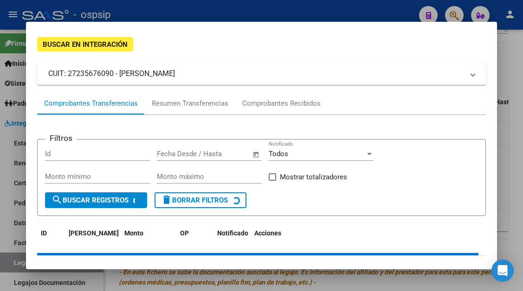
scroll to position [89, 0]
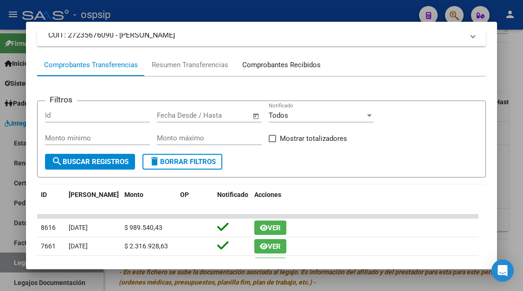
click at [274, 64] on div "Comprobantes Recibidos" at bounding box center [281, 65] width 78 height 11
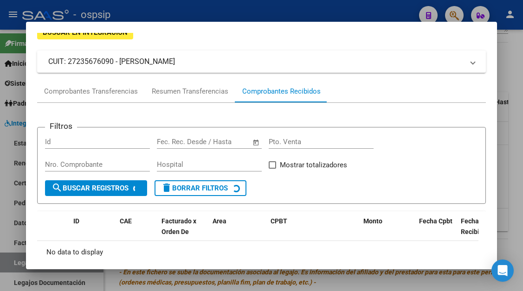
scroll to position [0, 0]
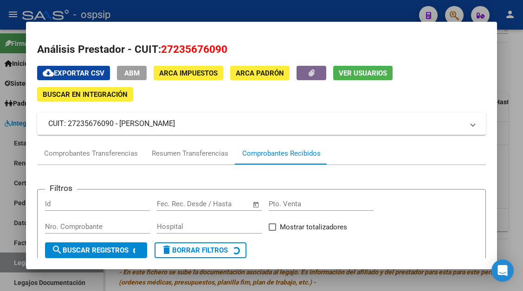
click at [286, 149] on div "Comprobantes Recibidos" at bounding box center [281, 153] width 78 height 11
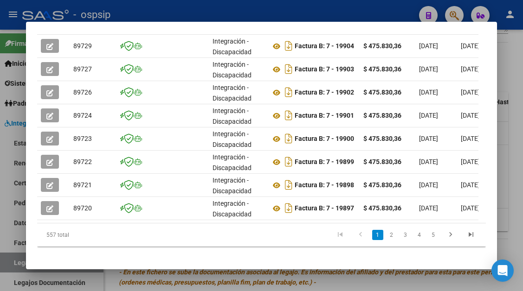
scroll to position [333, 0]
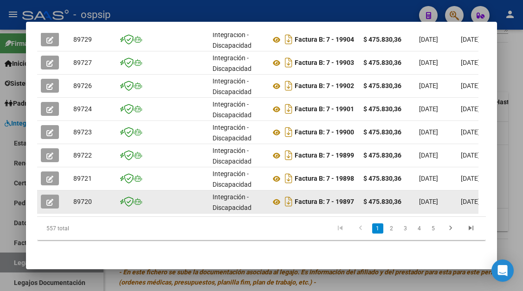
click at [39, 194] on datatable-body-cell at bounding box center [53, 202] width 32 height 23
click at [47, 199] on icon "button" at bounding box center [49, 202] width 7 height 7
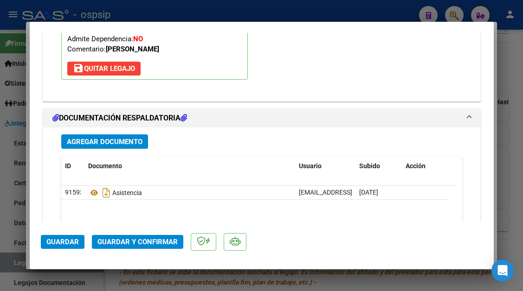
scroll to position [1067, 0]
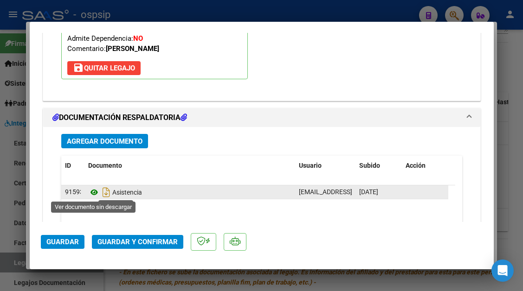
click at [90, 192] on icon at bounding box center [94, 192] width 12 height 11
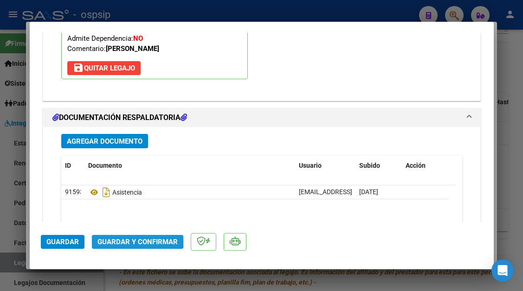
click at [133, 239] on span "Guardar y Confirmar" at bounding box center [137, 242] width 80 height 8
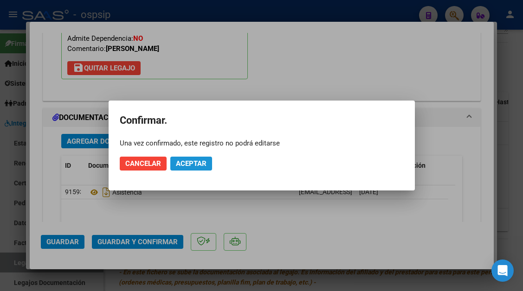
click at [202, 167] on span "Aceptar" at bounding box center [191, 164] width 31 height 8
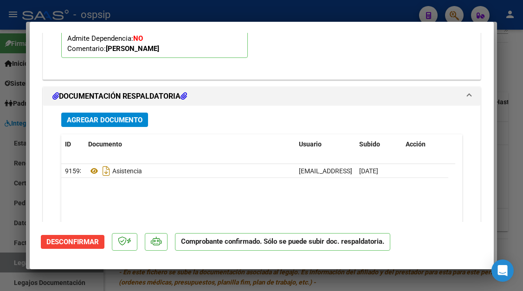
click at [6, 261] on div at bounding box center [261, 145] width 523 height 291
type input "$ 0,00"
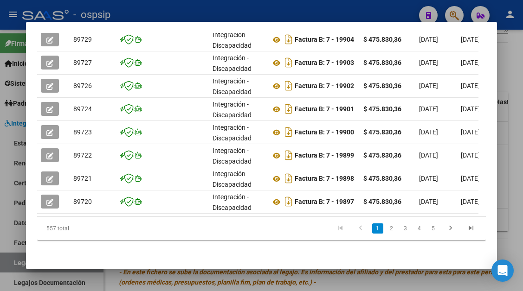
click at [6, 261] on div at bounding box center [261, 145] width 523 height 291
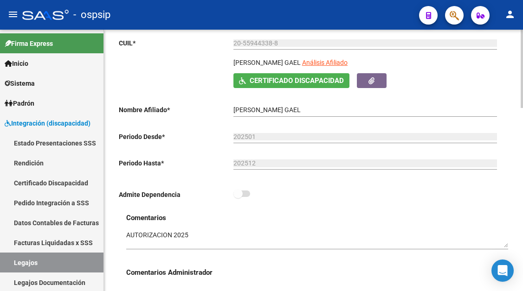
scroll to position [93, 0]
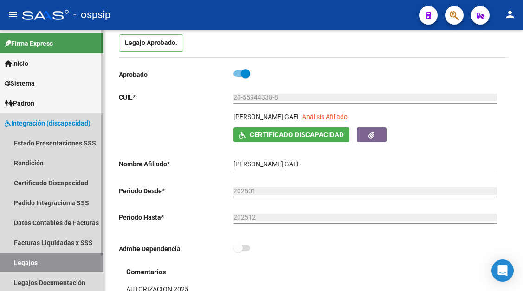
click at [50, 261] on link "Legajos" at bounding box center [51, 263] width 103 height 20
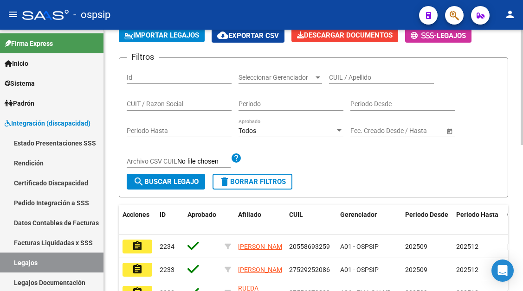
scroll to position [93, 0]
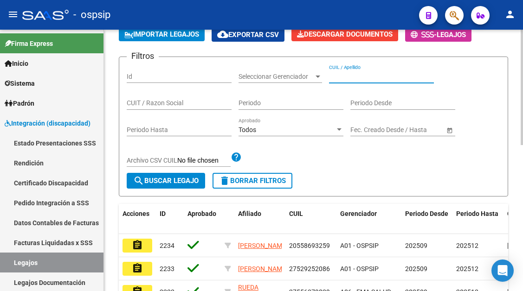
click at [345, 76] on input "CUIL / Apellido" at bounding box center [381, 77] width 105 height 8
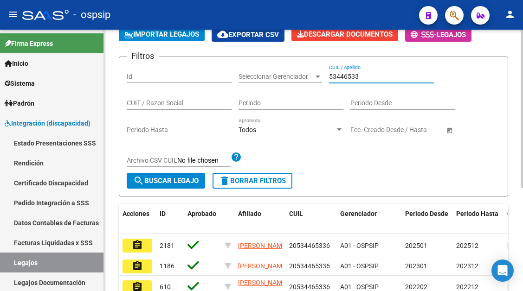
scroll to position [169, 0]
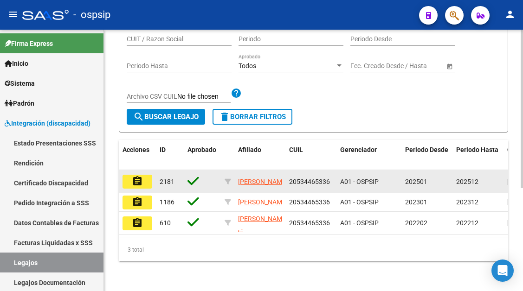
click at [141, 176] on mat-icon "assignment" at bounding box center [137, 181] width 11 height 11
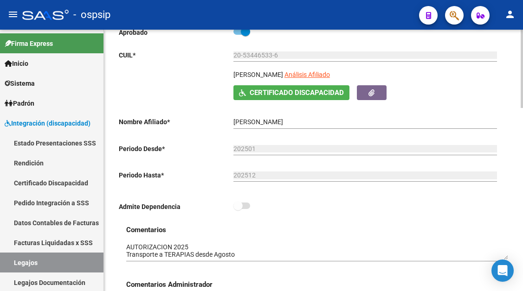
scroll to position [139, 0]
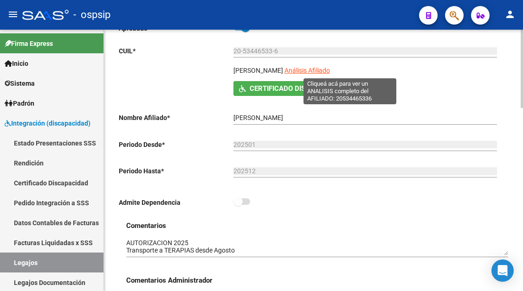
click at [330, 70] on span "Análisis Afiliado" at bounding box center [306, 70] width 45 height 7
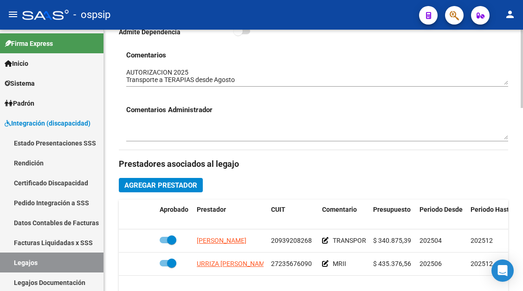
scroll to position [325, 0]
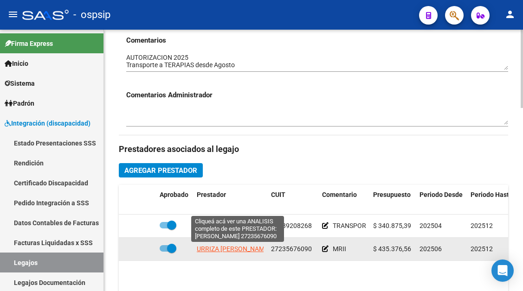
click at [224, 250] on span "URRIZA MARIA ALEJANDRA" at bounding box center [233, 248] width 73 height 7
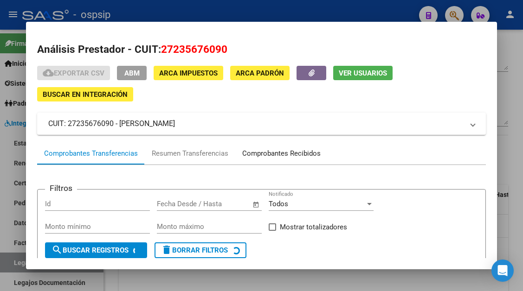
click at [261, 151] on div "Comprobantes Recibidos" at bounding box center [281, 153] width 78 height 11
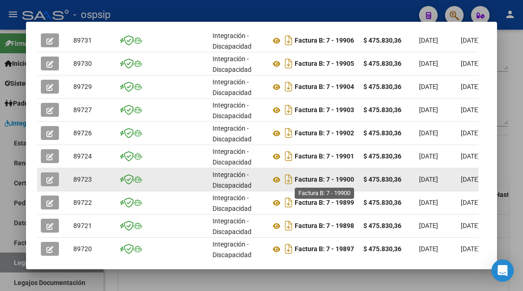
scroll to position [333, 0]
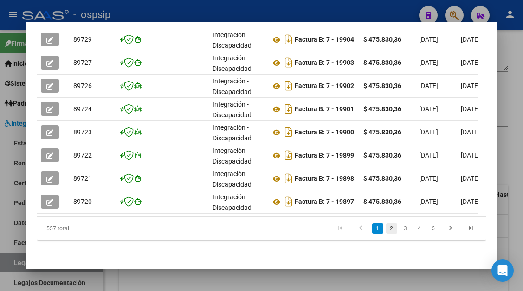
click at [386, 230] on link "2" at bounding box center [391, 229] width 11 height 10
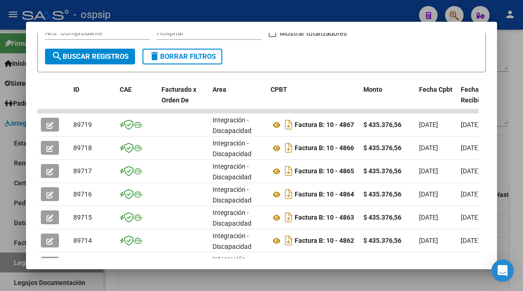
scroll to position [193, 0]
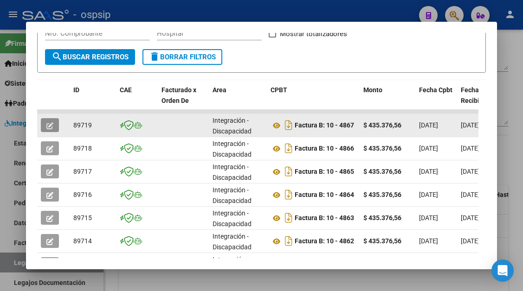
click at [52, 122] on span "button" at bounding box center [49, 125] width 7 height 8
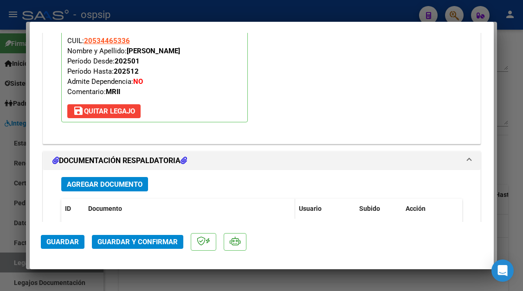
scroll to position [1113, 0]
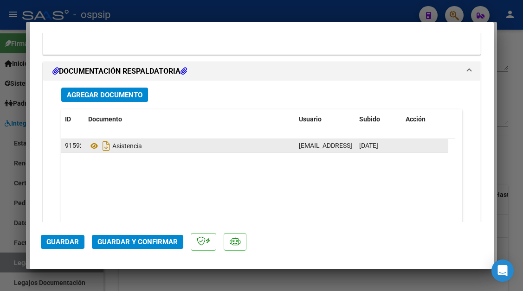
click at [86, 148] on datatable-body-cell "Asistencia" at bounding box center [189, 145] width 211 height 13
click at [95, 148] on icon at bounding box center [94, 146] width 12 height 11
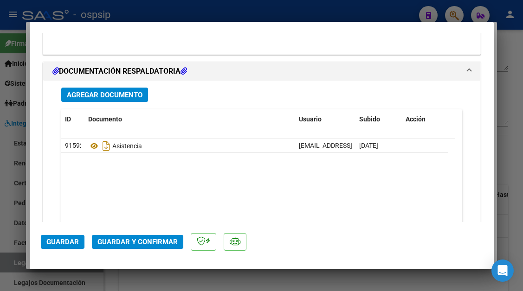
click at [122, 250] on mat-dialog-actions "Guardar Guardar y Confirmar" at bounding box center [262, 240] width 442 height 37
click at [146, 236] on button "Guardar y Confirmar" at bounding box center [137, 242] width 91 height 14
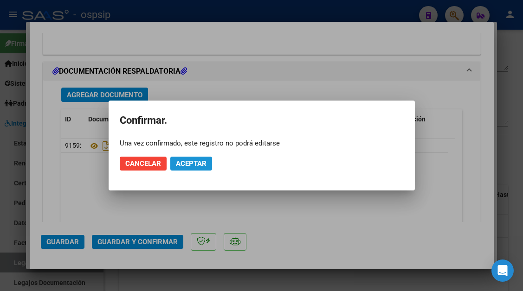
click at [186, 165] on span "Aceptar" at bounding box center [191, 164] width 31 height 8
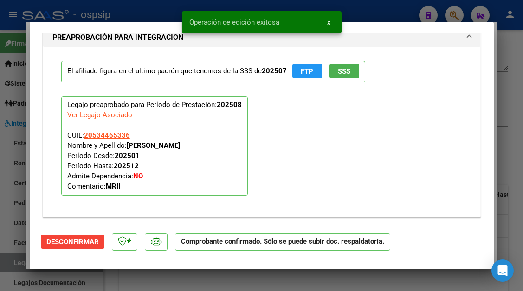
scroll to position [844, 0]
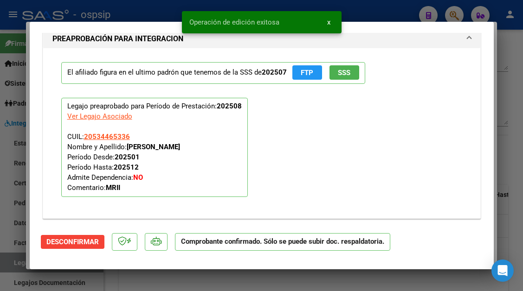
click at [10, 260] on div at bounding box center [261, 145] width 523 height 291
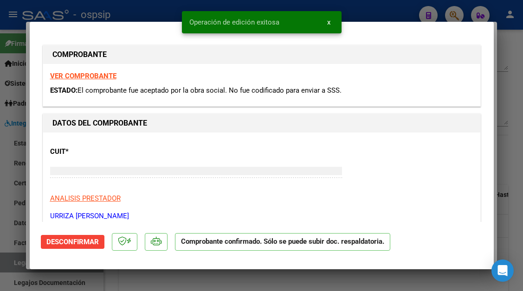
click at [10, 260] on div at bounding box center [261, 145] width 523 height 291
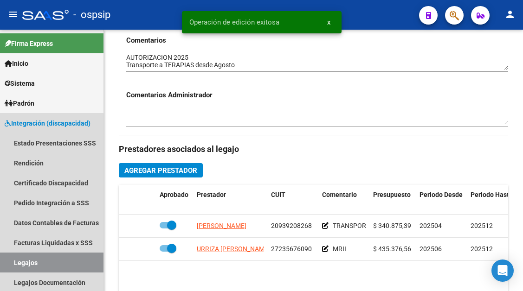
click at [10, 260] on link "Legajos" at bounding box center [51, 263] width 103 height 20
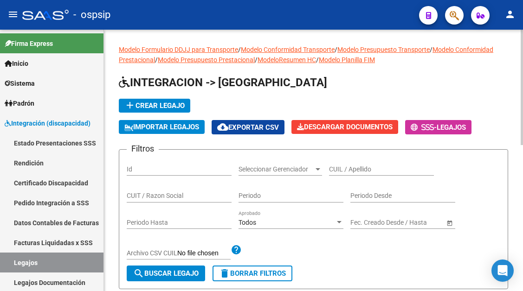
click at [334, 163] on div "CUIL / Apellido" at bounding box center [381, 166] width 105 height 19
click at [337, 169] on input "CUIL / Apellido" at bounding box center [381, 170] width 105 height 8
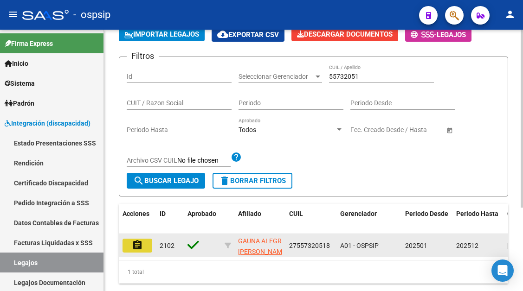
click at [147, 246] on button "assignment" at bounding box center [137, 246] width 30 height 14
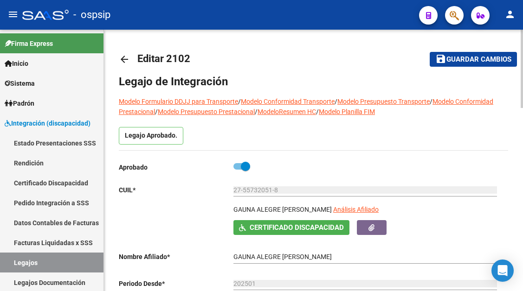
click at [336, 204] on div "27-55732051-8 Ingresar CUIL" at bounding box center [364, 191] width 263 height 26
click at [346, 214] on app-link-go-to "Análisis Afiliado" at bounding box center [355, 213] width 45 height 16
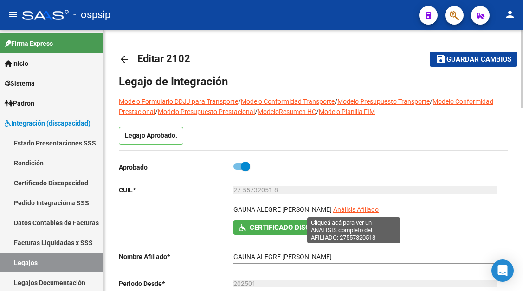
click at [347, 211] on span "Análisis Afiliado" at bounding box center [355, 209] width 45 height 7
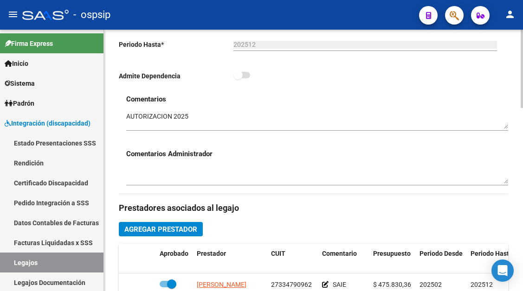
scroll to position [325, 0]
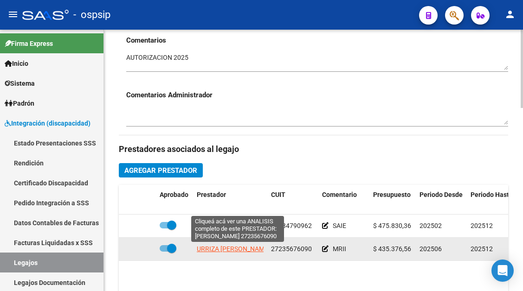
click at [263, 253] on span "URRIZA MARIA ALEJANDRA" at bounding box center [233, 248] width 73 height 7
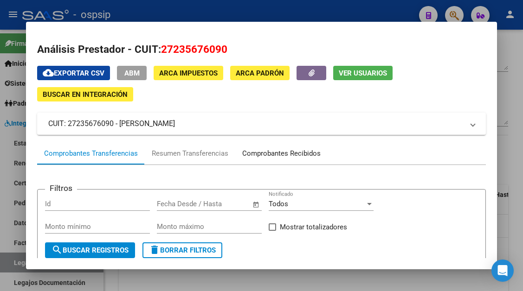
click at [277, 152] on div "Comprobantes Recibidos" at bounding box center [281, 153] width 78 height 11
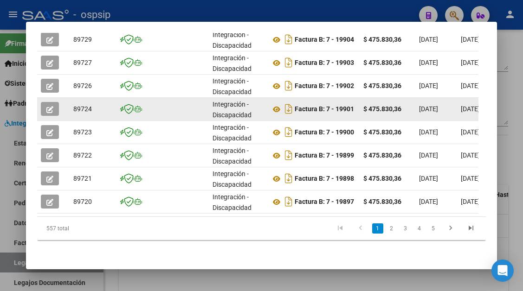
scroll to position [333, 0]
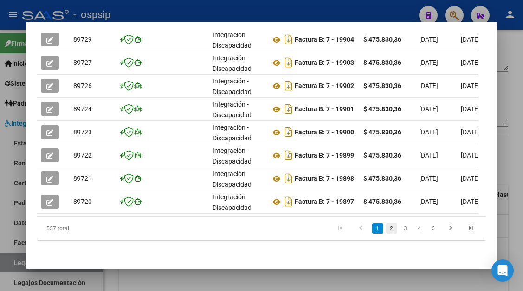
click at [386, 225] on link "2" at bounding box center [391, 229] width 11 height 10
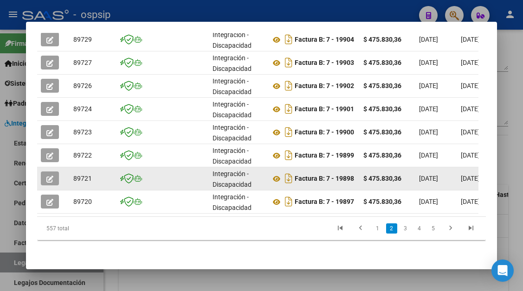
scroll to position [240, 0]
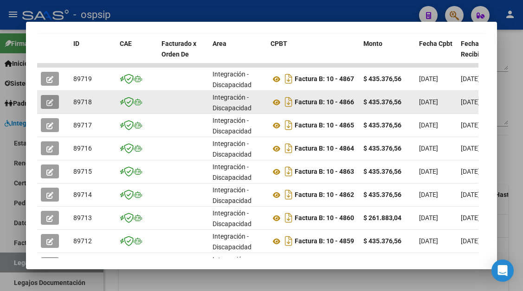
click at [50, 109] on button "button" at bounding box center [50, 102] width 18 height 14
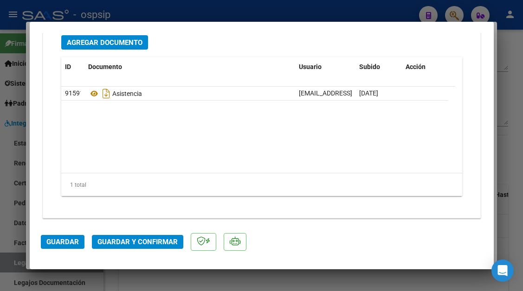
scroll to position [1169, 0]
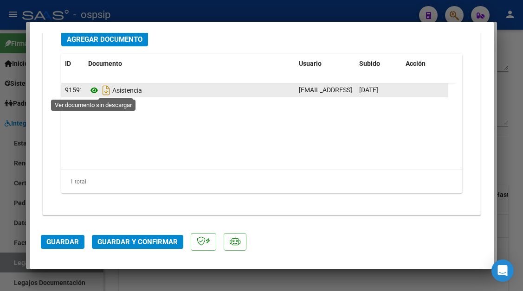
click at [93, 89] on icon at bounding box center [94, 90] width 12 height 11
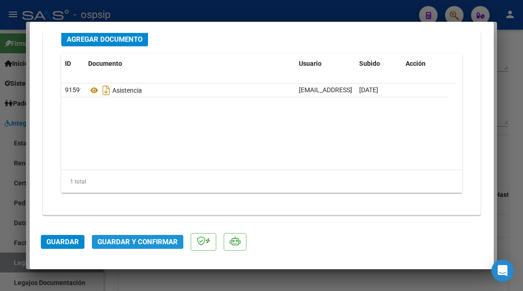
click at [121, 236] on button "Guardar y Confirmar" at bounding box center [137, 242] width 91 height 14
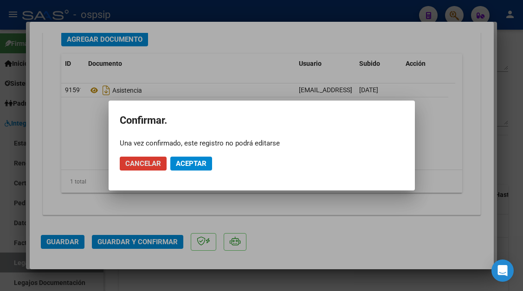
click at [174, 169] on button "Aceptar" at bounding box center [191, 164] width 42 height 14
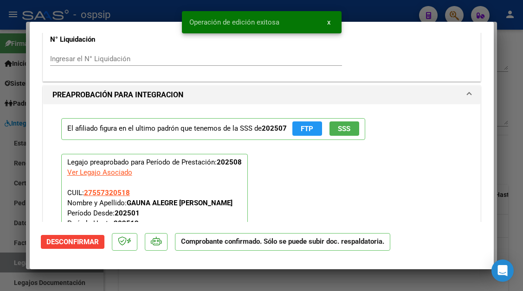
scroll to position [785, 0]
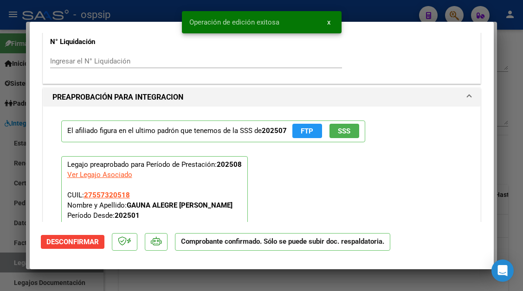
click at [10, 270] on div at bounding box center [261, 145] width 523 height 291
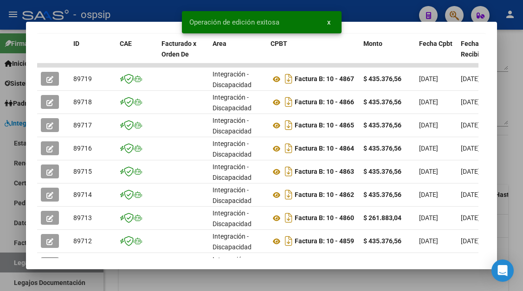
click at [10, 265] on div at bounding box center [261, 145] width 523 height 291
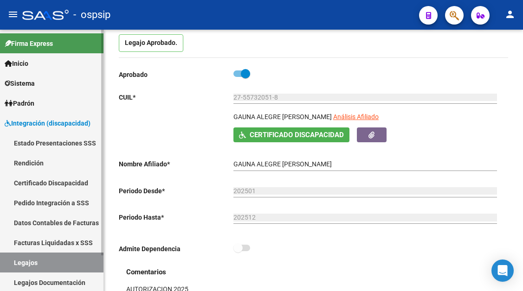
click at [70, 263] on link "Legajos" at bounding box center [51, 263] width 103 height 20
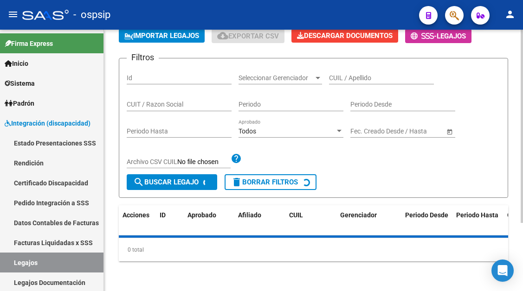
scroll to position [93, 0]
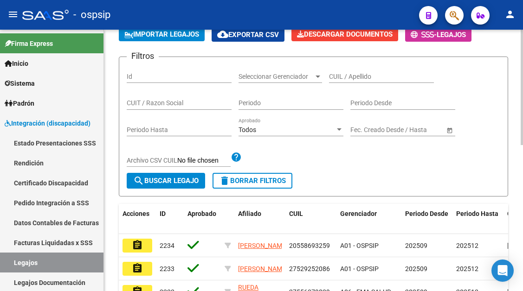
click at [343, 64] on div "CUIL / Apellido" at bounding box center [381, 73] width 105 height 19
click at [343, 73] on input "CUIL / Apellido" at bounding box center [381, 77] width 105 height 8
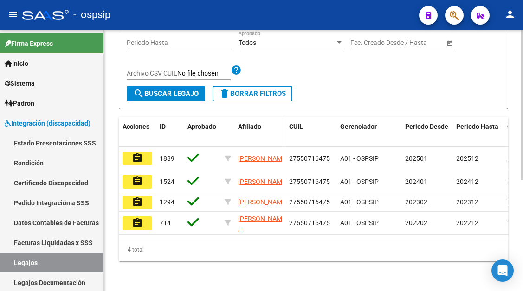
scroll to position [193, 0]
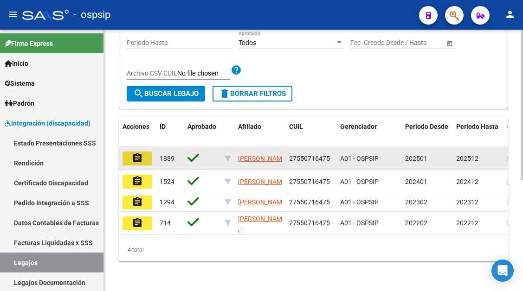
click at [147, 152] on button "assignment" at bounding box center [137, 159] width 30 height 14
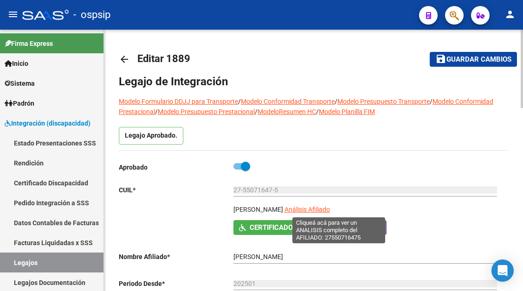
click at [330, 211] on span "Análisis Afiliado" at bounding box center [306, 209] width 45 height 7
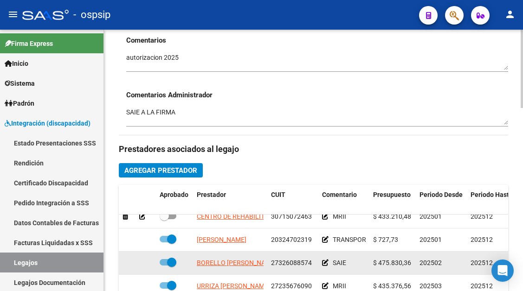
scroll to position [371, 0]
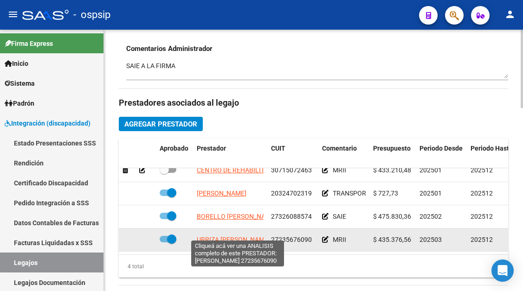
click at [218, 236] on span "URRIZA MARIA ALEJANDRA" at bounding box center [233, 239] width 73 height 7
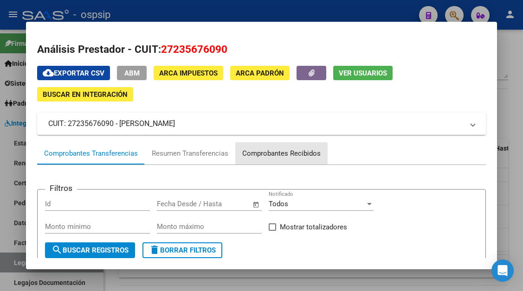
click at [266, 161] on div "Comprobantes Recibidos" at bounding box center [281, 153] width 92 height 22
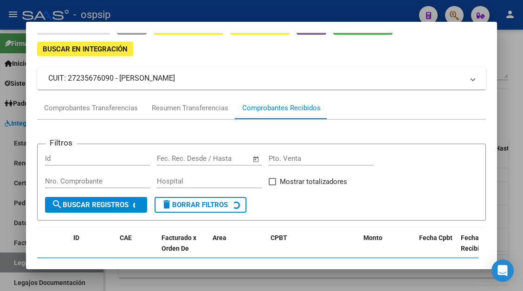
scroll to position [89, 0]
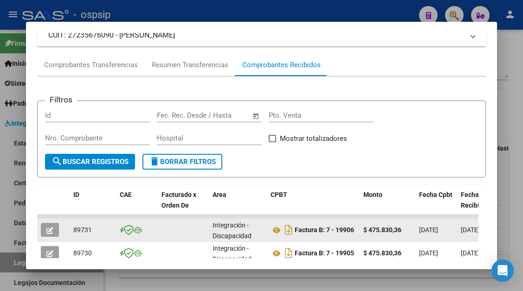
click at [45, 230] on button "button" at bounding box center [50, 230] width 18 height 14
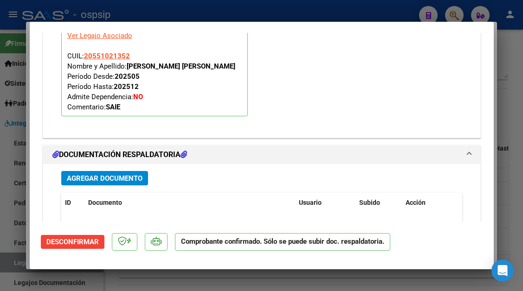
scroll to position [0, 0]
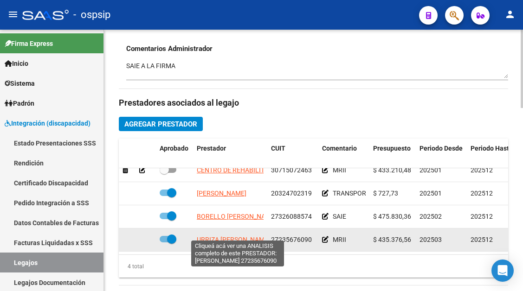
click at [220, 236] on span "URRIZA MARIA ALEJANDRA" at bounding box center [233, 239] width 73 height 7
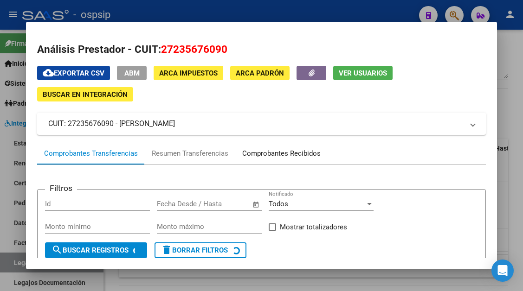
click at [257, 152] on div "Comprobantes Recibidos" at bounding box center [281, 153] width 78 height 11
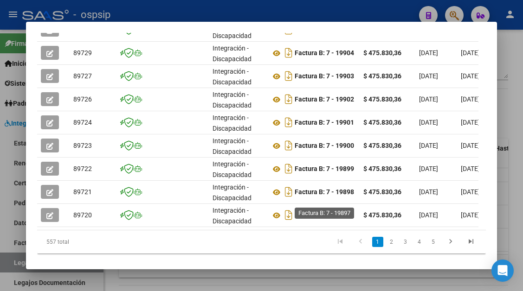
scroll to position [333, 0]
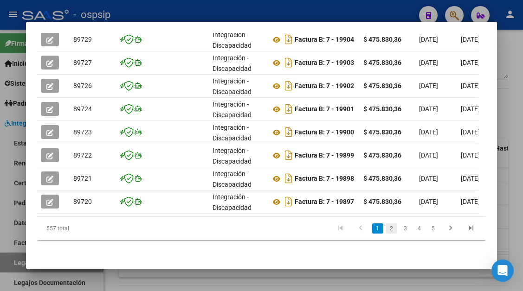
click at [386, 227] on link "2" at bounding box center [391, 229] width 11 height 10
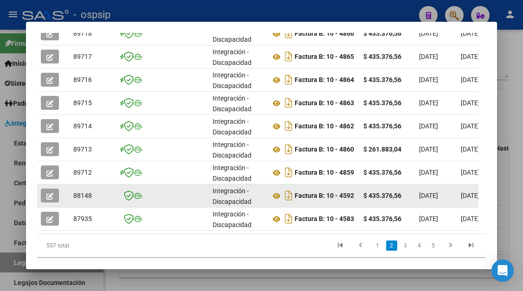
scroll to position [286, 0]
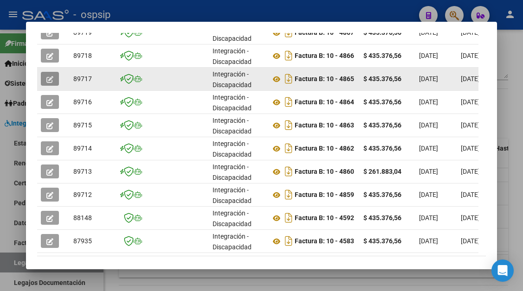
click at [45, 77] on button "button" at bounding box center [50, 79] width 18 height 14
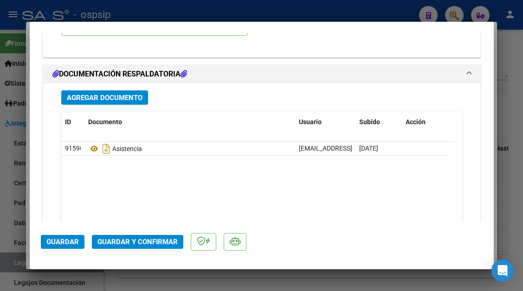
scroll to position [1160, 0]
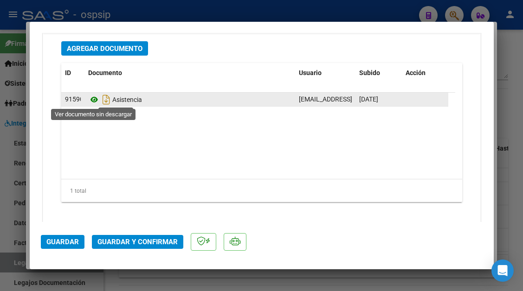
click at [90, 97] on icon at bounding box center [94, 99] width 12 height 11
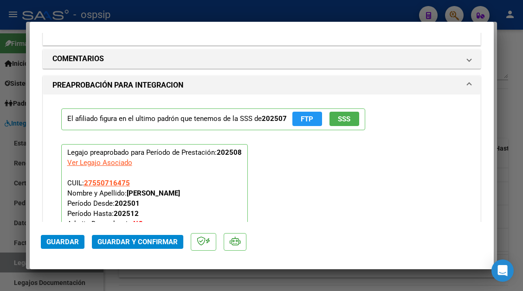
scroll to position [974, 0]
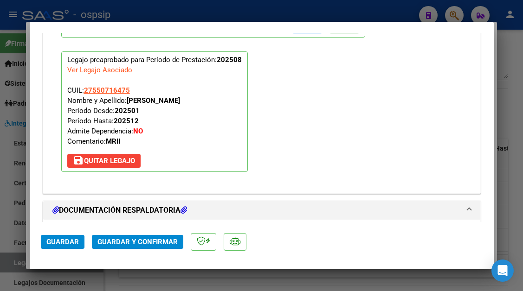
click at [133, 242] on span "Guardar y Confirmar" at bounding box center [137, 242] width 80 height 8
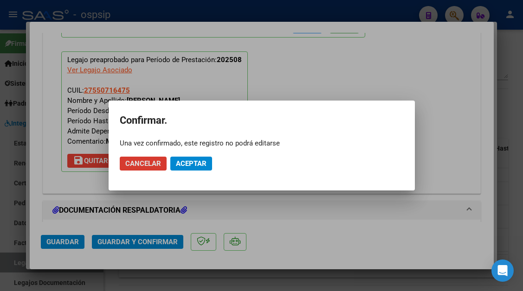
click at [180, 167] on span "Aceptar" at bounding box center [191, 164] width 31 height 8
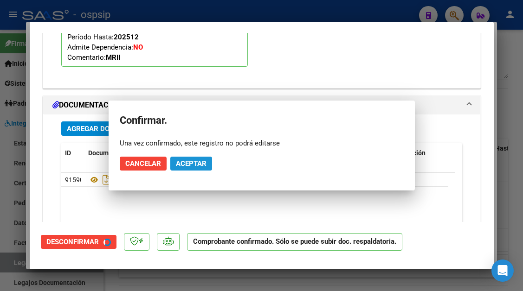
scroll to position [890, 0]
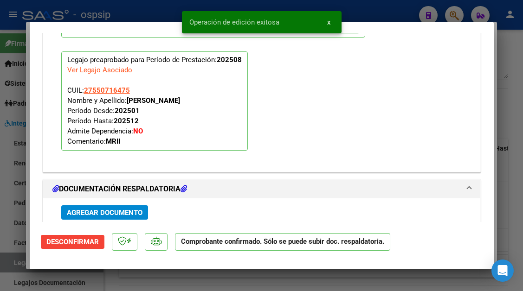
click at [7, 264] on div at bounding box center [261, 145] width 523 height 291
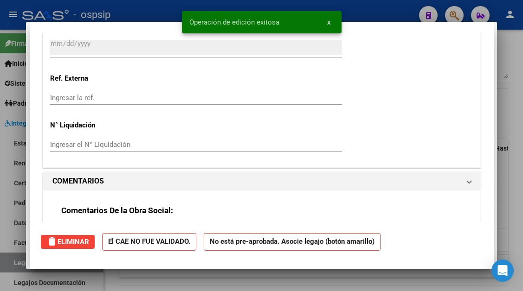
scroll to position [0, 0]
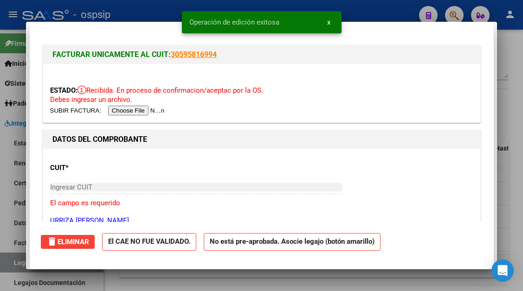
click at [7, 264] on div at bounding box center [261, 145] width 523 height 291
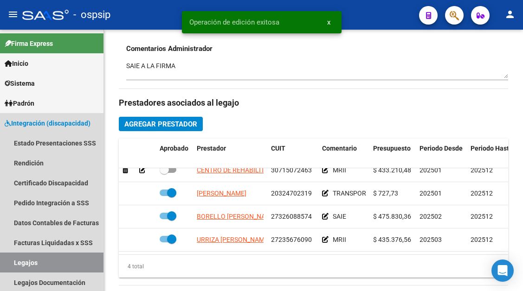
click at [7, 264] on link "Legajos" at bounding box center [51, 263] width 103 height 20
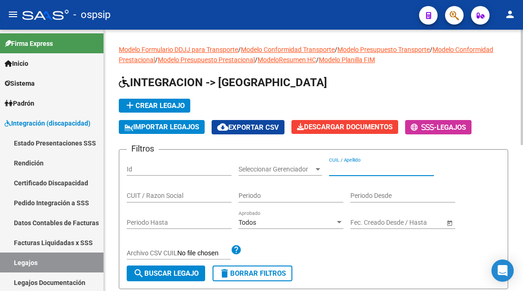
click at [360, 171] on input "CUIL / Apellido" at bounding box center [381, 170] width 105 height 8
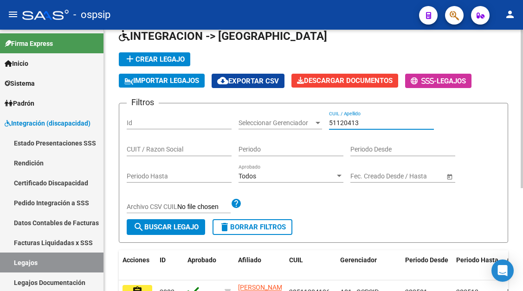
scroll to position [139, 0]
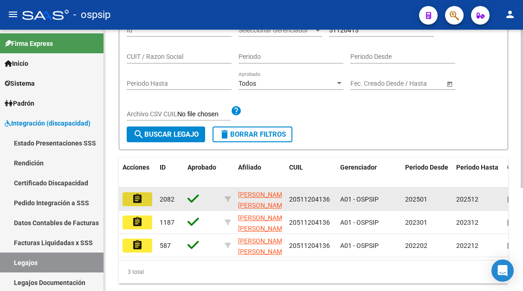
click at [144, 203] on button "assignment" at bounding box center [137, 200] width 30 height 14
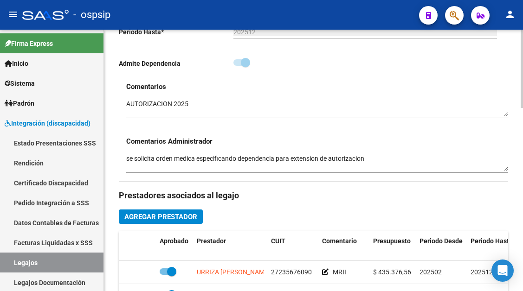
scroll to position [417, 0]
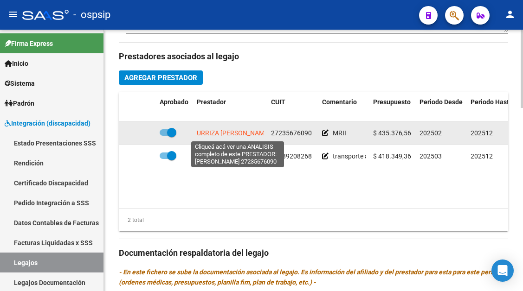
click at [227, 137] on span "URRIZA MARIA ALEJANDRA" at bounding box center [233, 132] width 73 height 7
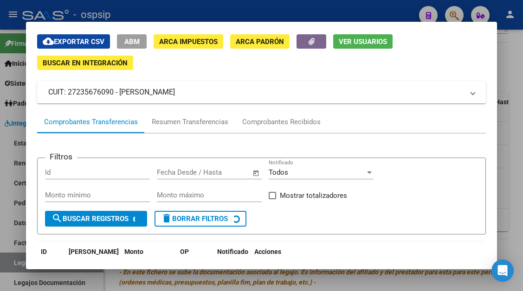
scroll to position [46, 0]
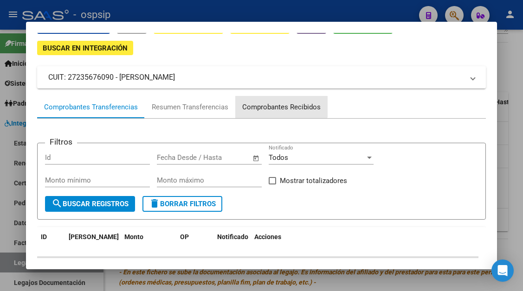
click at [276, 107] on div "Comprobantes Recibidos" at bounding box center [281, 107] width 78 height 11
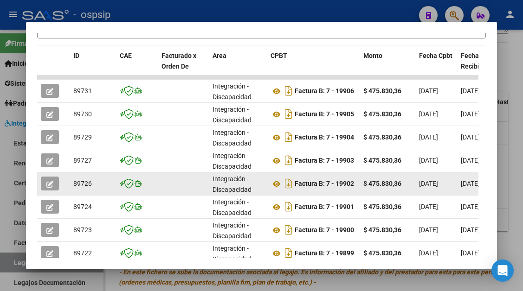
scroll to position [333, 0]
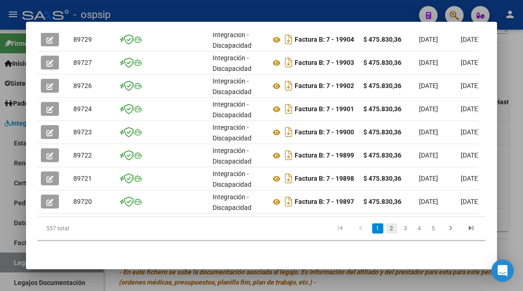
click at [386, 229] on link "2" at bounding box center [391, 229] width 11 height 10
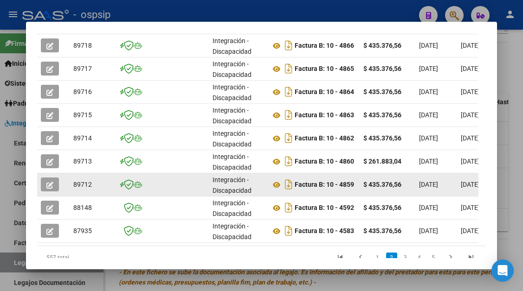
scroll to position [286, 0]
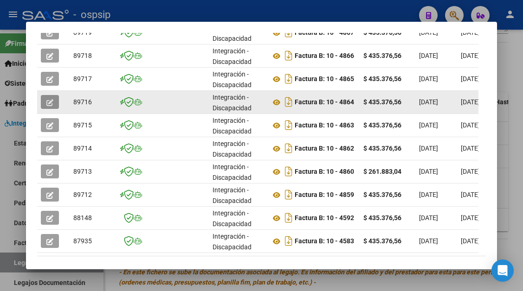
click at [52, 97] on button "button" at bounding box center [50, 102] width 18 height 14
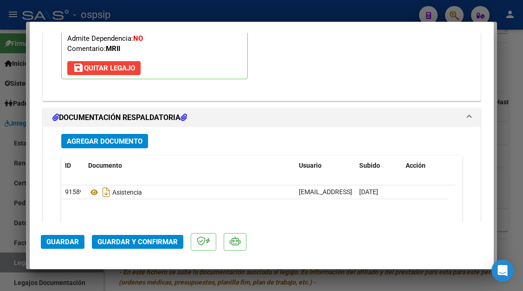
scroll to position [1169, 0]
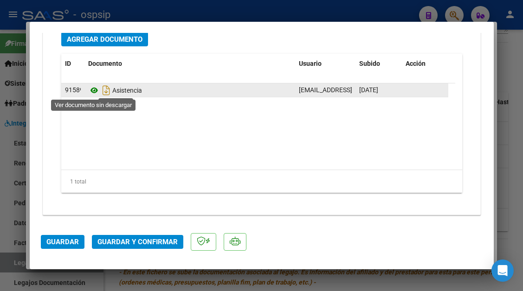
click at [96, 91] on icon at bounding box center [94, 90] width 12 height 11
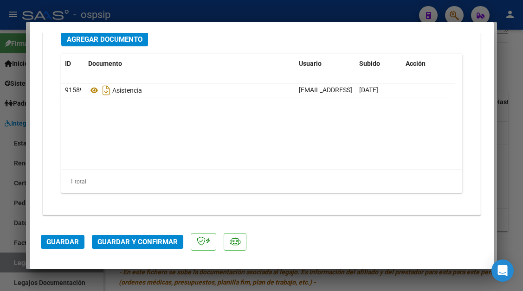
click at [119, 234] on mat-dialog-actions "Guardar Guardar y Confirmar" at bounding box center [262, 240] width 442 height 37
click at [119, 239] on button "Guardar y Confirmar" at bounding box center [137, 242] width 91 height 14
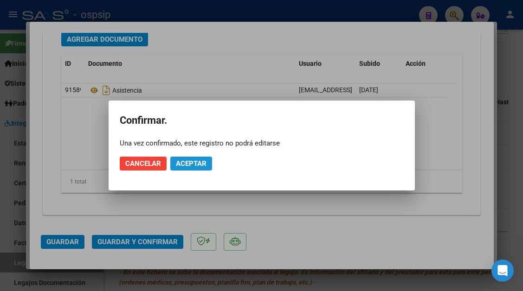
click at [199, 165] on span "Aceptar" at bounding box center [191, 164] width 31 height 8
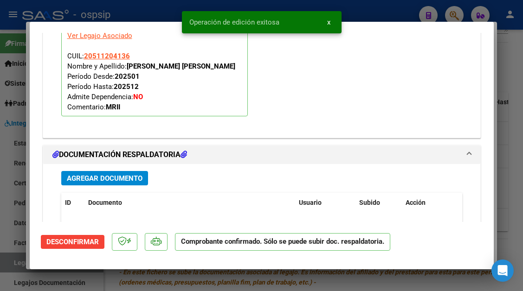
scroll to position [878, 0]
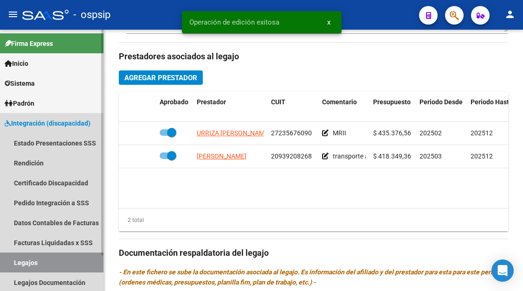
click at [34, 272] on link "Legajos" at bounding box center [51, 263] width 103 height 20
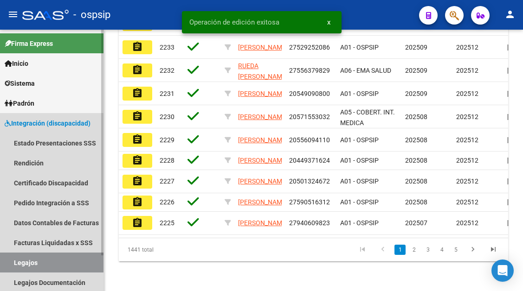
click at [34, 265] on link "Legajos" at bounding box center [51, 263] width 103 height 20
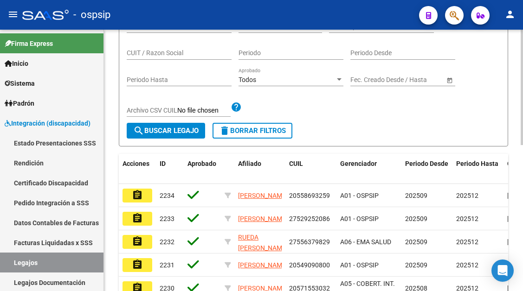
scroll to position [53, 0]
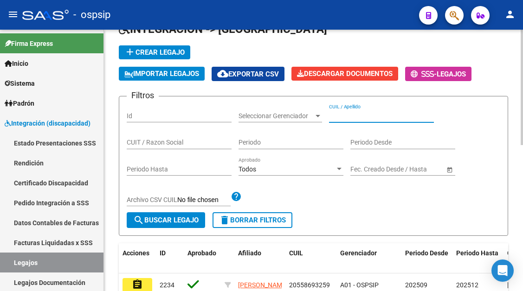
click at [346, 112] on input "CUIL / Apellido" at bounding box center [381, 116] width 105 height 8
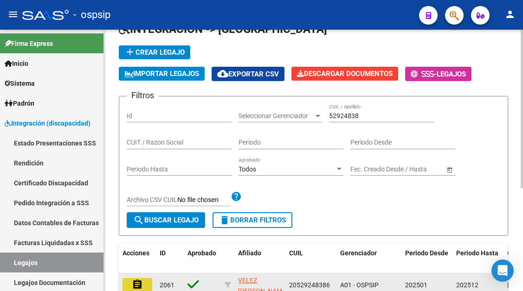
click at [152, 284] on button "assignment" at bounding box center [137, 285] width 30 height 14
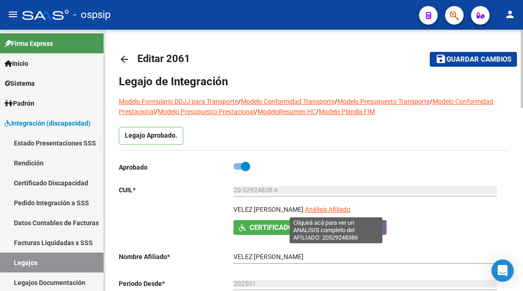
click at [329, 207] on span "Análisis Afiliado" at bounding box center [327, 209] width 45 height 7
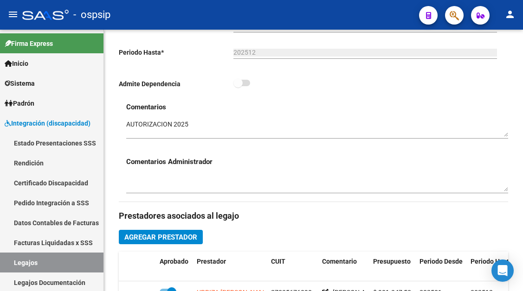
scroll to position [325, 0]
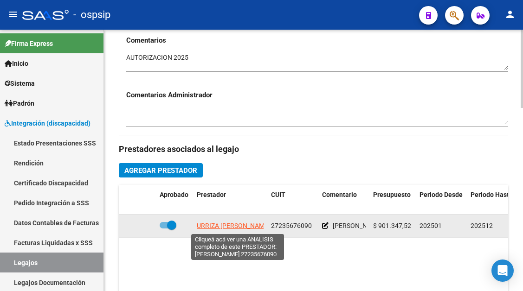
click at [222, 230] on span "URRIZA MARIA ALEJANDRA" at bounding box center [233, 225] width 73 height 7
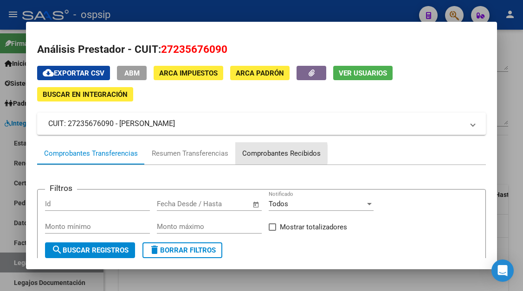
click at [248, 154] on div "Comprobantes Recibidos" at bounding box center [281, 153] width 78 height 11
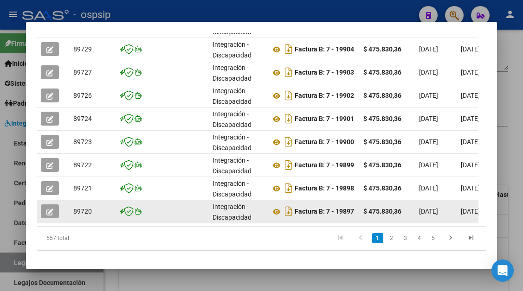
scroll to position [333, 0]
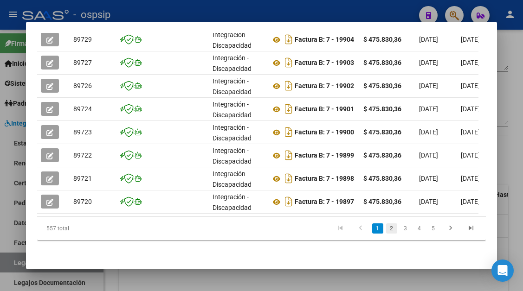
click at [386, 231] on link "2" at bounding box center [391, 229] width 11 height 10
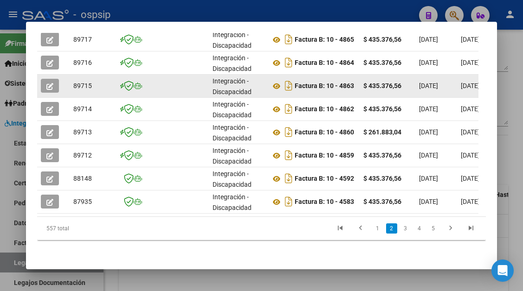
click at [49, 83] on icon "button" at bounding box center [49, 86] width 7 height 7
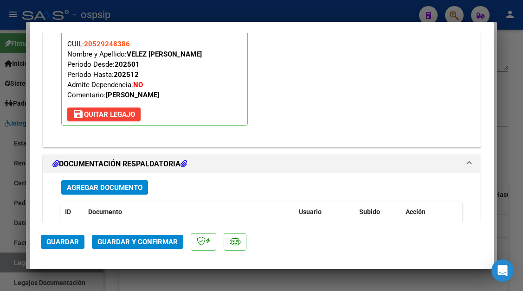
scroll to position [1113, 0]
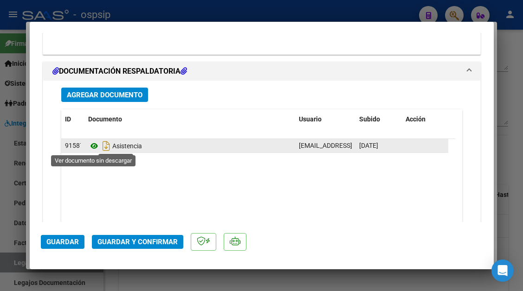
click at [90, 141] on icon at bounding box center [94, 146] width 12 height 11
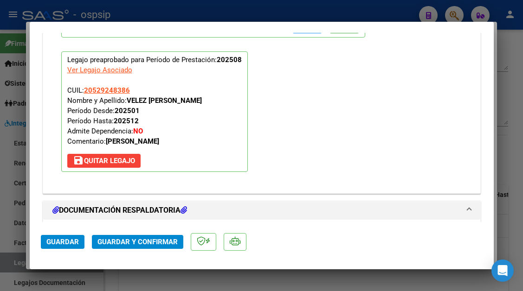
click at [158, 243] on span "Guardar y Confirmar" at bounding box center [137, 242] width 80 height 8
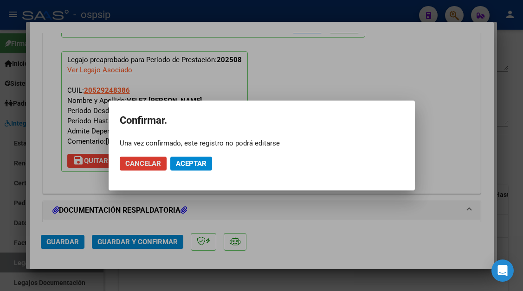
click at [186, 156] on mat-dialog-actions "Cancelar Aceptar" at bounding box center [262, 164] width 284 height 32
click at [186, 161] on span "Aceptar" at bounding box center [191, 164] width 31 height 8
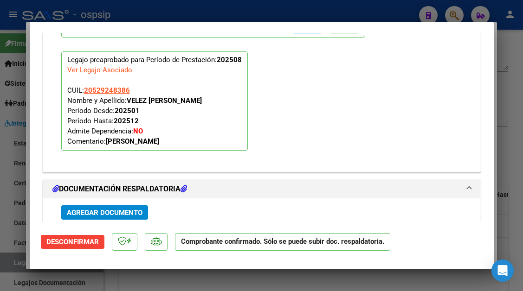
click at [4, 260] on div at bounding box center [261, 145] width 523 height 291
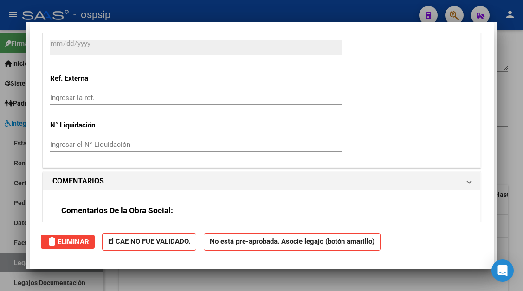
scroll to position [0, 0]
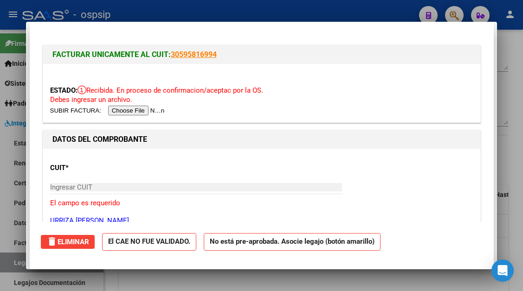
click at [4, 260] on div at bounding box center [261, 145] width 523 height 291
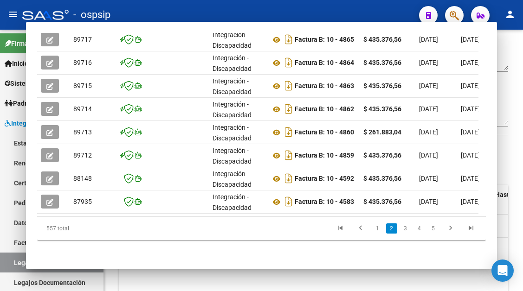
click at [4, 260] on link "Legajos" at bounding box center [51, 263] width 103 height 20
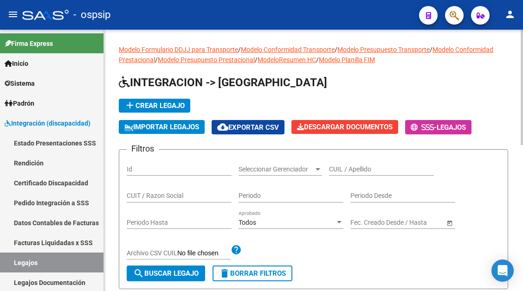
click at [347, 176] on div "CUIL / Apellido" at bounding box center [381, 166] width 105 height 19
click at [347, 157] on div "CUIL / Apellido" at bounding box center [381, 166] width 105 height 19
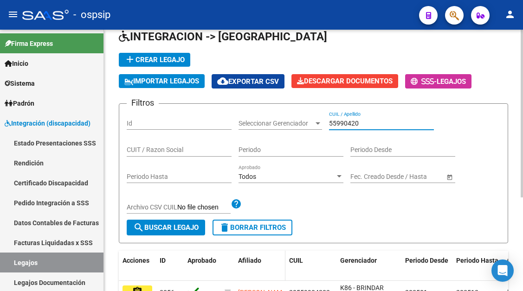
scroll to position [93, 0]
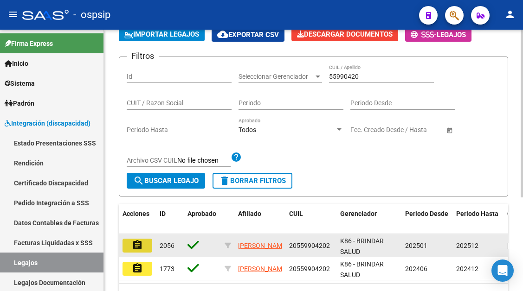
click at [140, 241] on mat-icon "assignment" at bounding box center [137, 245] width 11 height 11
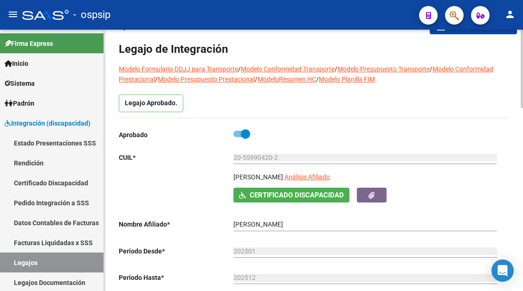
scroll to position [93, 0]
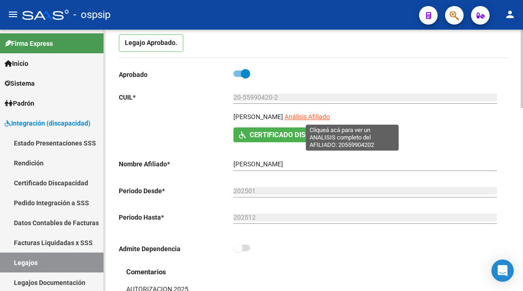
click at [330, 119] on span "Análisis Afiliado" at bounding box center [306, 116] width 45 height 7
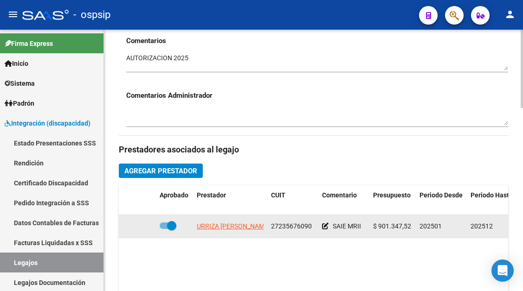
scroll to position [325, 0]
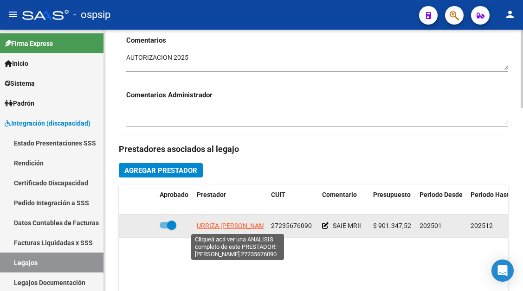
click at [231, 226] on span "URRIZA MARIA ALEJANDRA" at bounding box center [233, 225] width 73 height 7
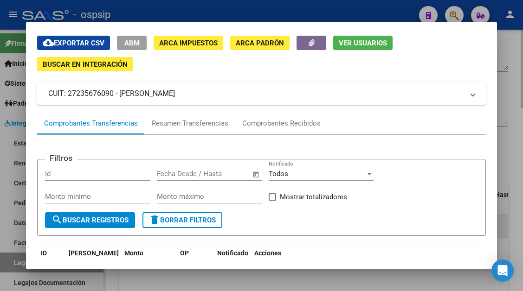
scroll to position [46, 0]
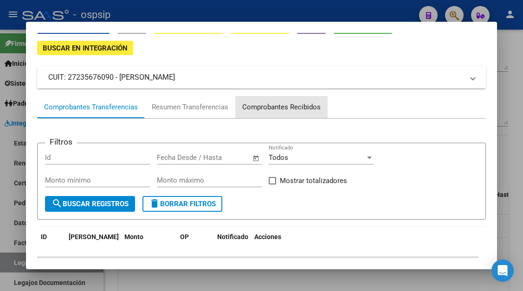
click at [289, 109] on div "Comprobantes Recibidos" at bounding box center [281, 107] width 78 height 11
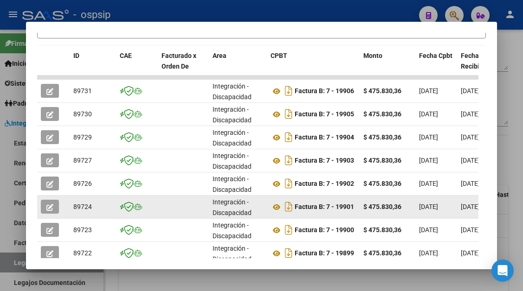
scroll to position [333, 0]
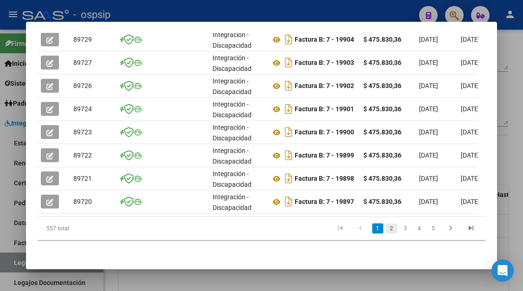
click at [386, 228] on link "2" at bounding box center [391, 229] width 11 height 10
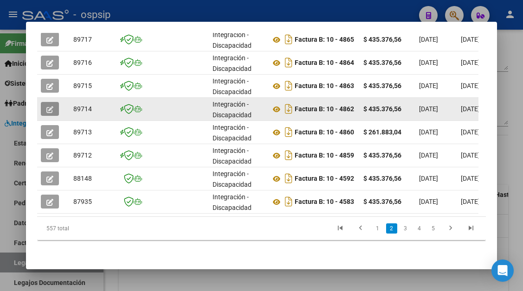
click at [48, 107] on button "button" at bounding box center [50, 109] width 18 height 14
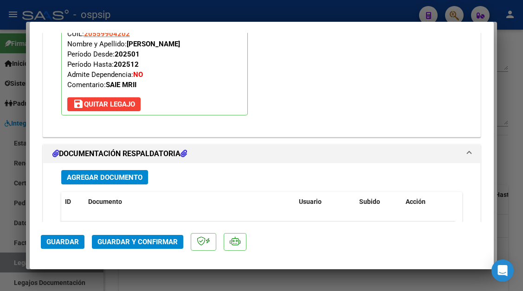
scroll to position [1067, 0]
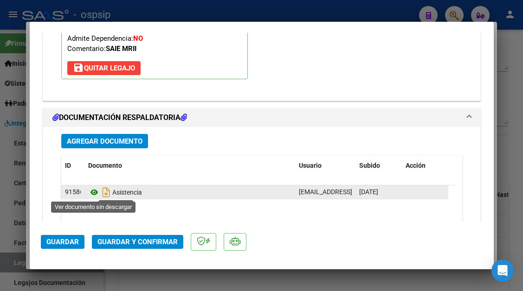
click at [98, 192] on icon at bounding box center [94, 192] width 12 height 11
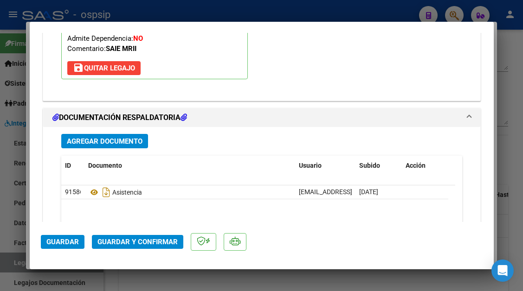
click at [132, 239] on span "Guardar y Confirmar" at bounding box center [137, 242] width 80 height 8
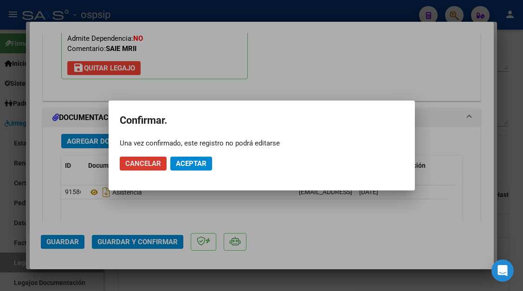
click at [189, 162] on span "Aceptar" at bounding box center [191, 164] width 31 height 8
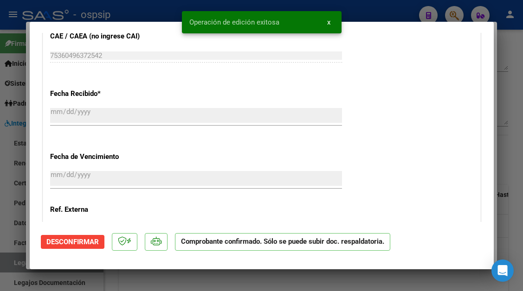
scroll to position [519, 0]
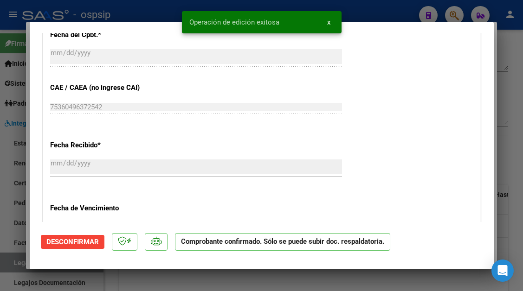
click at [6, 271] on div at bounding box center [261, 145] width 523 height 291
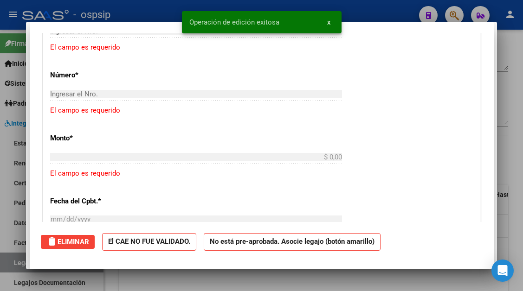
scroll to position [0, 0]
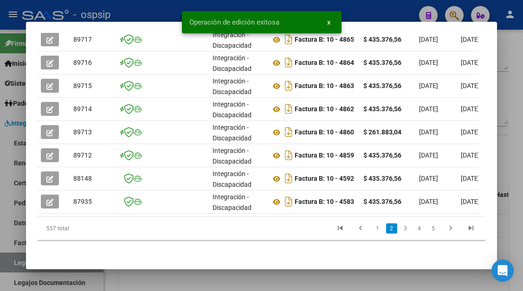
click at [9, 266] on div at bounding box center [261, 145] width 523 height 291
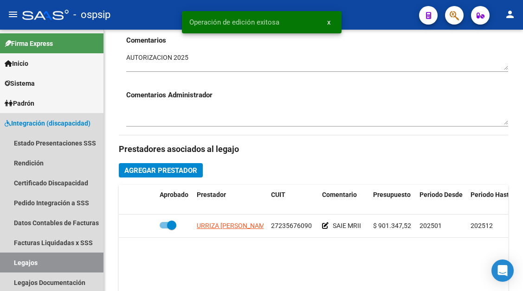
click at [9, 266] on link "Legajos" at bounding box center [51, 263] width 103 height 20
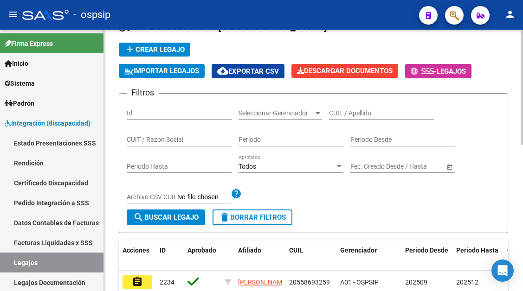
scroll to position [46, 0]
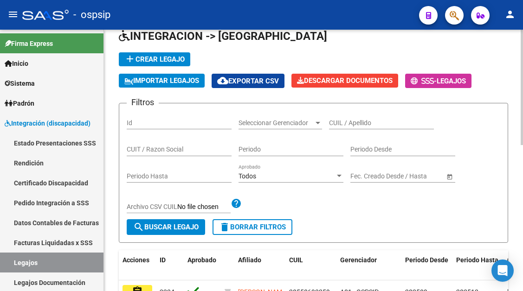
click at [335, 128] on div "CUIL / Apellido" at bounding box center [381, 120] width 105 height 19
click at [335, 125] on input "CUIL / Apellido" at bounding box center [381, 123] width 105 height 8
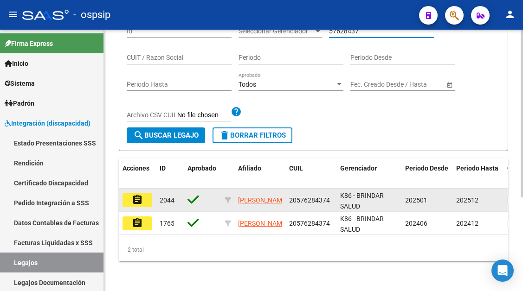
scroll to position [146, 0]
click at [137, 194] on mat-icon "assignment" at bounding box center [137, 199] width 11 height 11
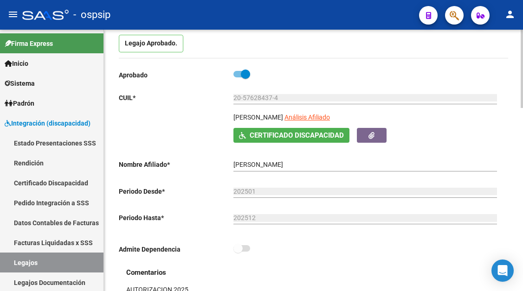
scroll to position [93, 0]
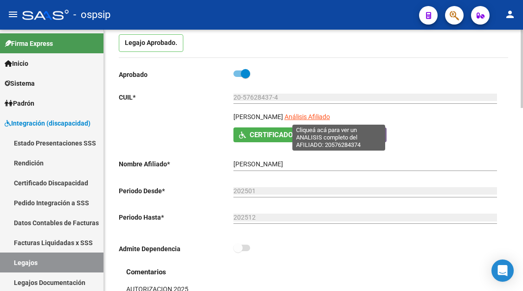
click at [326, 117] on span "Análisis Afiliado" at bounding box center [306, 116] width 45 height 7
click at [330, 114] on span "Análisis Afiliado" at bounding box center [306, 116] width 45 height 7
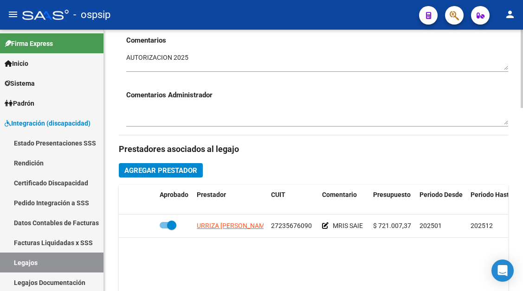
scroll to position [464, 0]
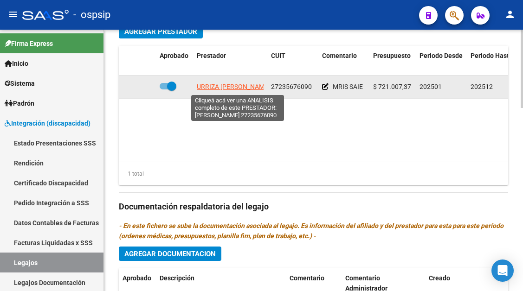
click at [232, 85] on span "URRIZA MARIA ALEJANDRA" at bounding box center [233, 86] width 73 height 7
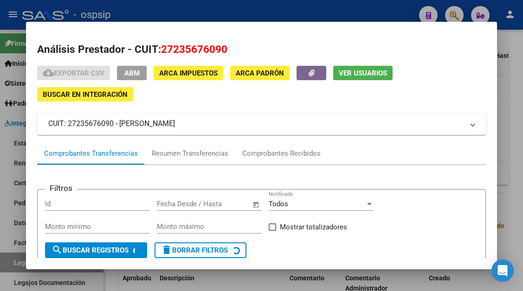
scroll to position [89, 0]
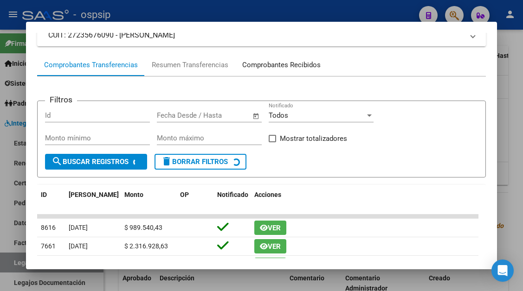
click at [284, 62] on div "Comprobantes Recibidos" at bounding box center [281, 65] width 78 height 11
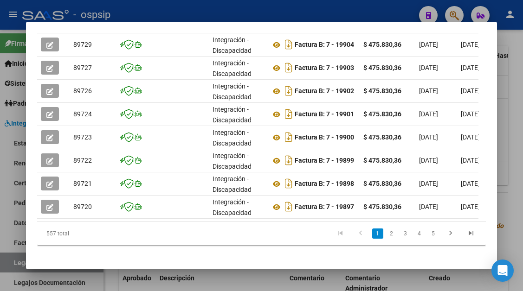
scroll to position [333, 0]
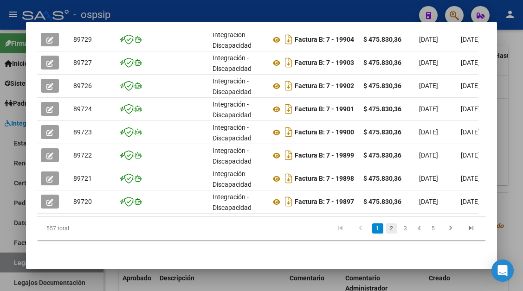
click at [386, 229] on link "2" at bounding box center [391, 229] width 11 height 10
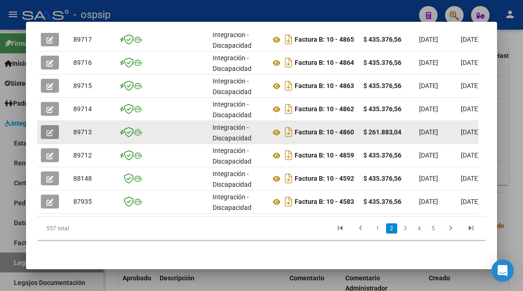
click at [53, 129] on icon "button" at bounding box center [49, 132] width 7 height 7
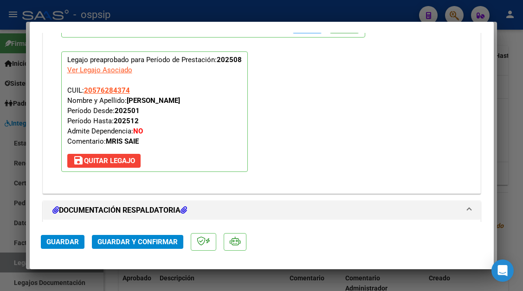
scroll to position [1067, 0]
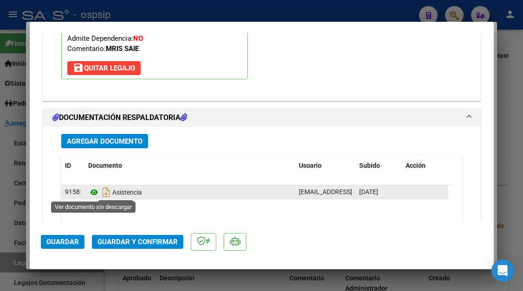
click at [97, 193] on icon at bounding box center [94, 192] width 12 height 11
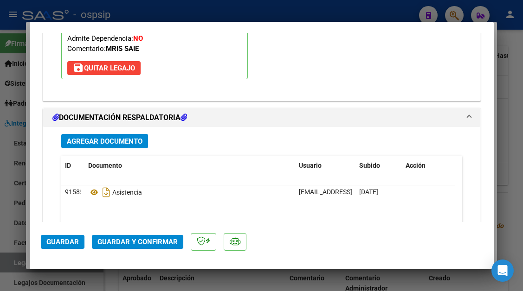
click at [140, 240] on span "Guardar y Confirmar" at bounding box center [137, 242] width 80 height 8
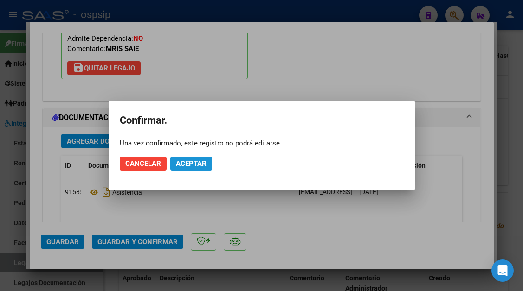
click at [194, 163] on span "Aceptar" at bounding box center [191, 164] width 31 height 8
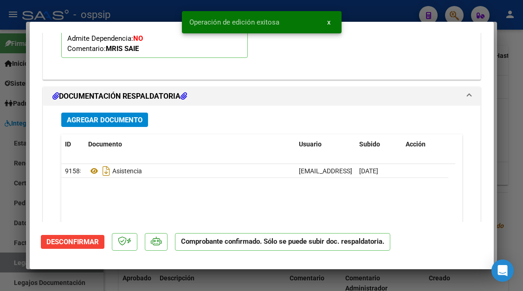
click at [15, 258] on div at bounding box center [261, 145] width 523 height 291
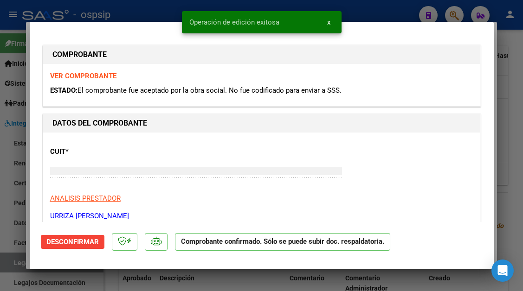
click at [15, 258] on div at bounding box center [261, 145] width 523 height 291
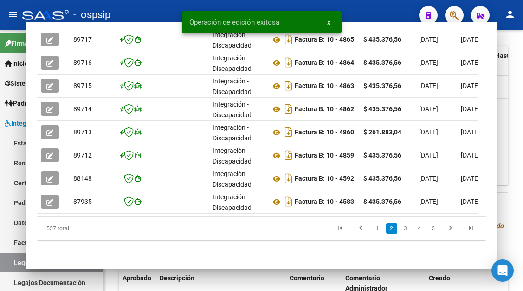
click at [15, 258] on link "Legajos" at bounding box center [51, 263] width 103 height 20
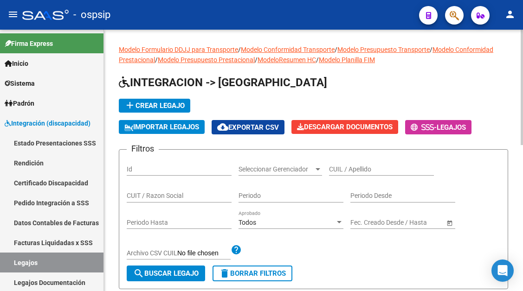
click at [347, 161] on div "CUIL / Apellido" at bounding box center [381, 166] width 105 height 19
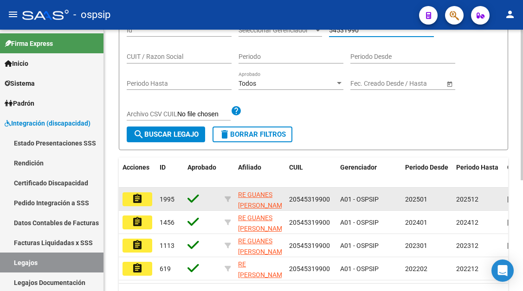
click at [141, 202] on mat-icon "assignment" at bounding box center [137, 198] width 11 height 11
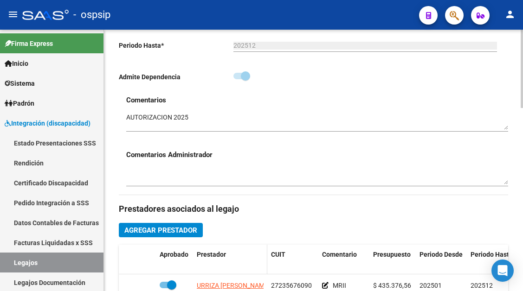
scroll to position [325, 0]
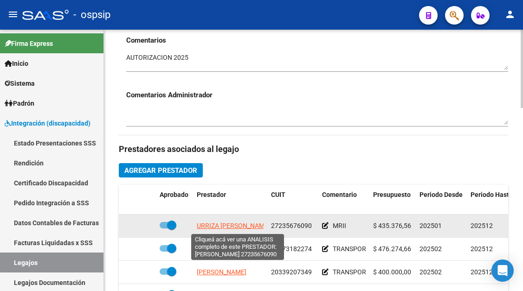
click at [221, 226] on span "URRIZA MARIA ALEJANDRA" at bounding box center [233, 225] width 73 height 7
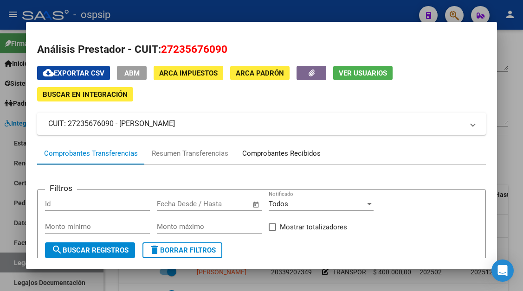
click at [295, 153] on div "Comprobantes Recibidos" at bounding box center [281, 153] width 78 height 11
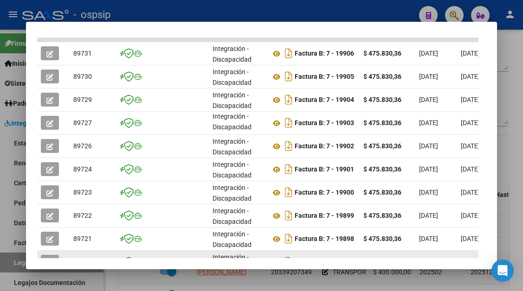
scroll to position [333, 0]
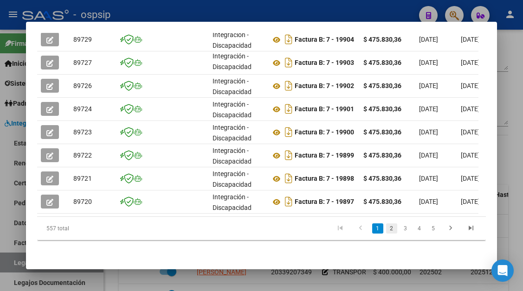
click at [386, 230] on link "2" at bounding box center [391, 229] width 11 height 10
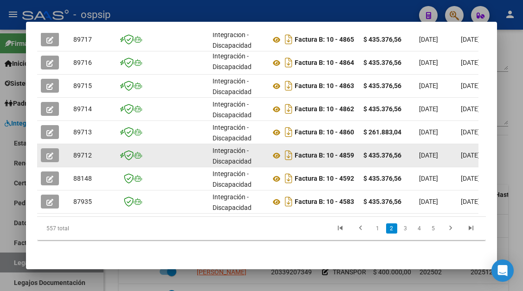
click at [61, 144] on datatable-body-cell at bounding box center [53, 155] width 32 height 23
click at [49, 153] on icon "button" at bounding box center [49, 156] width 7 height 7
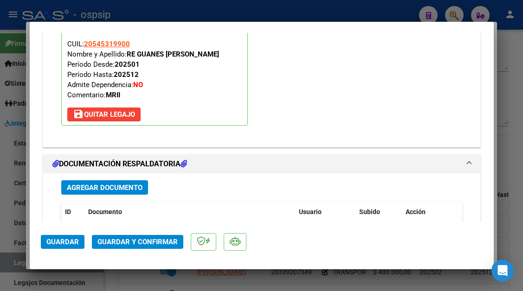
scroll to position [1169, 0]
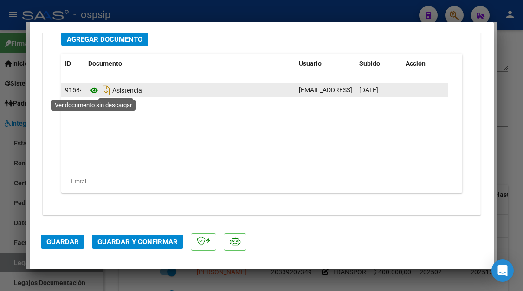
click at [93, 88] on icon at bounding box center [94, 90] width 12 height 11
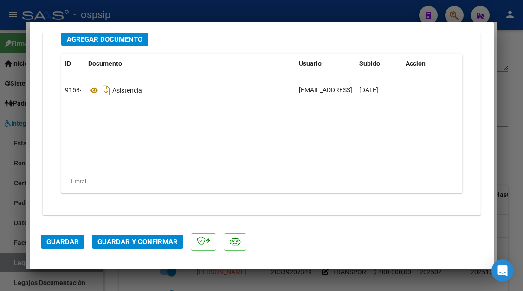
click at [137, 236] on button "Guardar y Confirmar" at bounding box center [137, 242] width 91 height 14
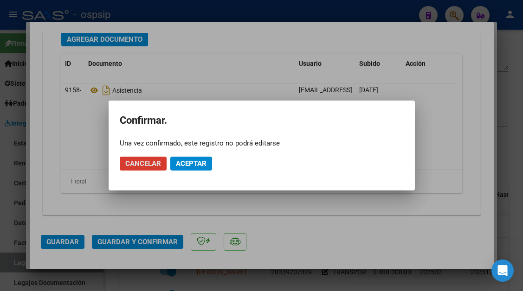
click at [186, 157] on button "Aceptar" at bounding box center [191, 164] width 42 height 14
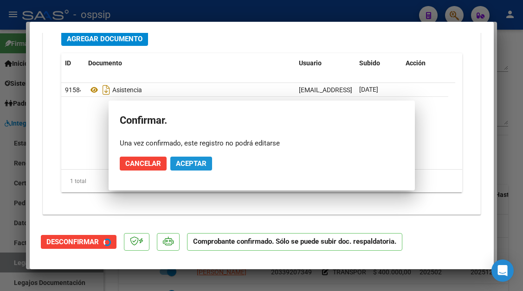
scroll to position [1064, 0]
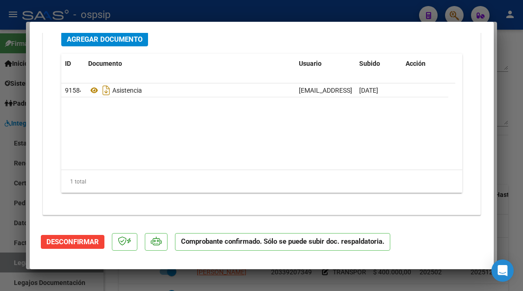
click at [182, 158] on datatable-body "91584 Asistencia facturacion@moebiuscentroterapeutico.com - MOEBIUS - 10/09/2025" at bounding box center [258, 126] width 394 height 86
click at [16, 262] on div at bounding box center [261, 145] width 523 height 291
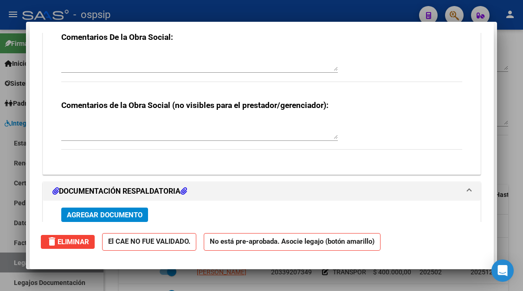
scroll to position [0, 0]
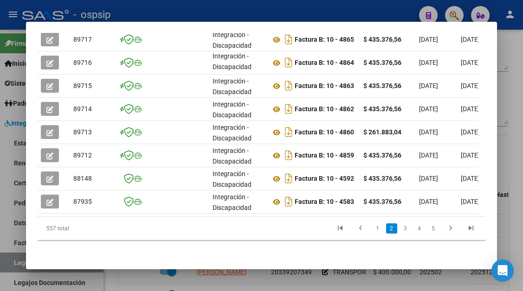
click at [16, 262] on div at bounding box center [261, 145] width 523 height 291
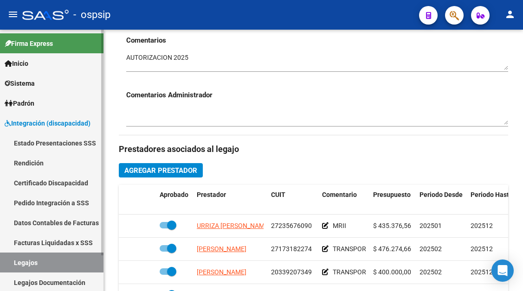
click at [61, 261] on link "Legajos" at bounding box center [51, 263] width 103 height 20
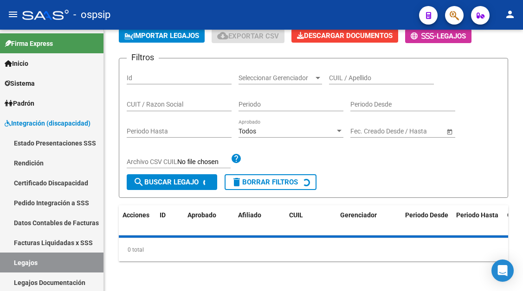
scroll to position [325, 0]
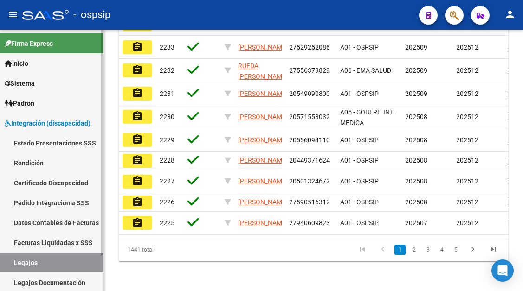
click at [34, 260] on link "Legajos" at bounding box center [51, 263] width 103 height 20
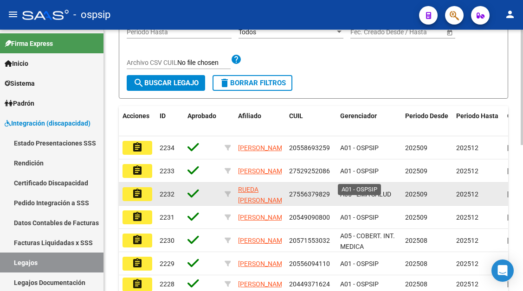
scroll to position [186, 0]
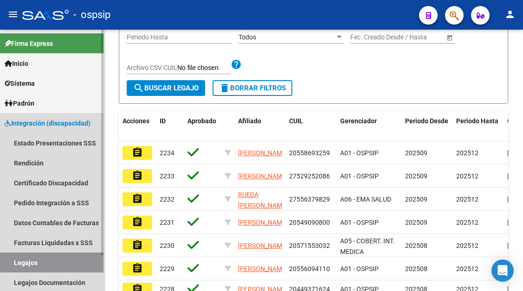
click at [52, 255] on link "Legajos" at bounding box center [51, 263] width 103 height 20
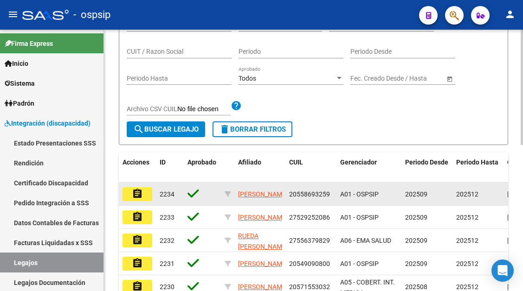
scroll to position [93, 0]
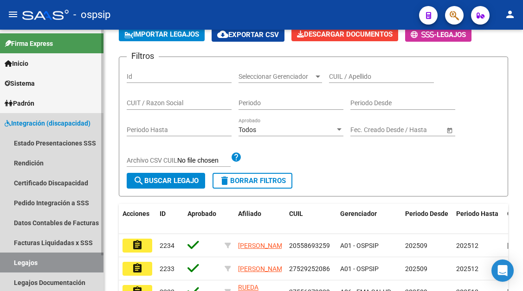
click at [30, 258] on link "Legajos" at bounding box center [51, 263] width 103 height 20
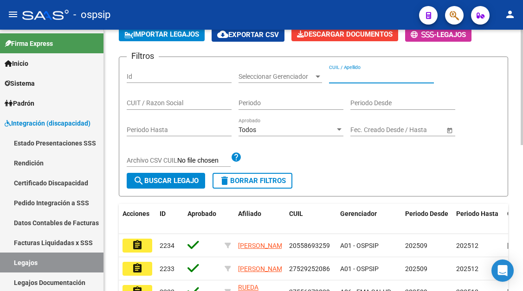
click at [367, 77] on input "CUIL / Apellido" at bounding box center [381, 77] width 105 height 8
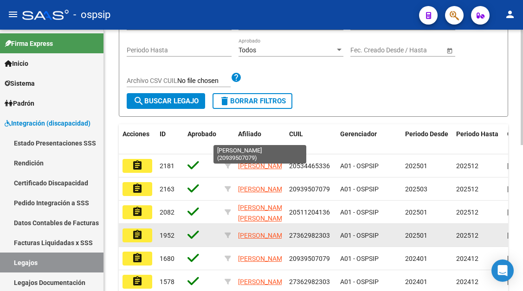
scroll to position [232, 0]
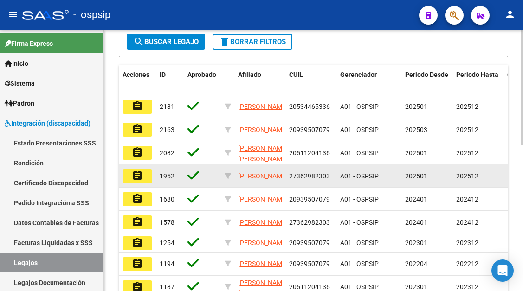
click at [130, 175] on button "assignment" at bounding box center [137, 176] width 30 height 14
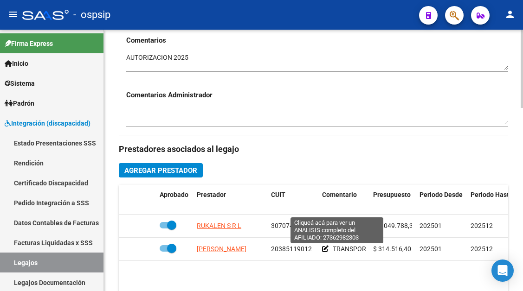
scroll to position [371, 0]
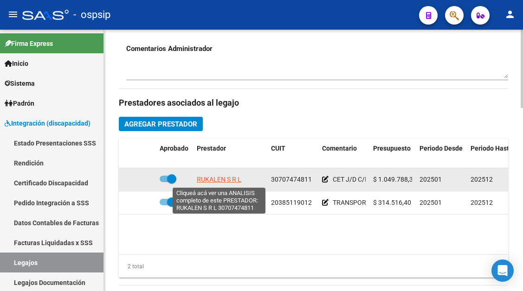
click at [206, 180] on span "RUKALEN S R L" at bounding box center [219, 179] width 45 height 7
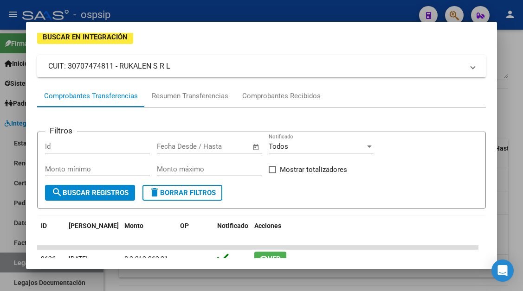
scroll to position [42, 0]
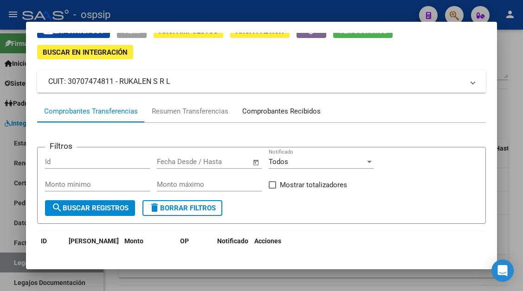
click at [274, 106] on div "Comprobantes Recibidos" at bounding box center [281, 111] width 92 height 22
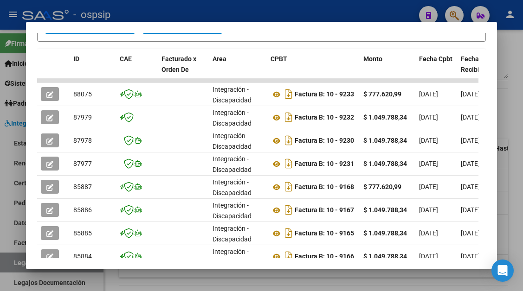
scroll to position [228, 0]
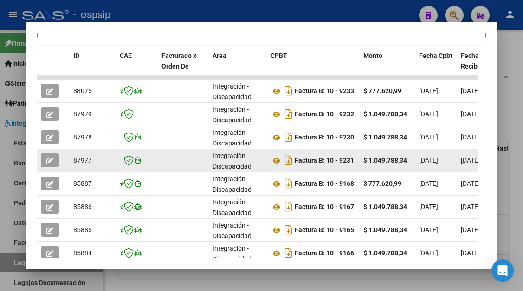
click at [48, 160] on icon "button" at bounding box center [49, 161] width 7 height 7
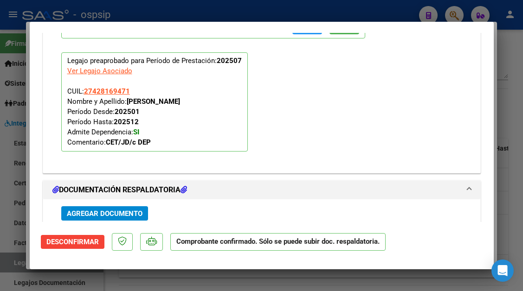
scroll to position [0, 0]
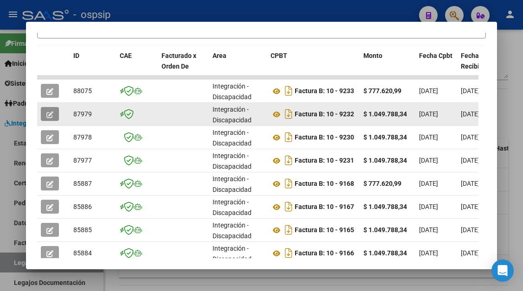
click at [45, 115] on button "button" at bounding box center [50, 114] width 18 height 14
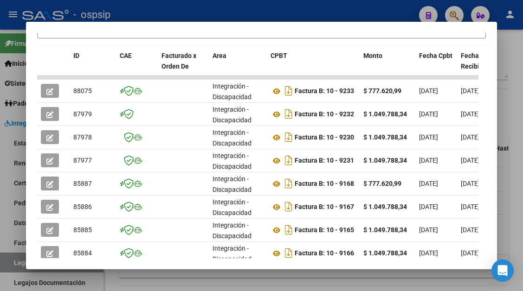
click at [16, 261] on div at bounding box center [261, 145] width 523 height 291
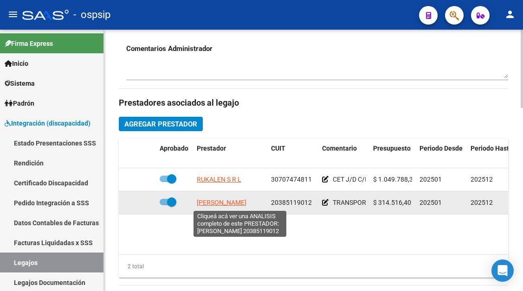
click at [228, 202] on span "SANTUCHO LUCAS EDUARDO" at bounding box center [222, 202] width 50 height 7
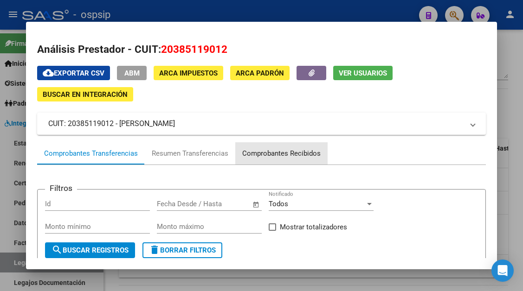
click at [284, 158] on div "Comprobantes Recibidos" at bounding box center [281, 153] width 78 height 11
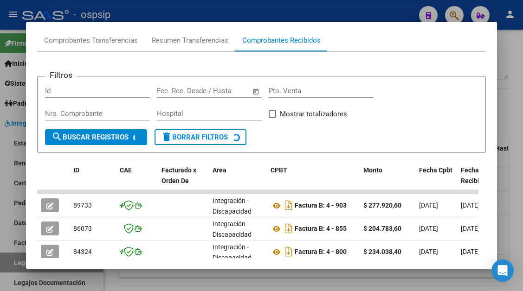
scroll to position [135, 0]
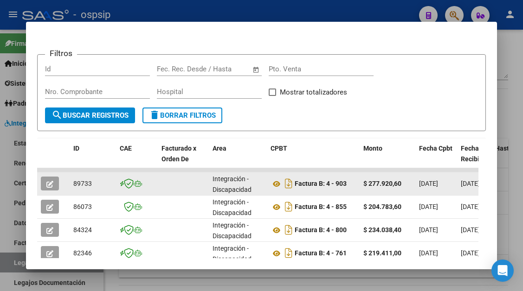
click at [41, 190] on div at bounding box center [53, 184] width 25 height 14
click at [48, 183] on icon "button" at bounding box center [49, 184] width 7 height 7
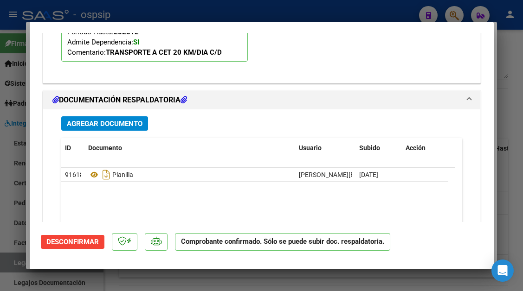
scroll to position [1064, 0]
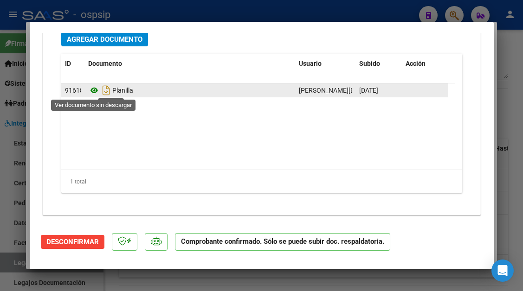
click at [90, 90] on icon at bounding box center [94, 90] width 12 height 11
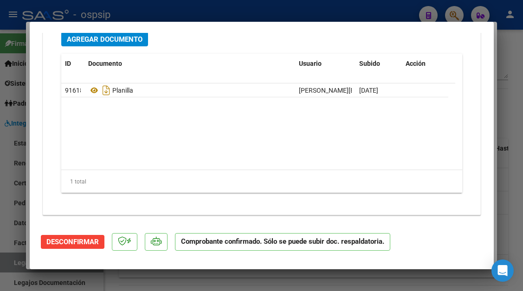
scroll to position [0, 0]
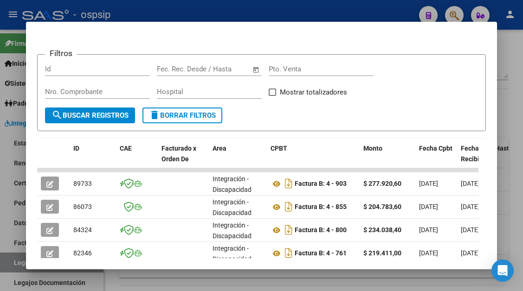
click at [16, 257] on div at bounding box center [261, 145] width 523 height 291
click at [16, 257] on link "Legajos" at bounding box center [51, 263] width 103 height 20
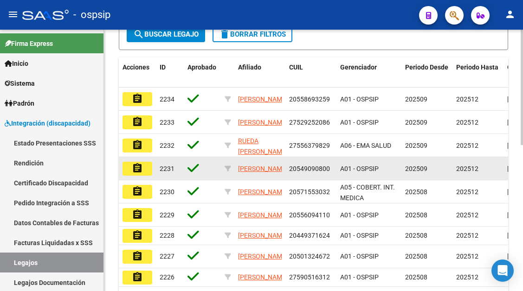
scroll to position [239, 0]
